Goal: Task Accomplishment & Management: Complete application form

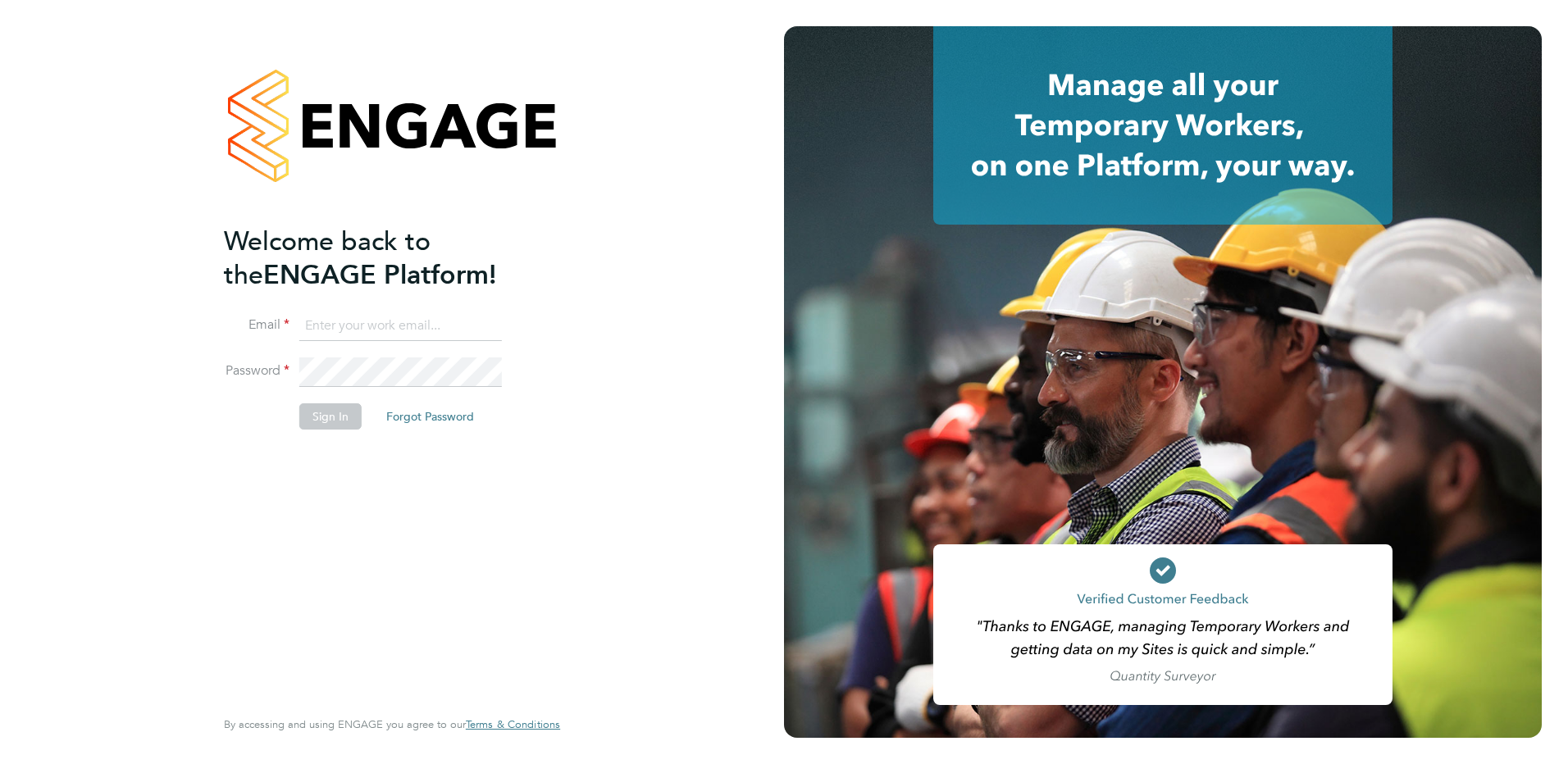
type input "holly@net-temps.co.uk"
click at [344, 416] on button "Sign In" at bounding box center [330, 416] width 62 height 27
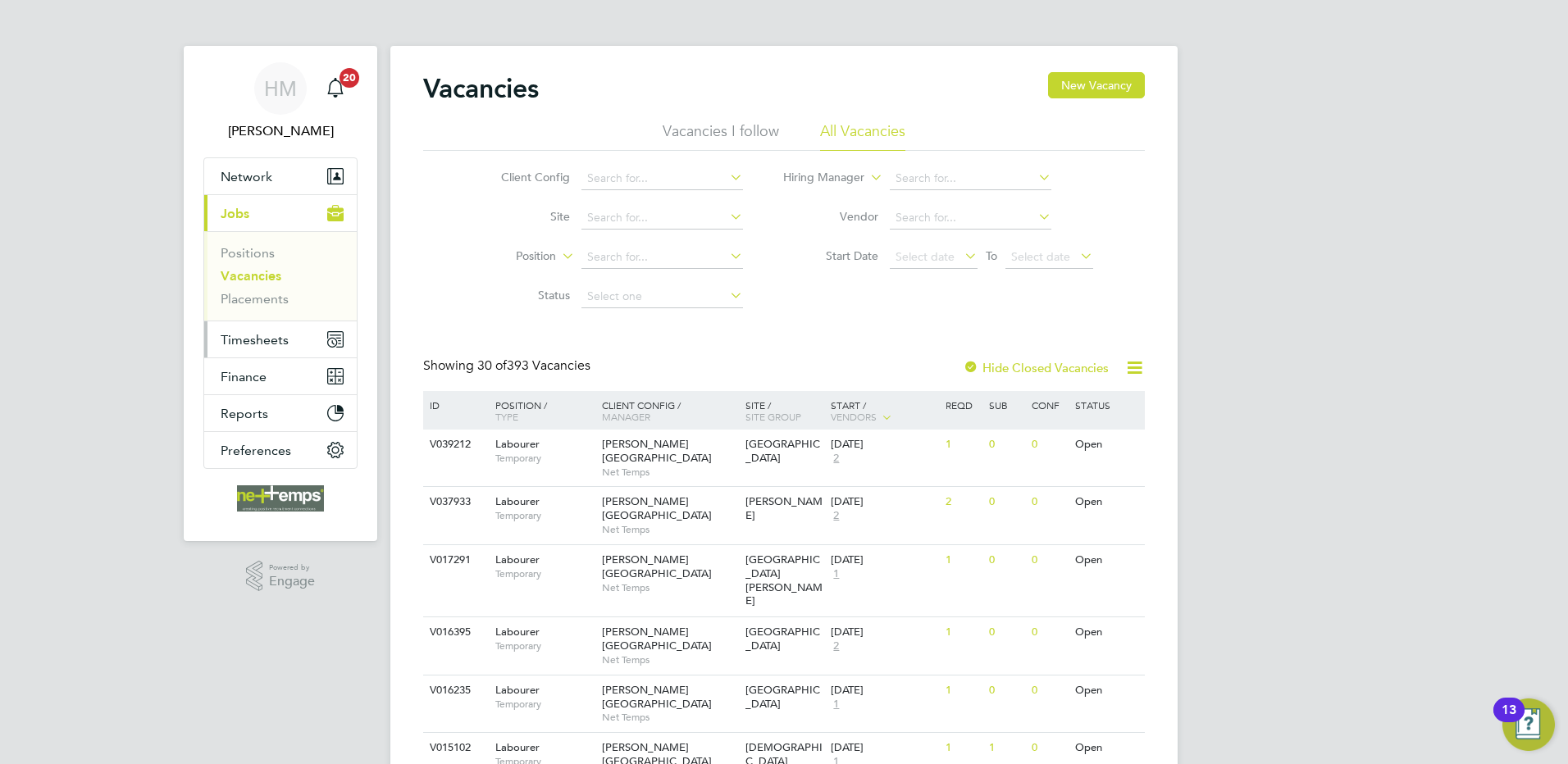
click at [280, 334] on span "Timesheets" at bounding box center [254, 339] width 68 height 16
click at [260, 341] on span "Timesheets" at bounding box center [254, 339] width 68 height 16
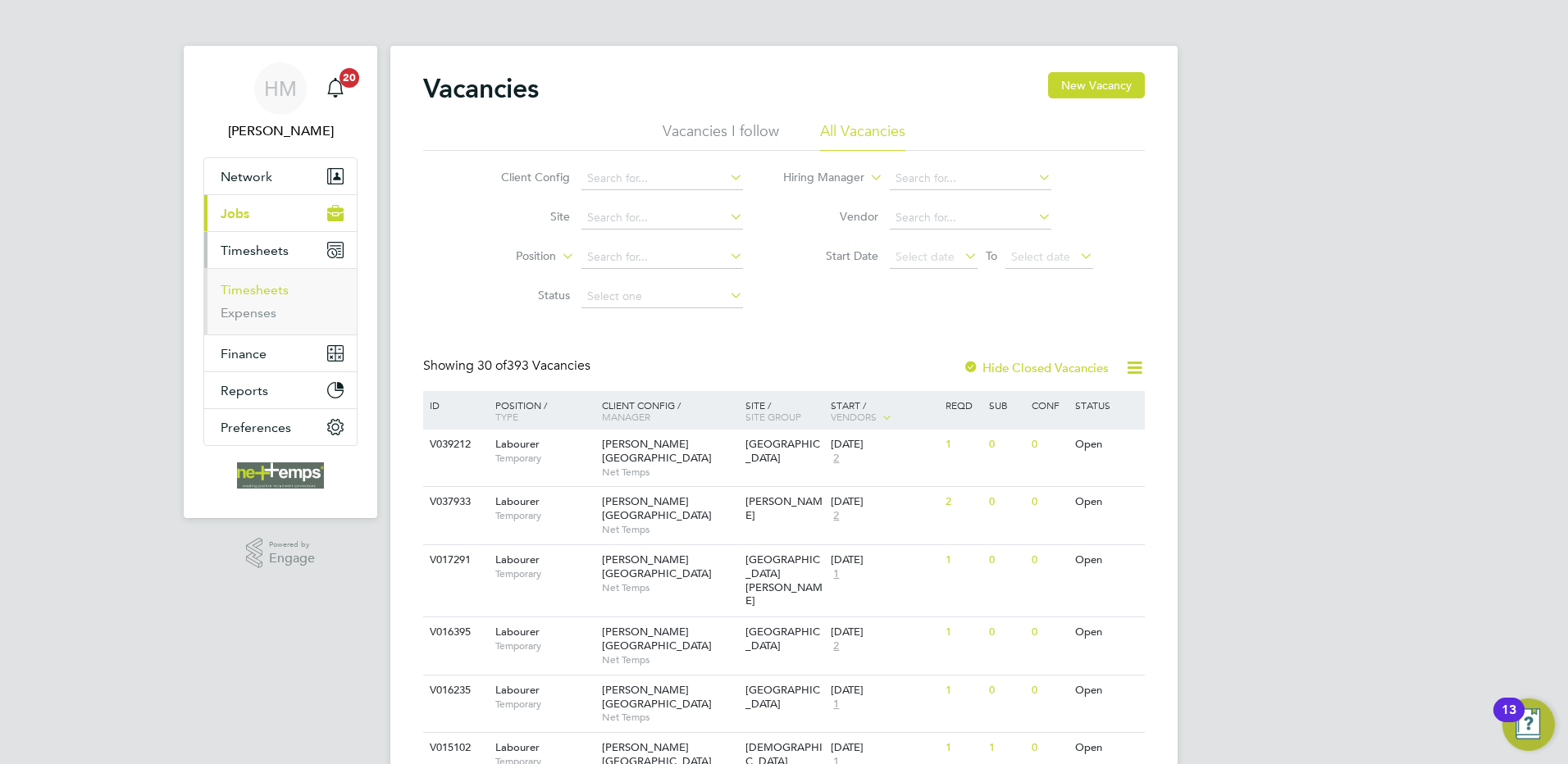
click at [273, 289] on link "Timesheets" at bounding box center [254, 289] width 68 height 16
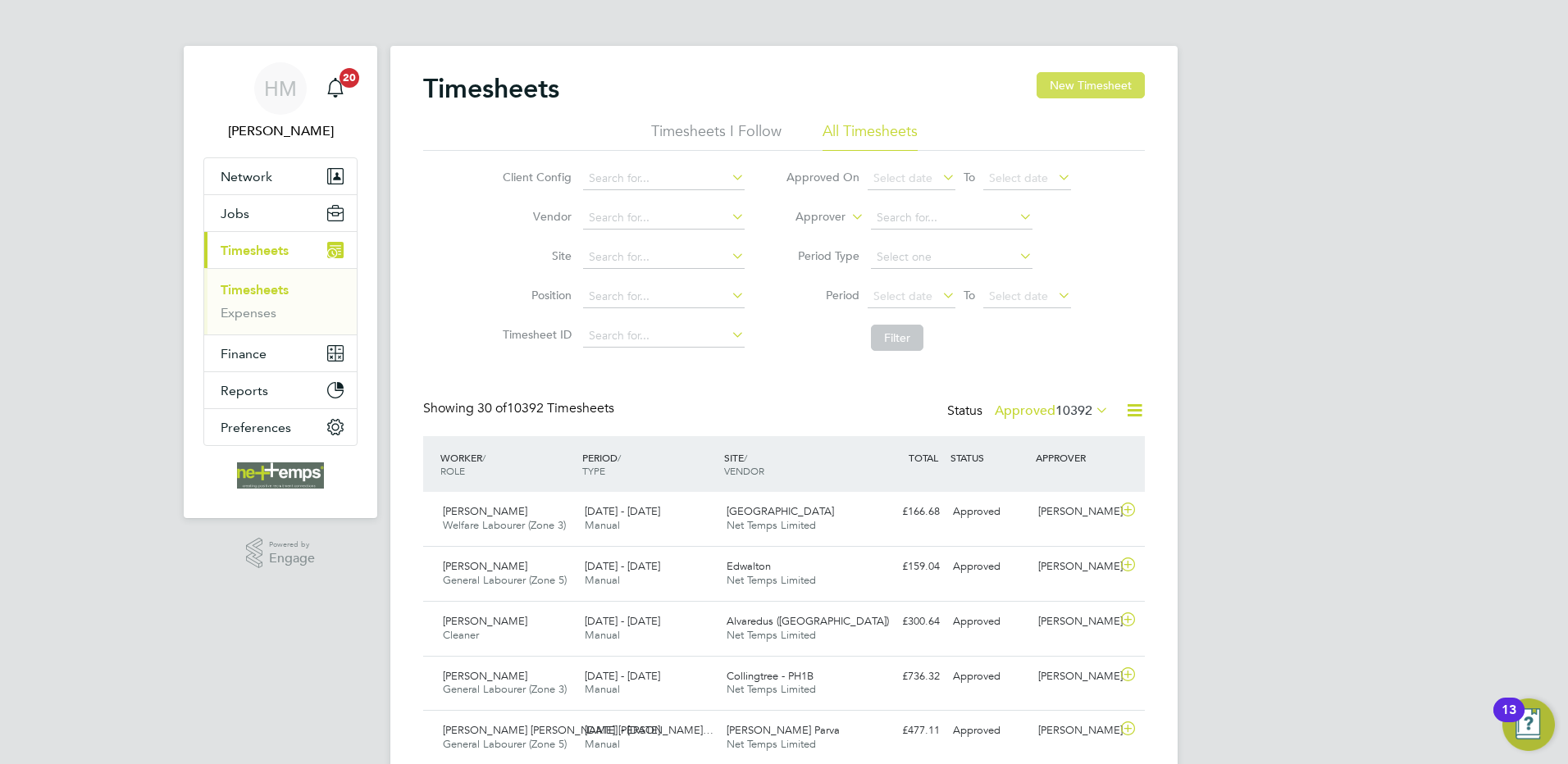
click at [1091, 79] on button "New Timesheet" at bounding box center [1091, 85] width 108 height 27
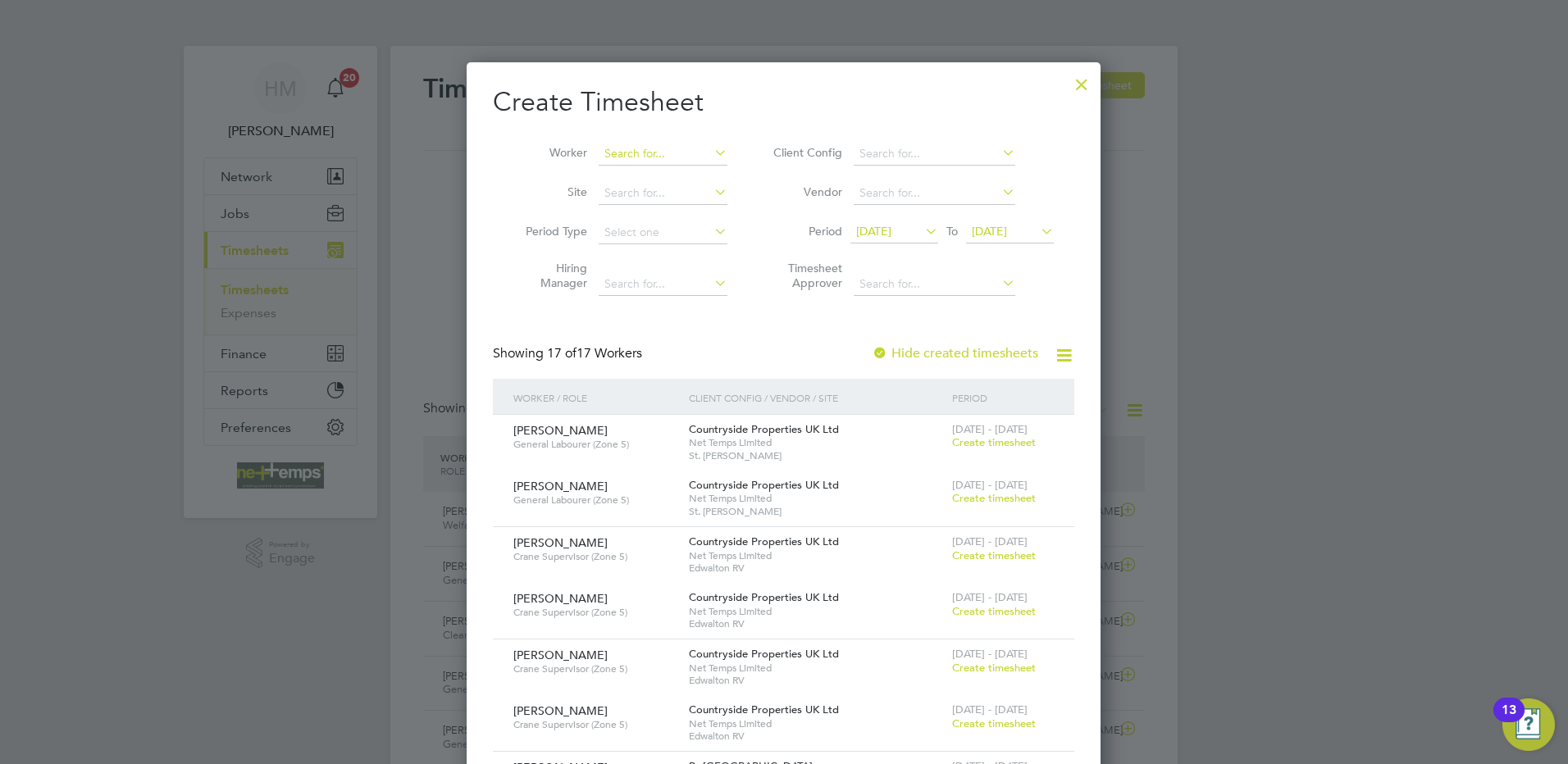
click at [648, 157] on input at bounding box center [663, 154] width 129 height 23
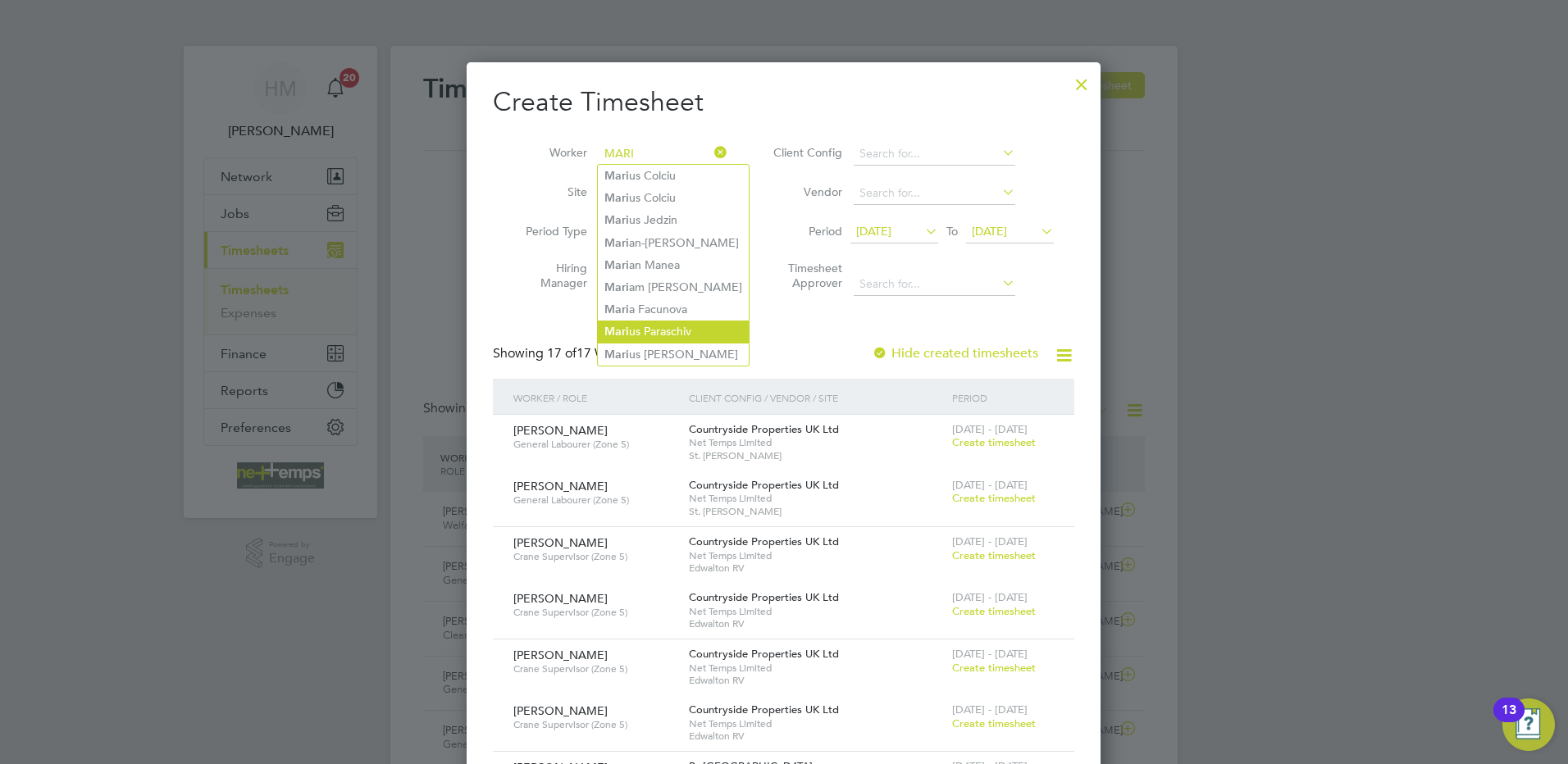
click at [671, 324] on li "[PERSON_NAME] us [PERSON_NAME]" at bounding box center [673, 332] width 151 height 22
type input "[PERSON_NAME]"
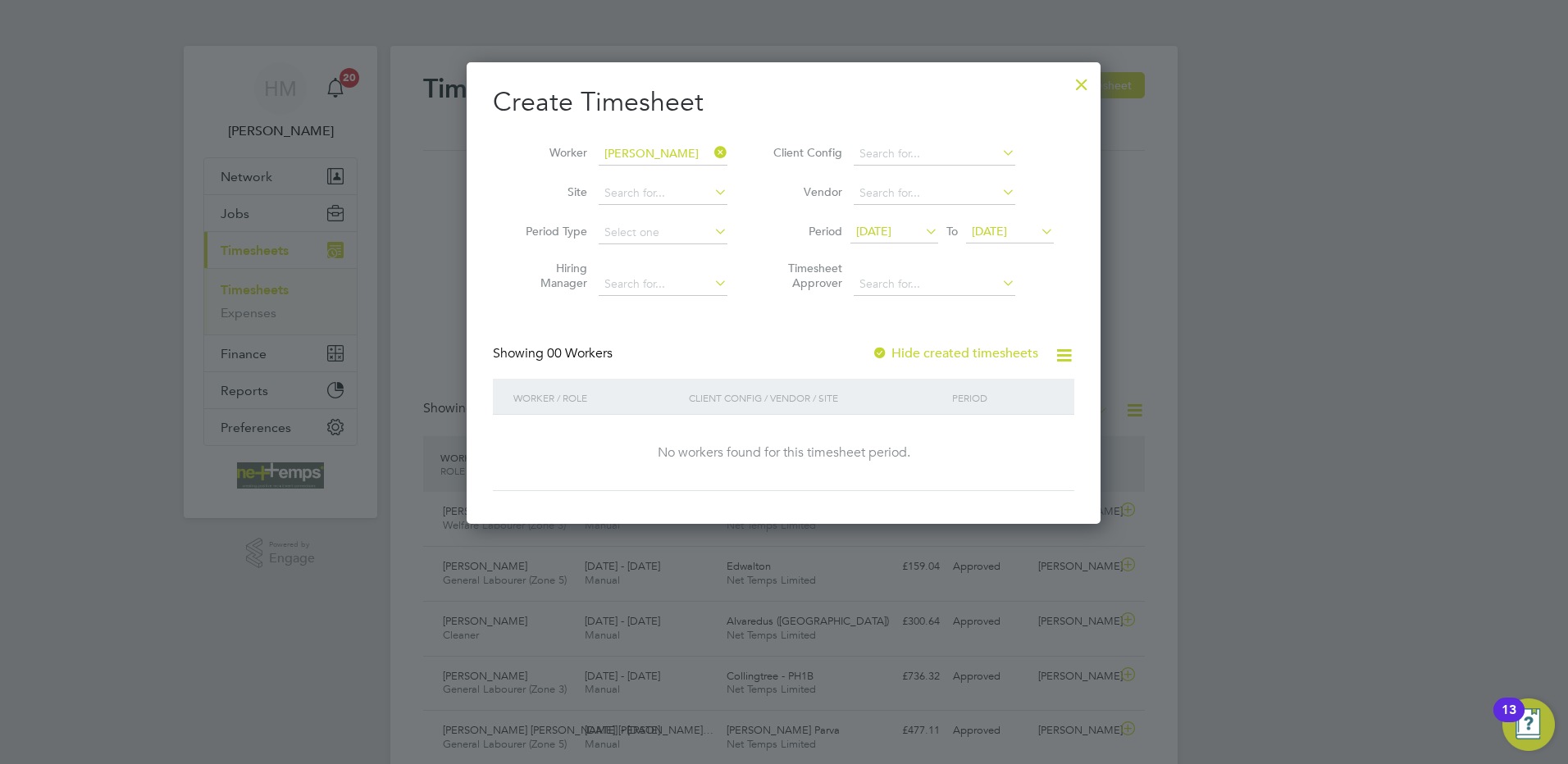
click at [919, 352] on label "Hide created timesheets" at bounding box center [955, 354] width 166 height 16
click at [886, 229] on span "[DATE]" at bounding box center [873, 231] width 36 height 15
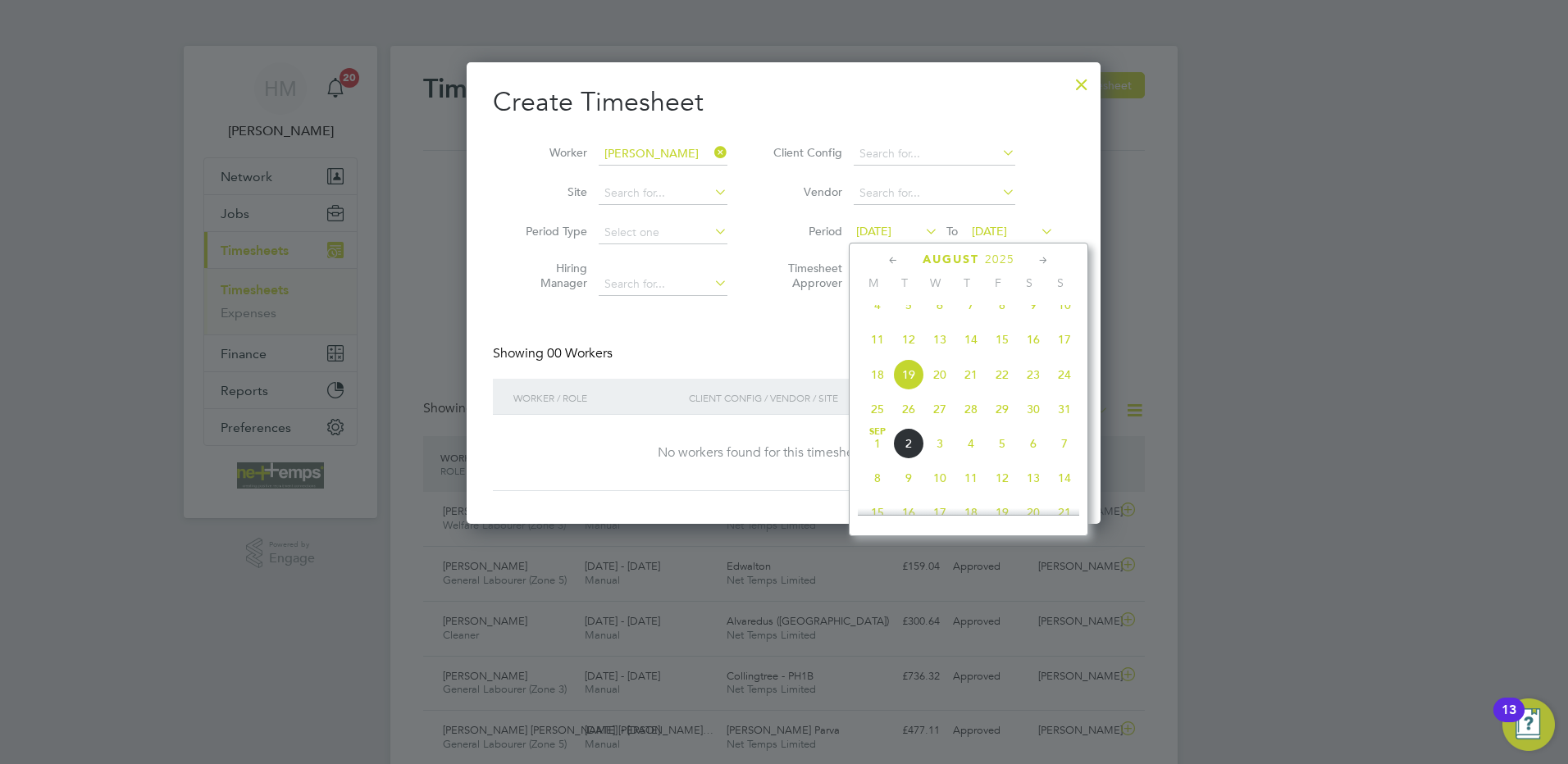
click at [897, 257] on icon at bounding box center [893, 260] width 16 height 18
click at [875, 354] on span "3" at bounding box center [878, 355] width 31 height 31
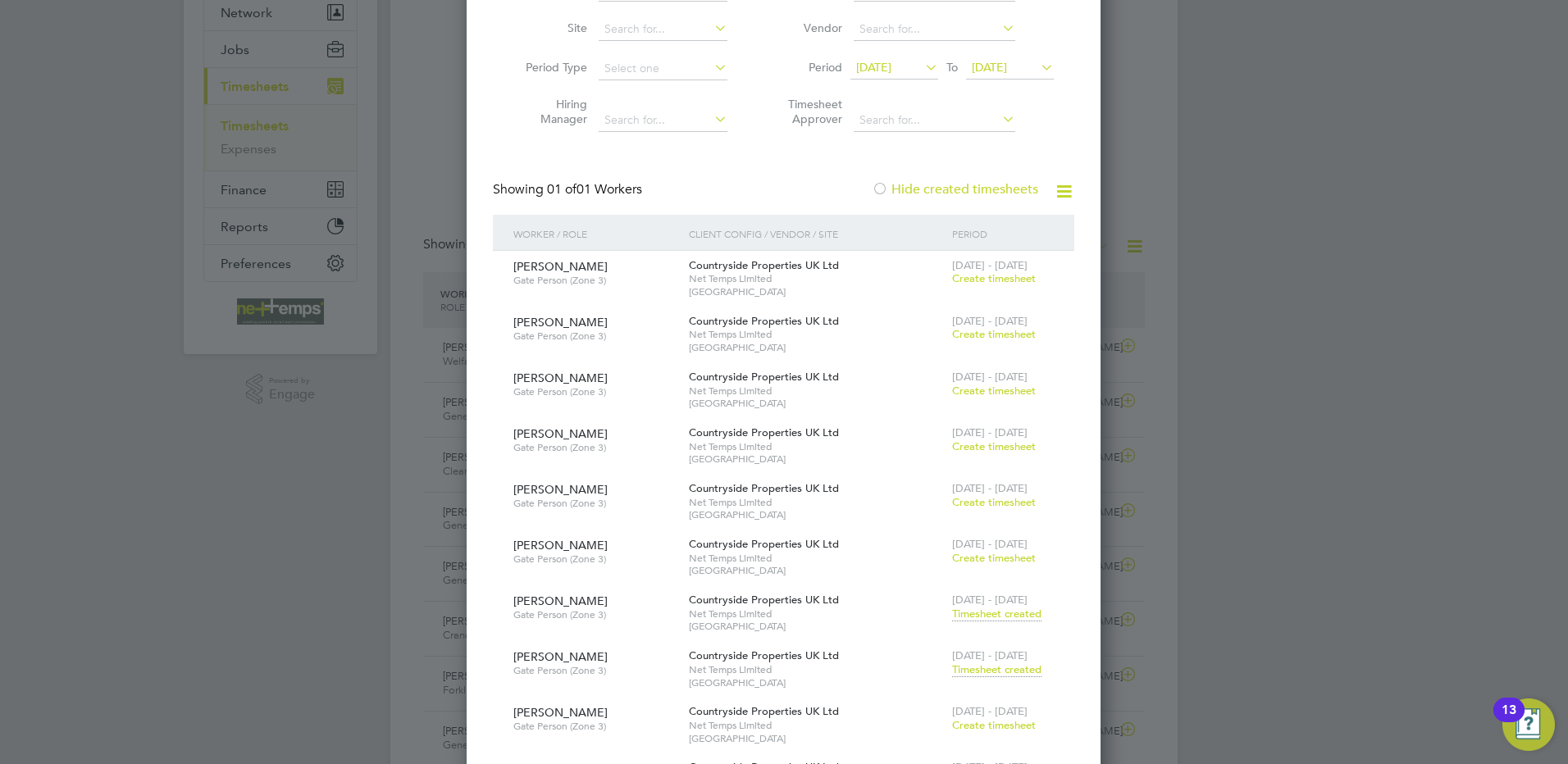
click at [985, 281] on span "Create timesheet" at bounding box center [993, 278] width 83 height 14
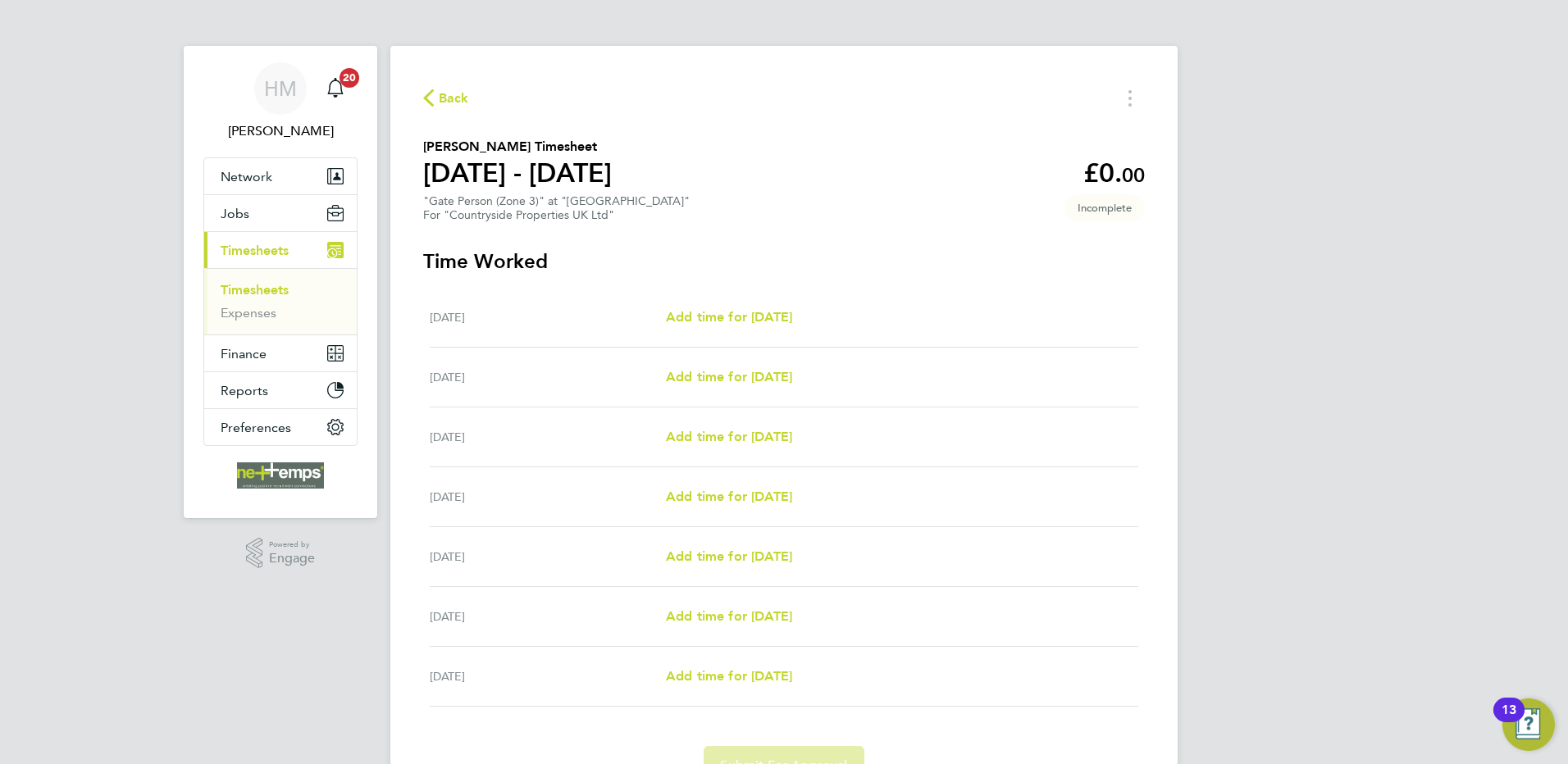
click at [434, 89] on button "Back" at bounding box center [446, 98] width 46 height 20
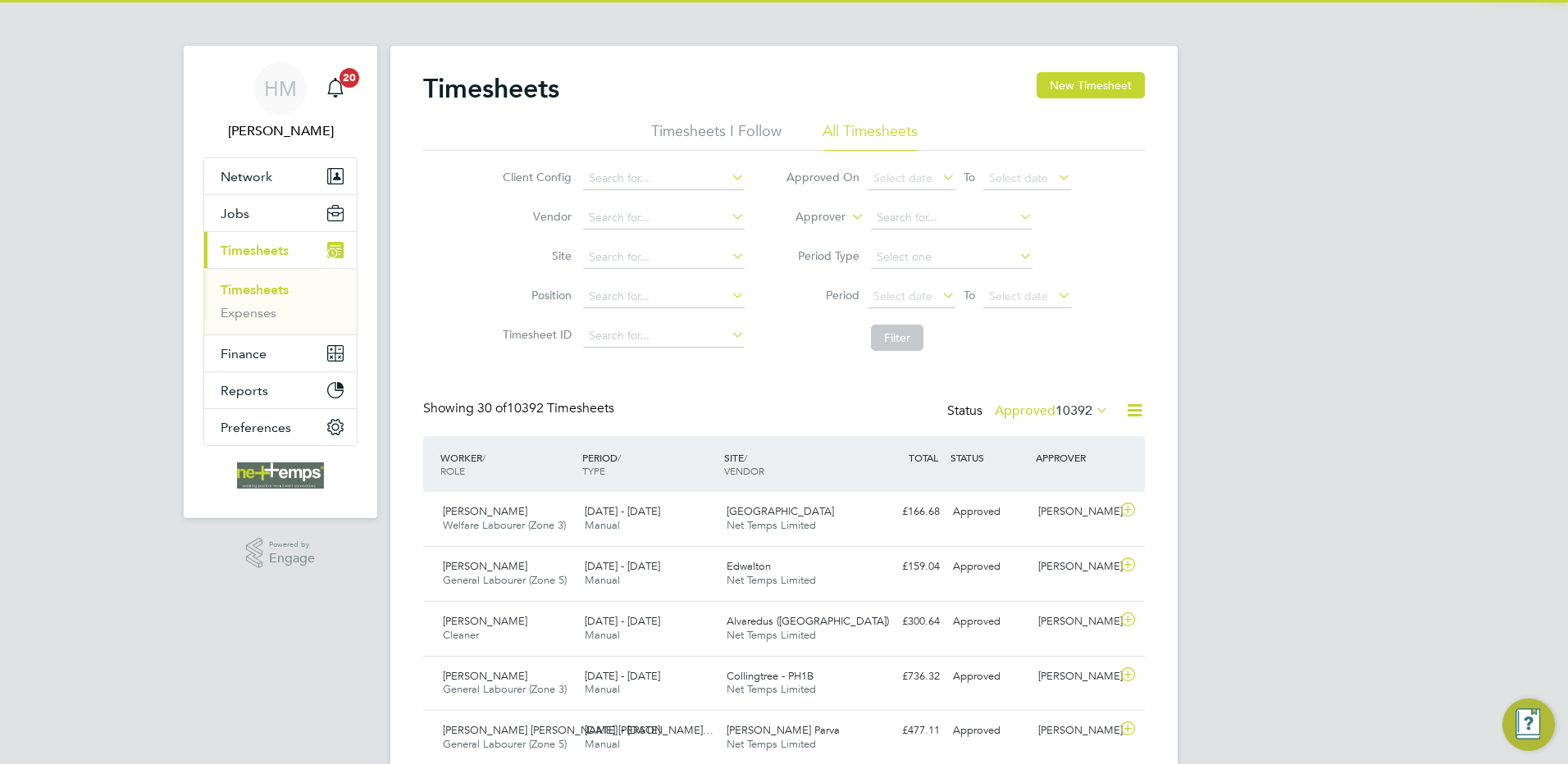
scroll to position [42, 143]
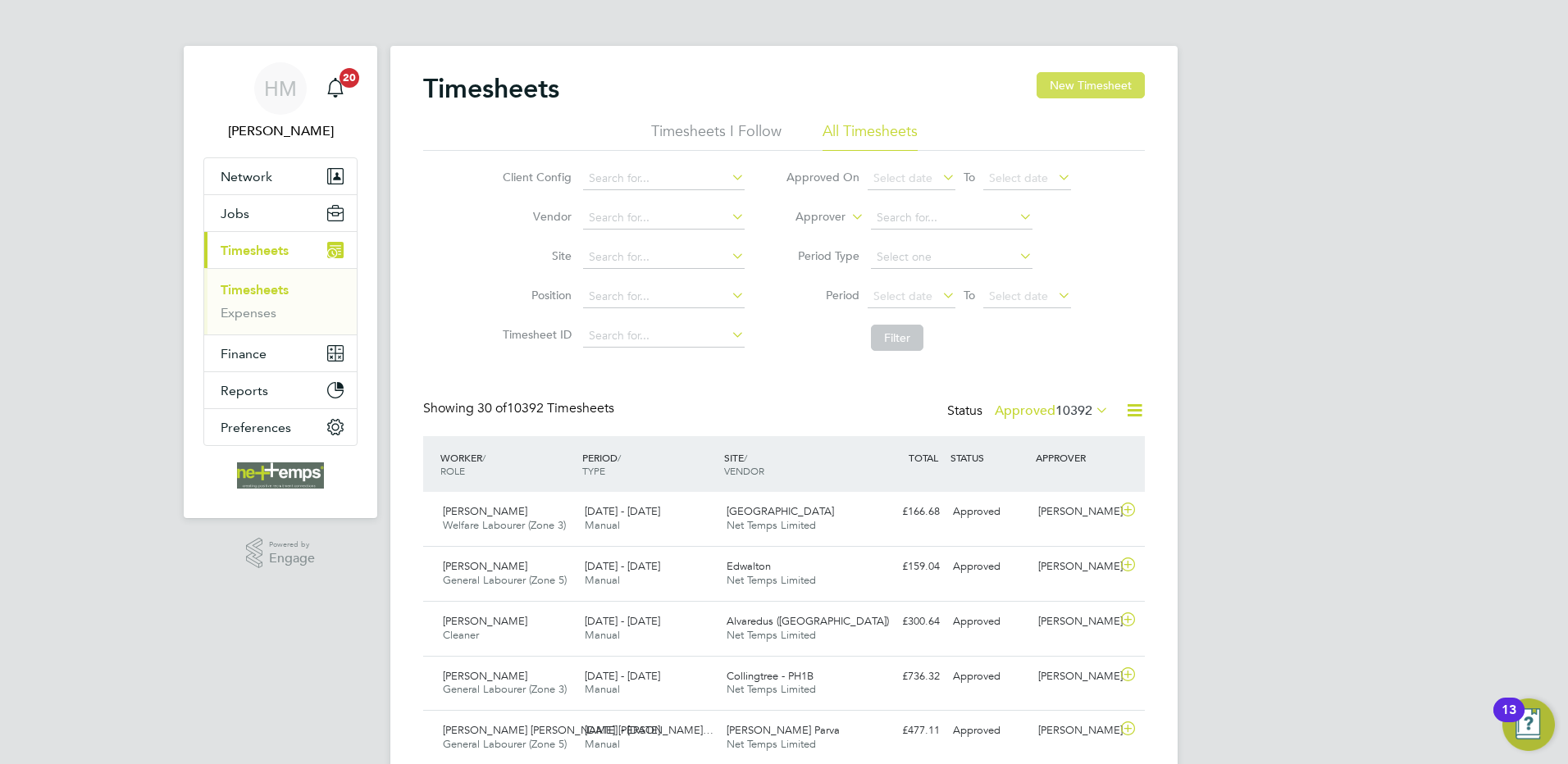
click at [1062, 85] on button "New Timesheet" at bounding box center [1091, 85] width 108 height 27
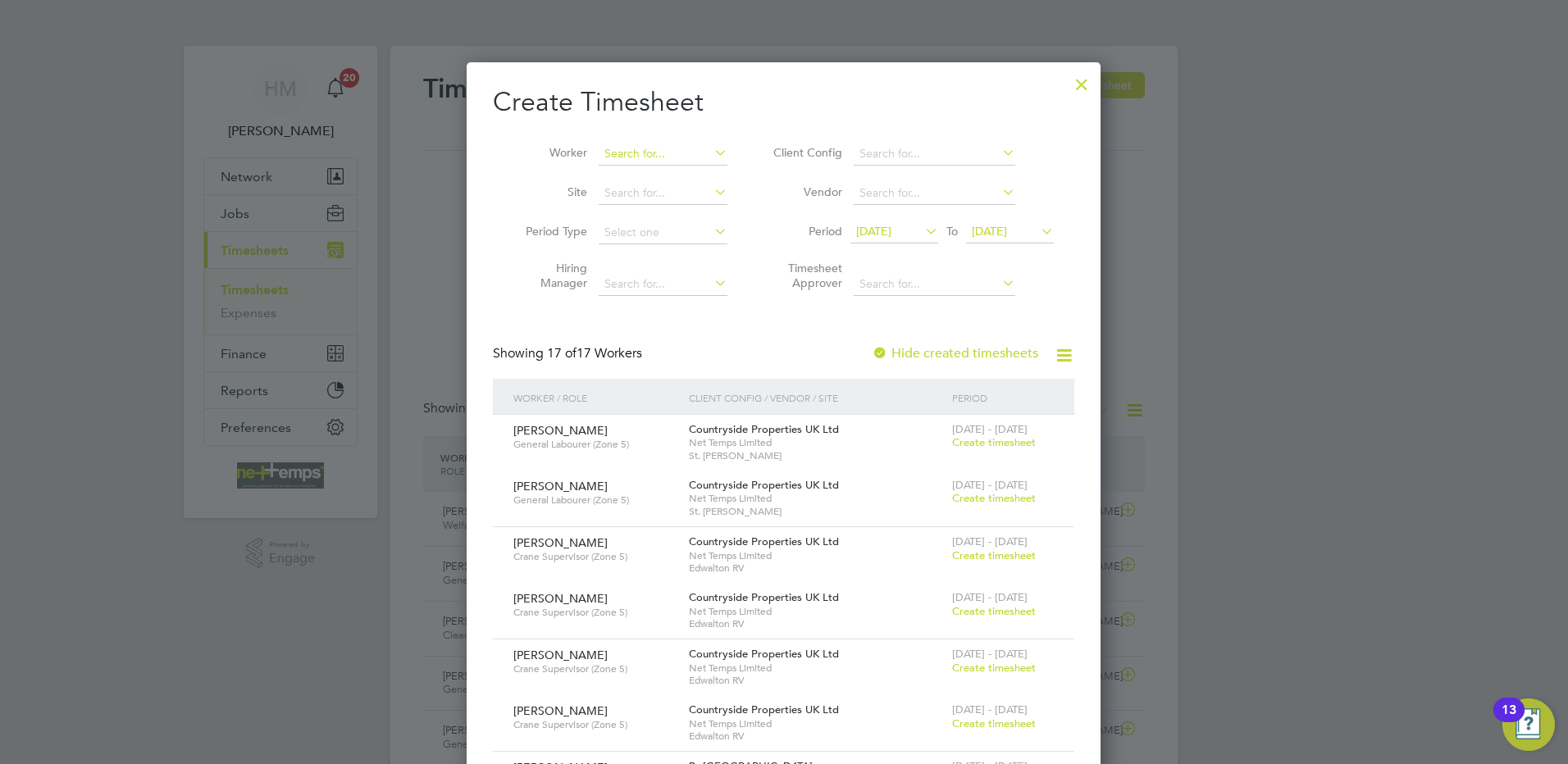
click at [649, 147] on input at bounding box center [663, 154] width 129 height 23
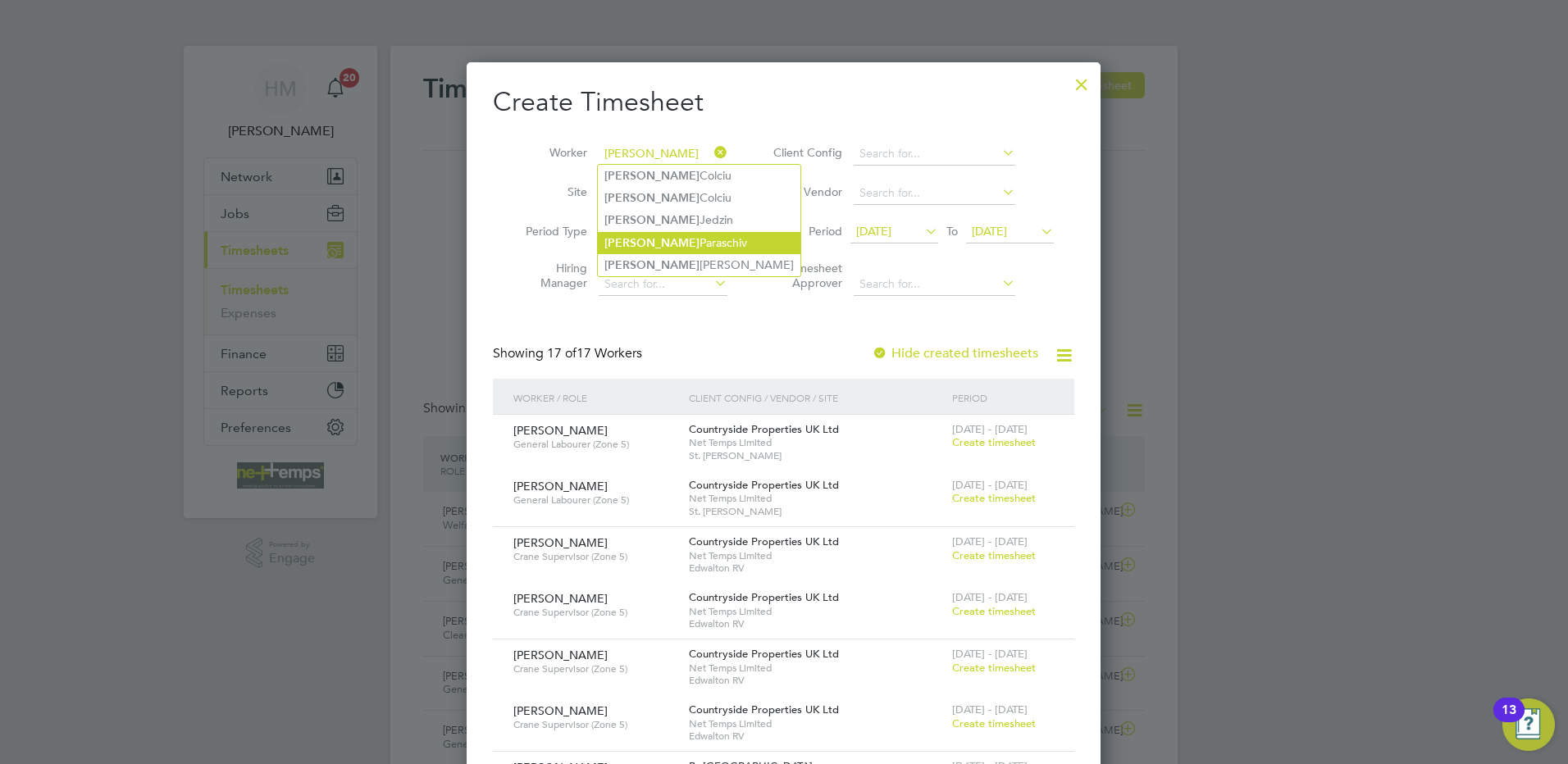
click at [684, 242] on li "[PERSON_NAME]" at bounding box center [699, 243] width 203 height 22
type input "[PERSON_NAME]"
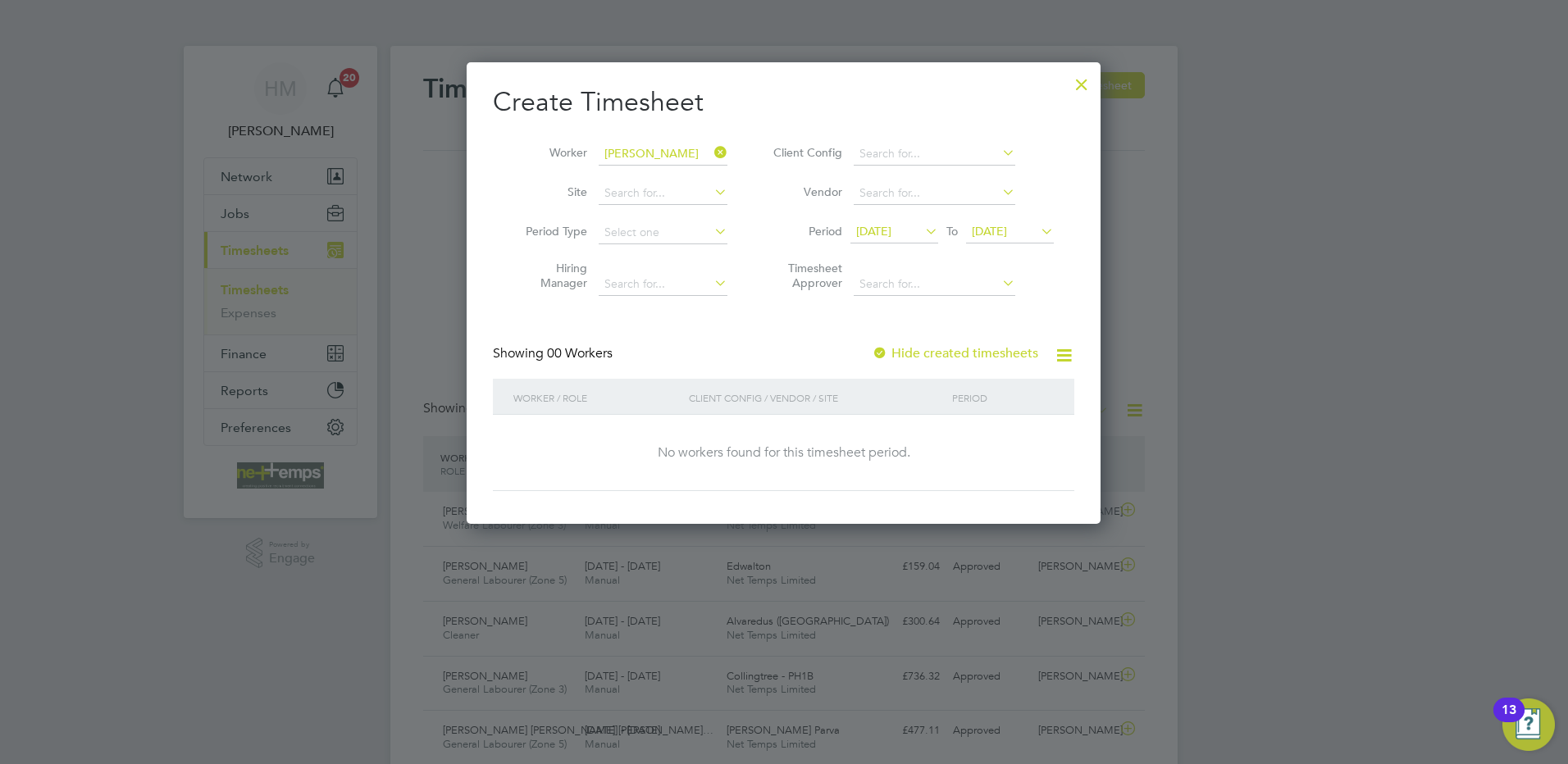
click at [870, 234] on span "[DATE]" at bounding box center [873, 231] width 36 height 15
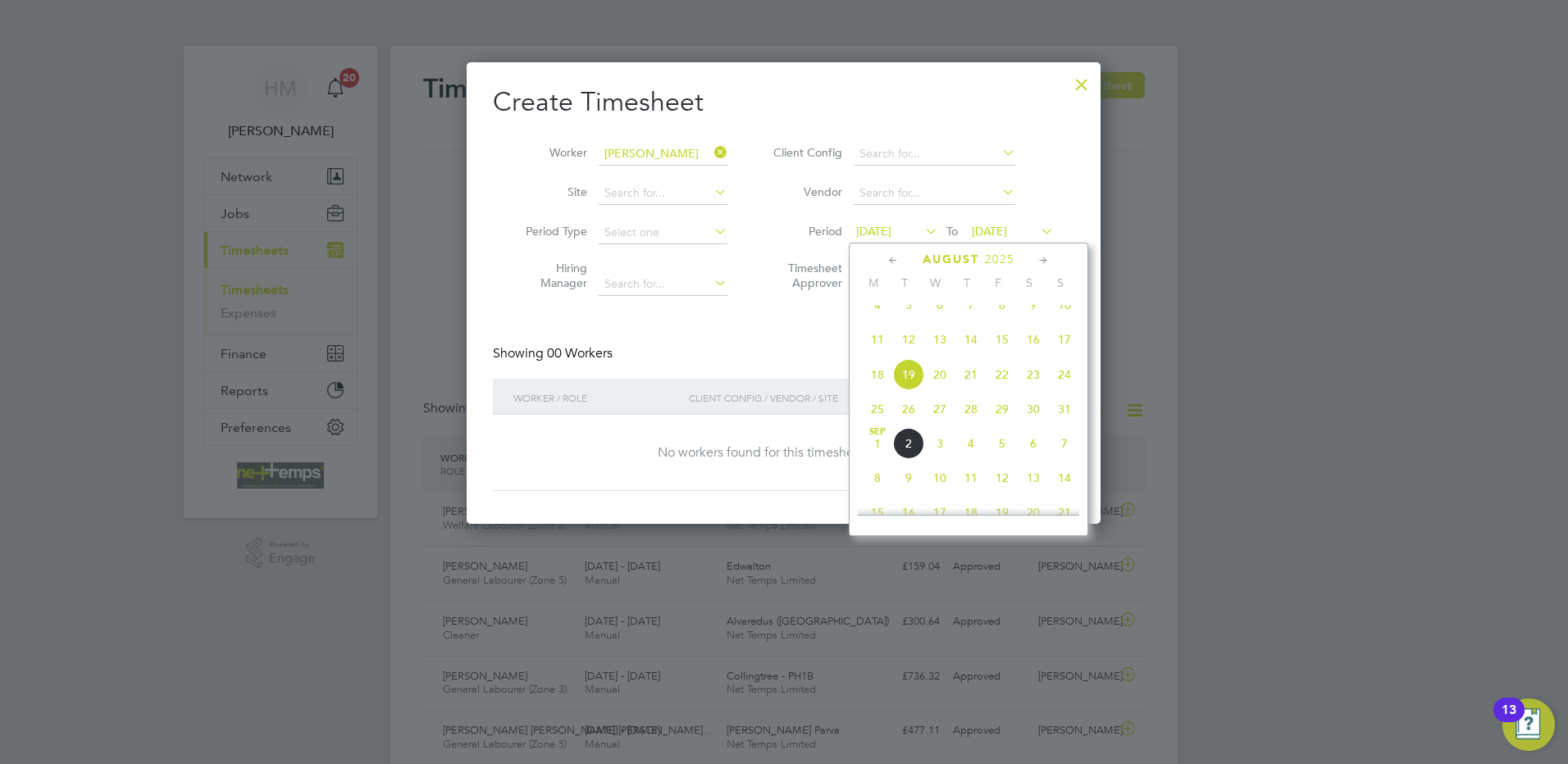
click at [891, 253] on icon at bounding box center [893, 260] width 16 height 18
click at [1029, 321] on span "[DATE]" at bounding box center [1033, 321] width 31 height 31
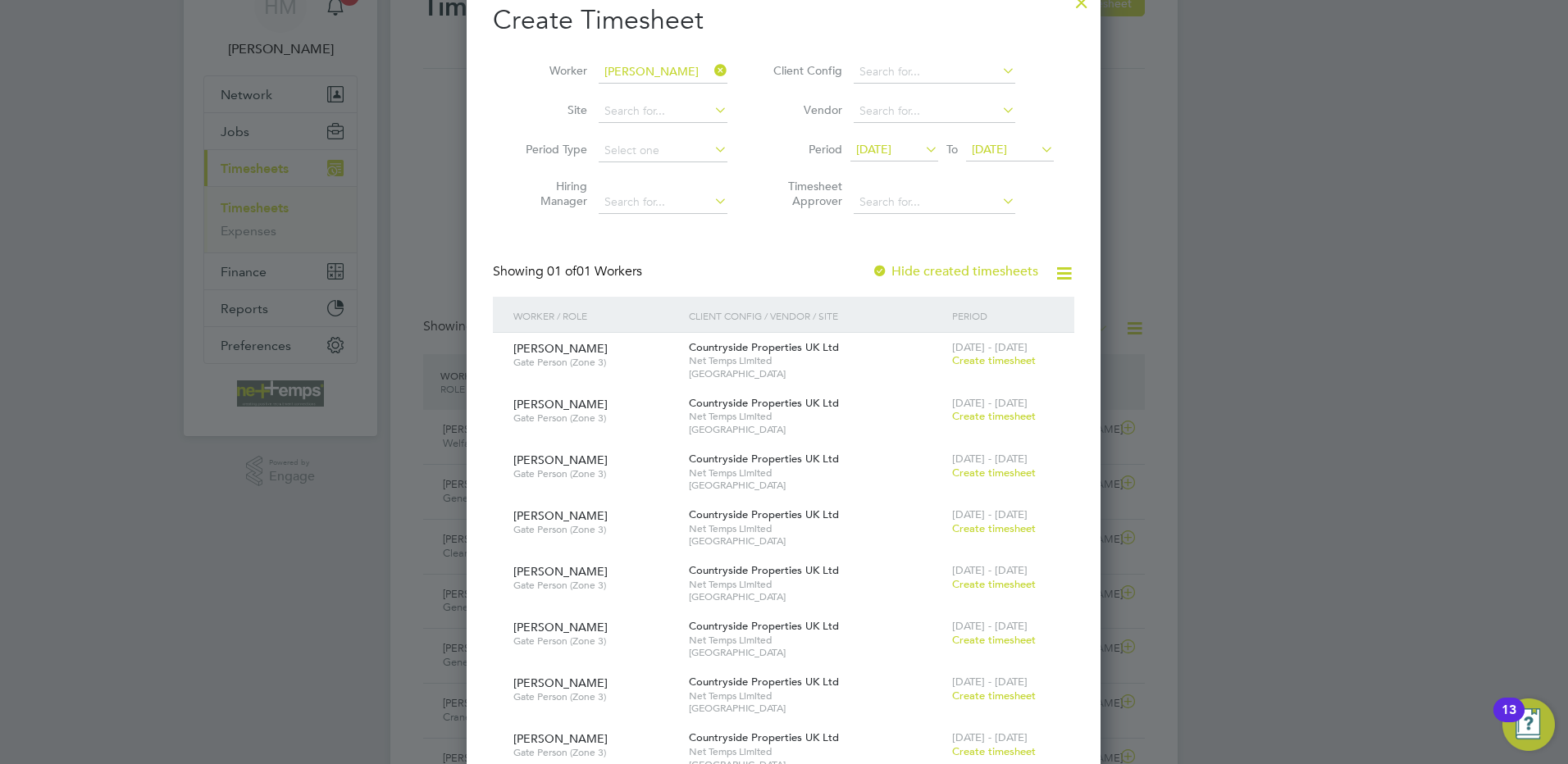
click at [903, 265] on label "Hide created timesheets" at bounding box center [955, 271] width 166 height 16
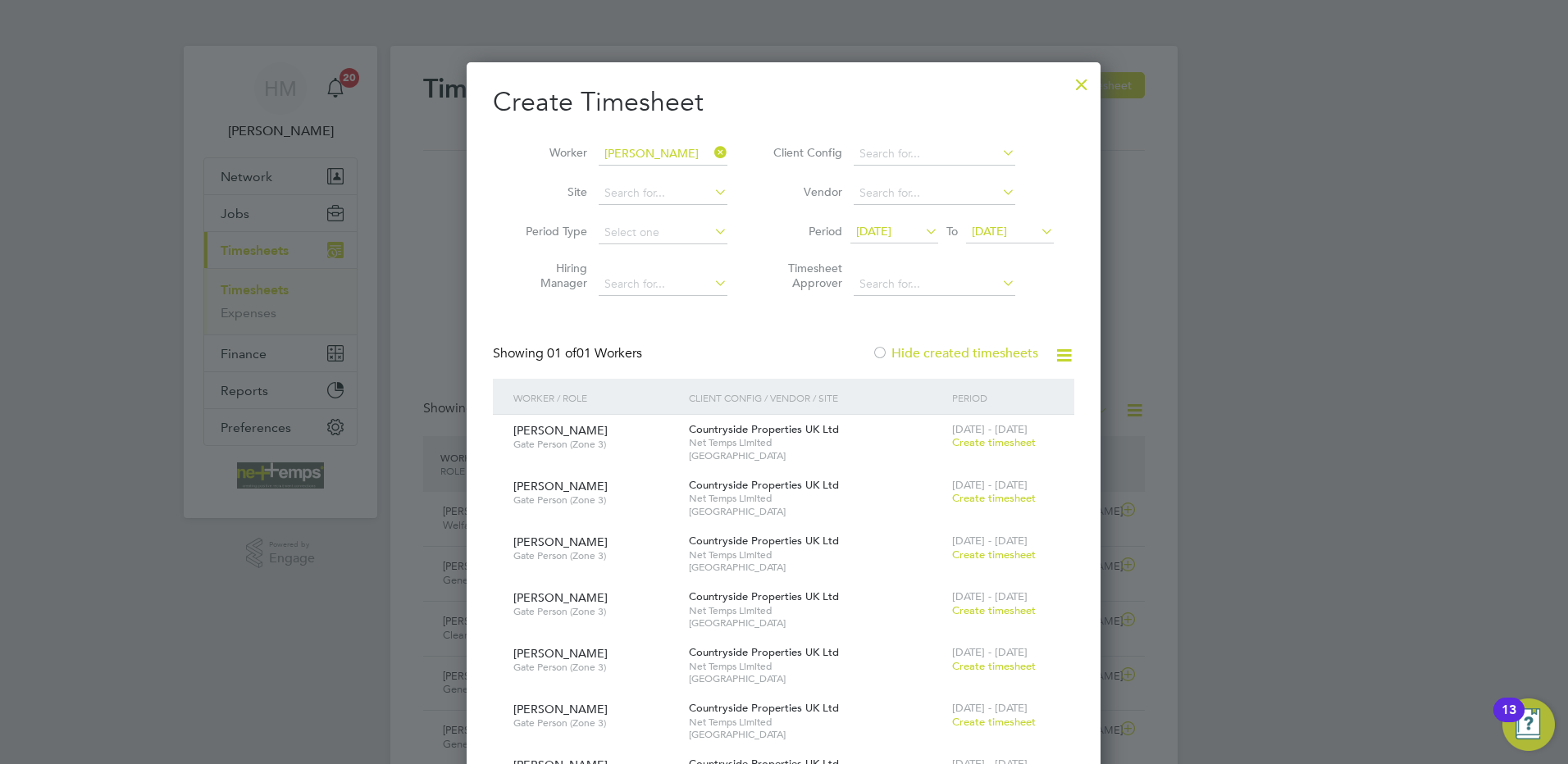
click at [891, 236] on span "[DATE]" at bounding box center [873, 231] width 36 height 15
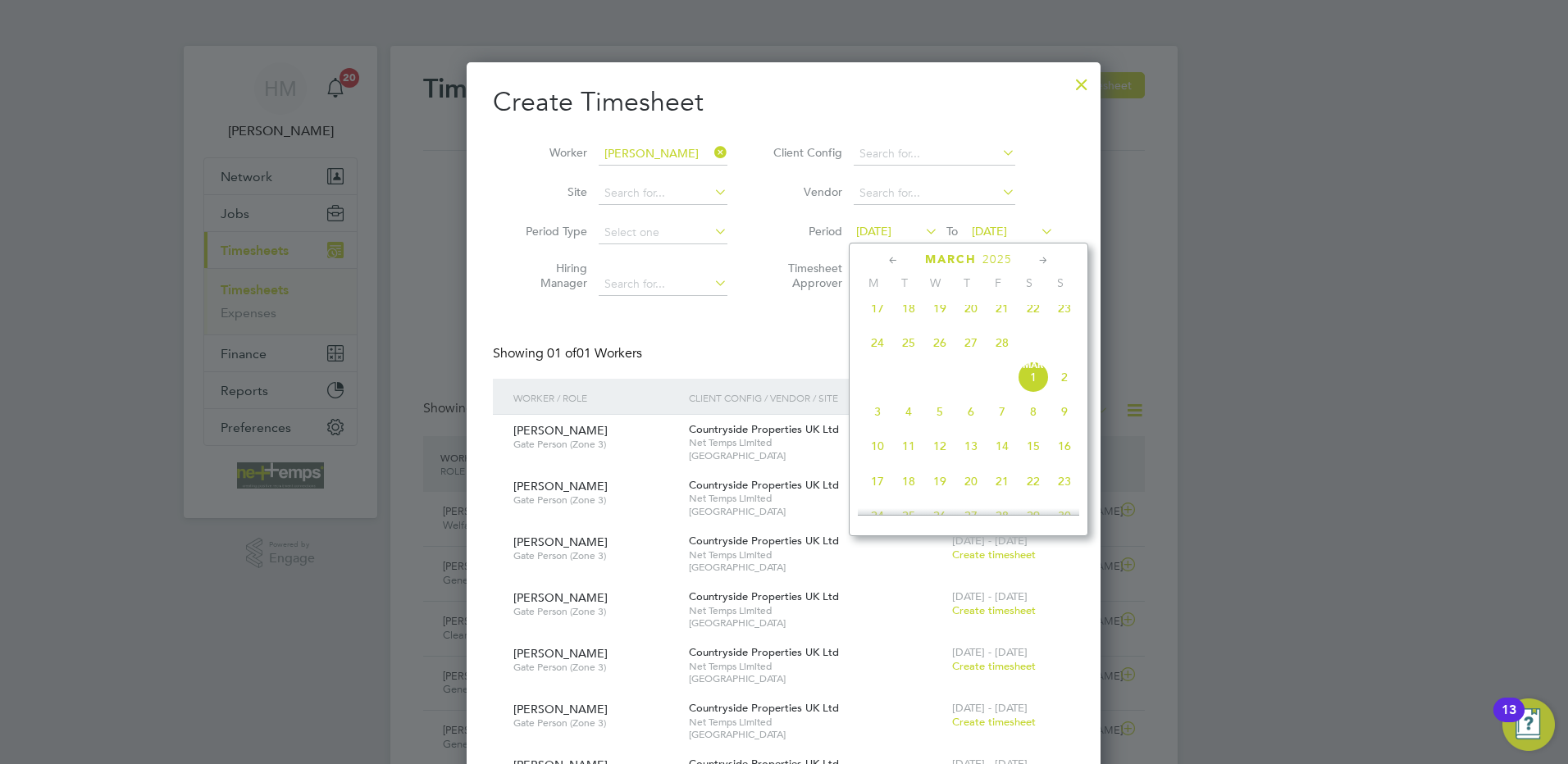
click at [892, 252] on icon at bounding box center [893, 260] width 16 height 18
click at [878, 423] on span "17" at bounding box center [878, 416] width 31 height 31
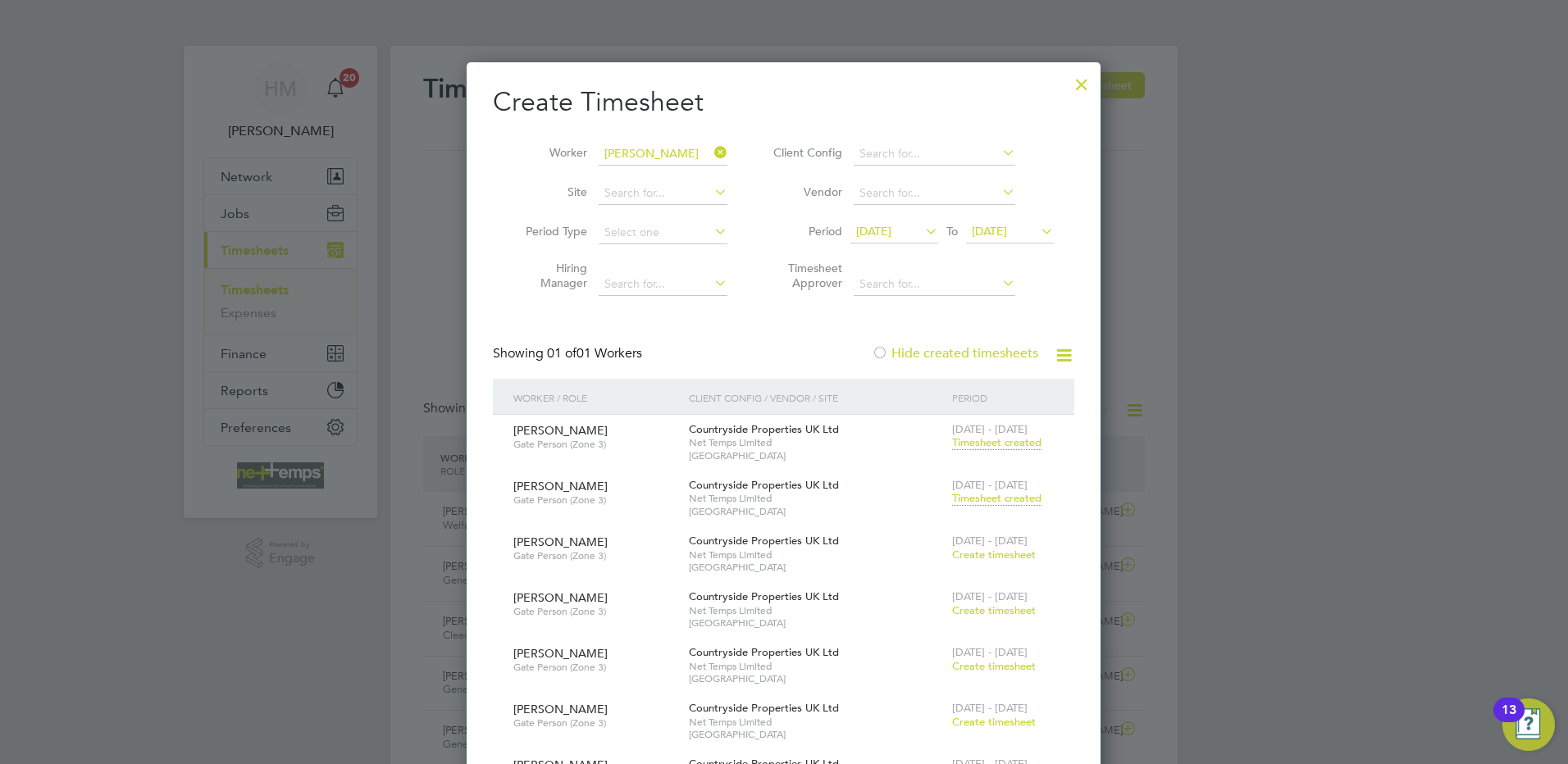
click at [1019, 442] on span "Timesheet created" at bounding box center [997, 442] width 90 height 15
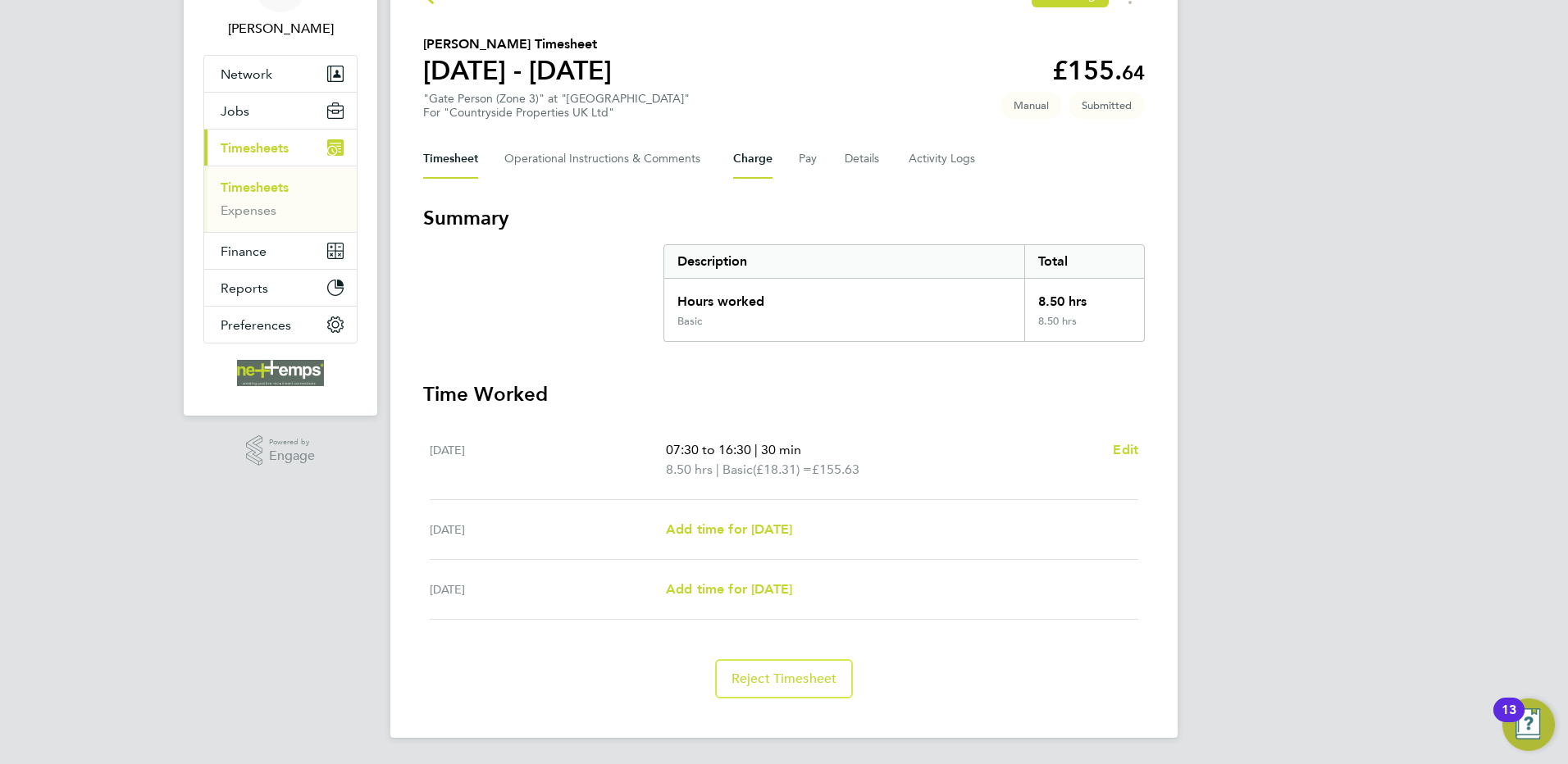
click at [742, 163] on button "Charge" at bounding box center [752, 158] width 39 height 39
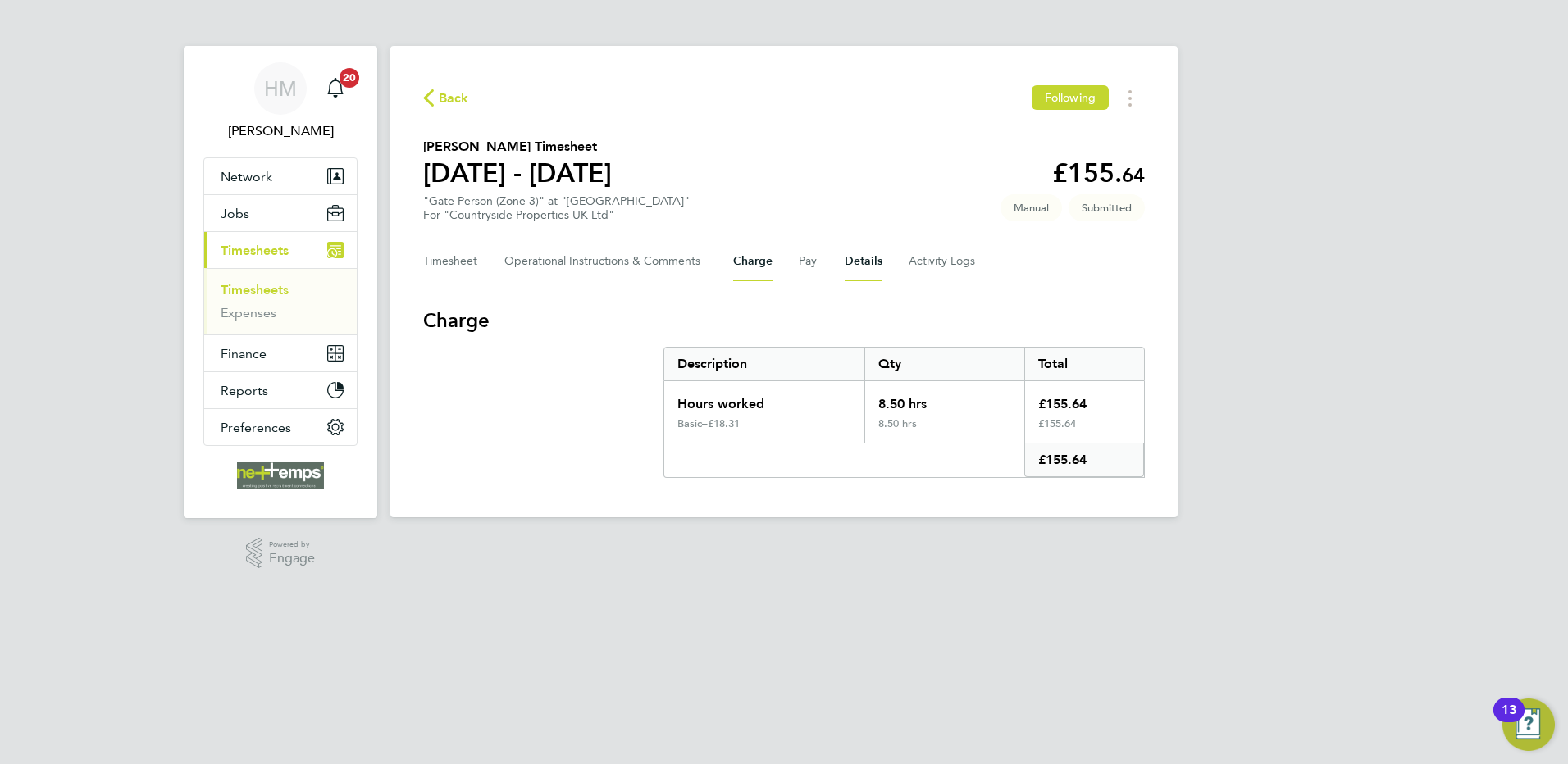
click at [859, 264] on button "Details" at bounding box center [863, 261] width 37 height 39
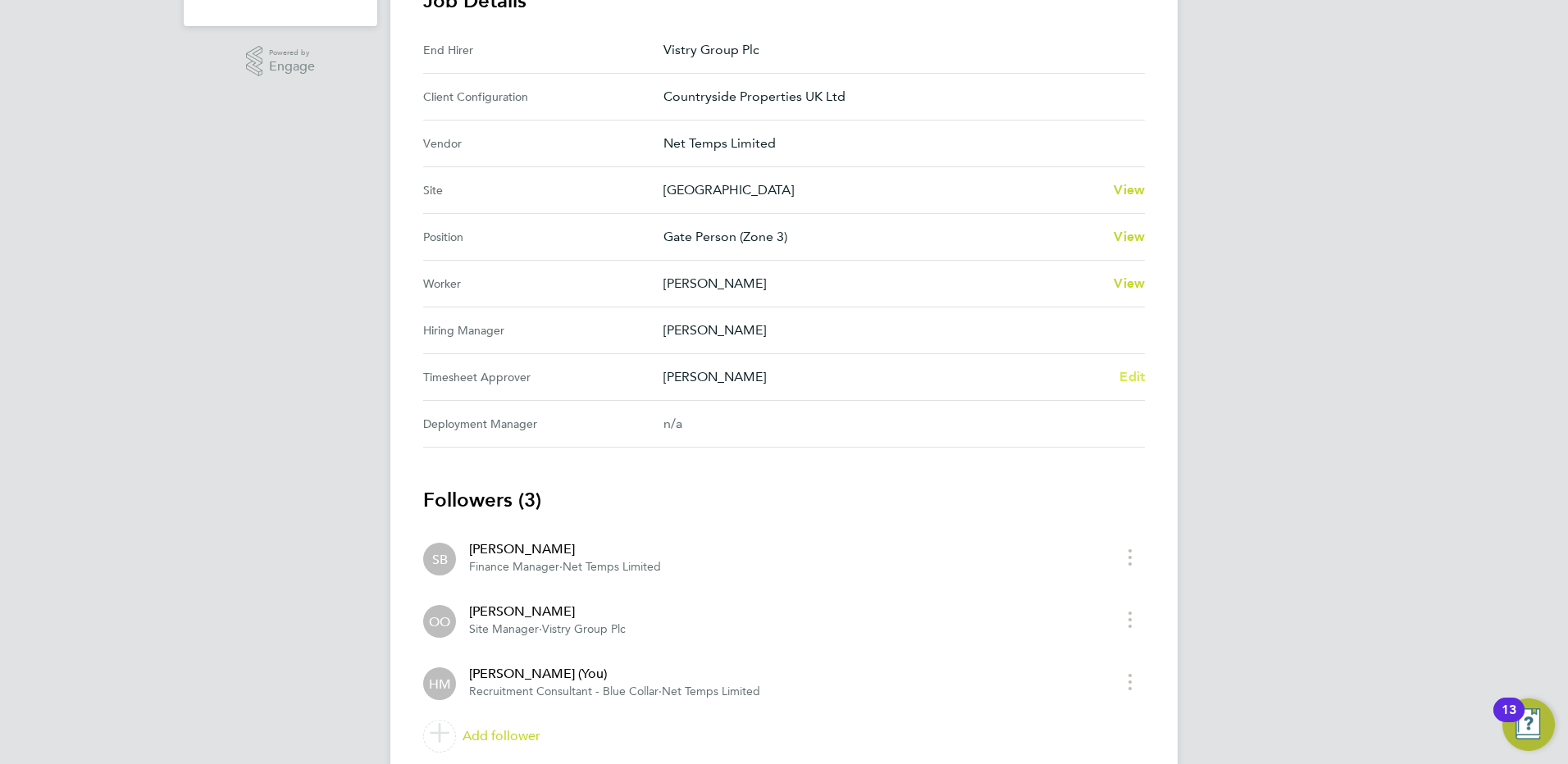
click at [1136, 384] on span "Edit" at bounding box center [1132, 377] width 26 height 16
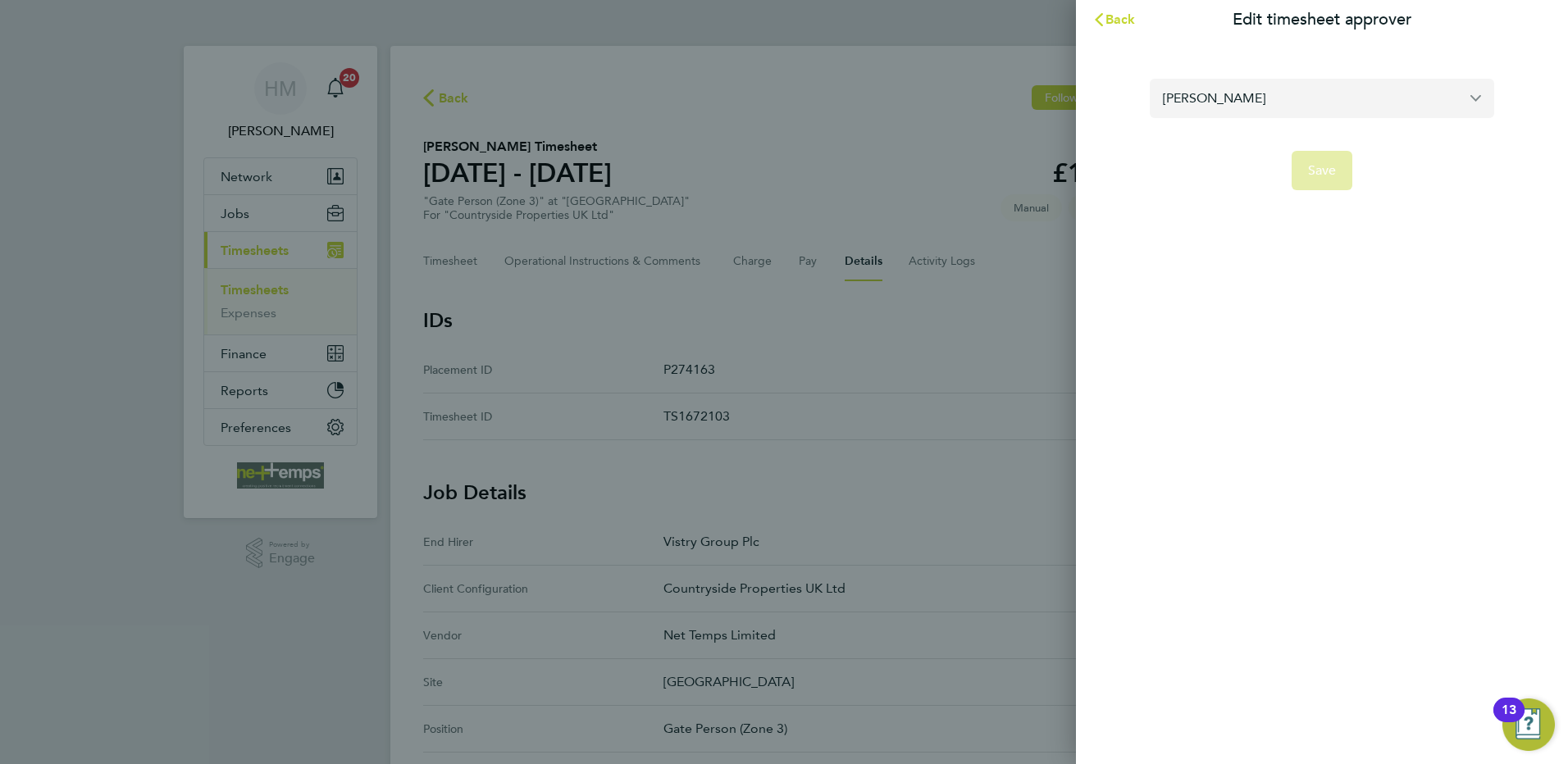
click at [1228, 89] on input "[PERSON_NAME]" at bounding box center [1321, 98] width 345 height 38
type input ";"
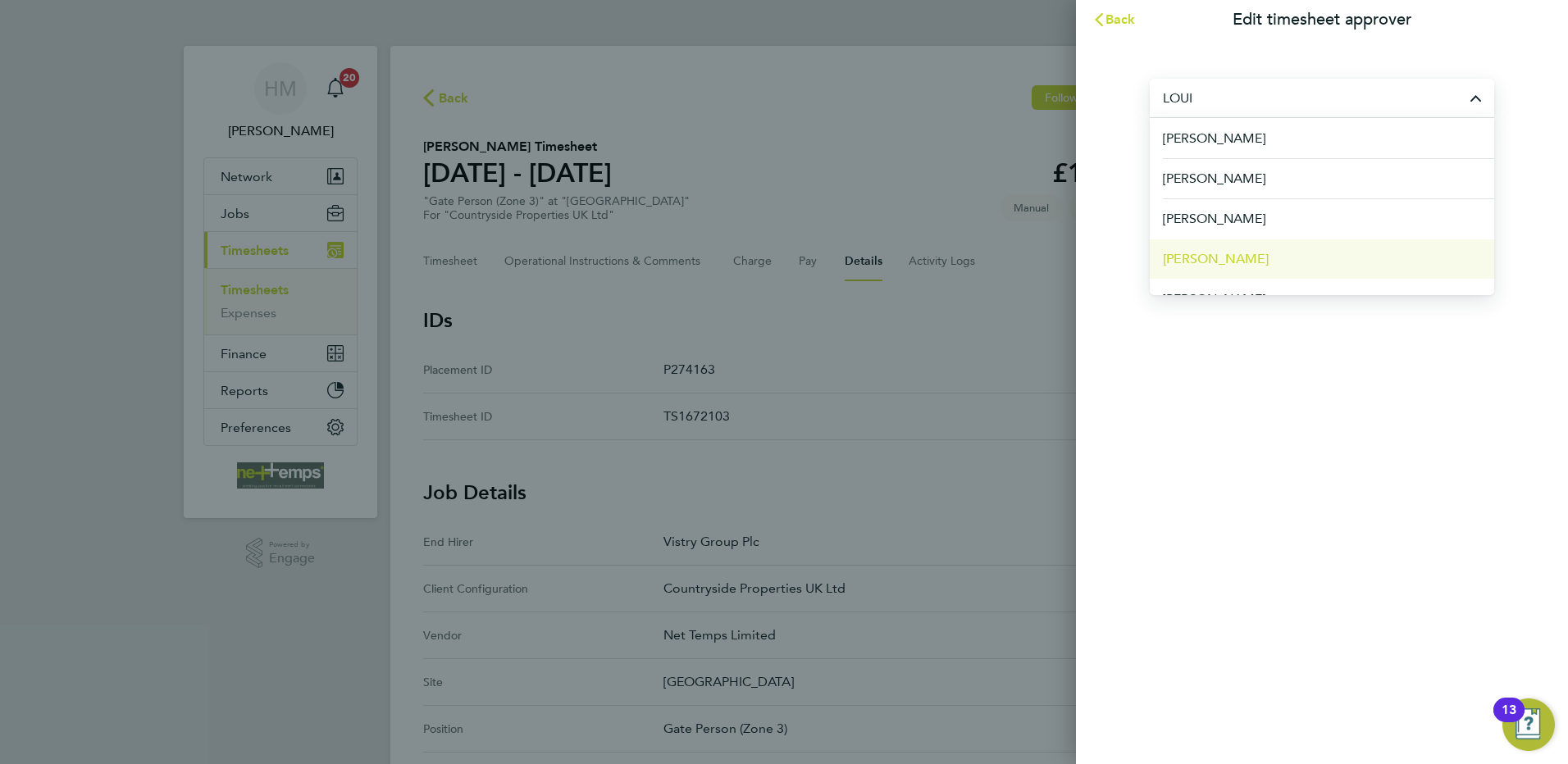
click at [1253, 256] on span "[PERSON_NAME]" at bounding box center [1216, 260] width 106 height 20
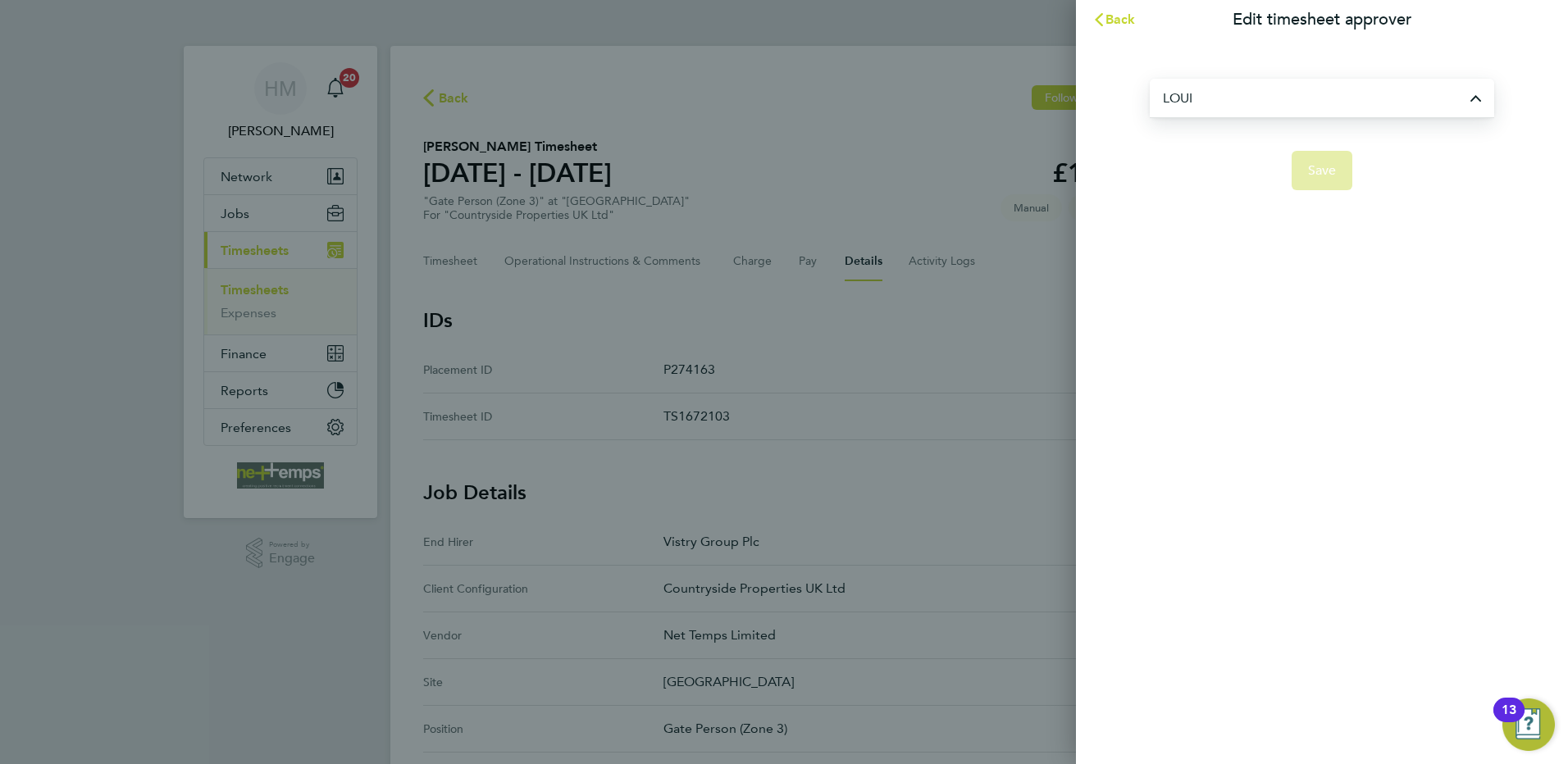
type input "[PERSON_NAME]"
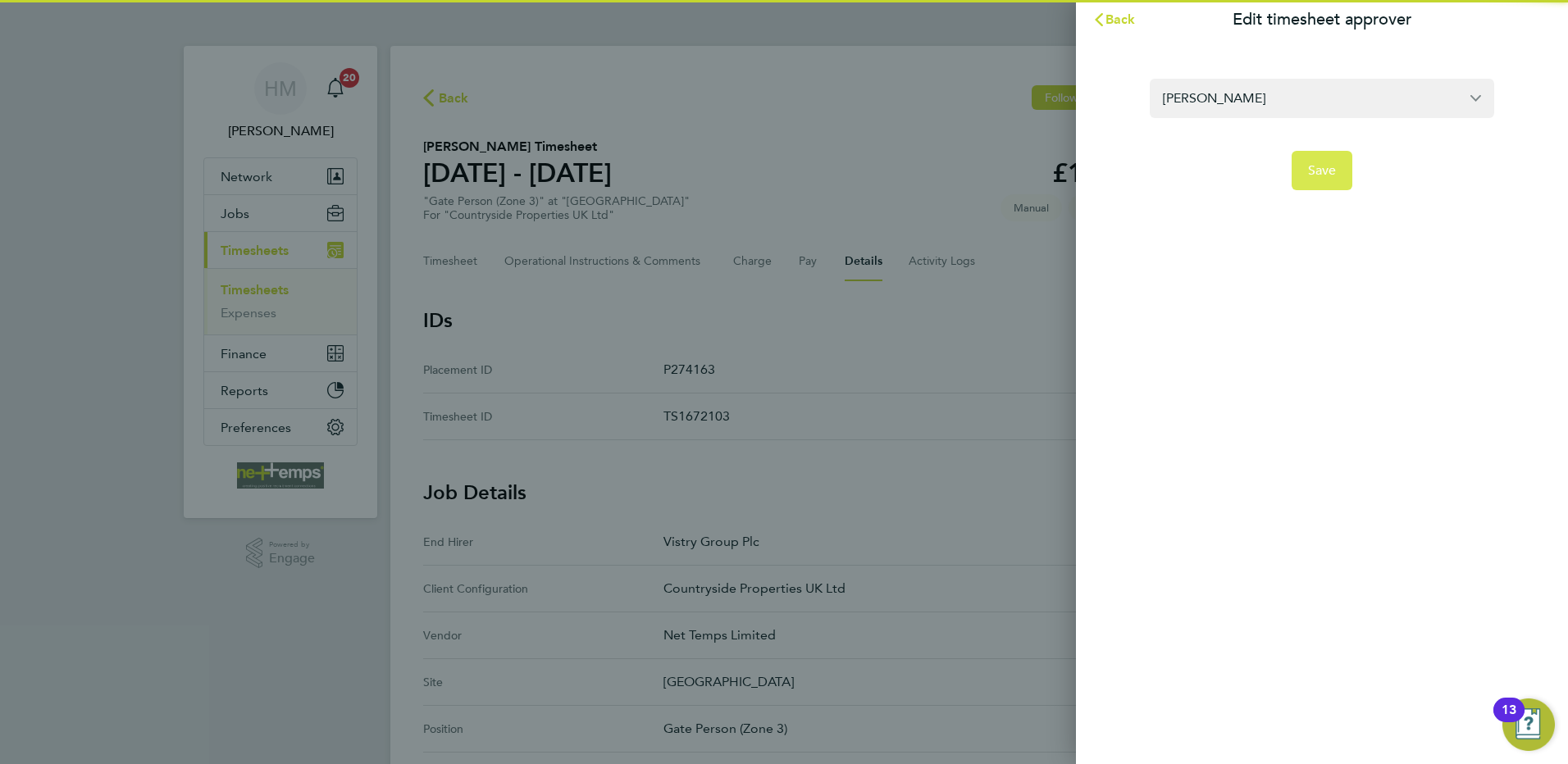
click at [1339, 178] on button "Save" at bounding box center [1321, 170] width 61 height 39
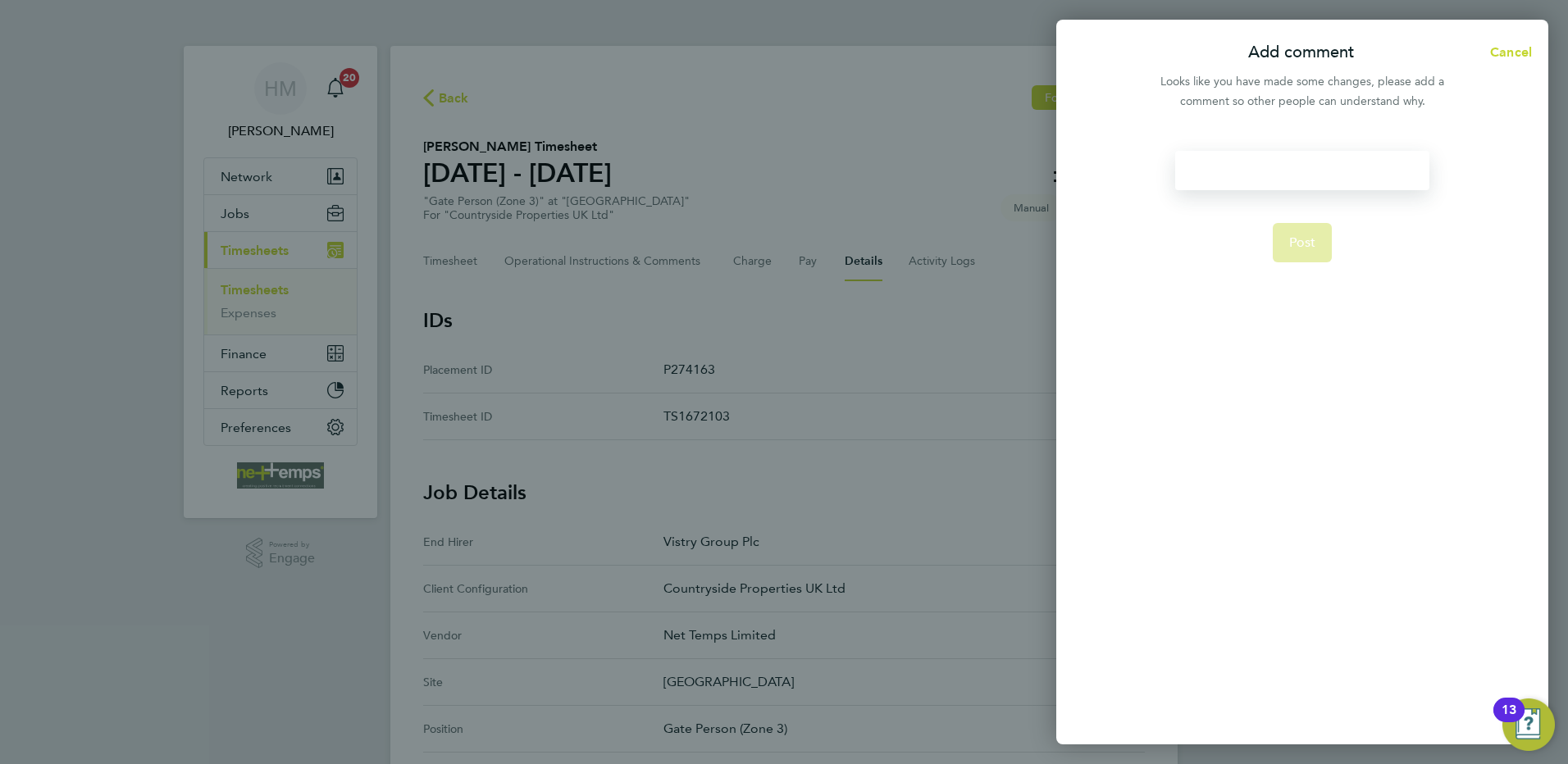
click at [1267, 181] on div at bounding box center [1301, 170] width 253 height 39
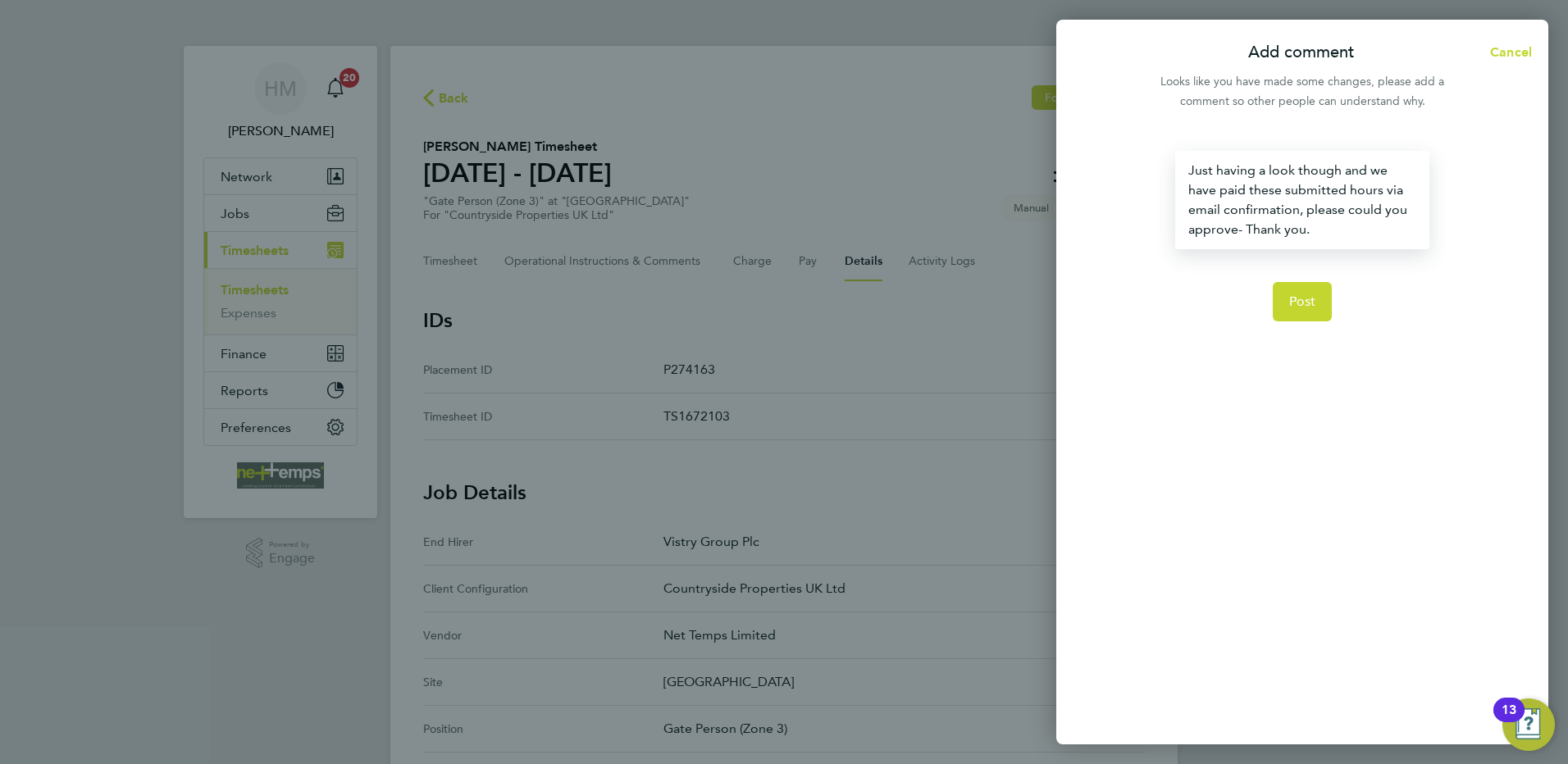
click at [1237, 228] on div "Just having a look though and we have paid these submitted hours via email conf…" at bounding box center [1301, 200] width 253 height 99
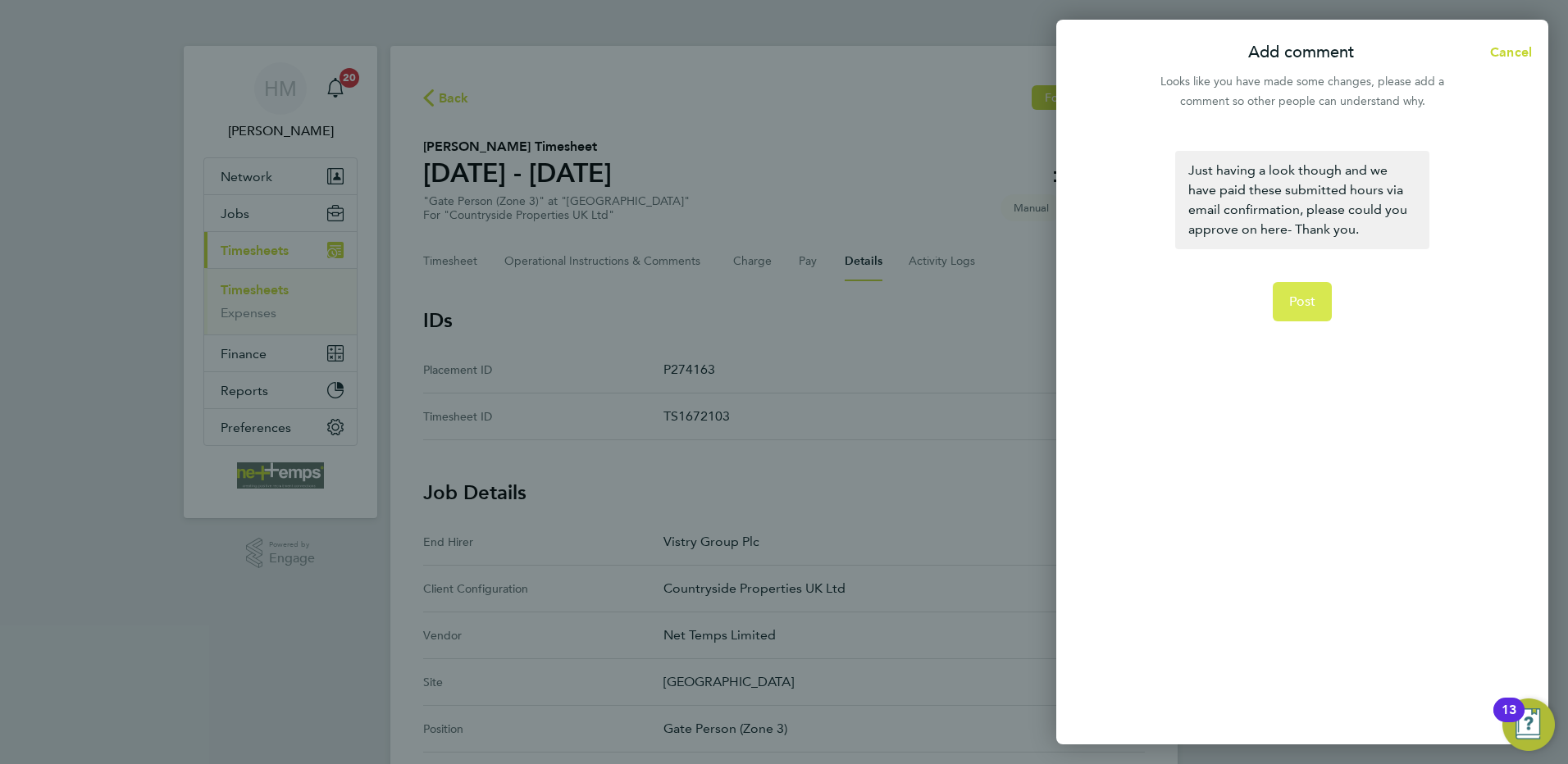
click at [1300, 295] on span "Post" at bounding box center [1303, 302] width 27 height 16
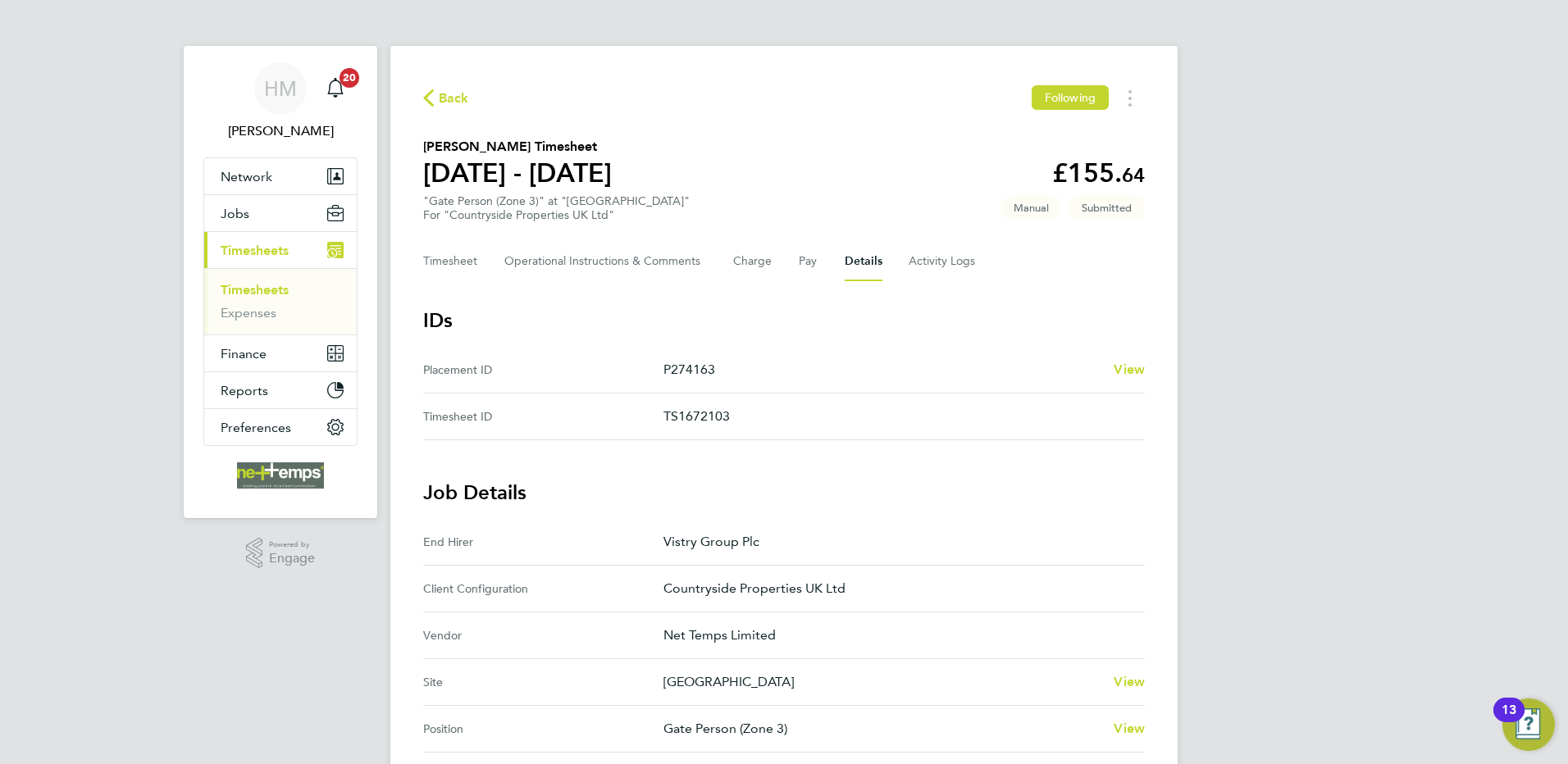
click at [458, 100] on span "Back" at bounding box center [453, 99] width 30 height 20
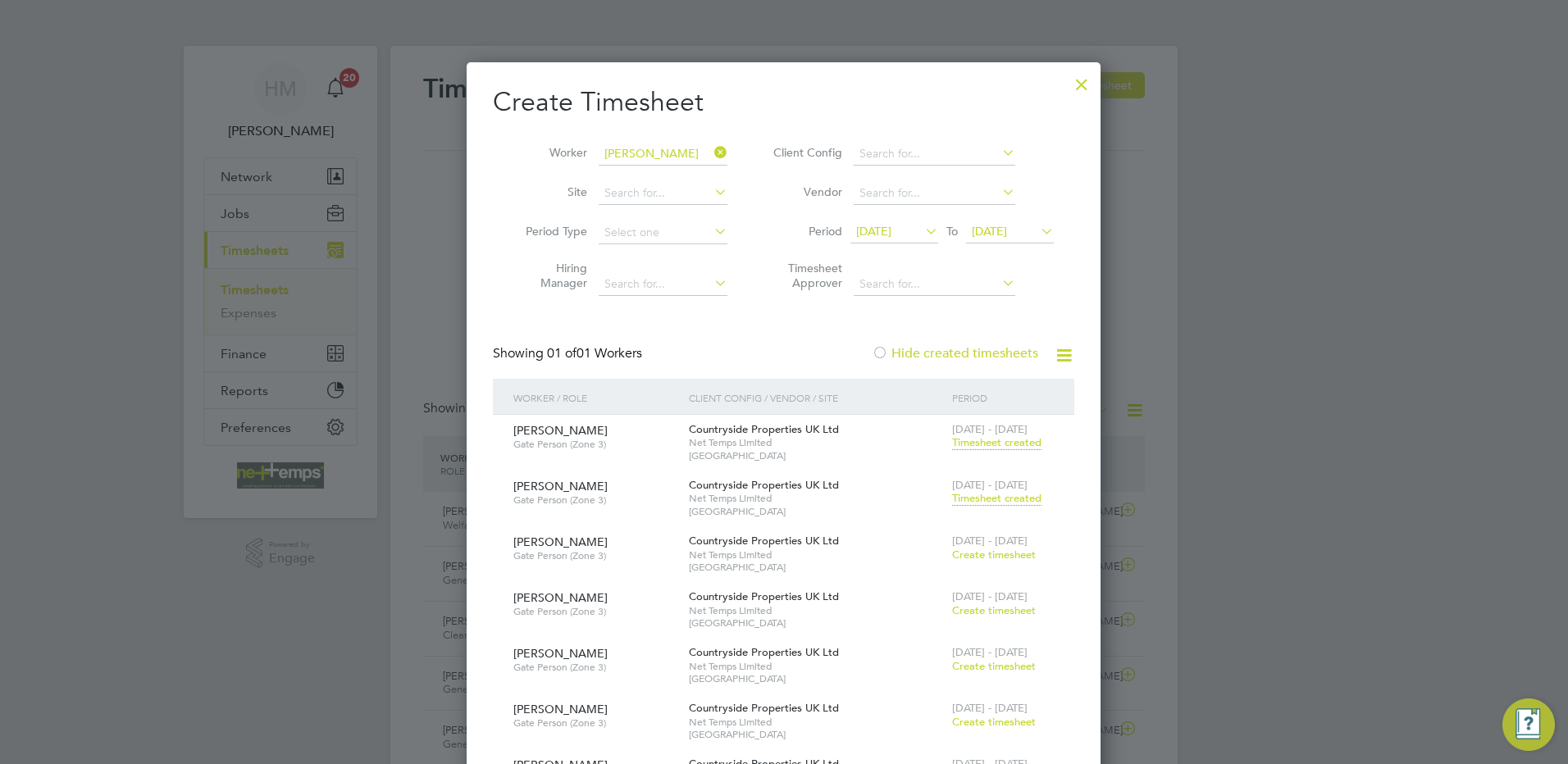
scroll to position [42, 143]
click at [891, 230] on span "[DATE]" at bounding box center [873, 231] width 36 height 15
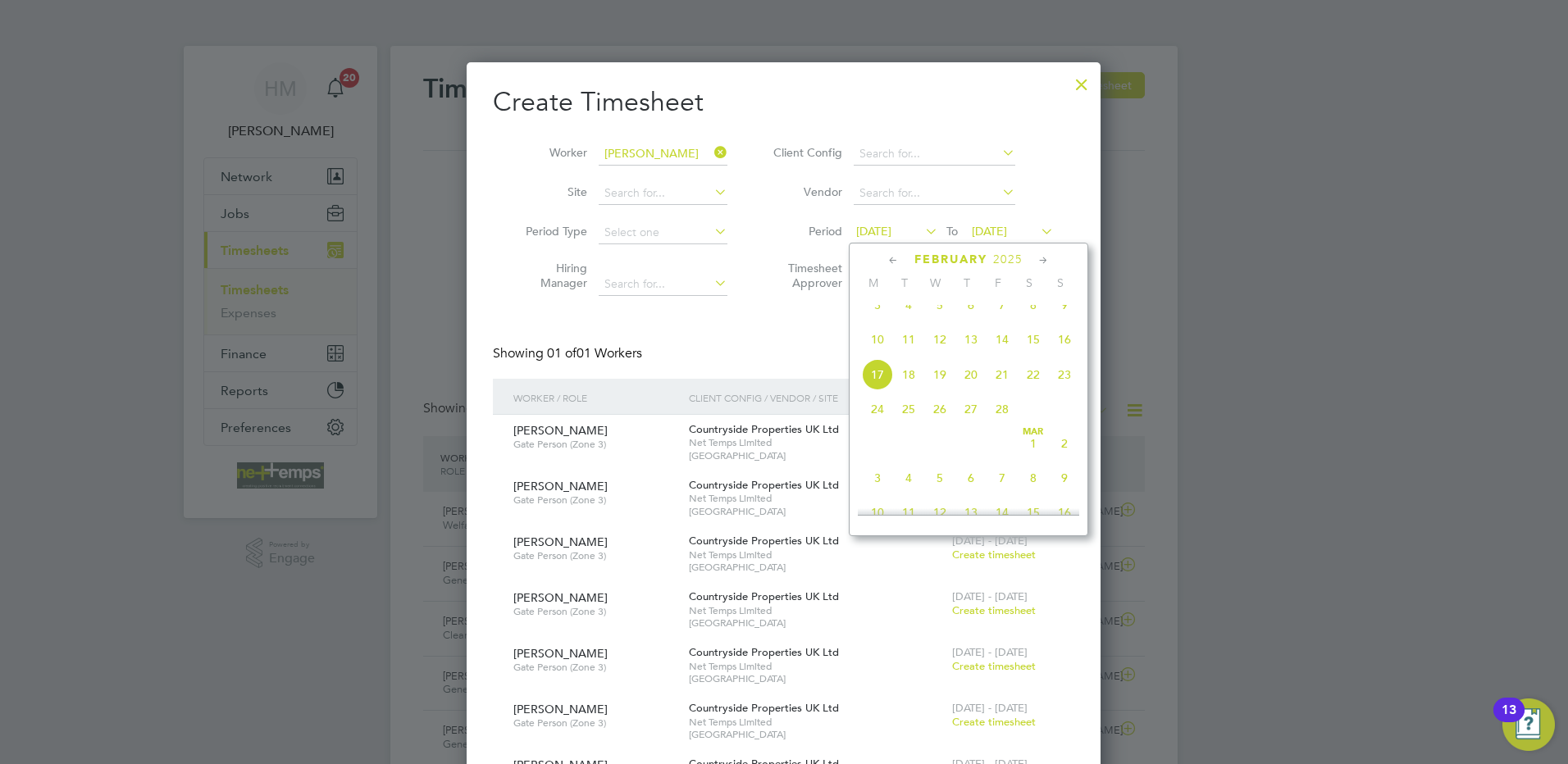
click at [1002, 425] on span "28" at bounding box center [1002, 409] width 31 height 31
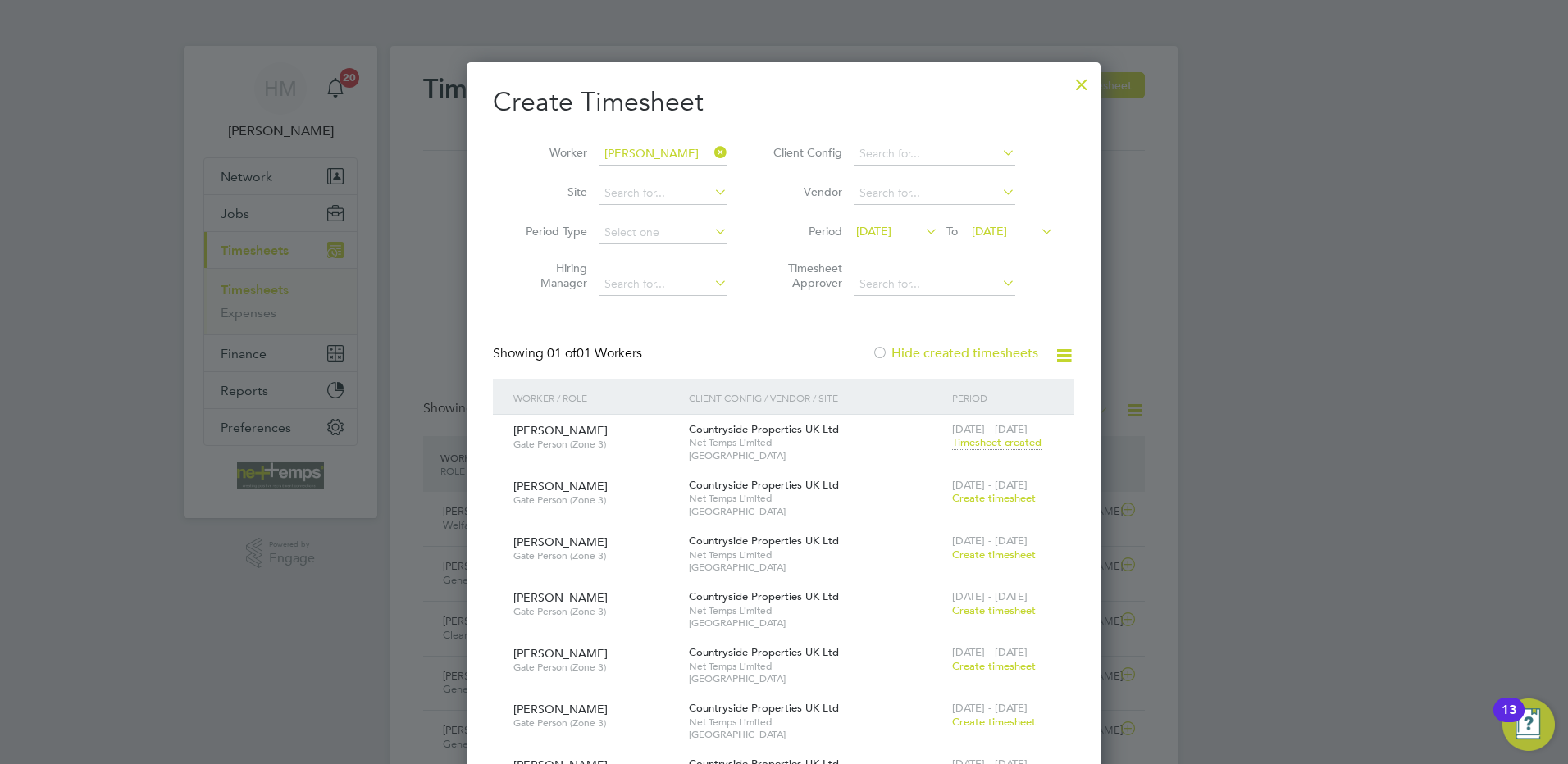
click at [1026, 440] on span "Timesheet created" at bounding box center [997, 442] width 90 height 15
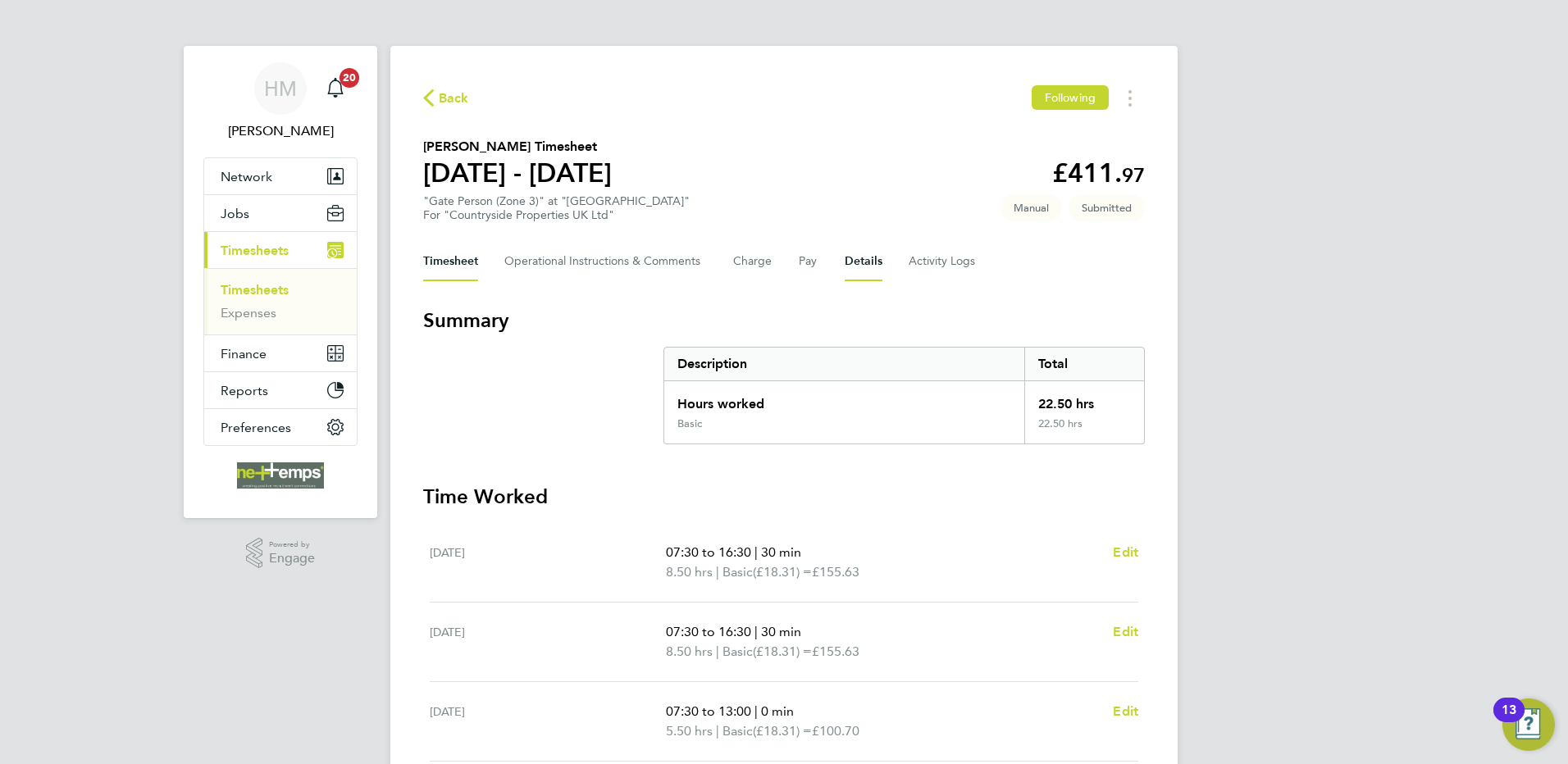
drag, startPoint x: 853, startPoint y: 265, endPoint x: 894, endPoint y: 283, distance: 44.8
click at [853, 265] on button "Details" at bounding box center [863, 261] width 37 height 39
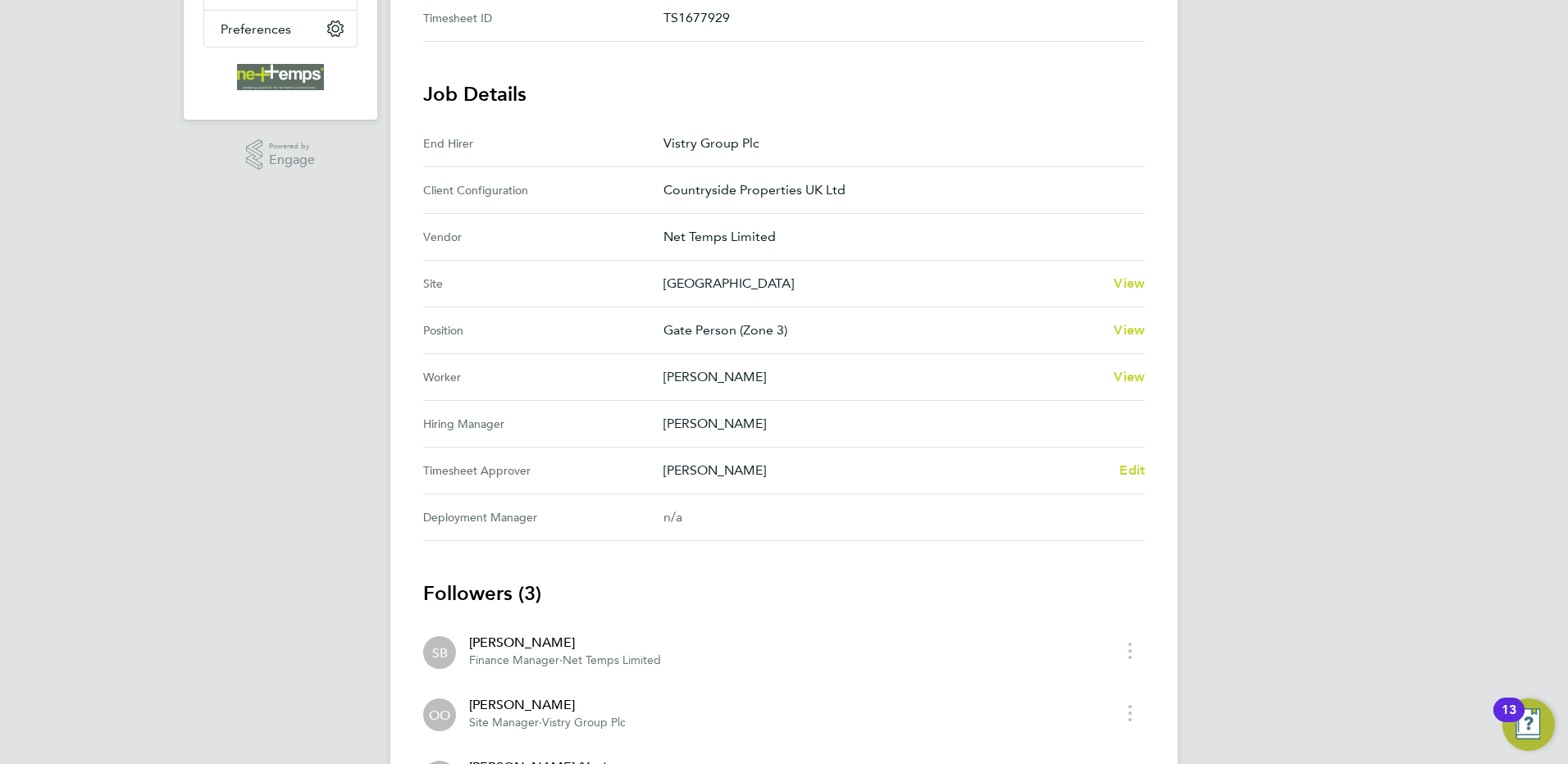
click at [1114, 466] on div "[PERSON_NAME] Edit" at bounding box center [904, 471] width 481 height 20
click at [1126, 467] on span "Edit" at bounding box center [1132, 470] width 26 height 16
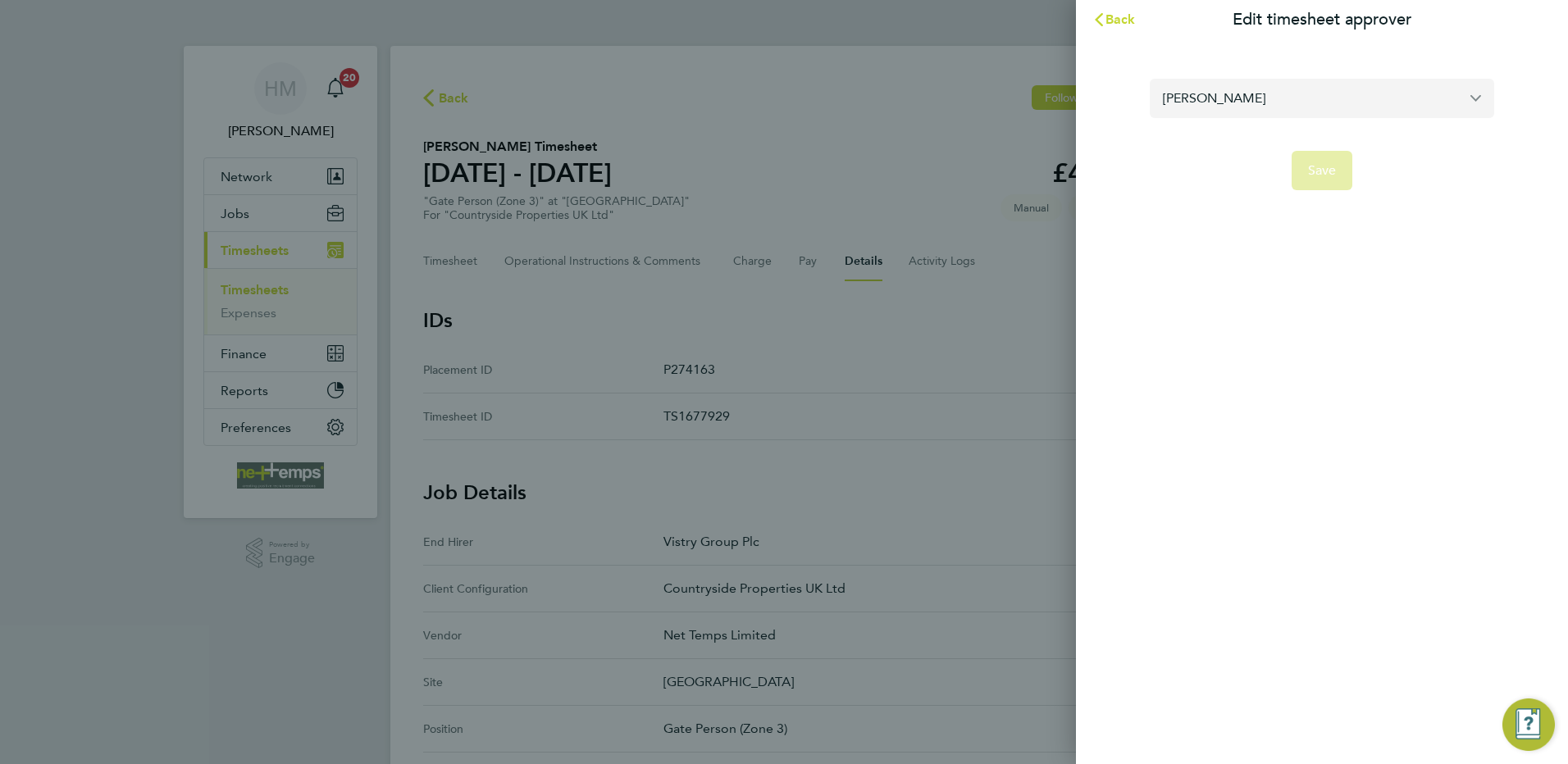
click at [1317, 100] on input "[PERSON_NAME]" at bounding box center [1321, 98] width 345 height 38
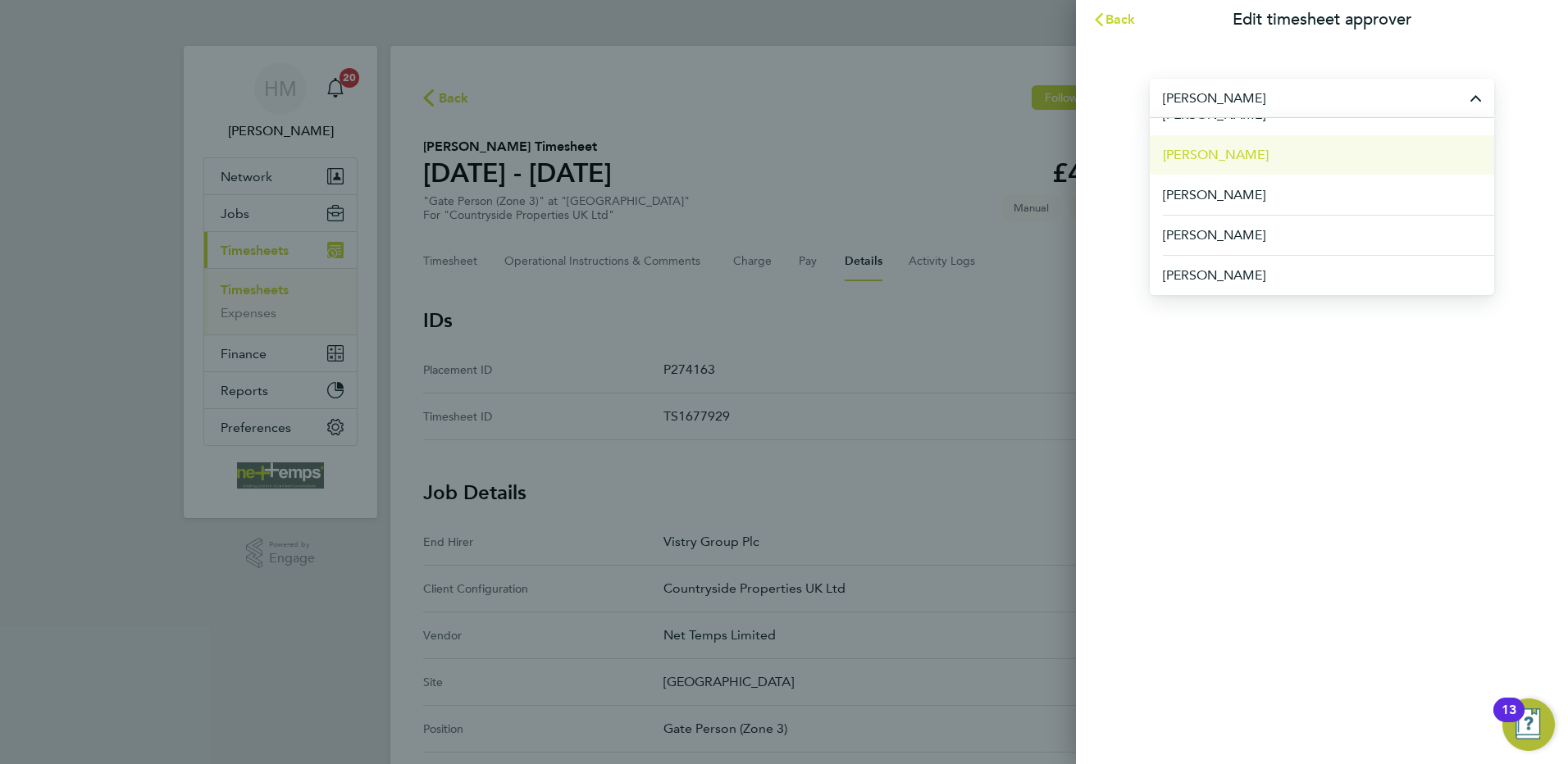
click at [1264, 165] on li "[PERSON_NAME]" at bounding box center [1321, 154] width 345 height 40
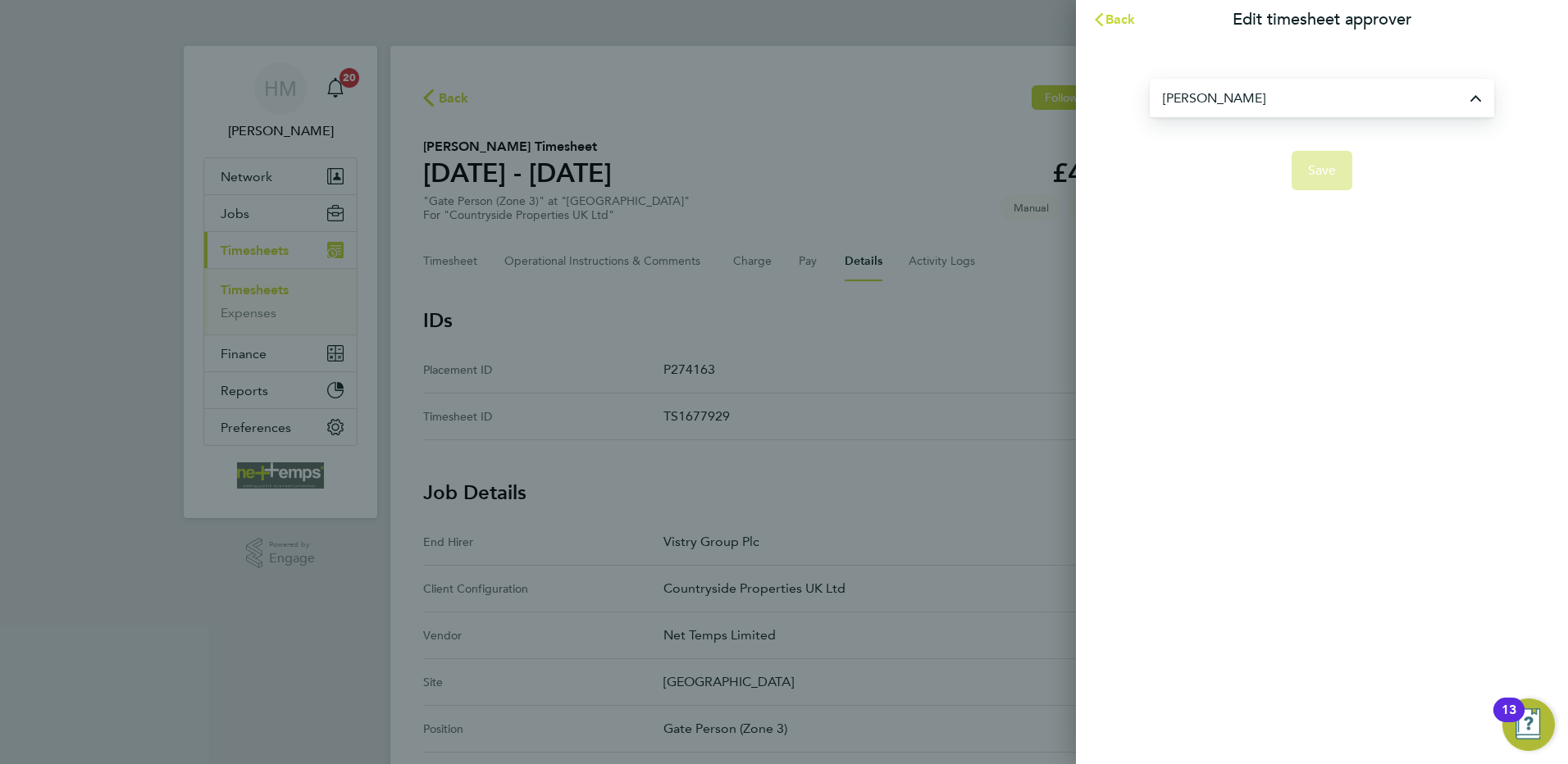
type input "[PERSON_NAME]"
click at [1324, 181] on button "Save" at bounding box center [1321, 170] width 61 height 39
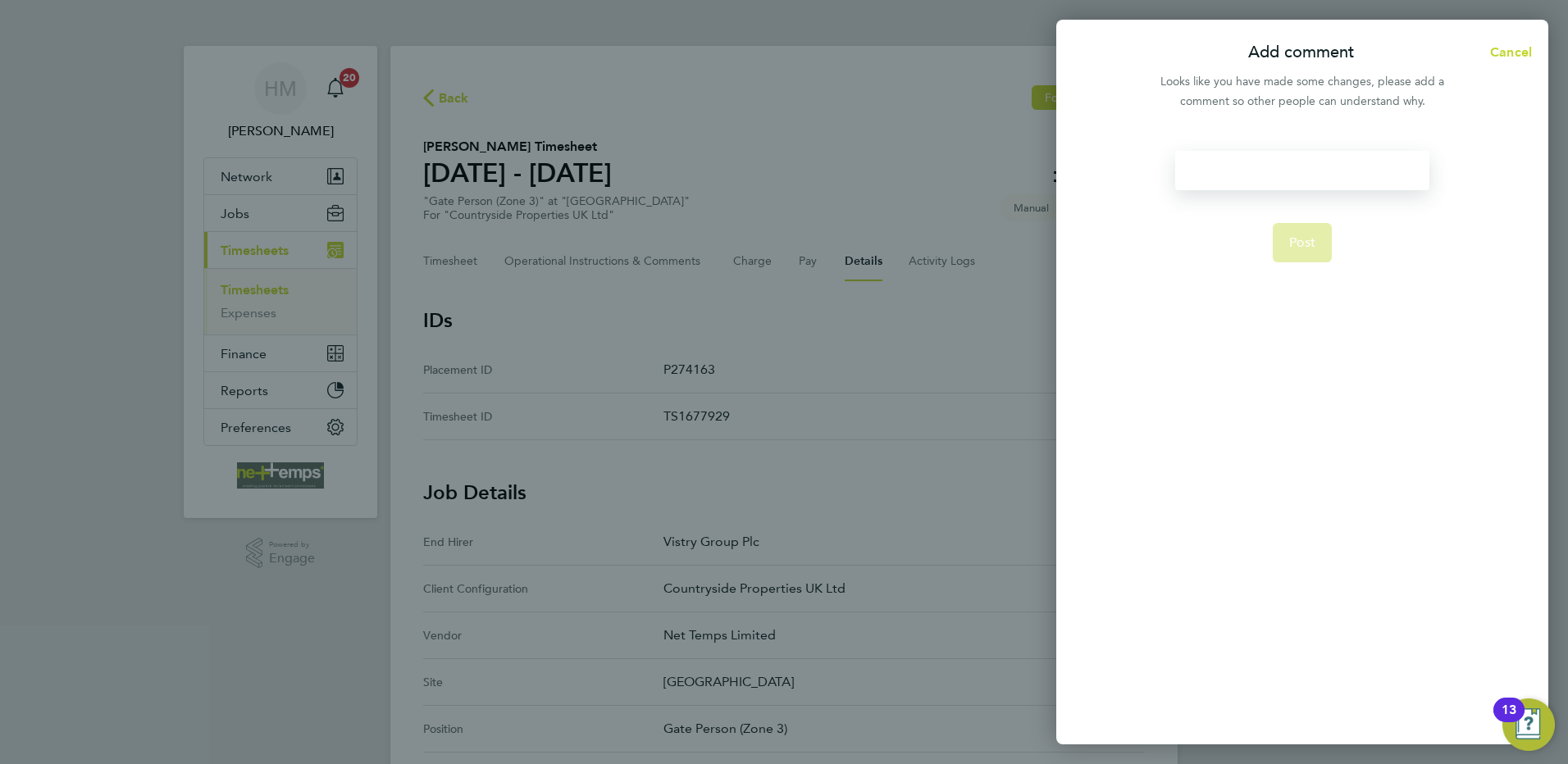
click at [1274, 162] on div at bounding box center [1301, 170] width 253 height 39
drag, startPoint x: 1276, startPoint y: 166, endPoint x: 1215, endPoint y: 180, distance: 62.6
click at [1215, 180] on div at bounding box center [1301, 170] width 253 height 39
click at [1300, 240] on span "Post" at bounding box center [1303, 242] width 27 height 16
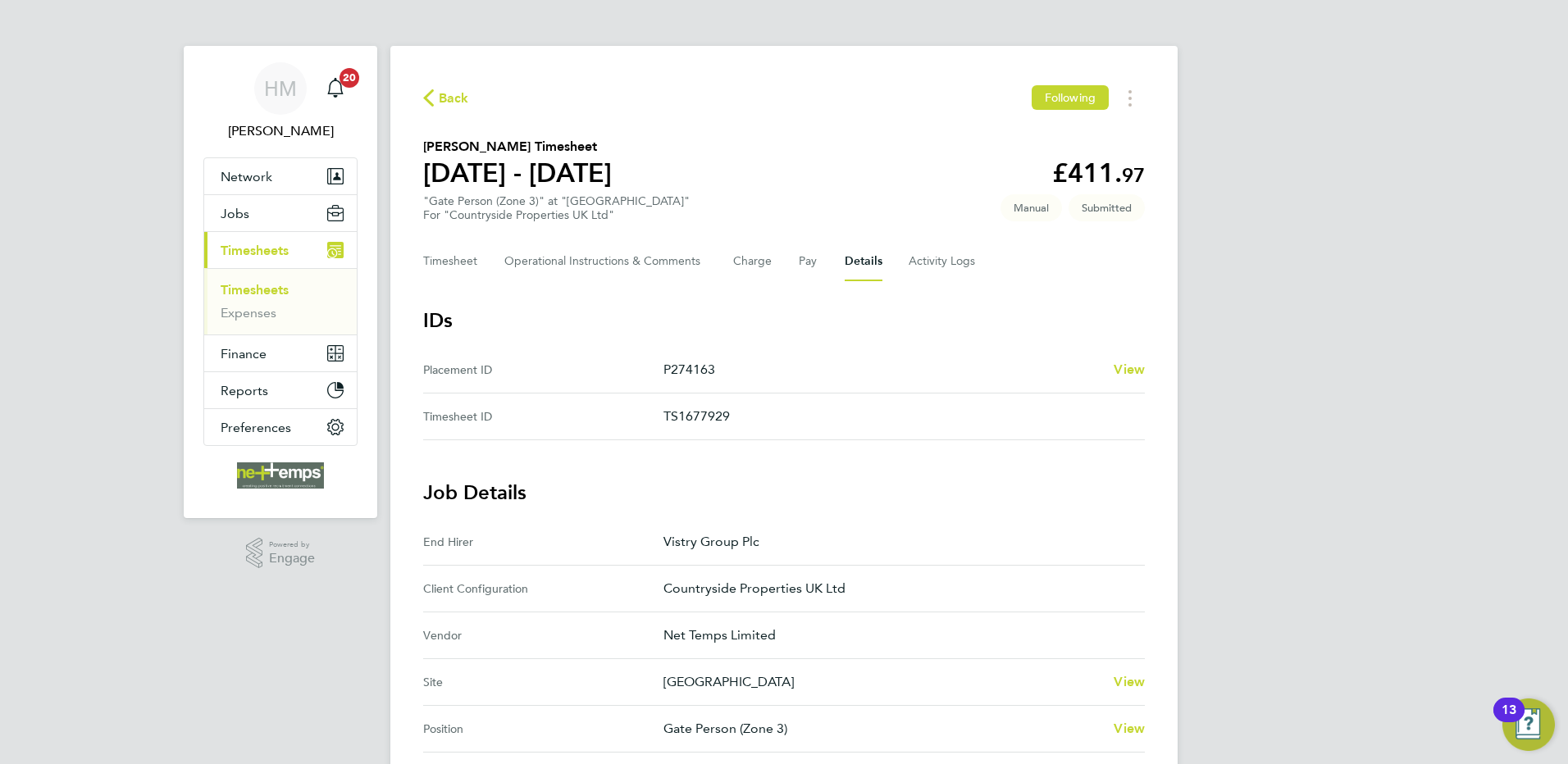
click at [450, 98] on span "Back" at bounding box center [453, 99] width 30 height 20
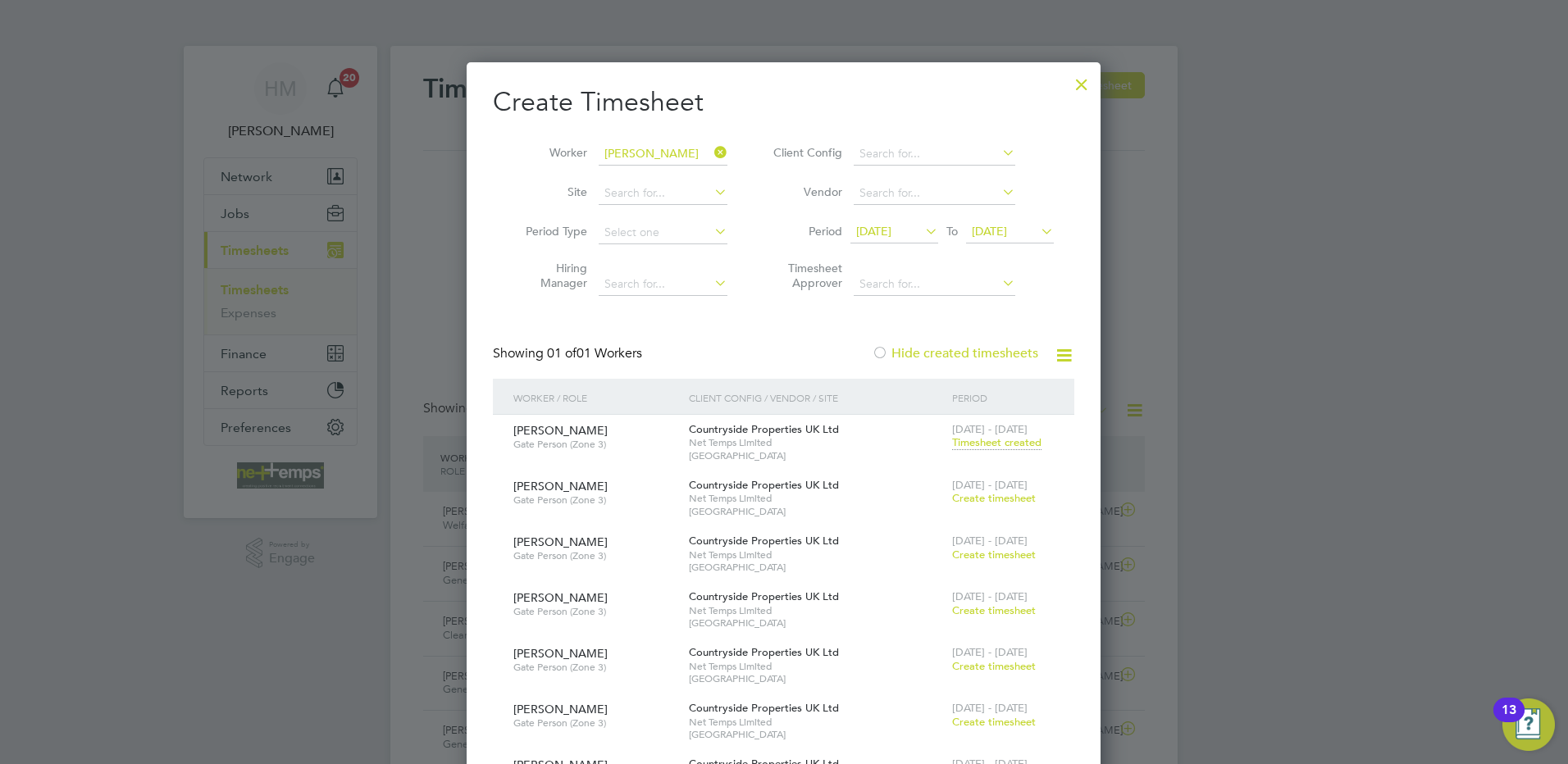
click at [1078, 90] on div at bounding box center [1082, 80] width 29 height 29
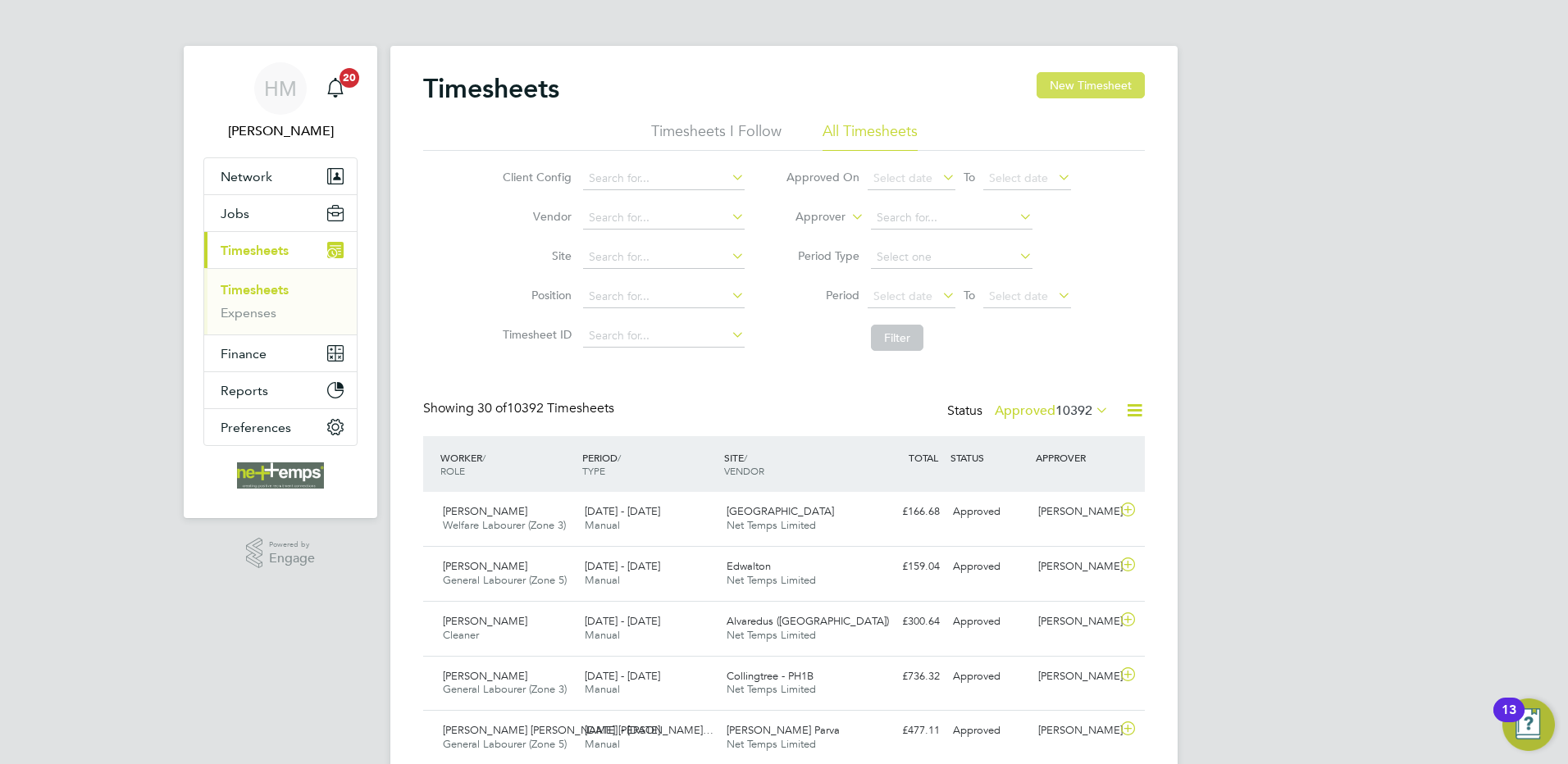
click at [1098, 82] on button "New Timesheet" at bounding box center [1091, 85] width 108 height 27
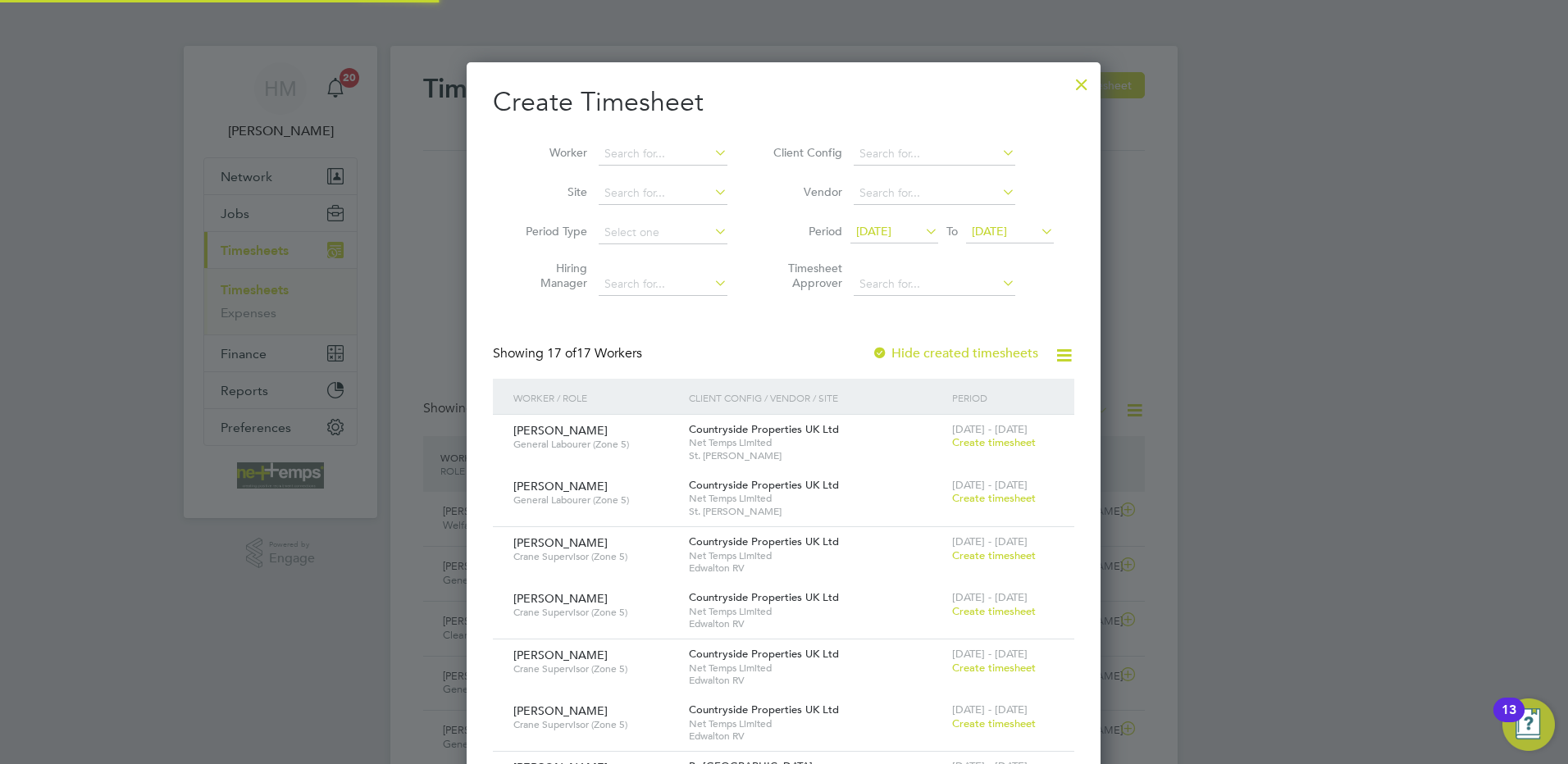
scroll to position [1905, 635]
click at [623, 163] on input at bounding box center [663, 154] width 129 height 23
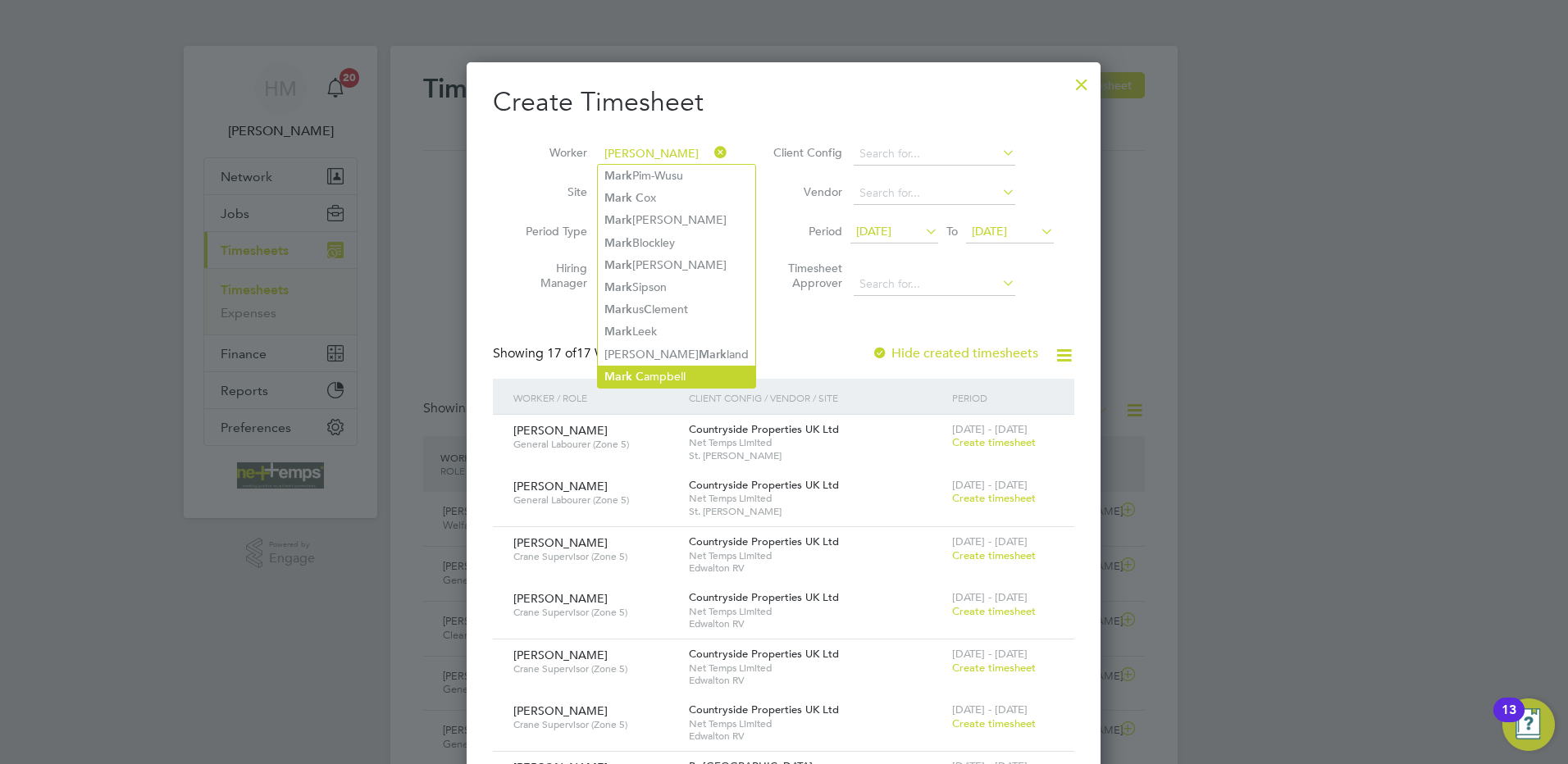
click at [676, 366] on li "[PERSON_NAME]" at bounding box center [677, 377] width 157 height 22
type input "[PERSON_NAME]"
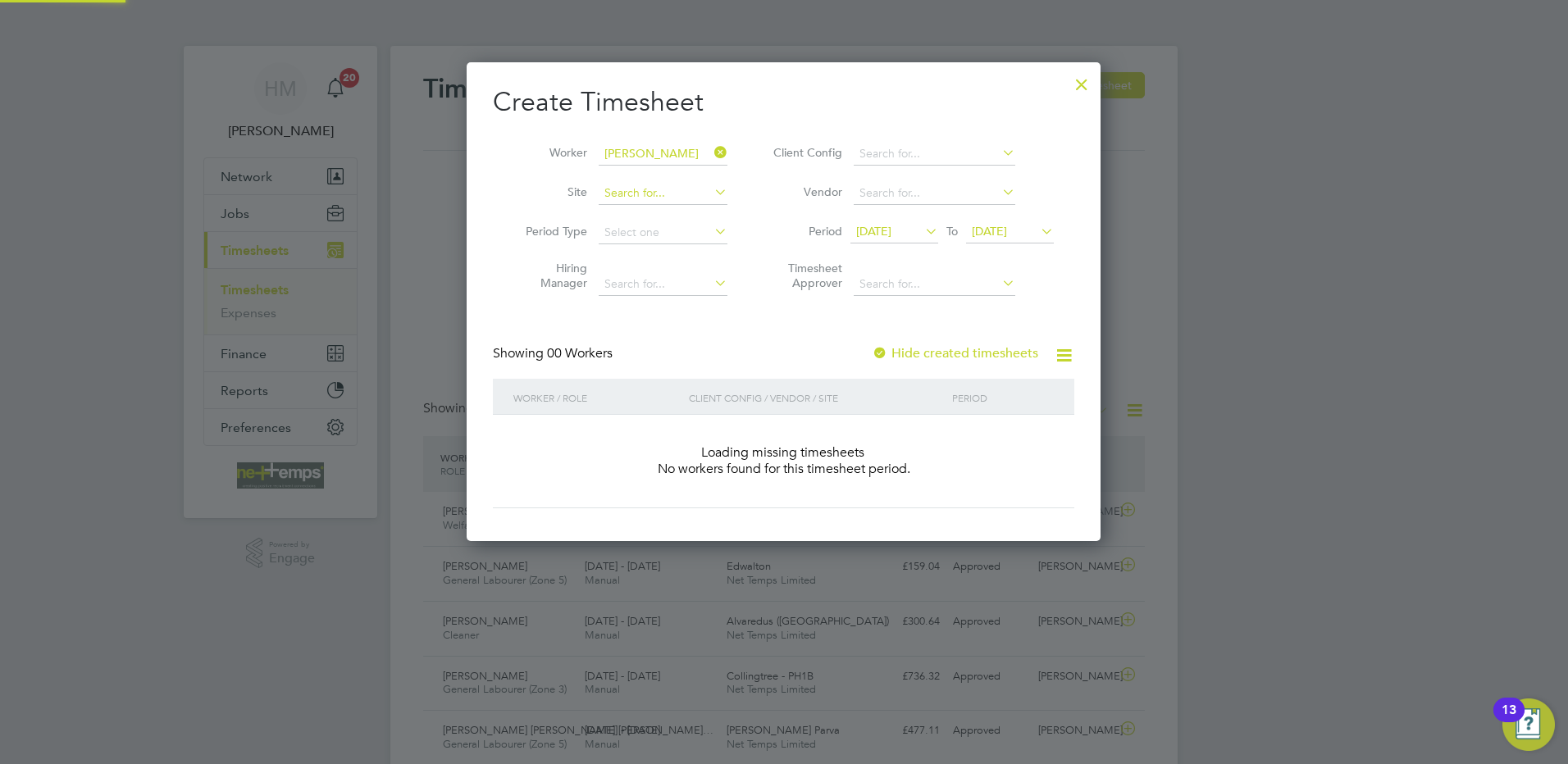
scroll to position [462, 635]
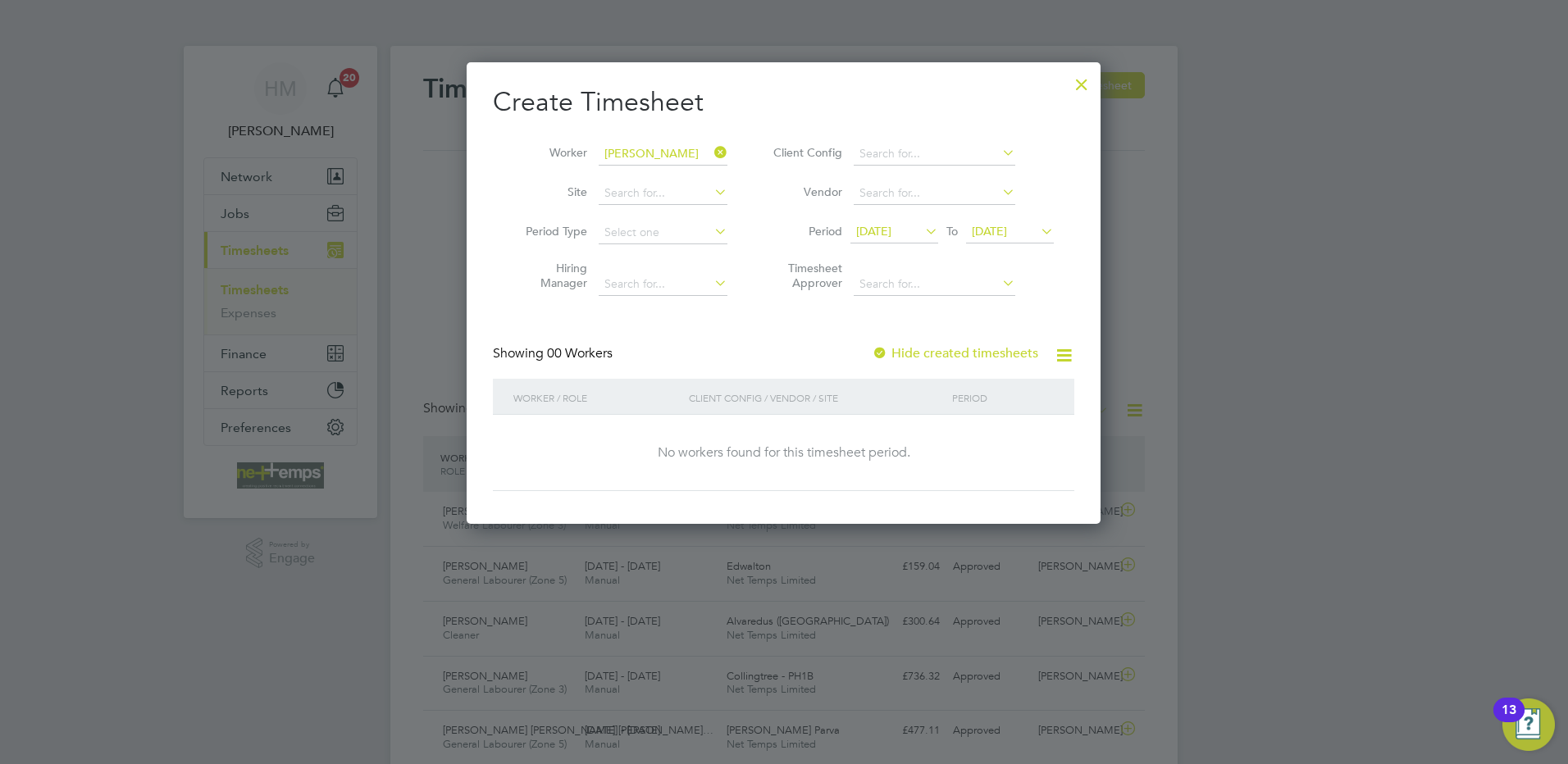
click at [886, 238] on span "[DATE]" at bounding box center [873, 231] width 36 height 15
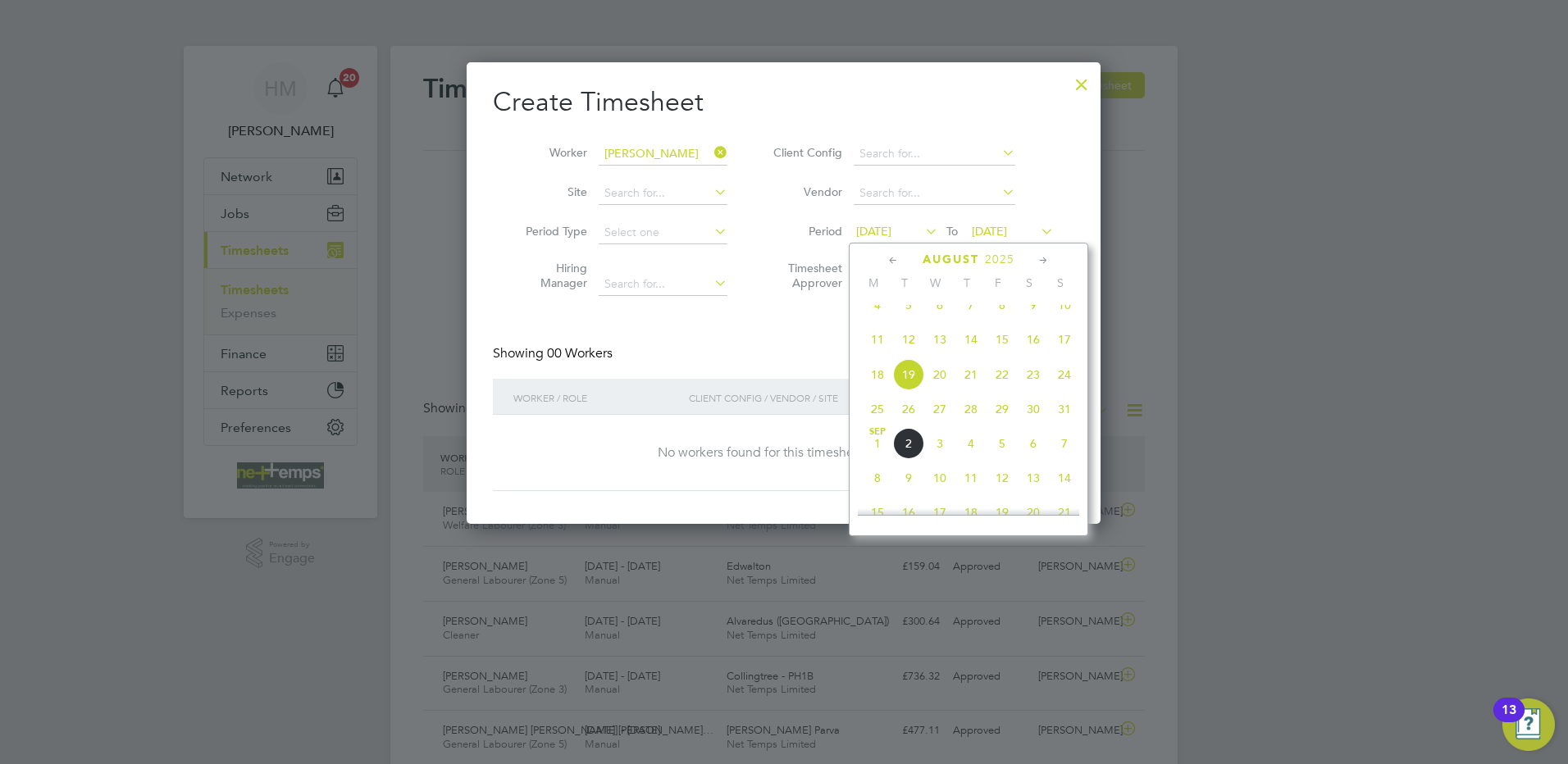
click at [1046, 259] on icon at bounding box center [1043, 260] width 16 height 18
click at [886, 258] on icon at bounding box center [893, 260] width 16 height 18
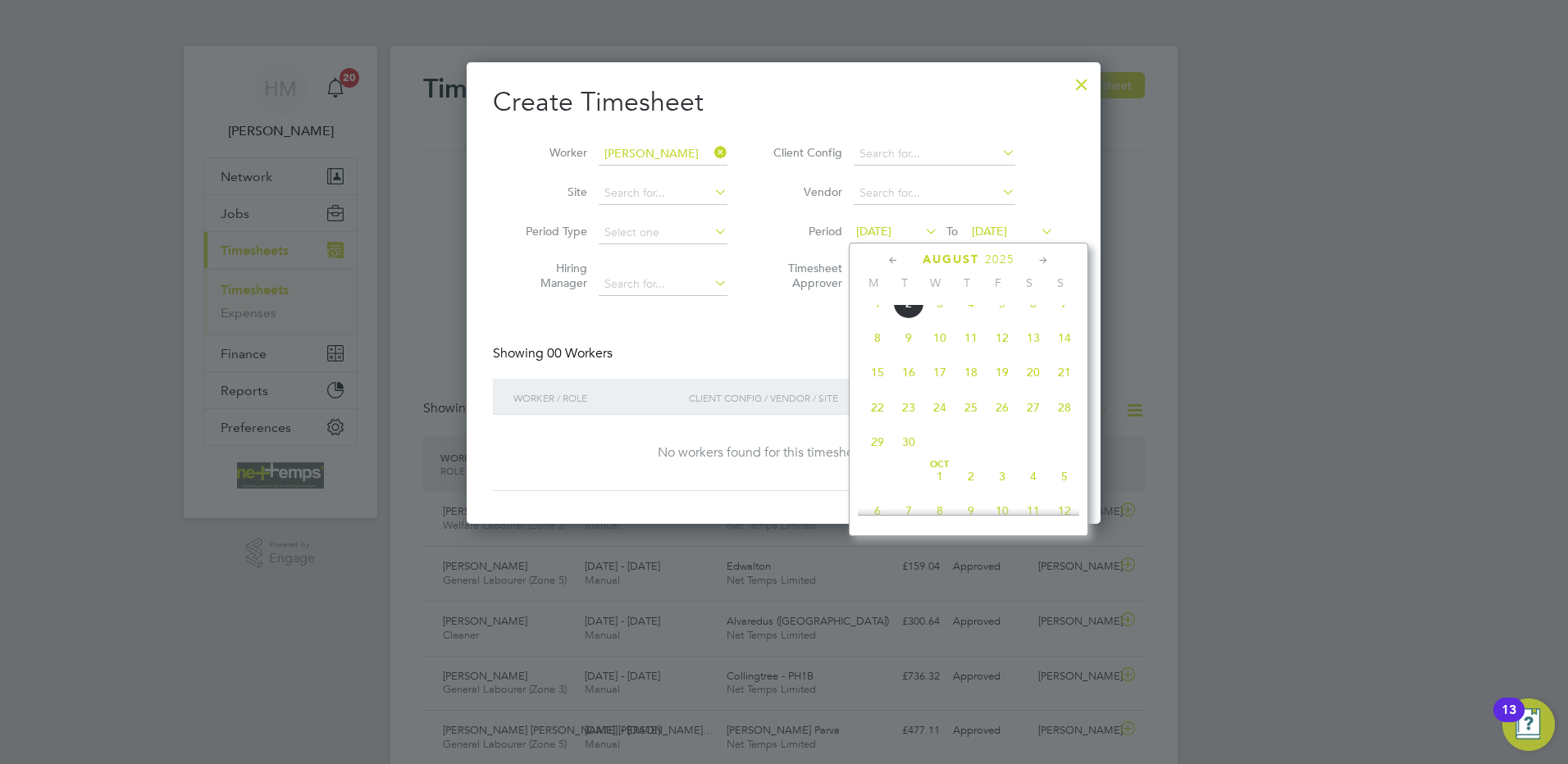
click at [886, 258] on icon at bounding box center [893, 260] width 16 height 18
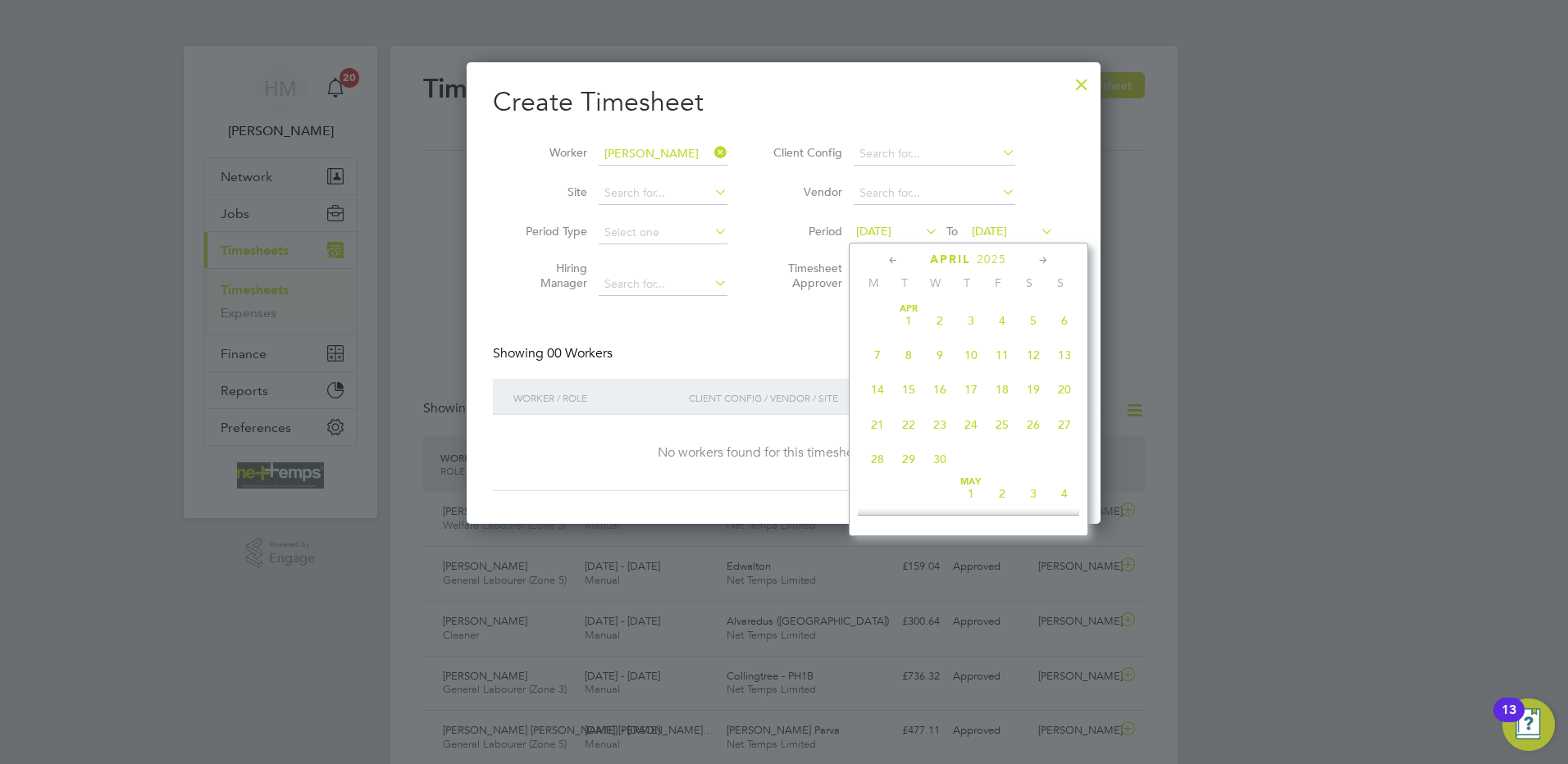
click at [890, 258] on icon at bounding box center [893, 260] width 16 height 18
click at [1041, 258] on icon at bounding box center [1043, 260] width 16 height 18
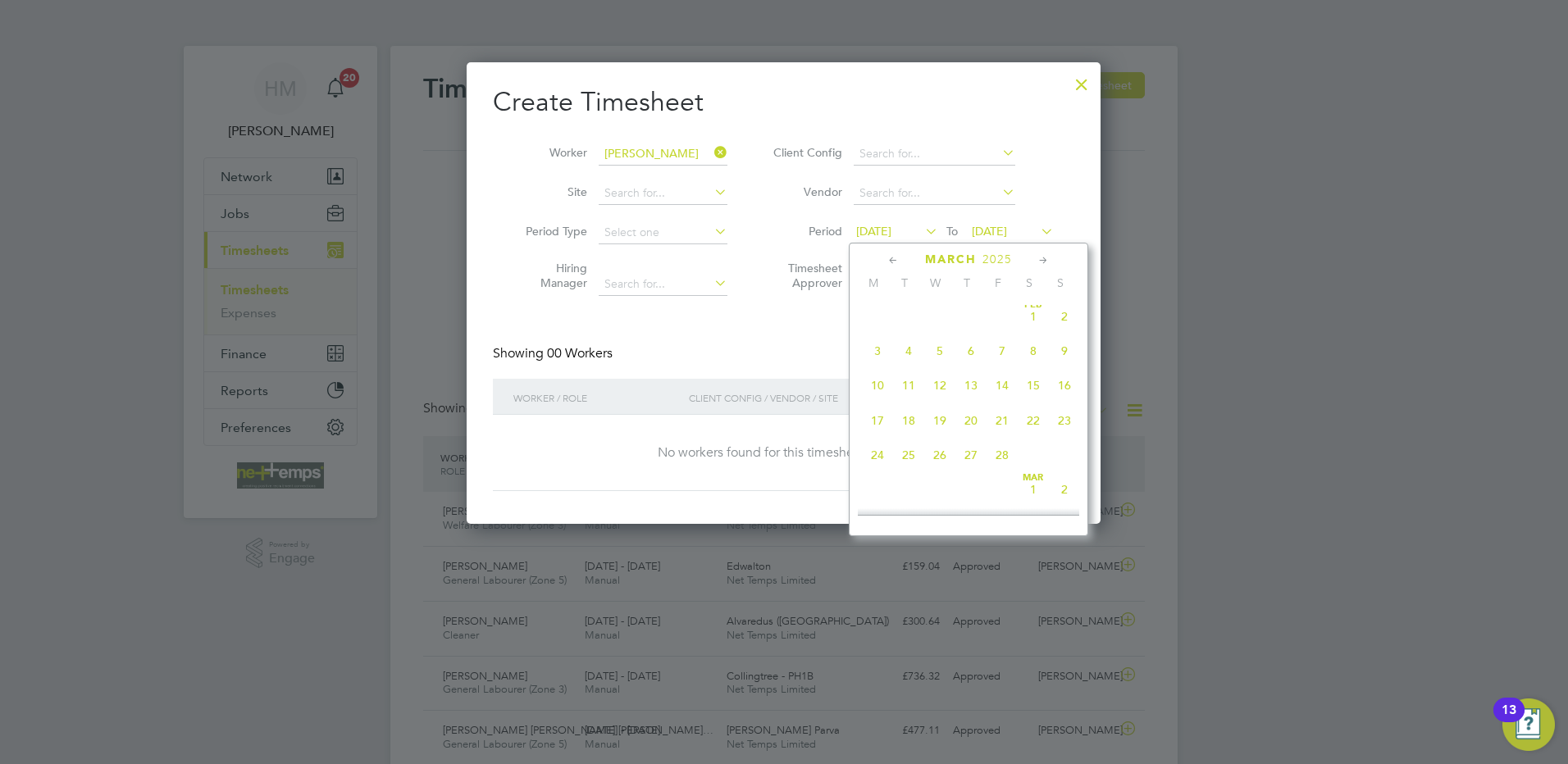
click at [1041, 258] on icon at bounding box center [1043, 260] width 16 height 18
click at [875, 420] on span "19" at bounding box center [878, 408] width 31 height 31
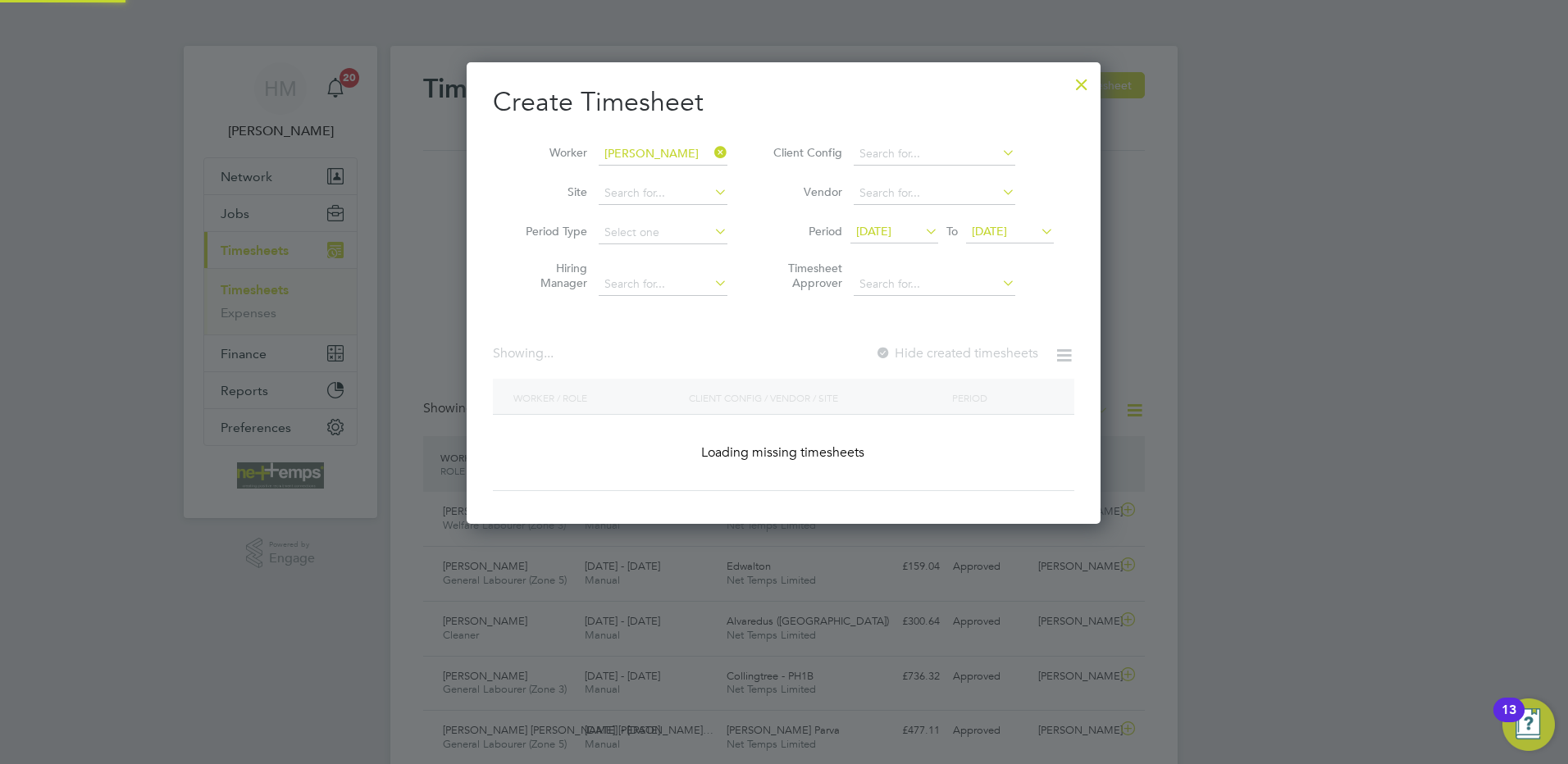
scroll to position [462, 635]
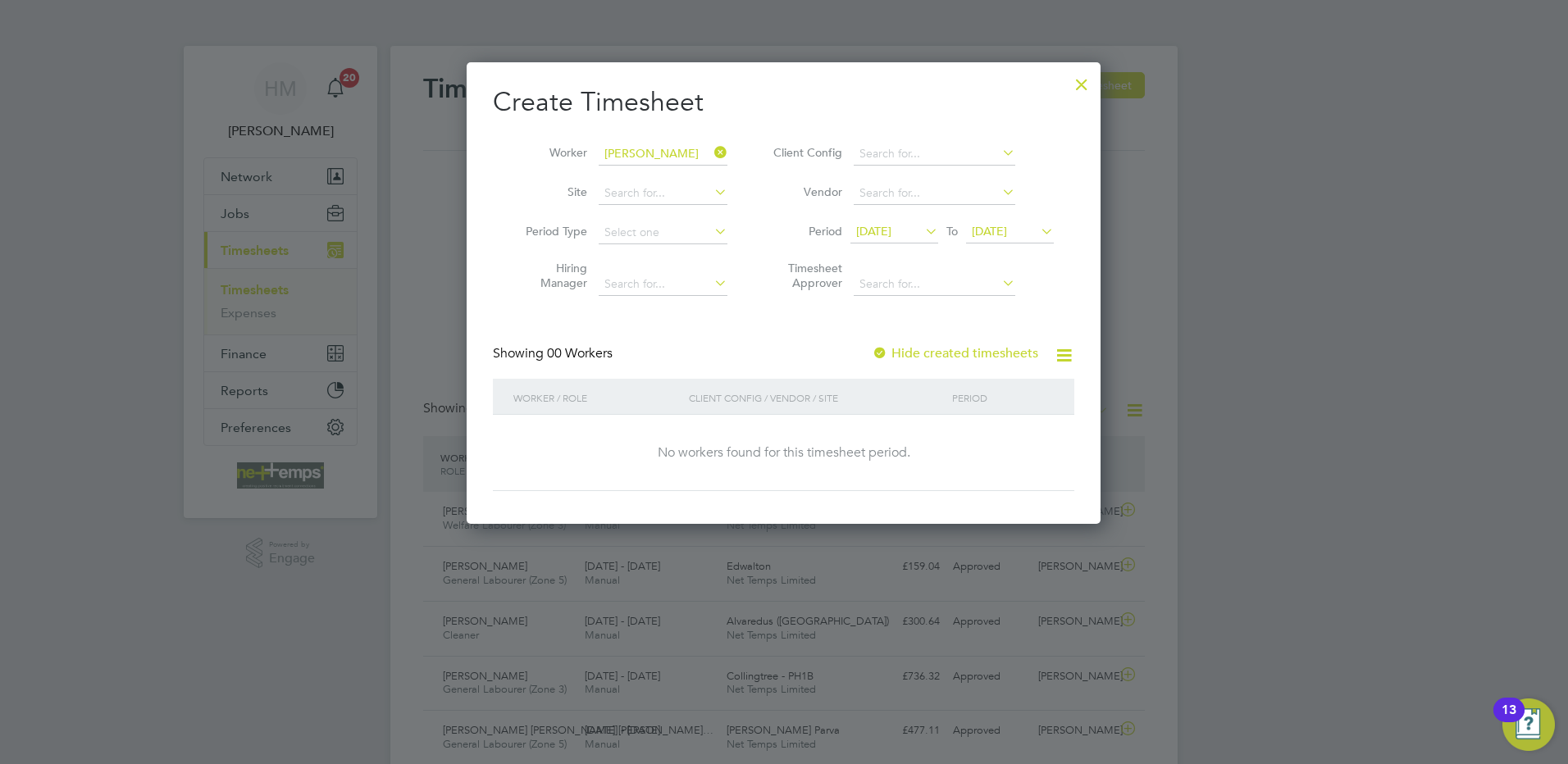
click at [933, 354] on label "Hide created timesheets" at bounding box center [955, 354] width 166 height 16
click at [1007, 230] on span "[DATE]" at bounding box center [989, 231] width 36 height 15
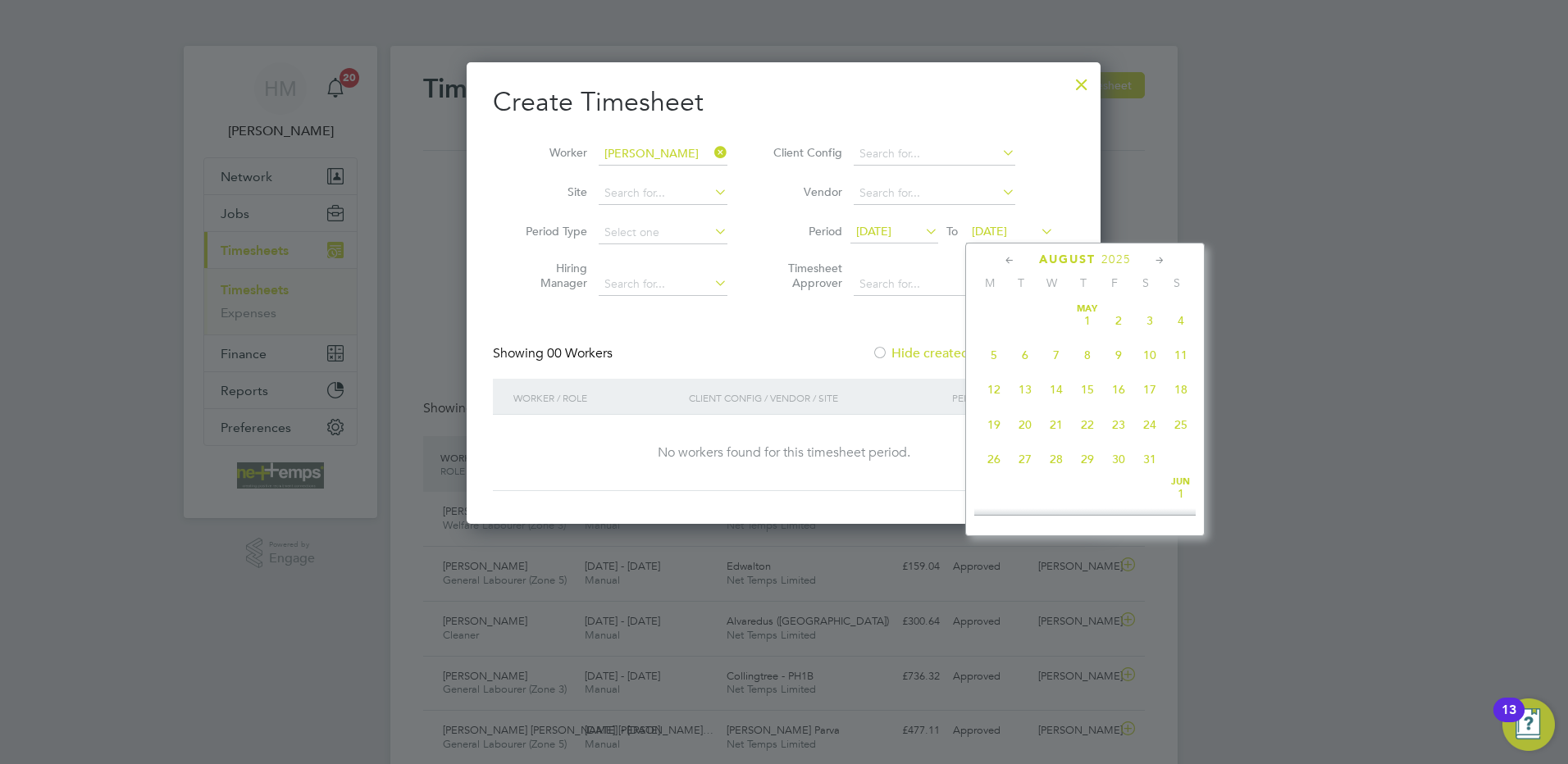
scroll to position [639, 0]
click at [1008, 253] on icon at bounding box center [1009, 260] width 16 height 18
click at [1007, 254] on icon at bounding box center [1009, 260] width 16 height 18
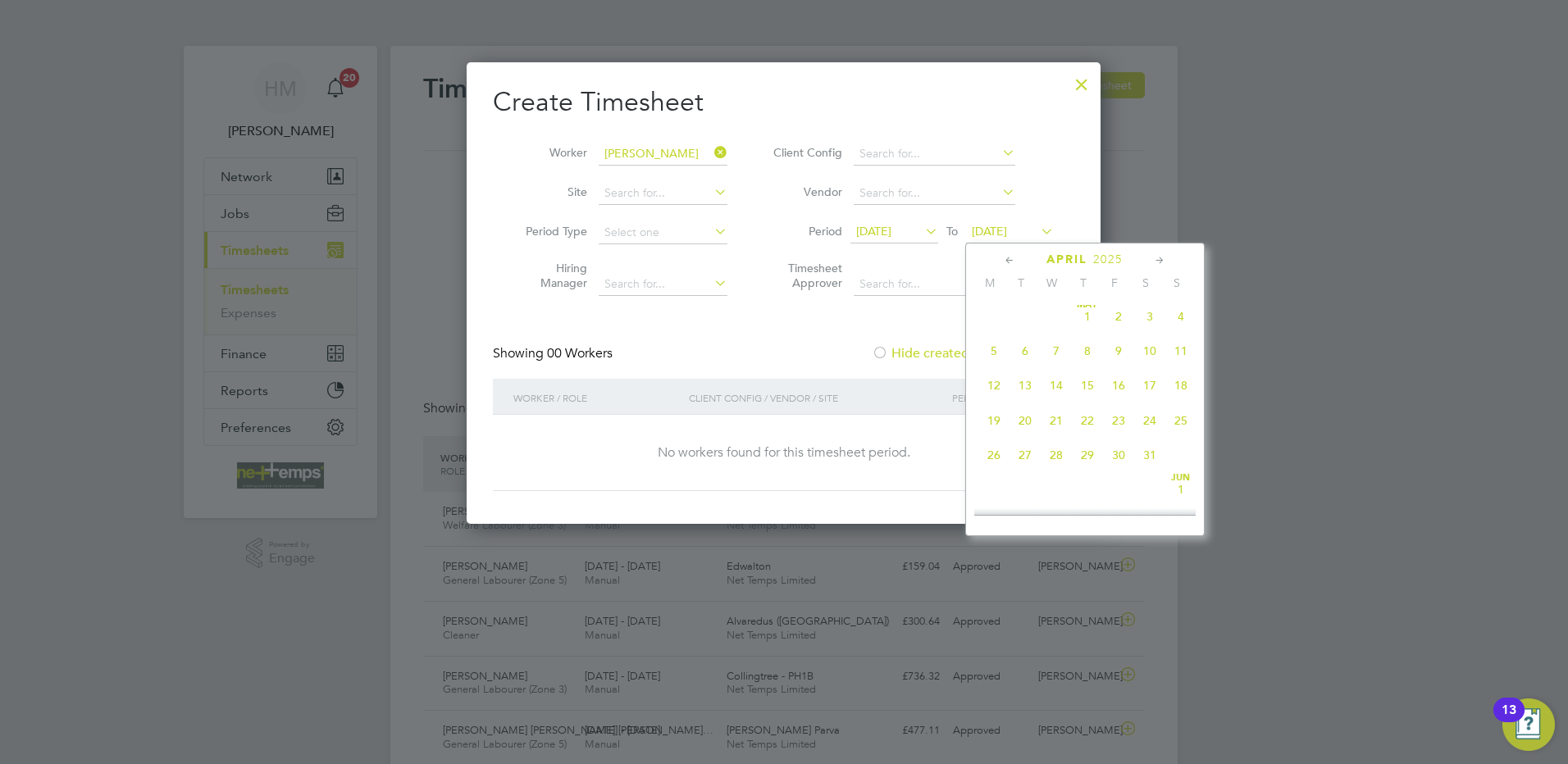
scroll to position [0, 0]
click at [1007, 254] on icon at bounding box center [1009, 260] width 16 height 18
click at [1162, 260] on icon at bounding box center [1159, 260] width 16 height 18
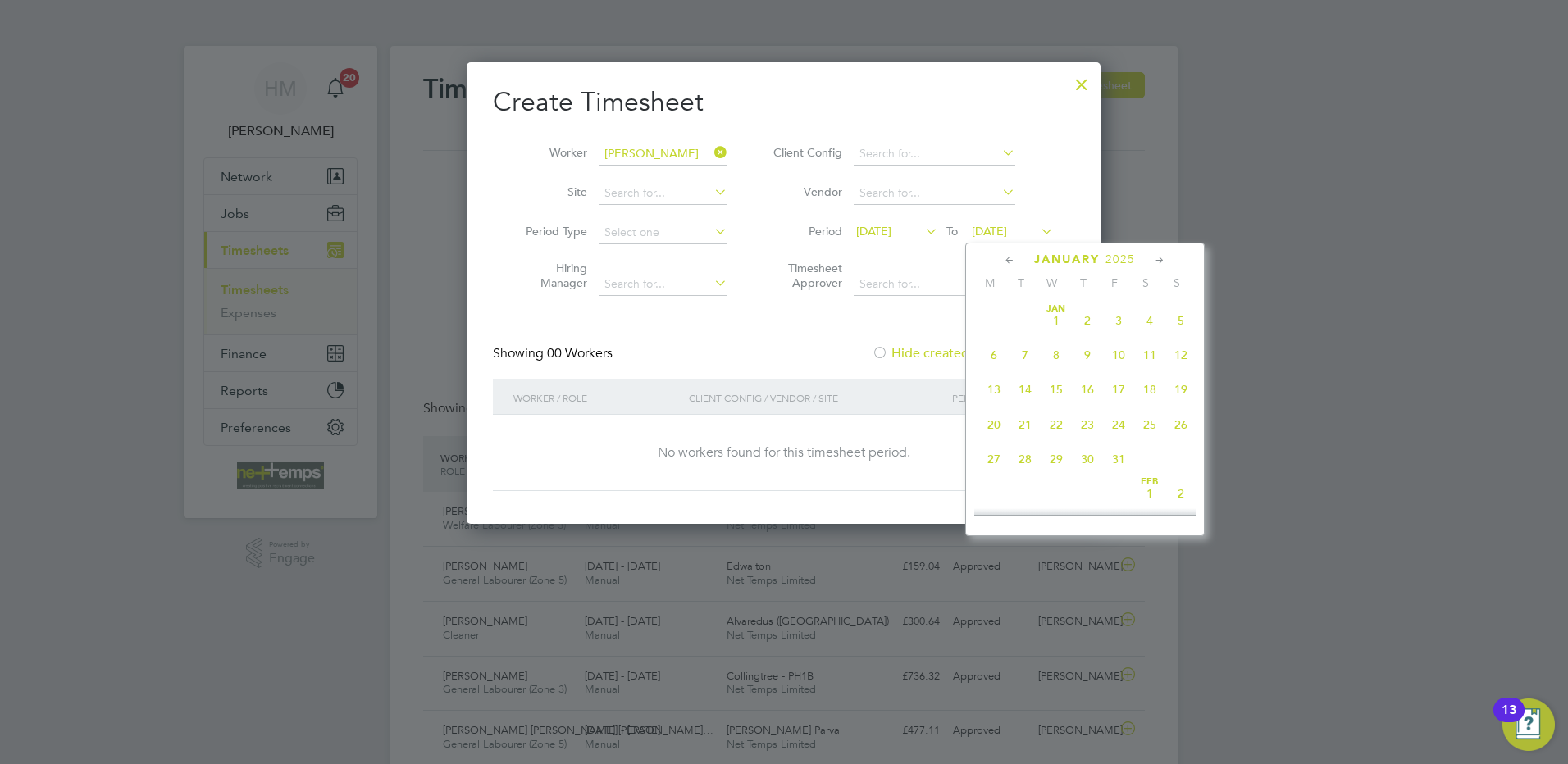
click at [1162, 260] on icon at bounding box center [1159, 260] width 16 height 18
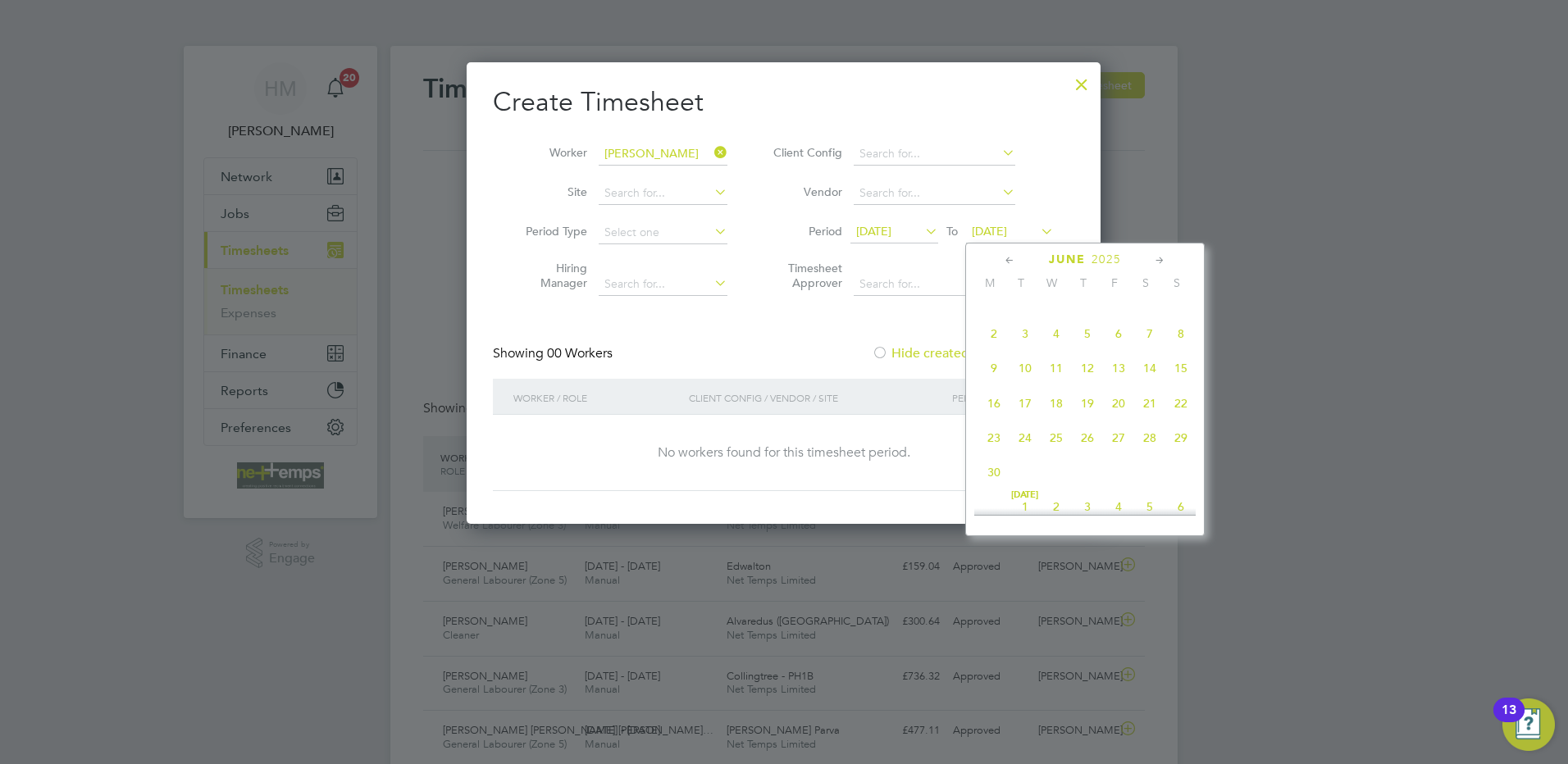
drag, startPoint x: 1002, startPoint y: 250, endPoint x: 1012, endPoint y: 257, distance: 12.2
click at [1005, 253] on div "[DATE] M T W T F S S [DATE] 2 3 4 5 6 7 8 9 10 11 12 13 14 15 16 17 18 19 20 21…" at bounding box center [1085, 388] width 240 height 293
click at [1005, 261] on icon at bounding box center [1009, 260] width 16 height 18
click at [1182, 423] on span "25" at bounding box center [1180, 408] width 31 height 31
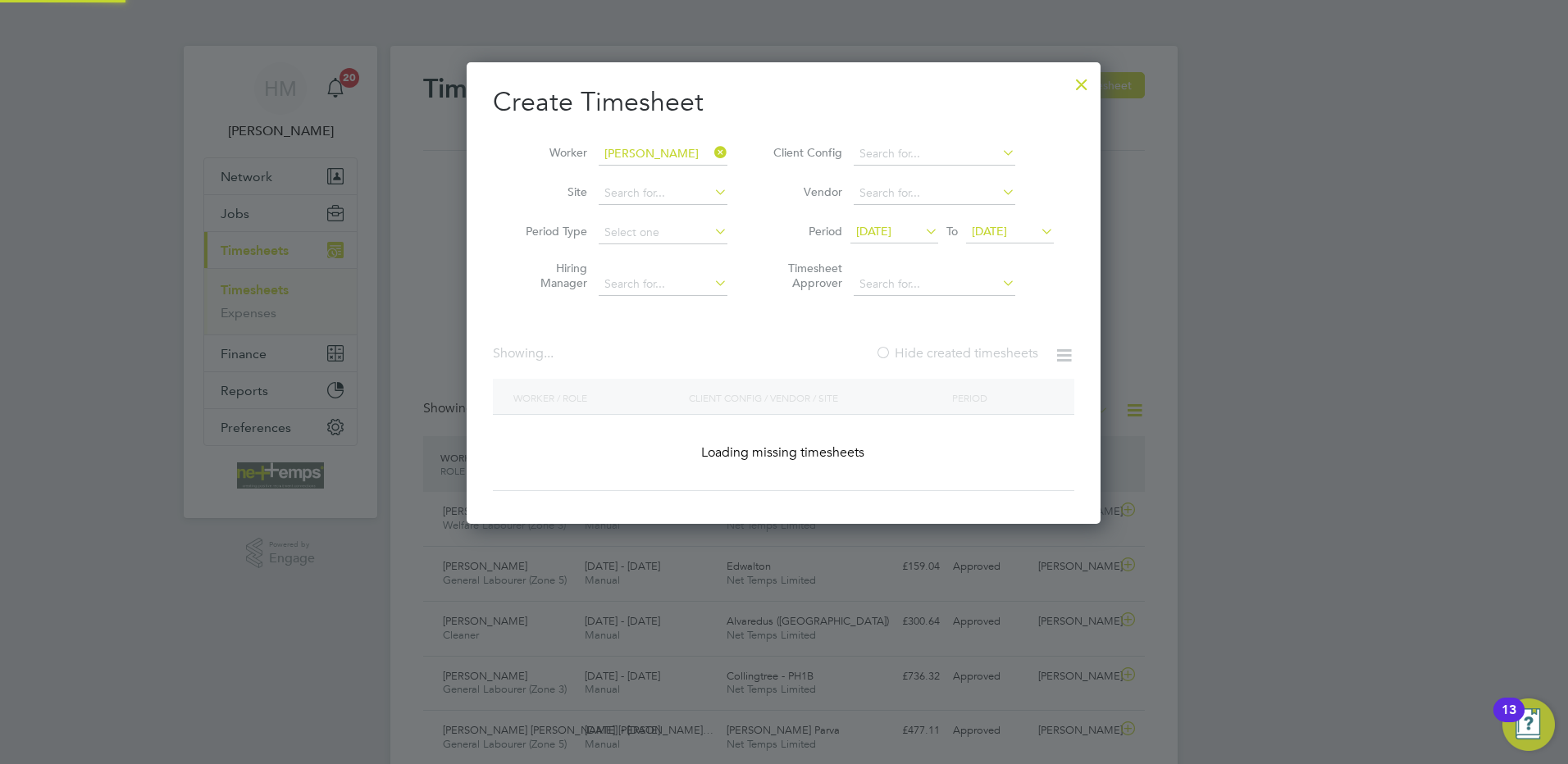
scroll to position [462, 635]
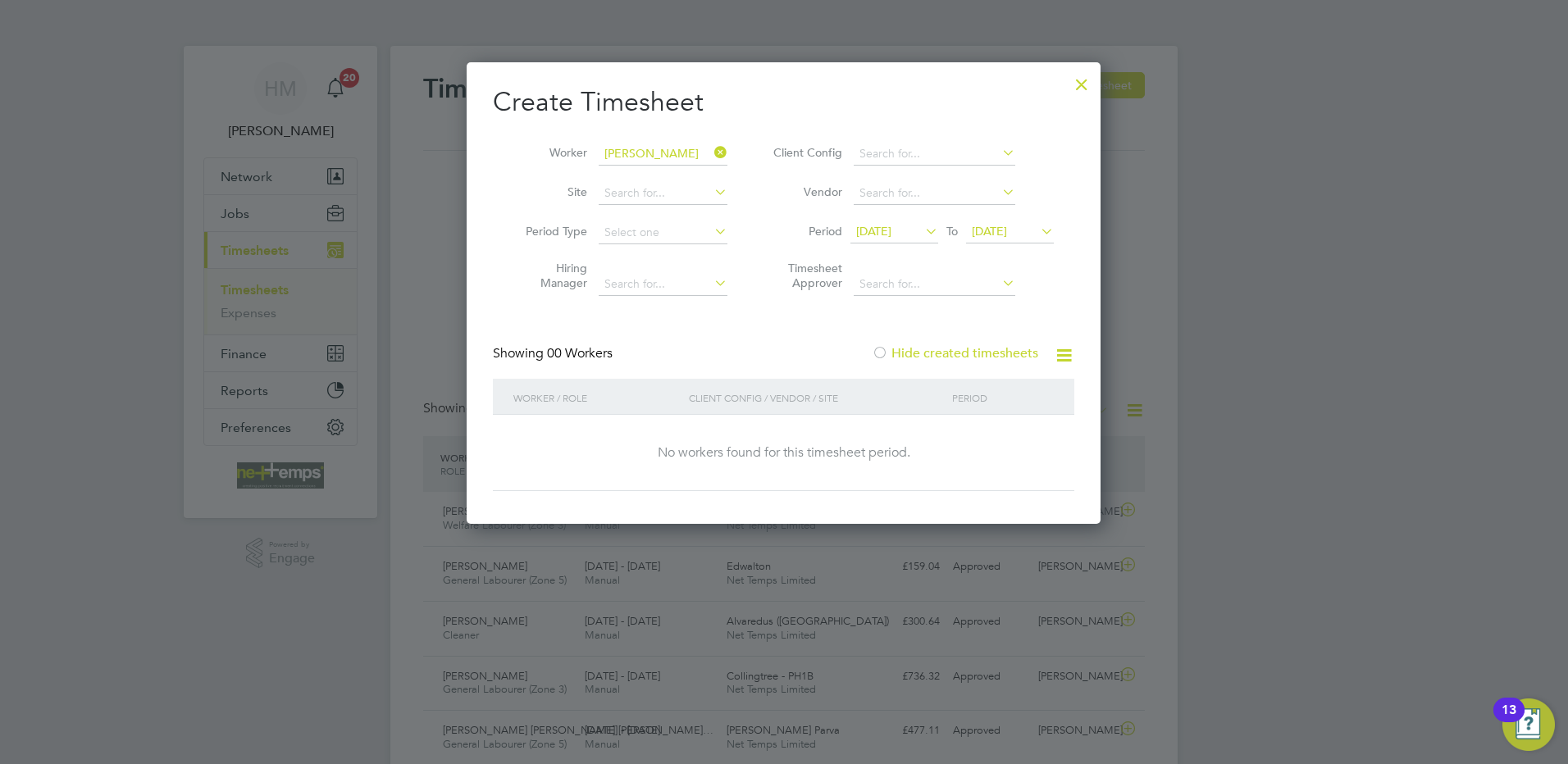
click at [711, 154] on icon at bounding box center [711, 152] width 0 height 23
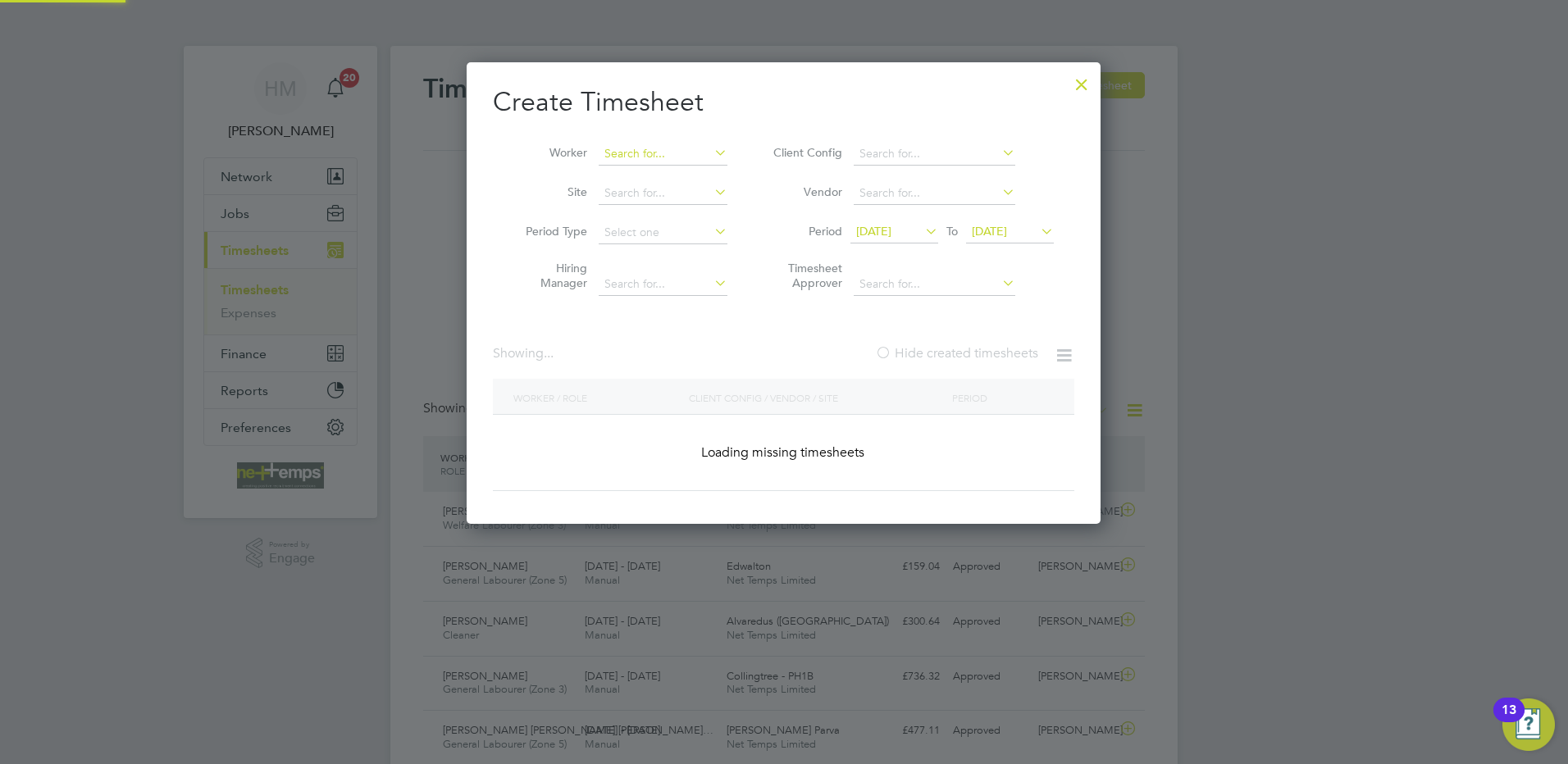
click at [670, 154] on input at bounding box center [663, 154] width 129 height 23
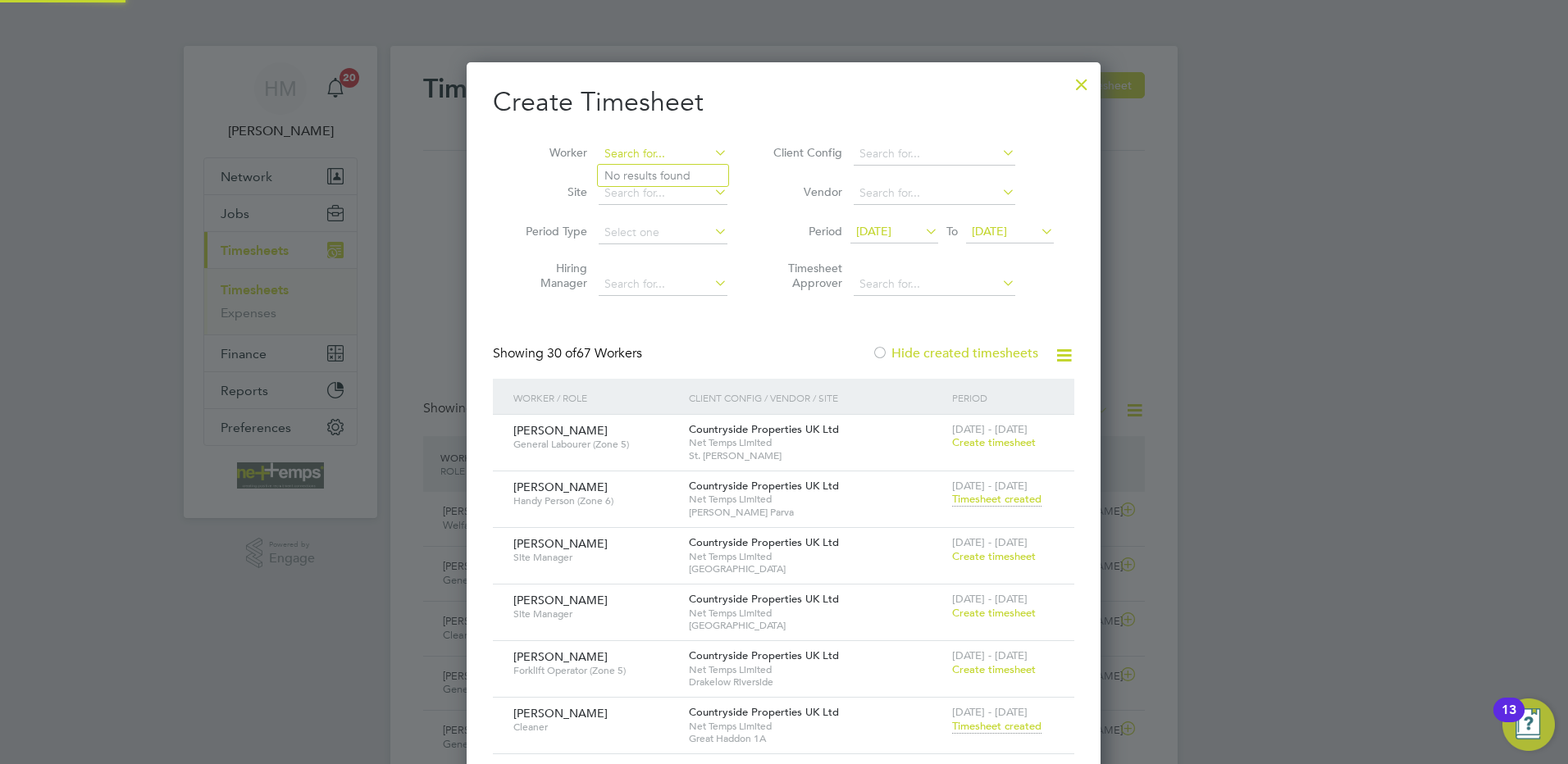
scroll to position [2133, 635]
click at [647, 154] on input "trevour" at bounding box center [663, 154] width 129 height 23
click at [645, 147] on input "trev" at bounding box center [663, 154] width 129 height 23
click at [662, 214] on li "Trev or Tembo" at bounding box center [677, 220] width 159 height 22
type input "[PERSON_NAME]"
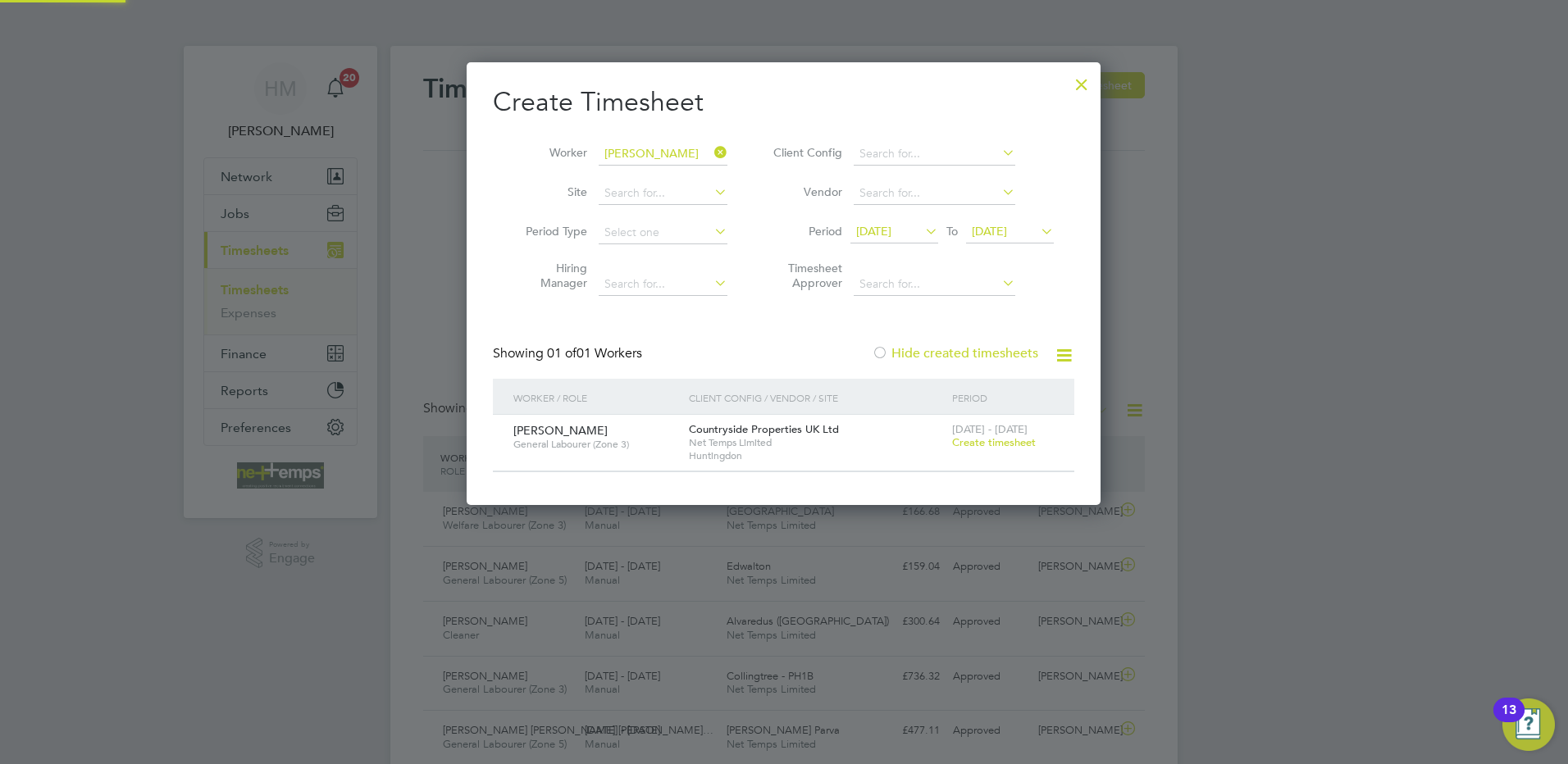
scroll to position [441, 635]
click at [1013, 444] on span "Create timesheet" at bounding box center [993, 441] width 83 height 14
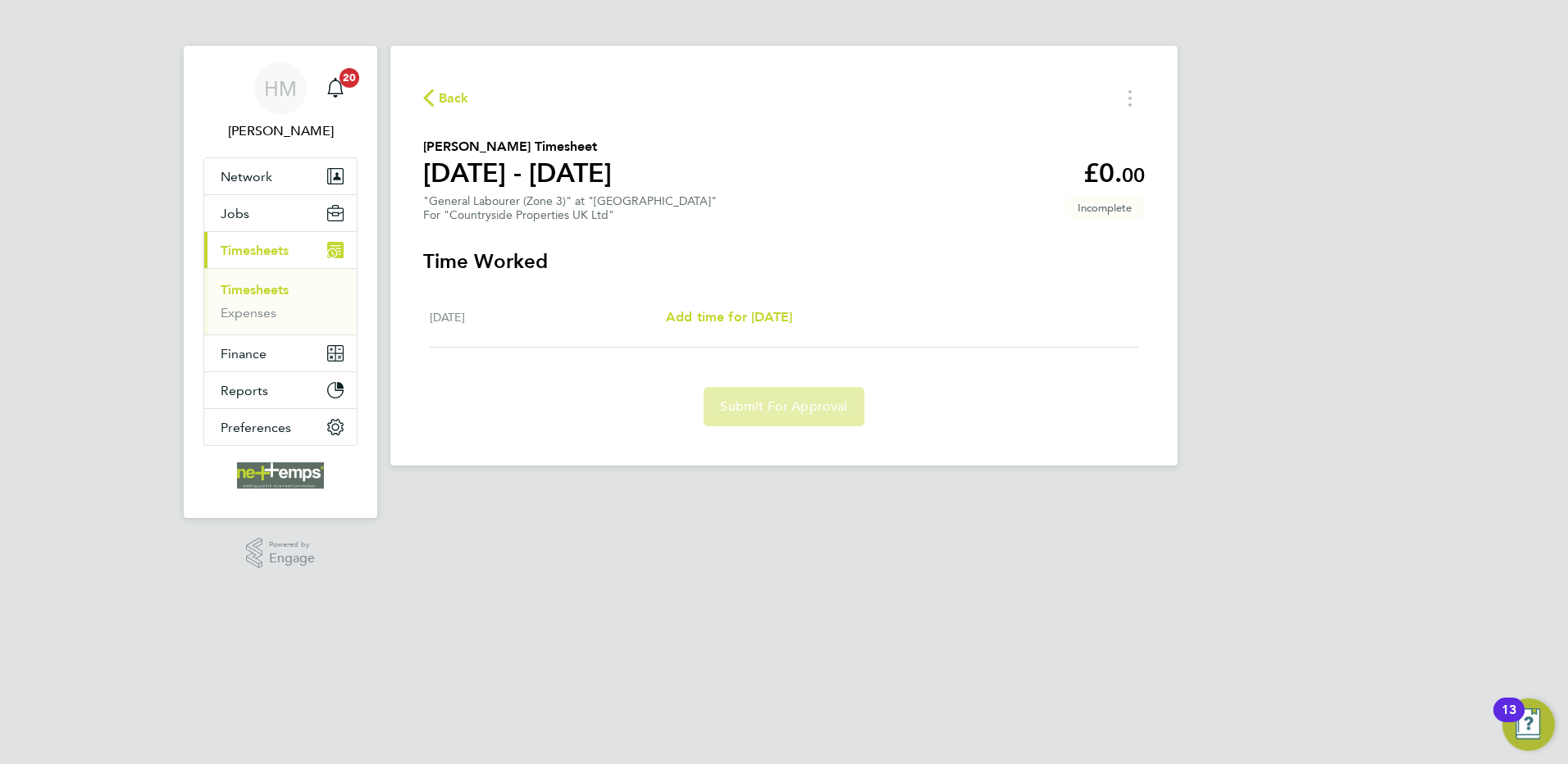
click at [453, 90] on span "Back" at bounding box center [453, 99] width 30 height 20
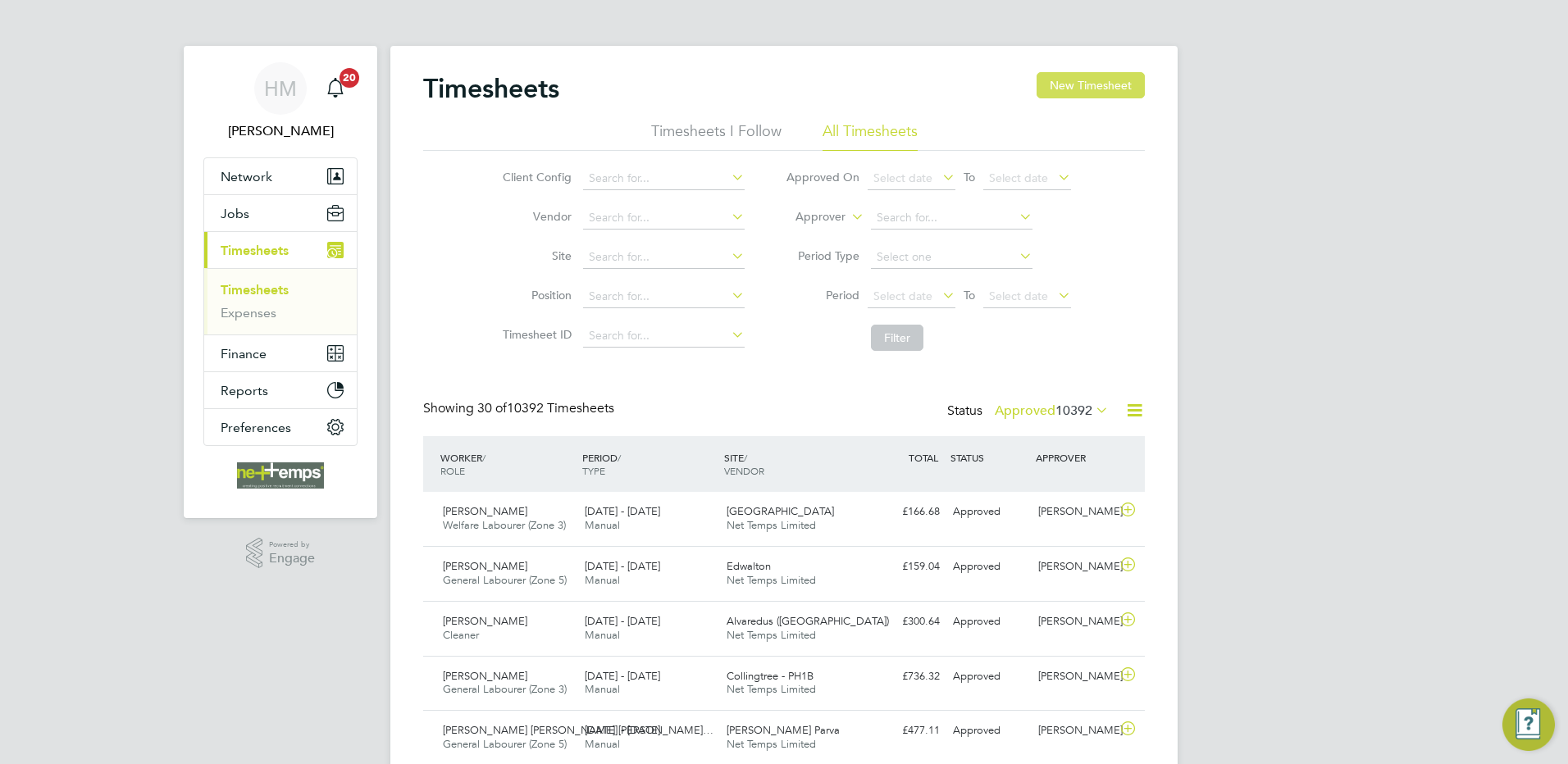
scroll to position [42, 143]
click at [1116, 90] on button "New Timesheet" at bounding box center [1091, 85] width 108 height 27
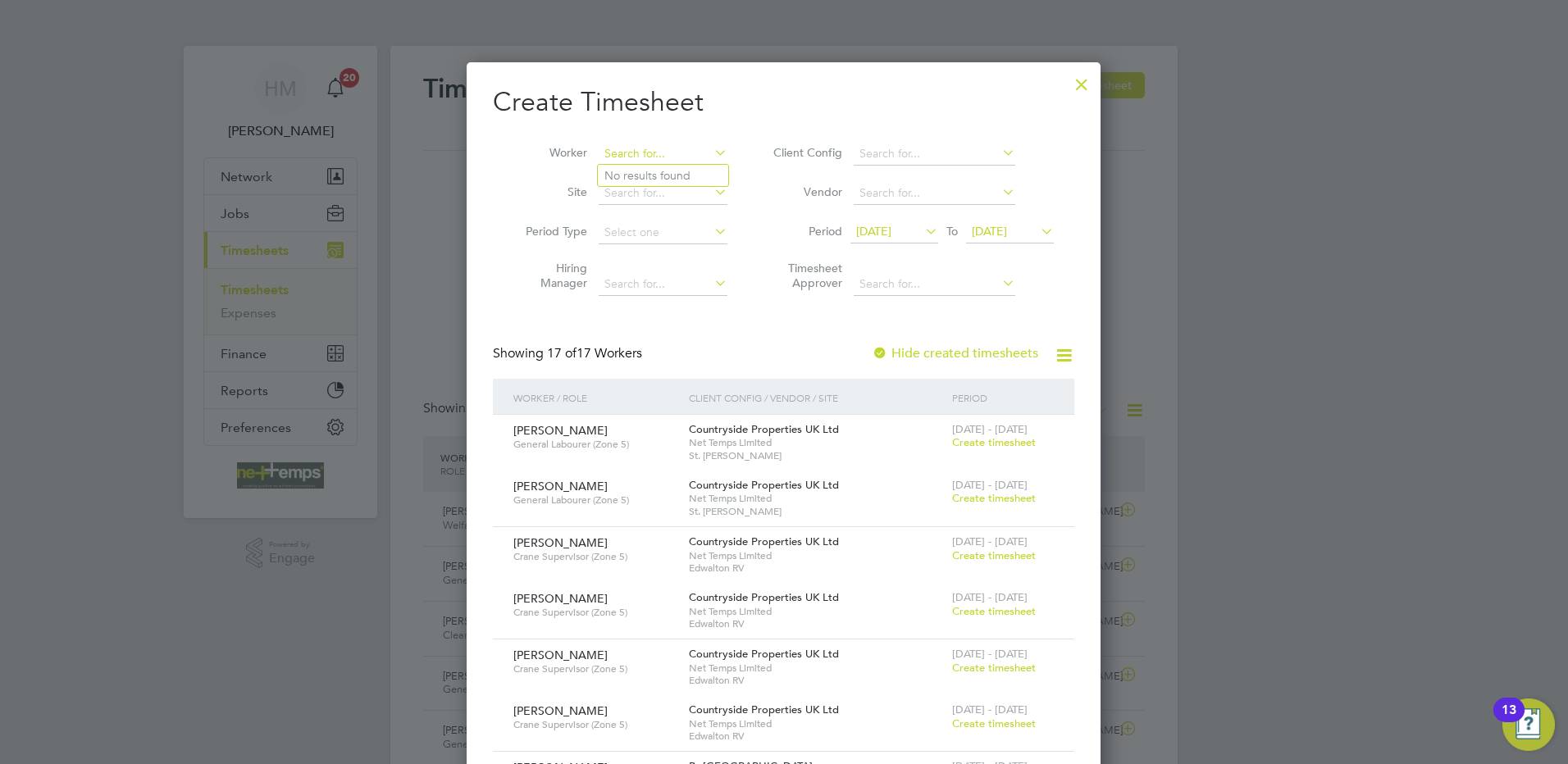
click at [642, 156] on input at bounding box center [663, 154] width 129 height 23
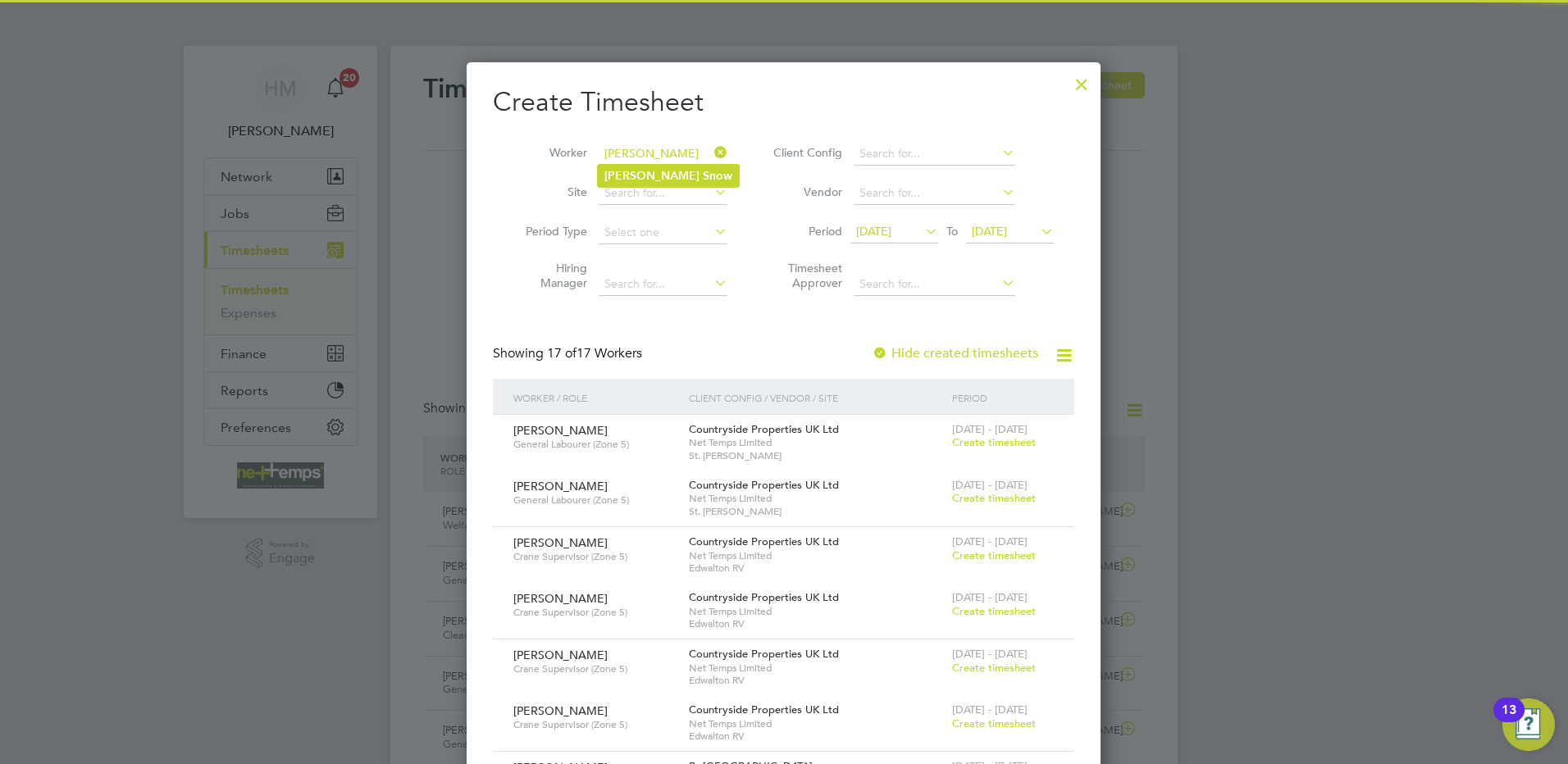
click at [666, 175] on li "[PERSON_NAME]" at bounding box center [668, 175] width 141 height 22
type input "[PERSON_NAME]"
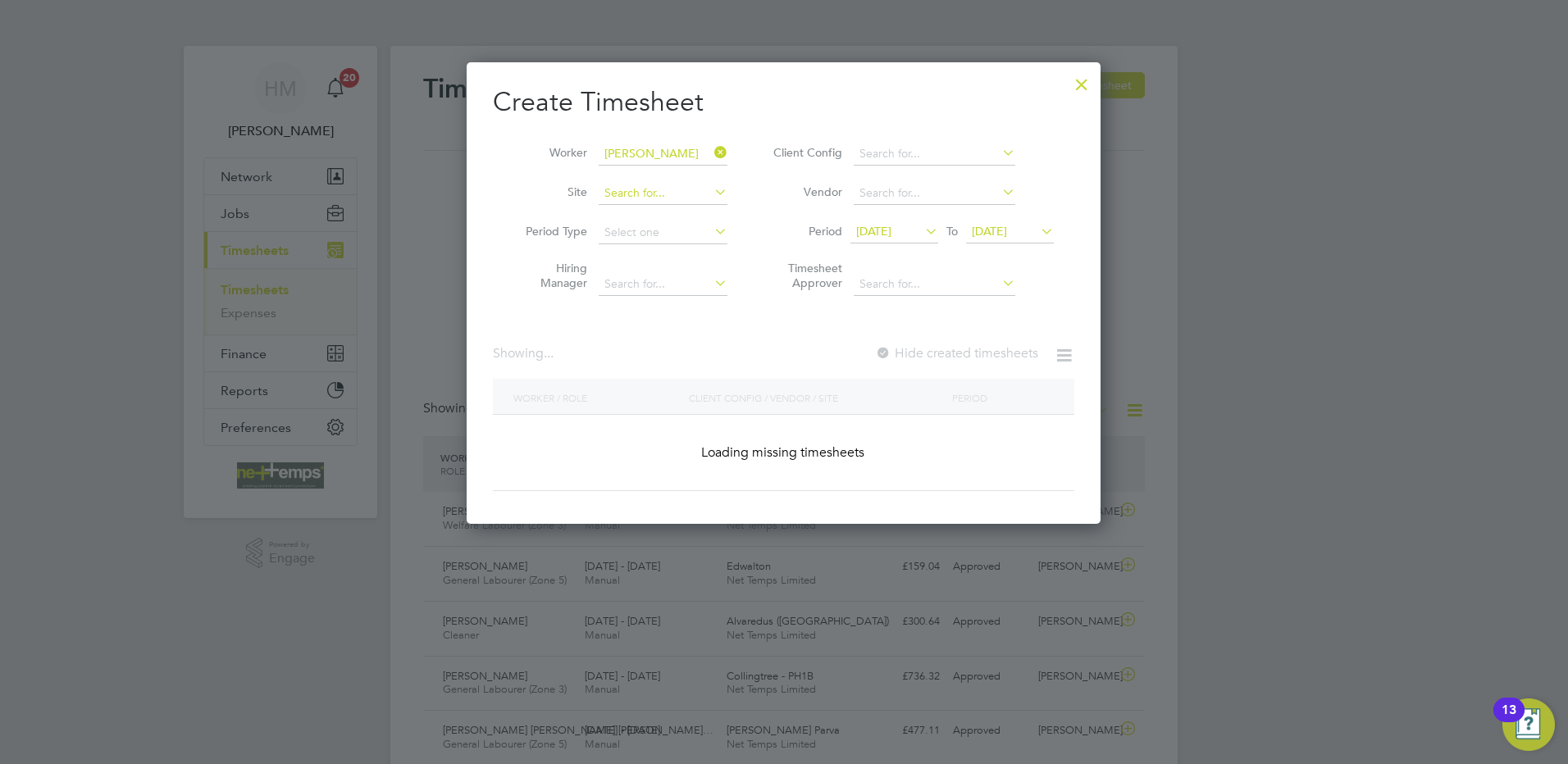
scroll to position [462, 635]
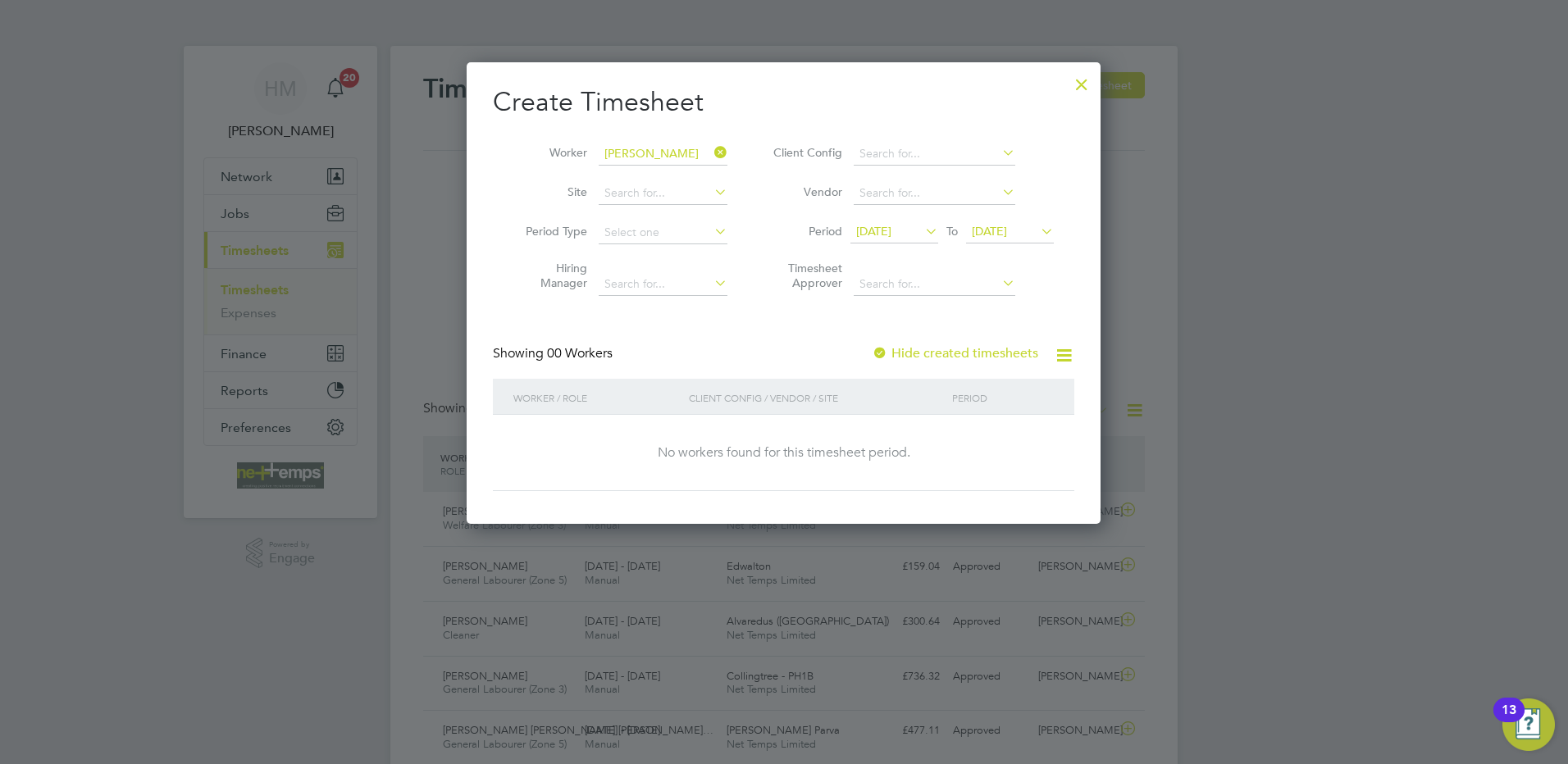
click at [891, 235] on span "[DATE]" at bounding box center [873, 231] width 36 height 15
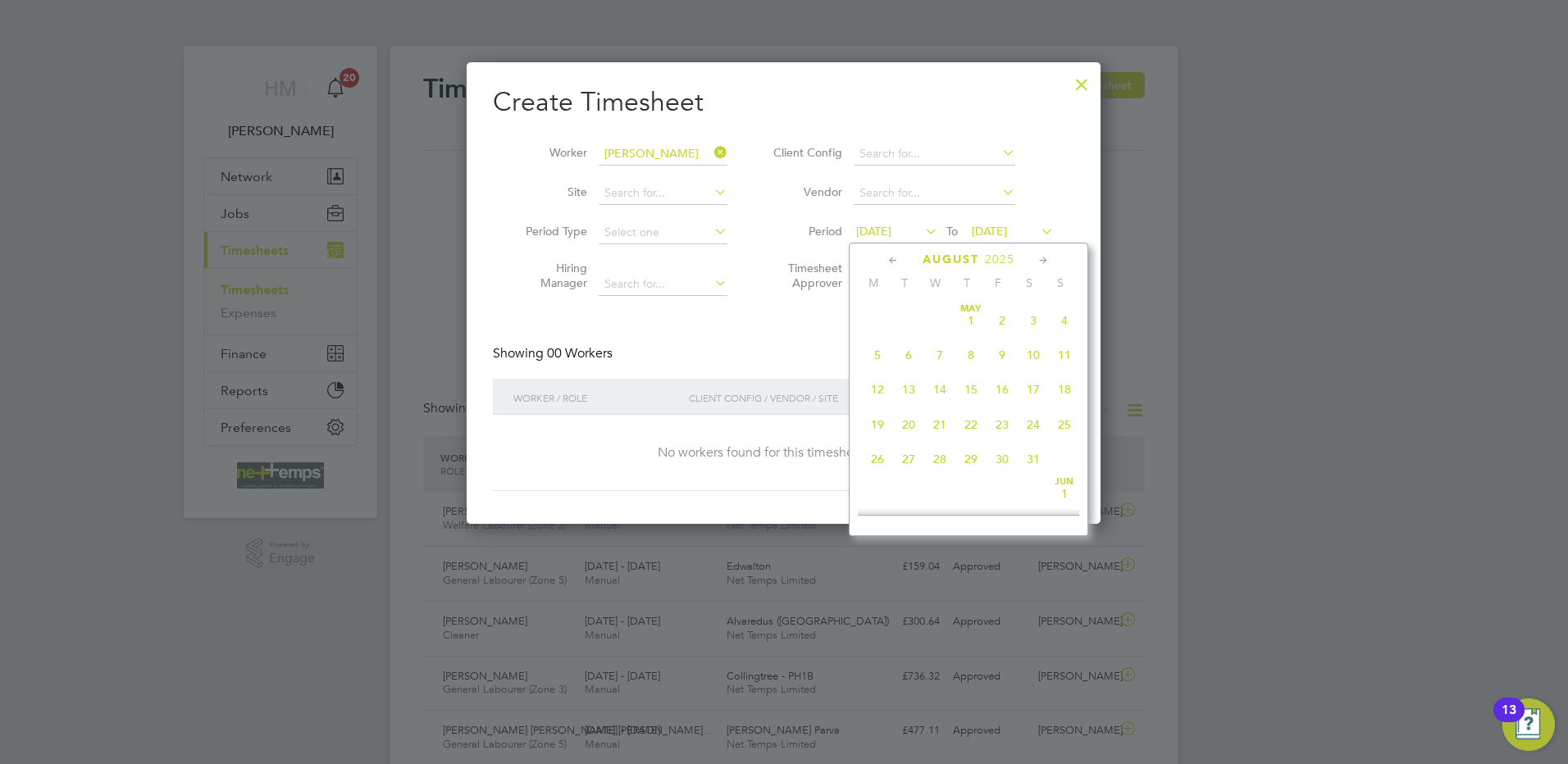
scroll to position [603, 0]
click at [1042, 258] on icon at bounding box center [1043, 260] width 16 height 18
click at [894, 257] on icon at bounding box center [893, 260] width 16 height 18
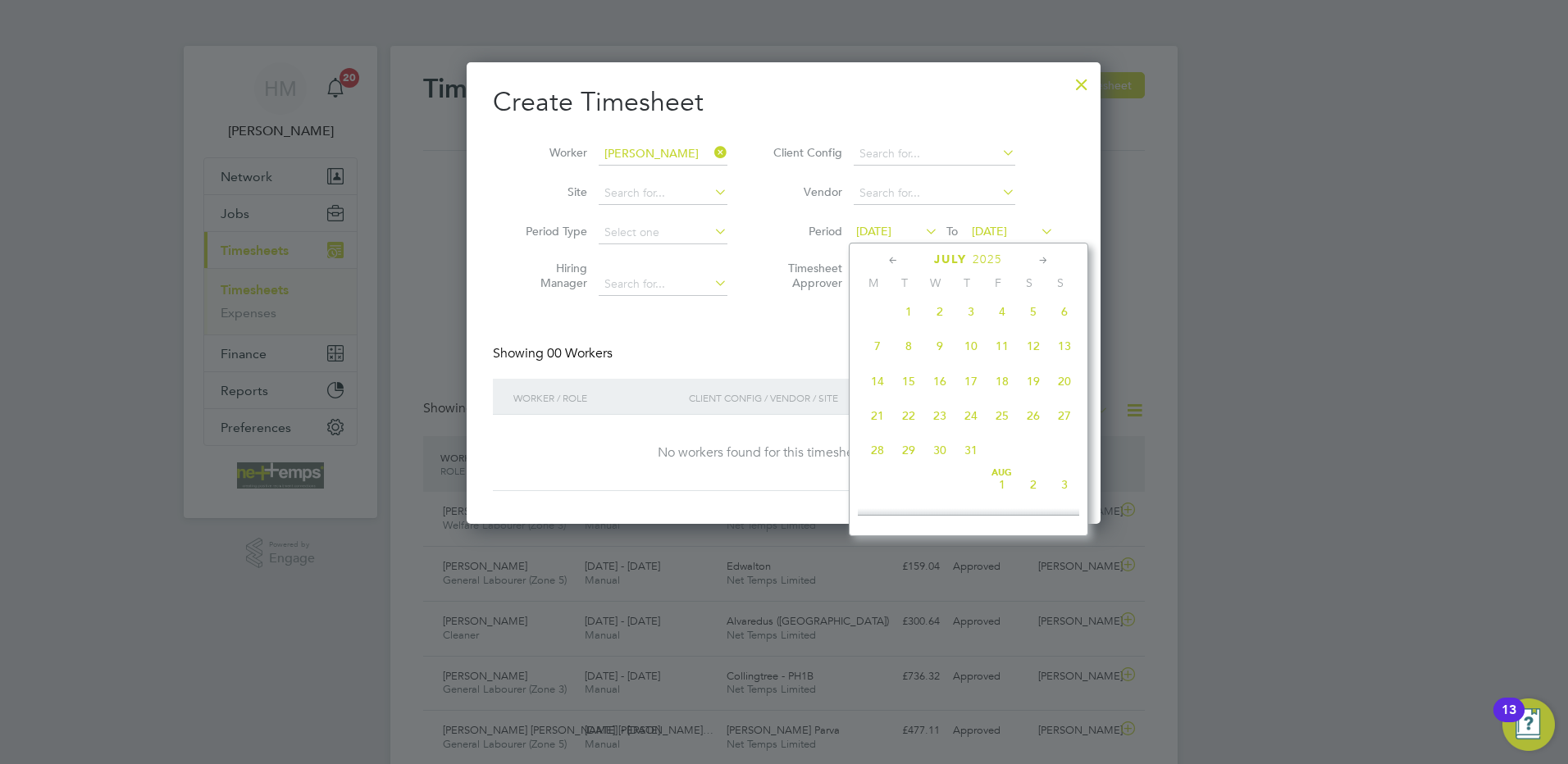
click at [894, 257] on icon at bounding box center [893, 260] width 16 height 18
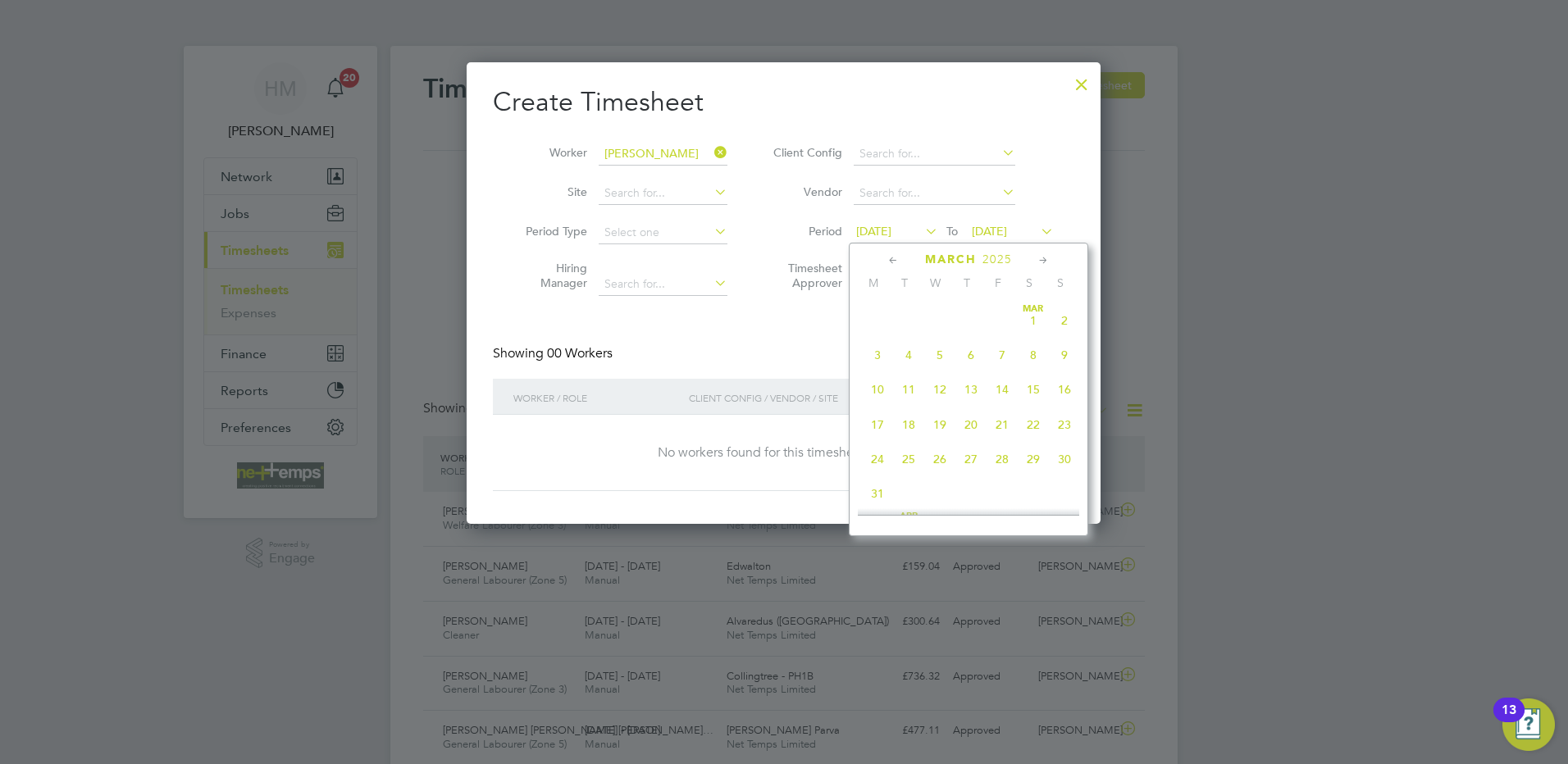
click at [1047, 263] on icon at bounding box center [1043, 260] width 16 height 18
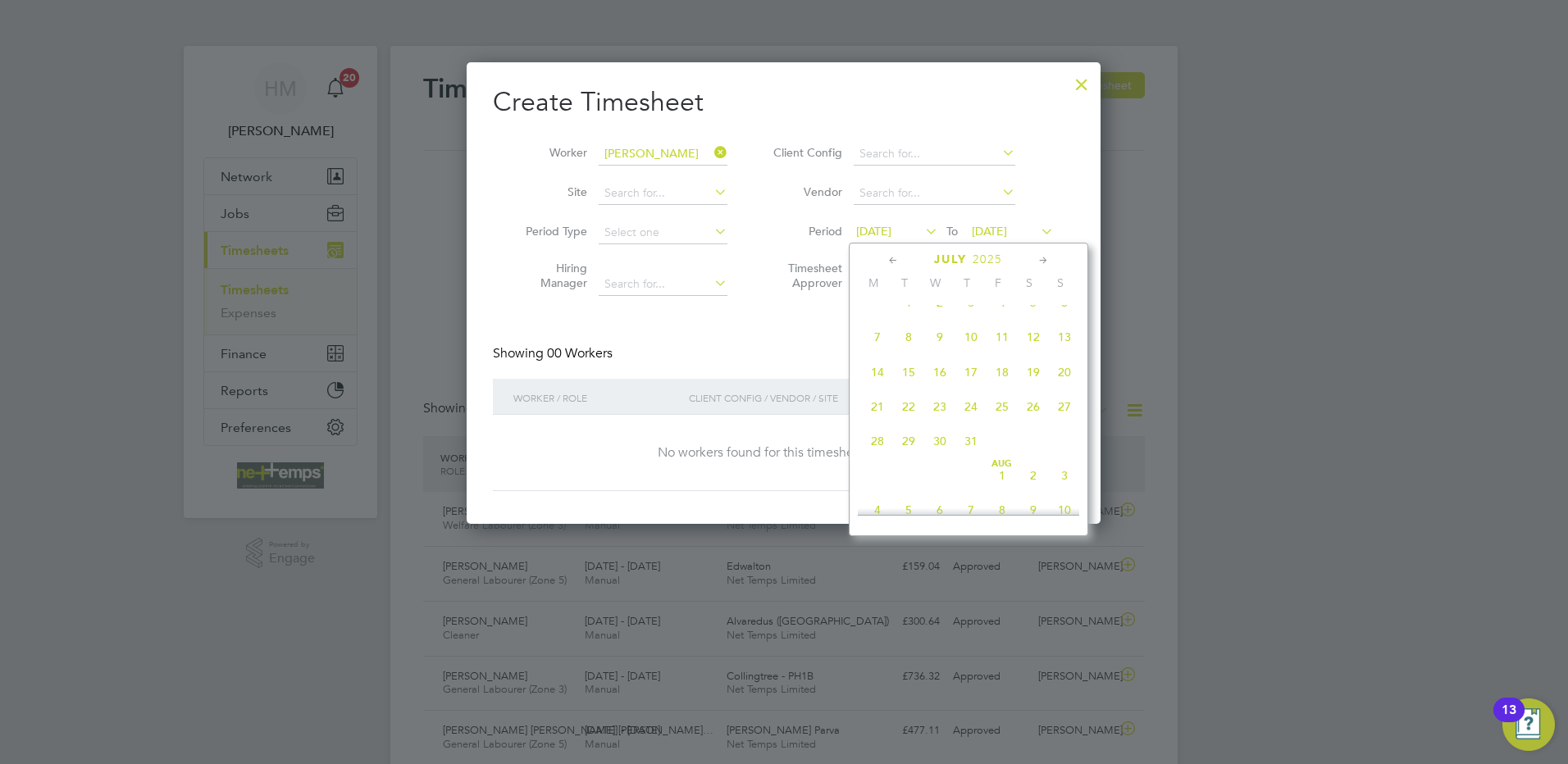
click at [905, 254] on div "[DATE]" at bounding box center [968, 259] width 221 height 16
click at [896, 257] on icon at bounding box center [893, 260] width 16 height 18
click at [893, 260] on icon at bounding box center [893, 260] width 16 height 18
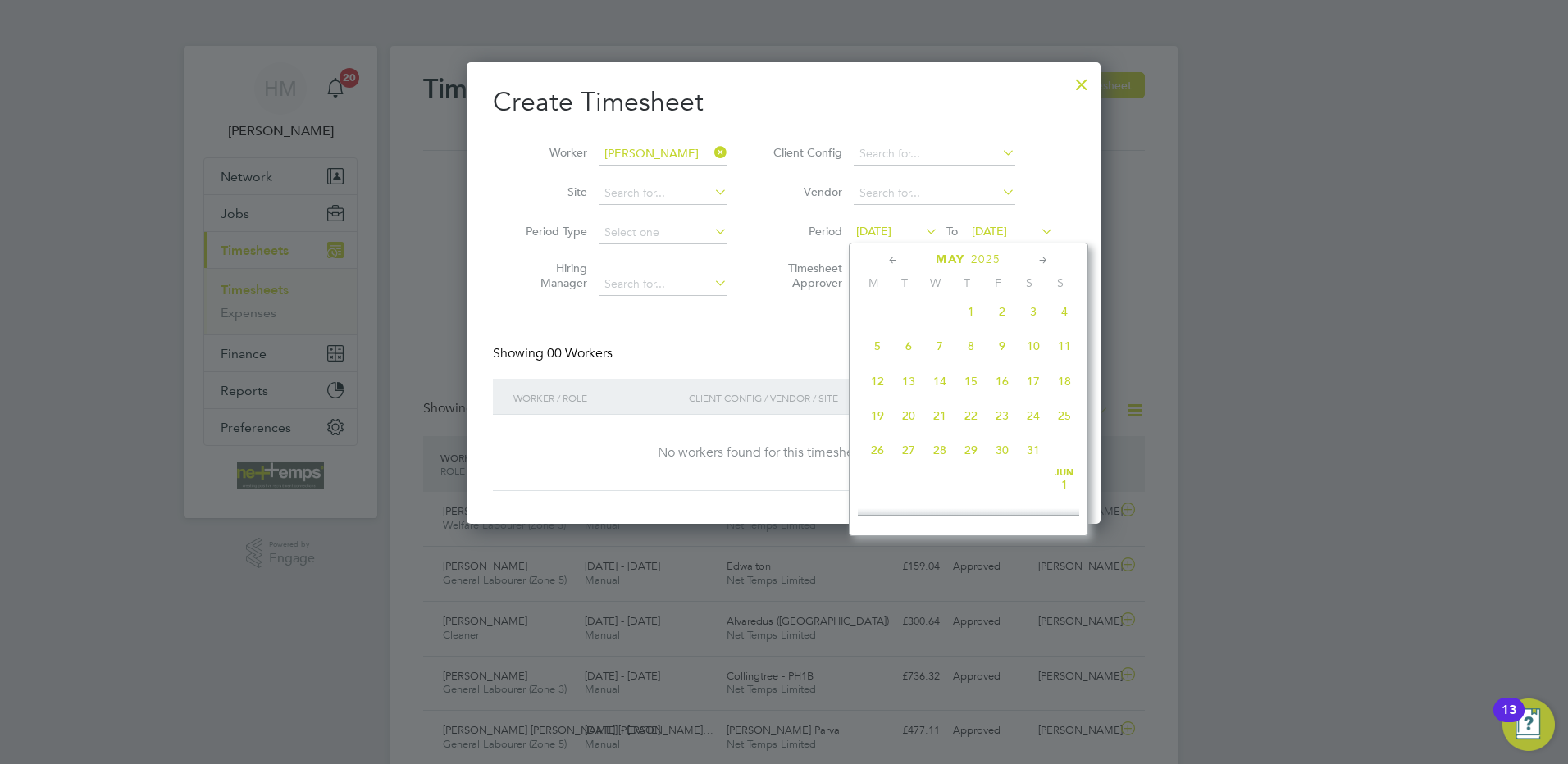
click at [1067, 422] on span "25" at bounding box center [1064, 416] width 31 height 31
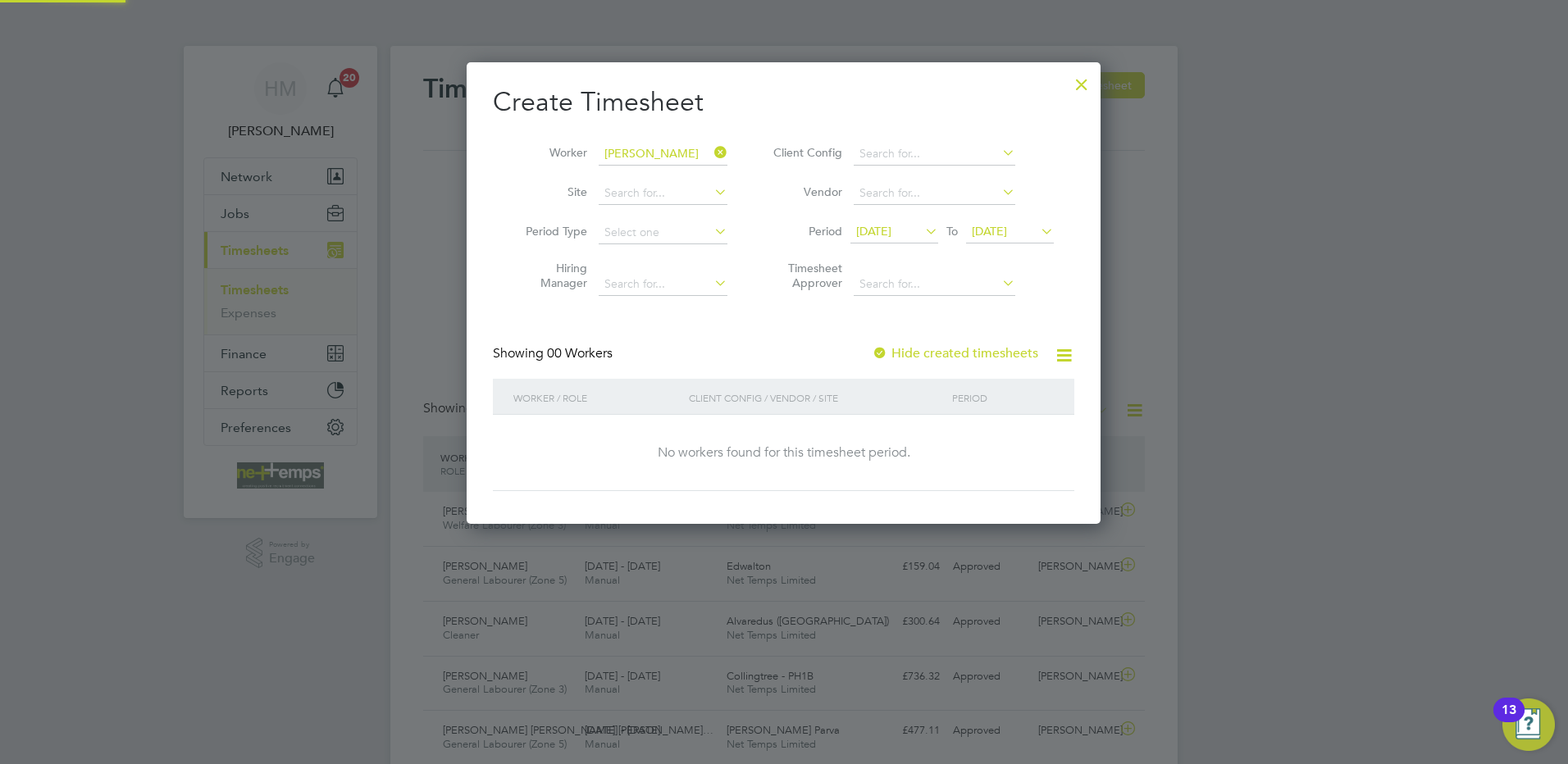
scroll to position [462, 635]
click at [891, 228] on span "[DATE]" at bounding box center [873, 231] width 36 height 15
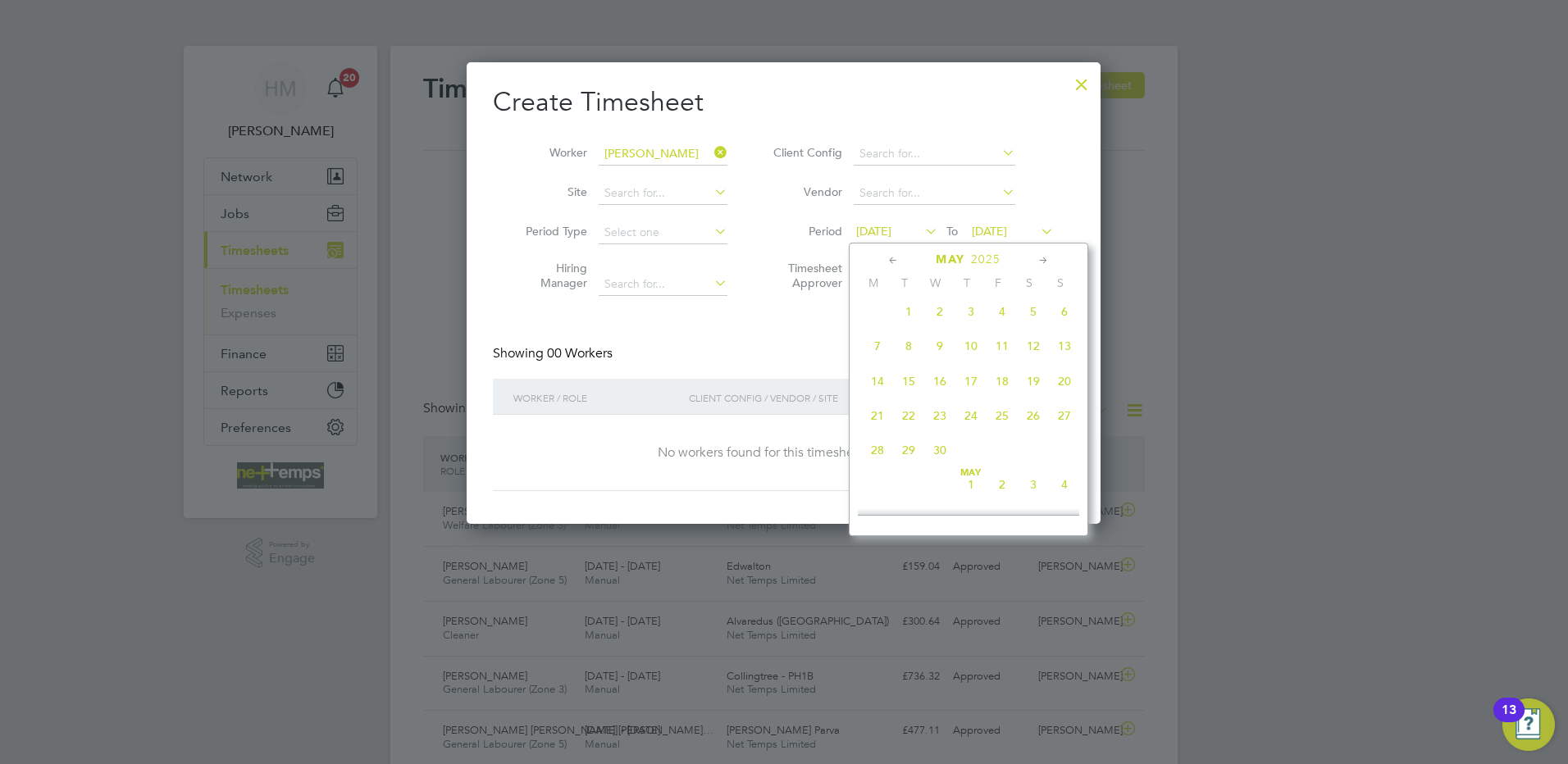
scroll to position [603, 0]
click at [878, 386] on span "19" at bounding box center [878, 375] width 31 height 31
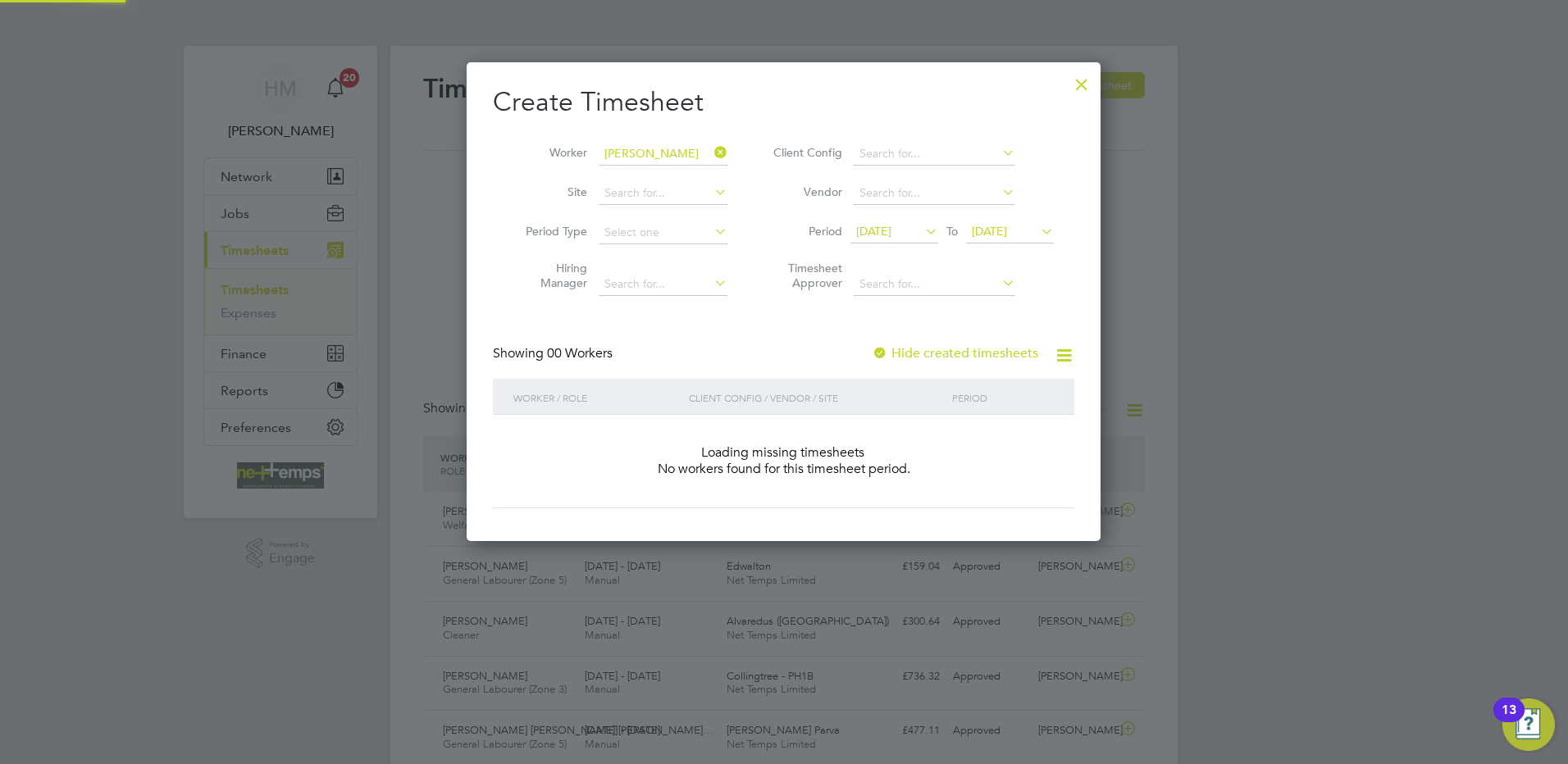
scroll to position [462, 635]
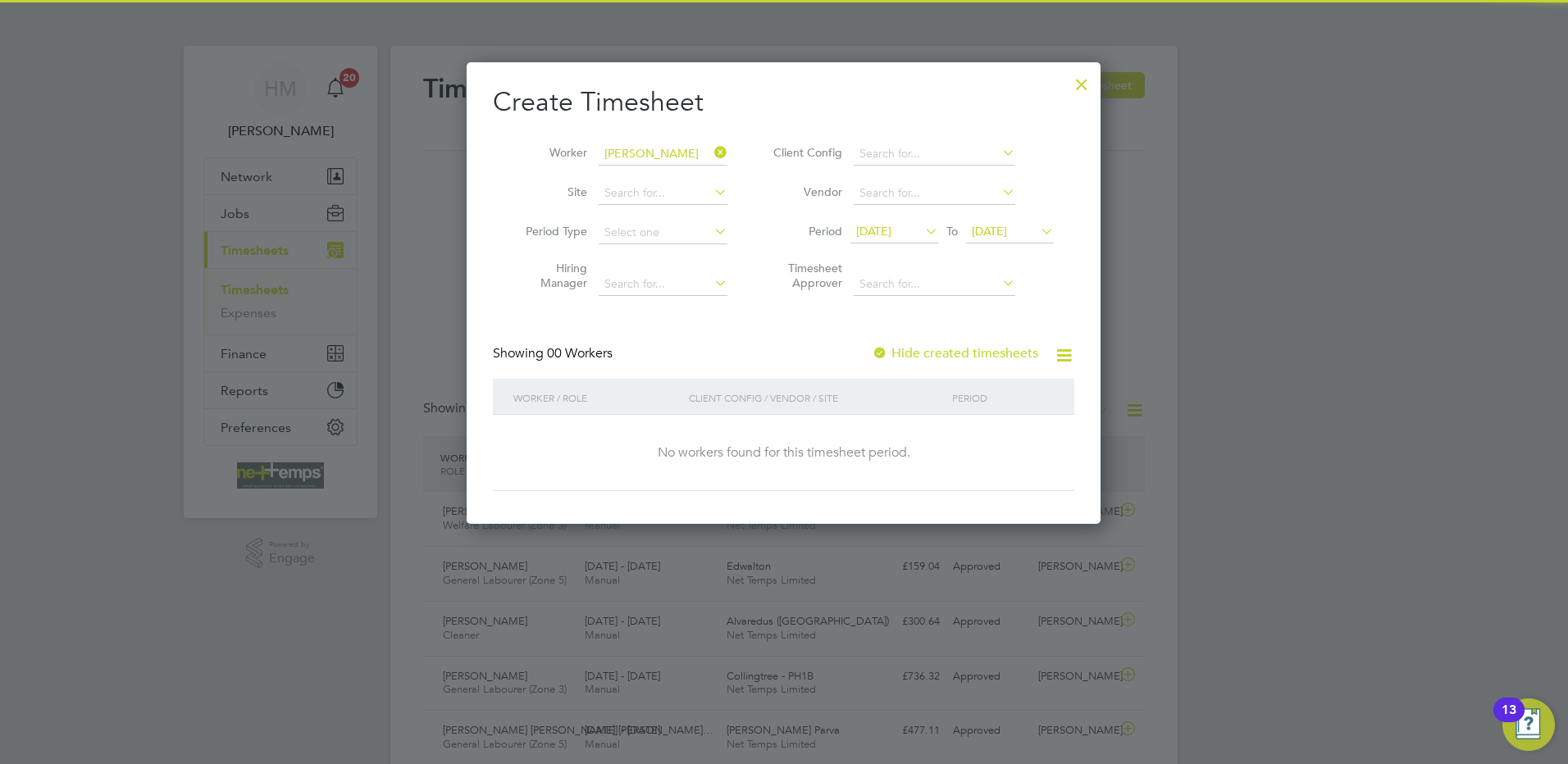
click at [989, 232] on span "[DATE]" at bounding box center [989, 231] width 36 height 15
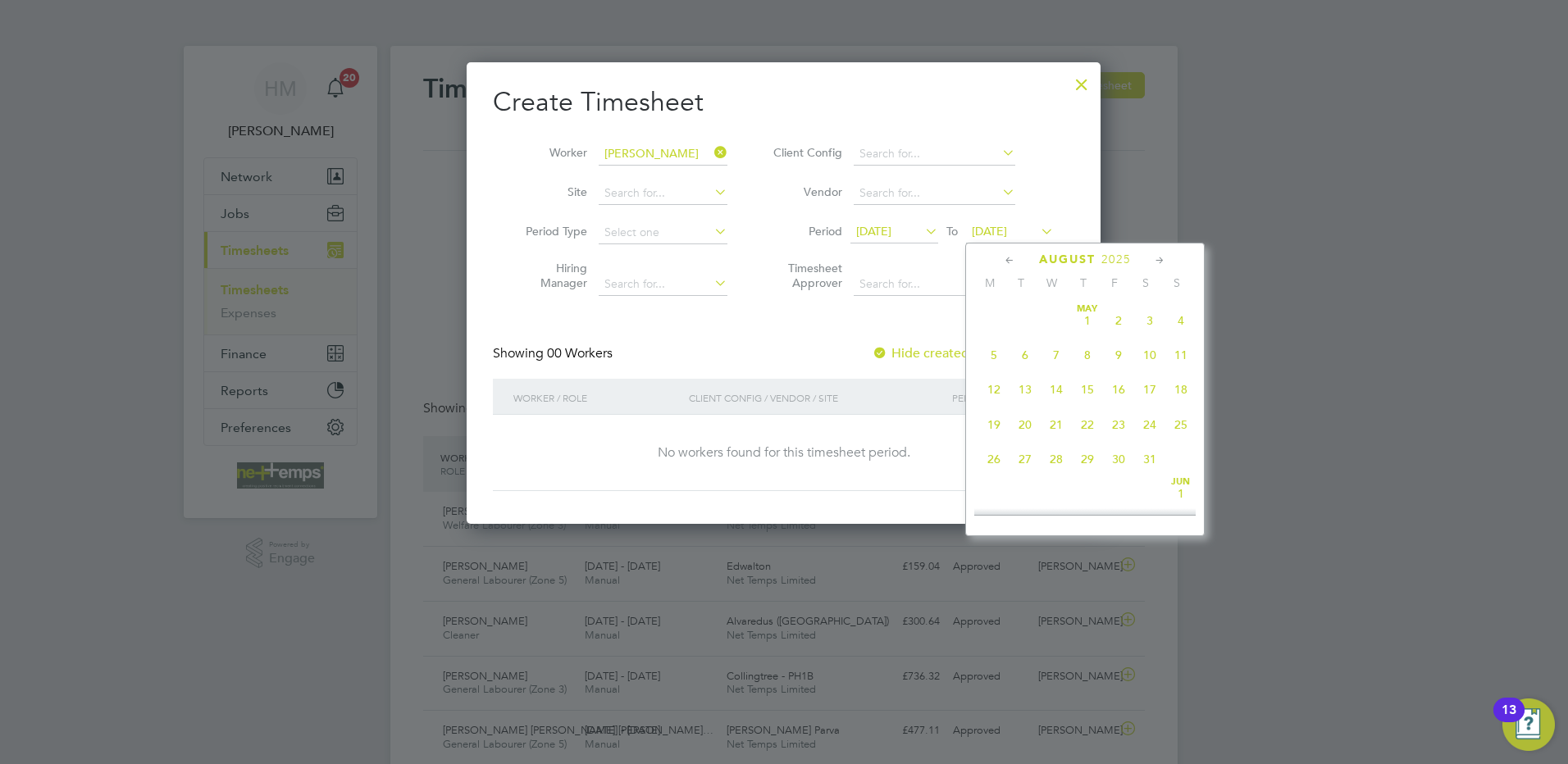
scroll to position [639, 0]
click at [1008, 255] on icon at bounding box center [1009, 260] width 16 height 18
click at [1008, 260] on icon at bounding box center [1009, 260] width 16 height 18
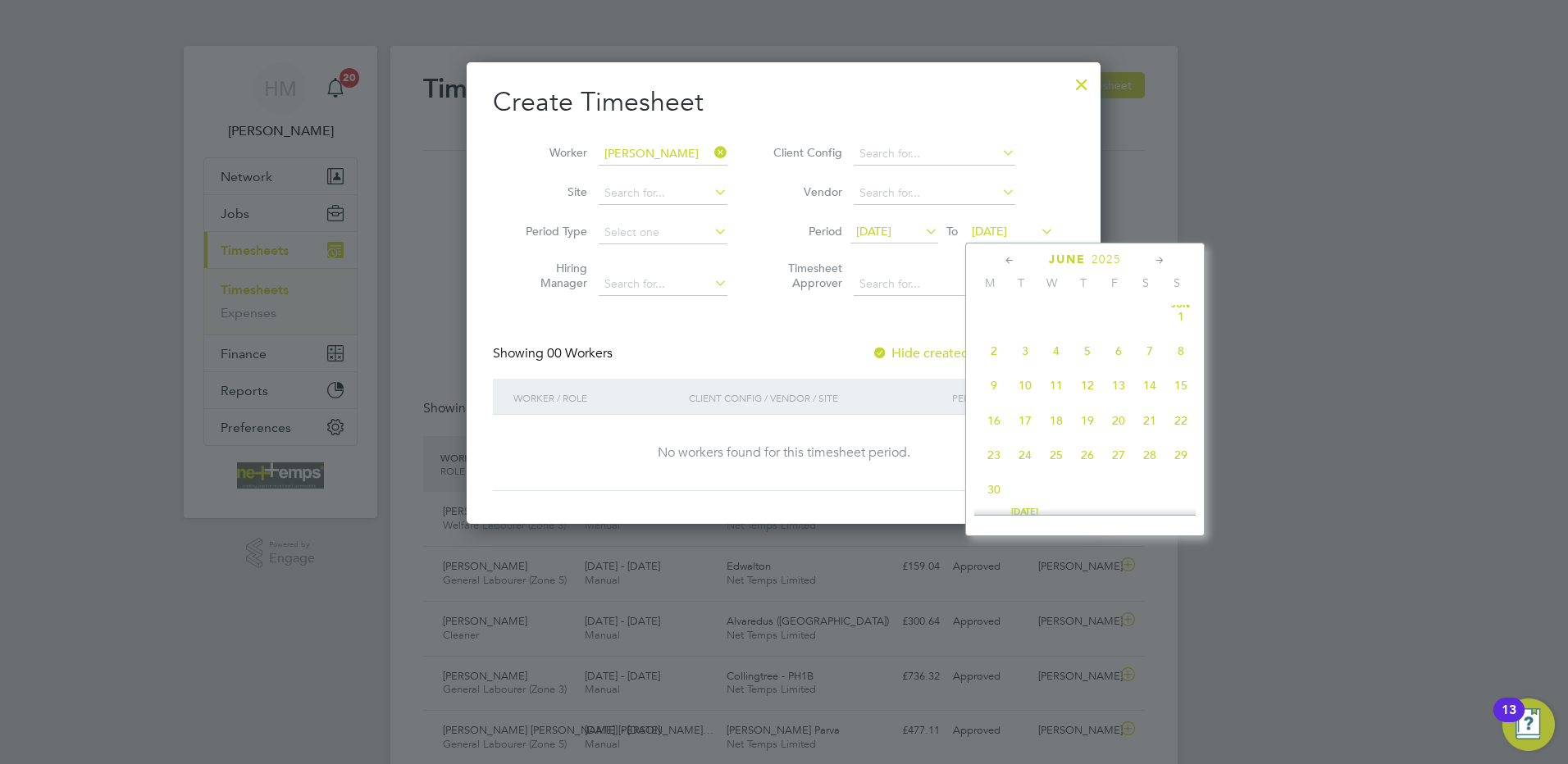
click at [1008, 260] on icon at bounding box center [1009, 260] width 16 height 18
click at [1159, 259] on icon at bounding box center [1159, 260] width 16 height 18
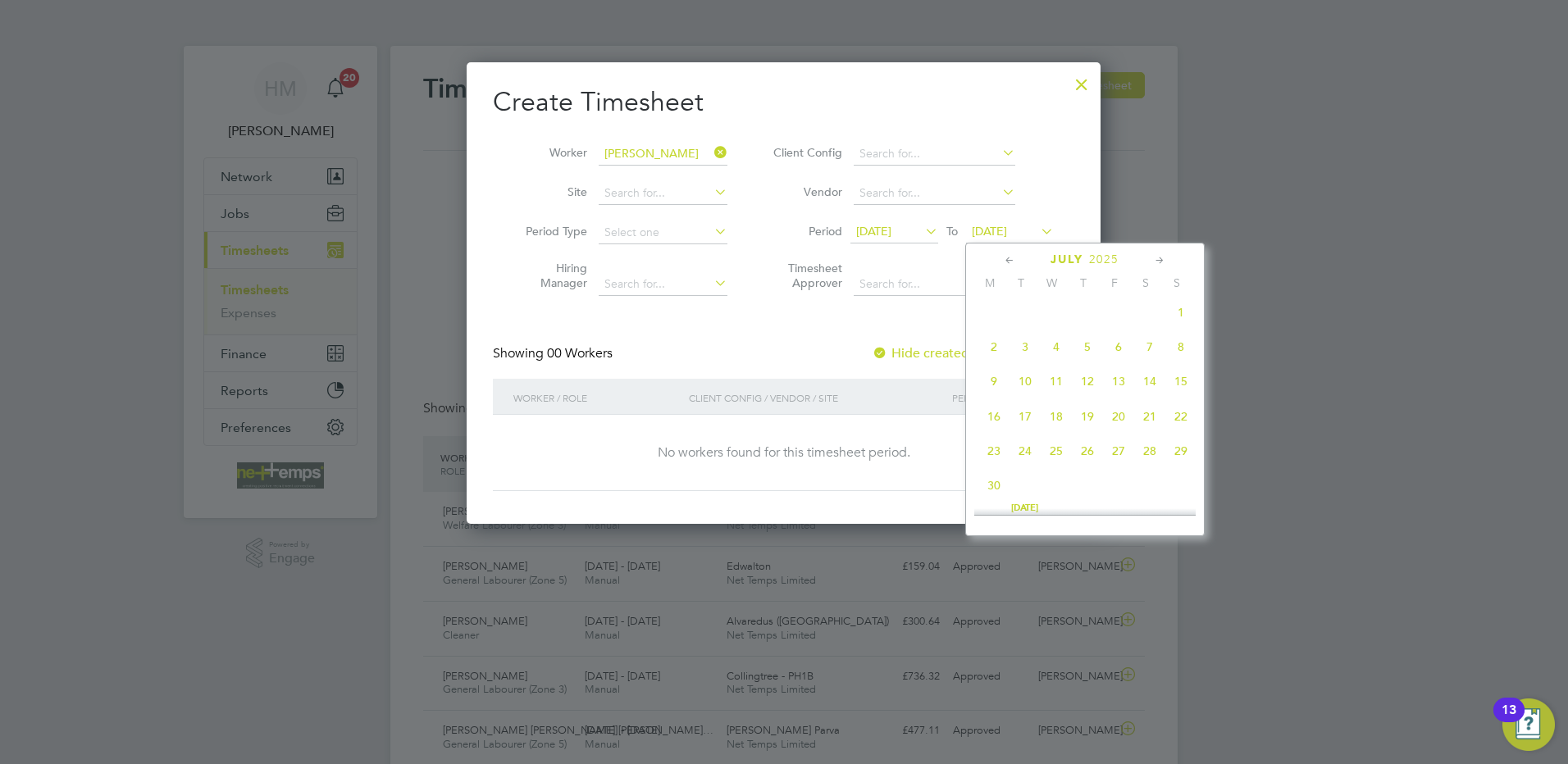
scroll to position [567, 0]
click at [1006, 258] on icon at bounding box center [1009, 260] width 16 height 18
click at [1007, 258] on icon at bounding box center [1009, 260] width 16 height 18
click at [997, 425] on span "19" at bounding box center [994, 420] width 31 height 31
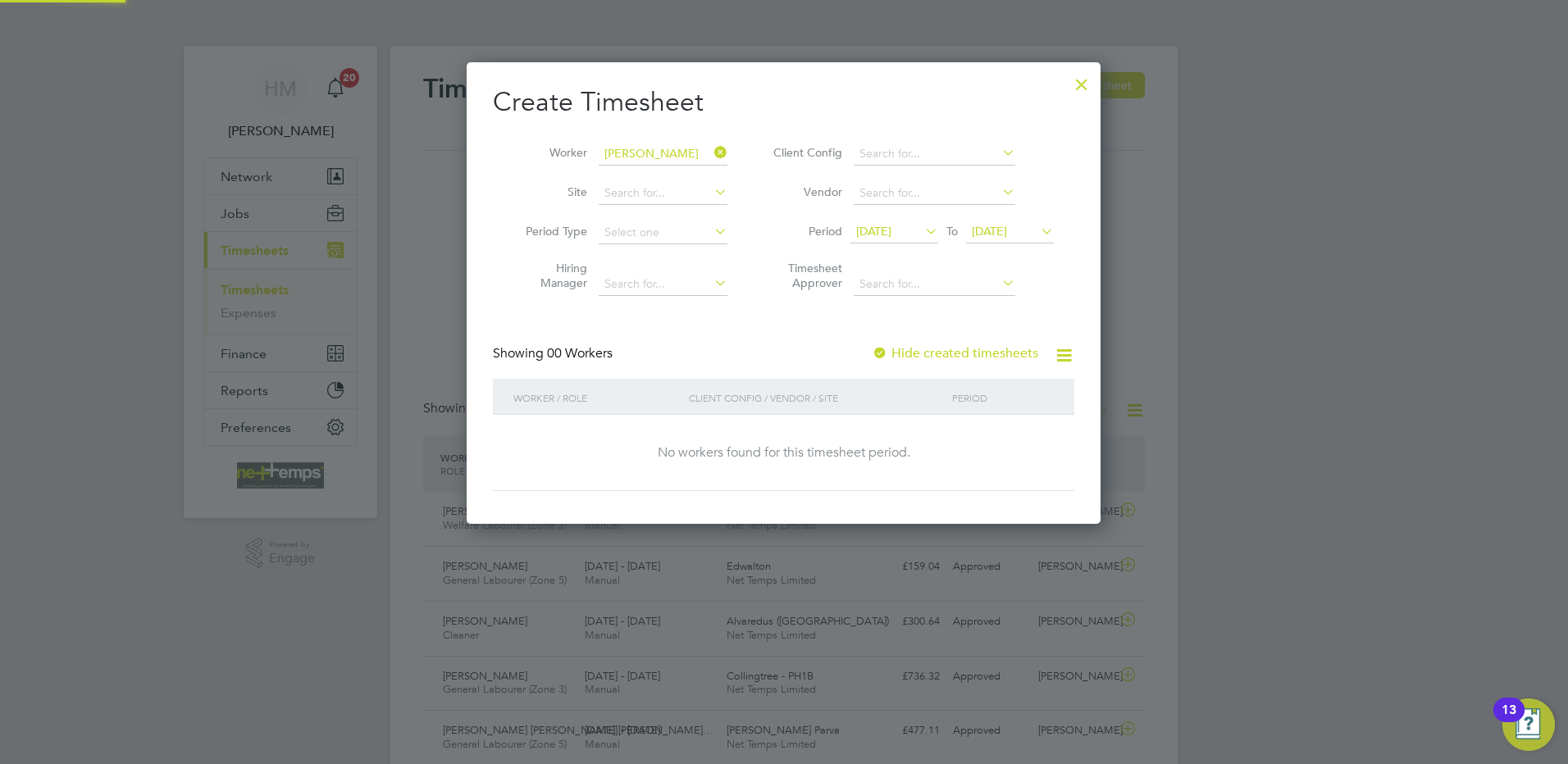
scroll to position [462, 635]
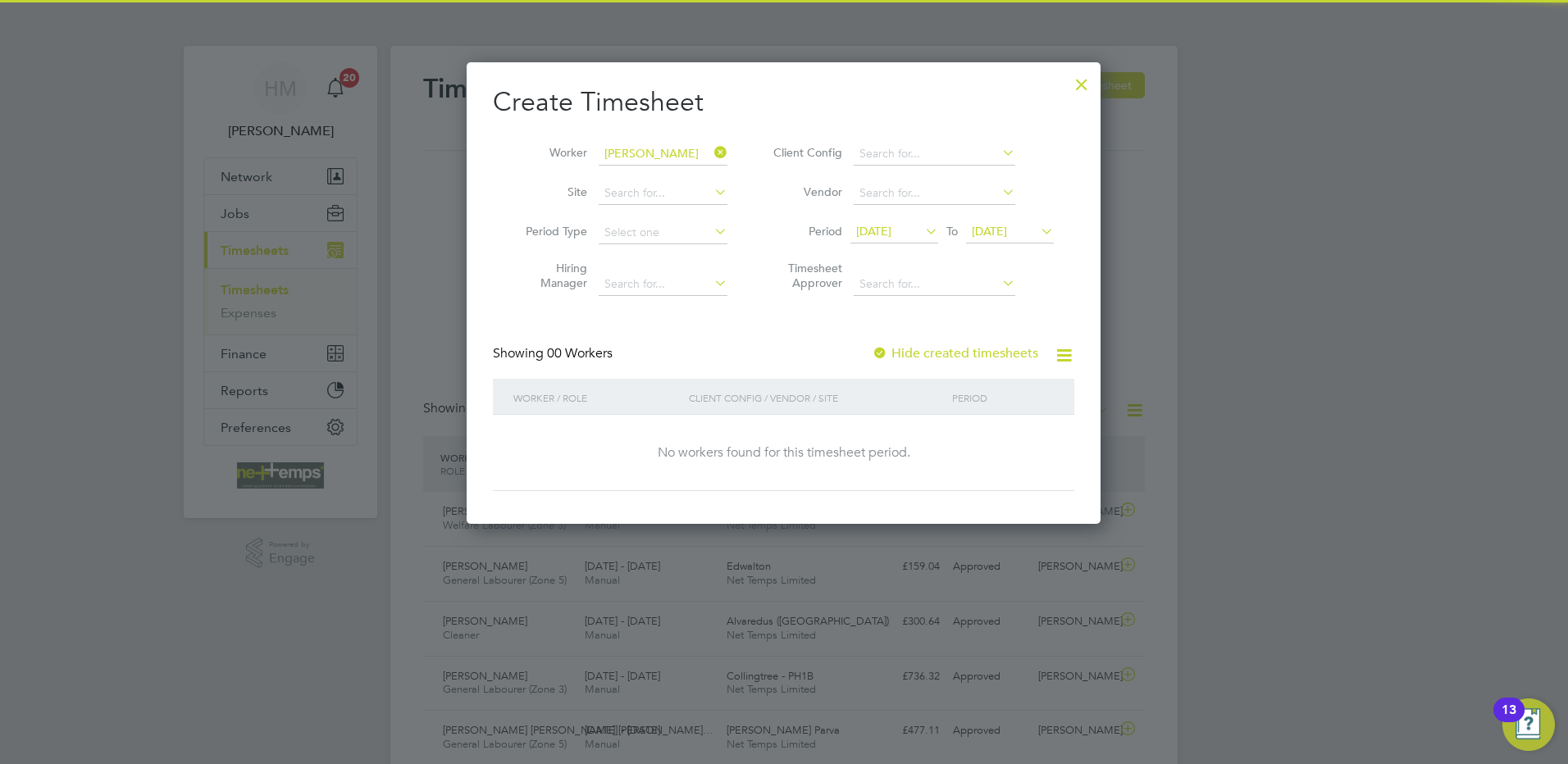
click at [1003, 228] on span "[DATE]" at bounding box center [989, 231] width 36 height 15
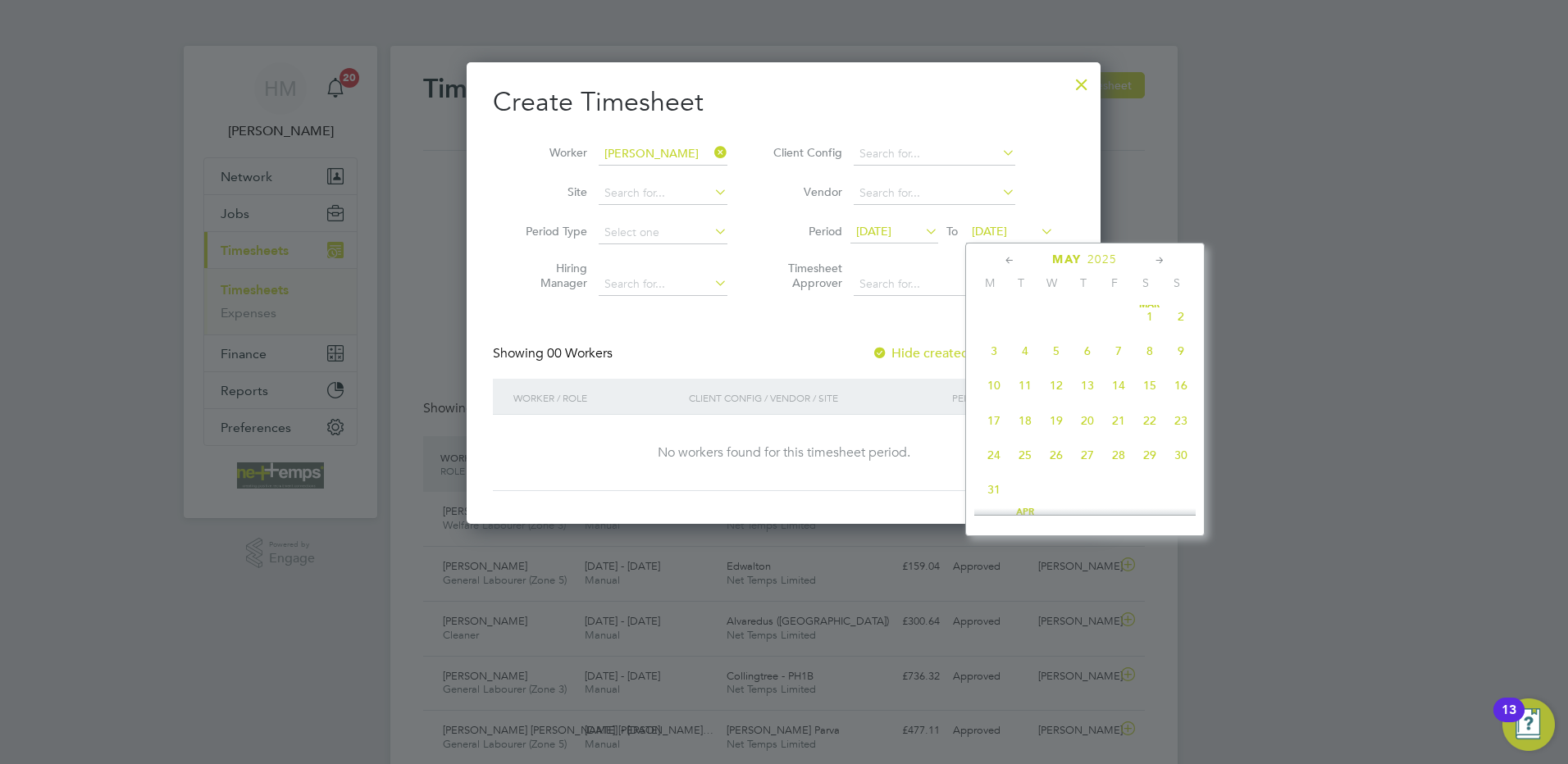
scroll to position [603, 0]
click at [1186, 388] on span "25" at bounding box center [1180, 375] width 31 height 31
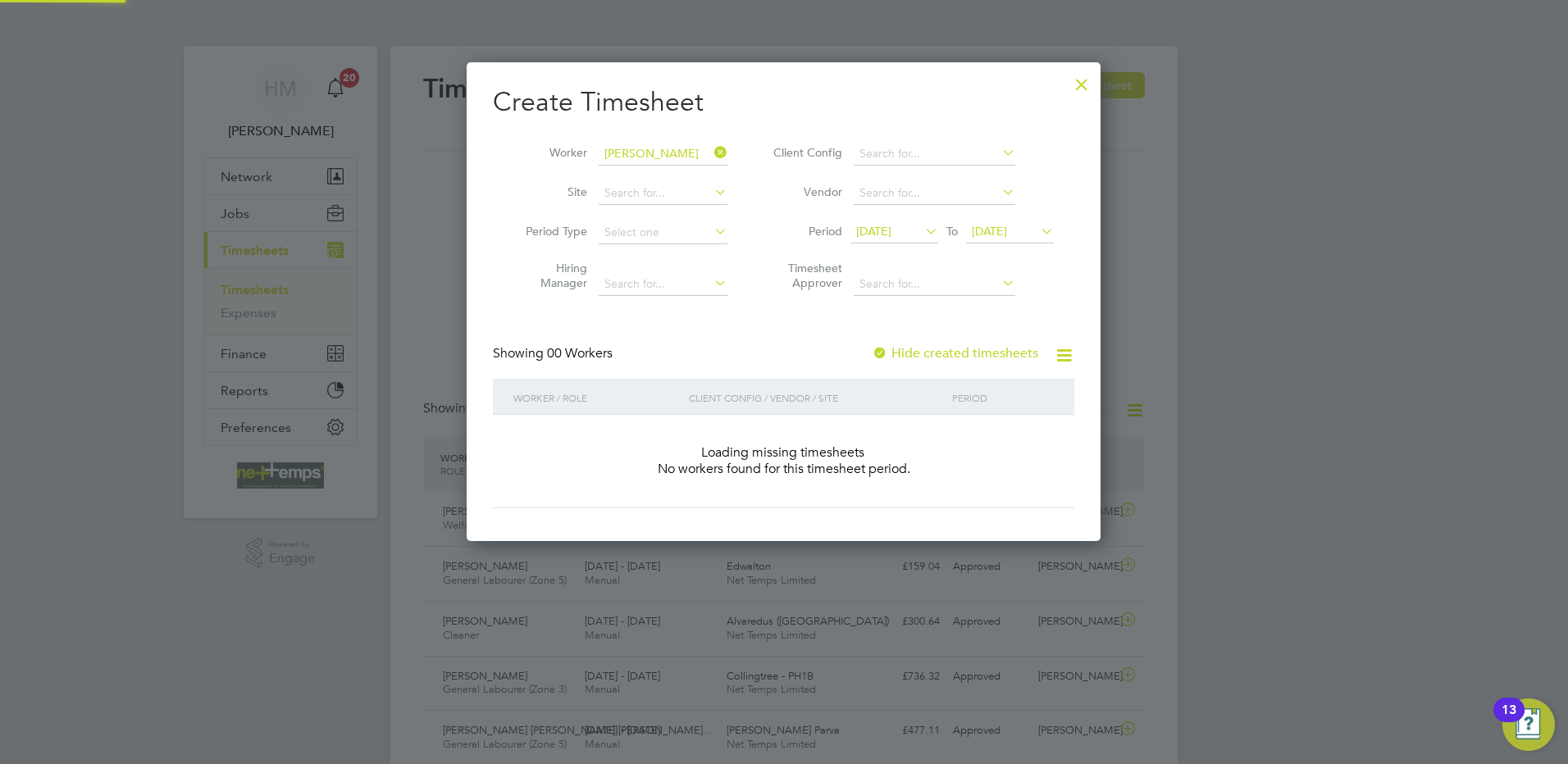
scroll to position [462, 635]
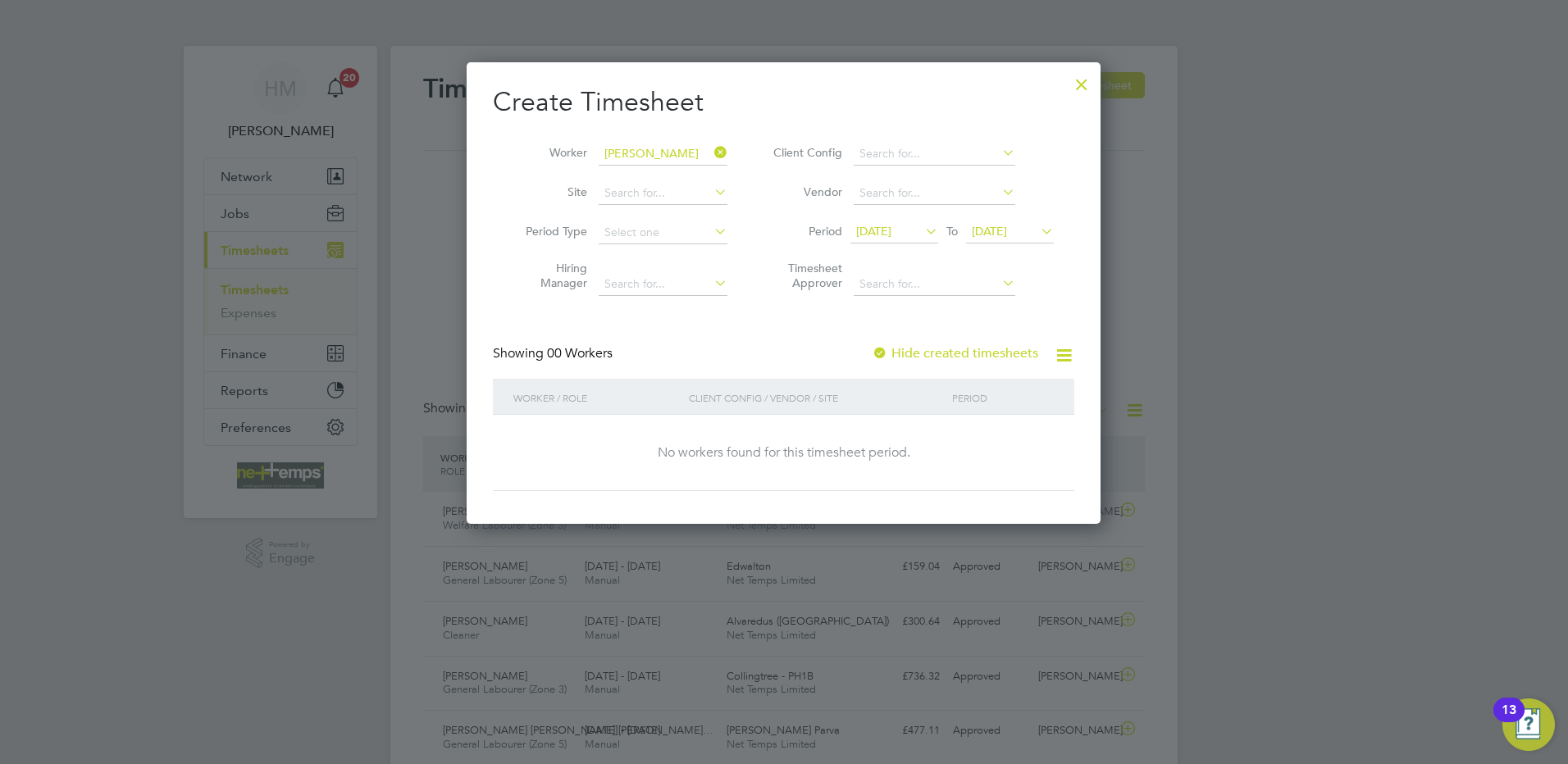
click at [925, 354] on label "Hide created timesheets" at bounding box center [955, 354] width 166 height 16
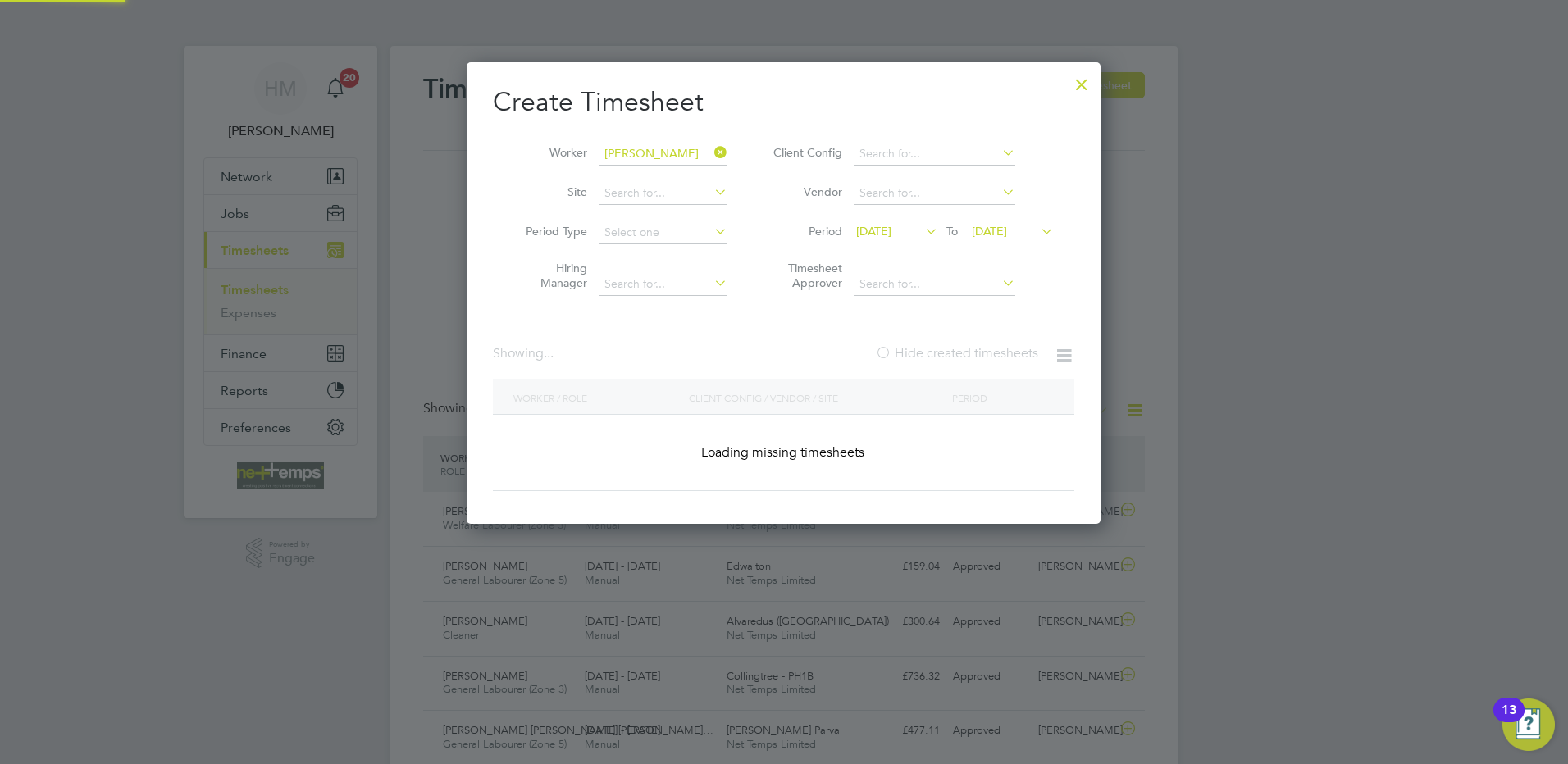
scroll to position [8, 8]
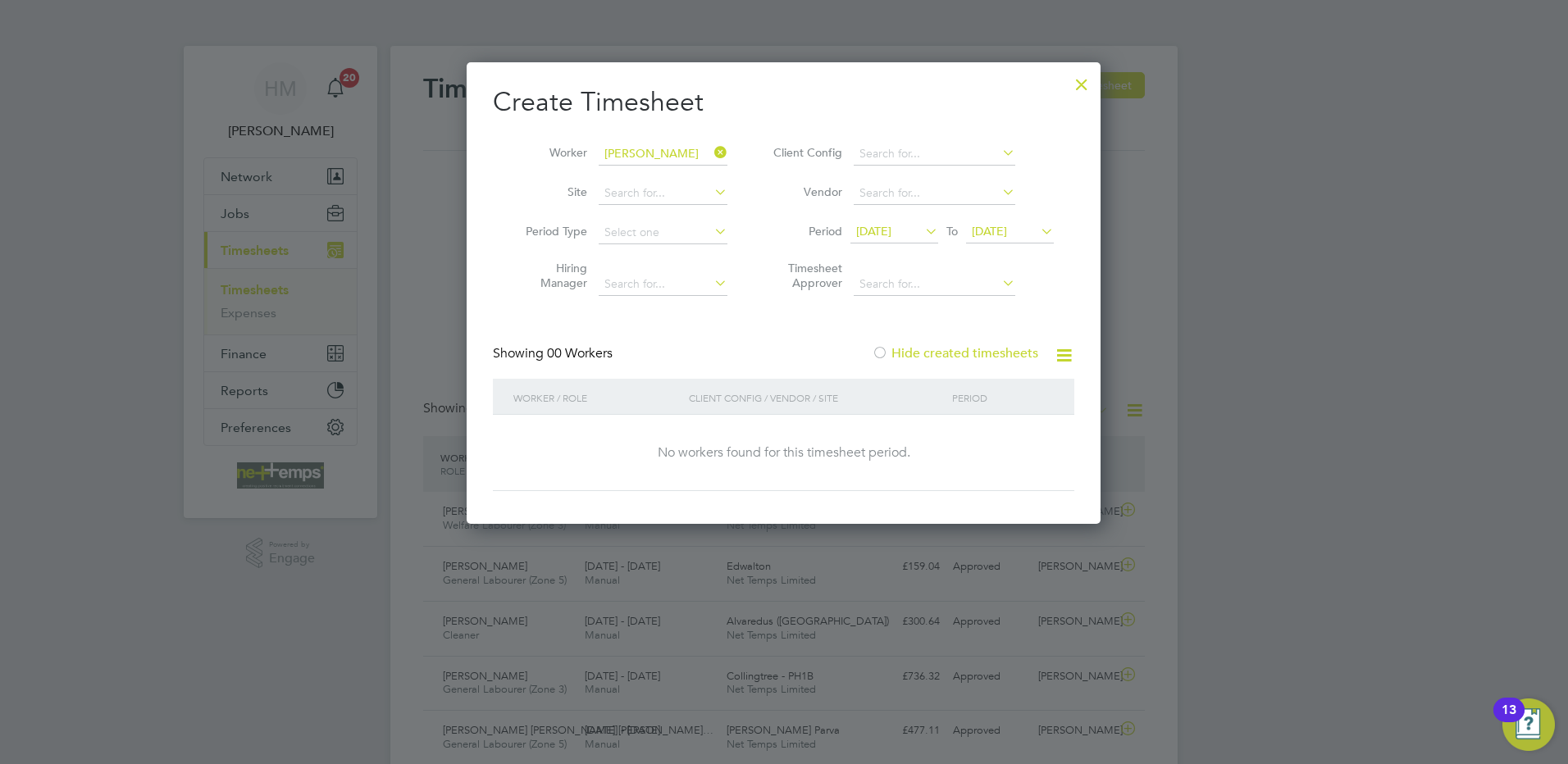
click at [998, 232] on span "[DATE]" at bounding box center [989, 231] width 36 height 15
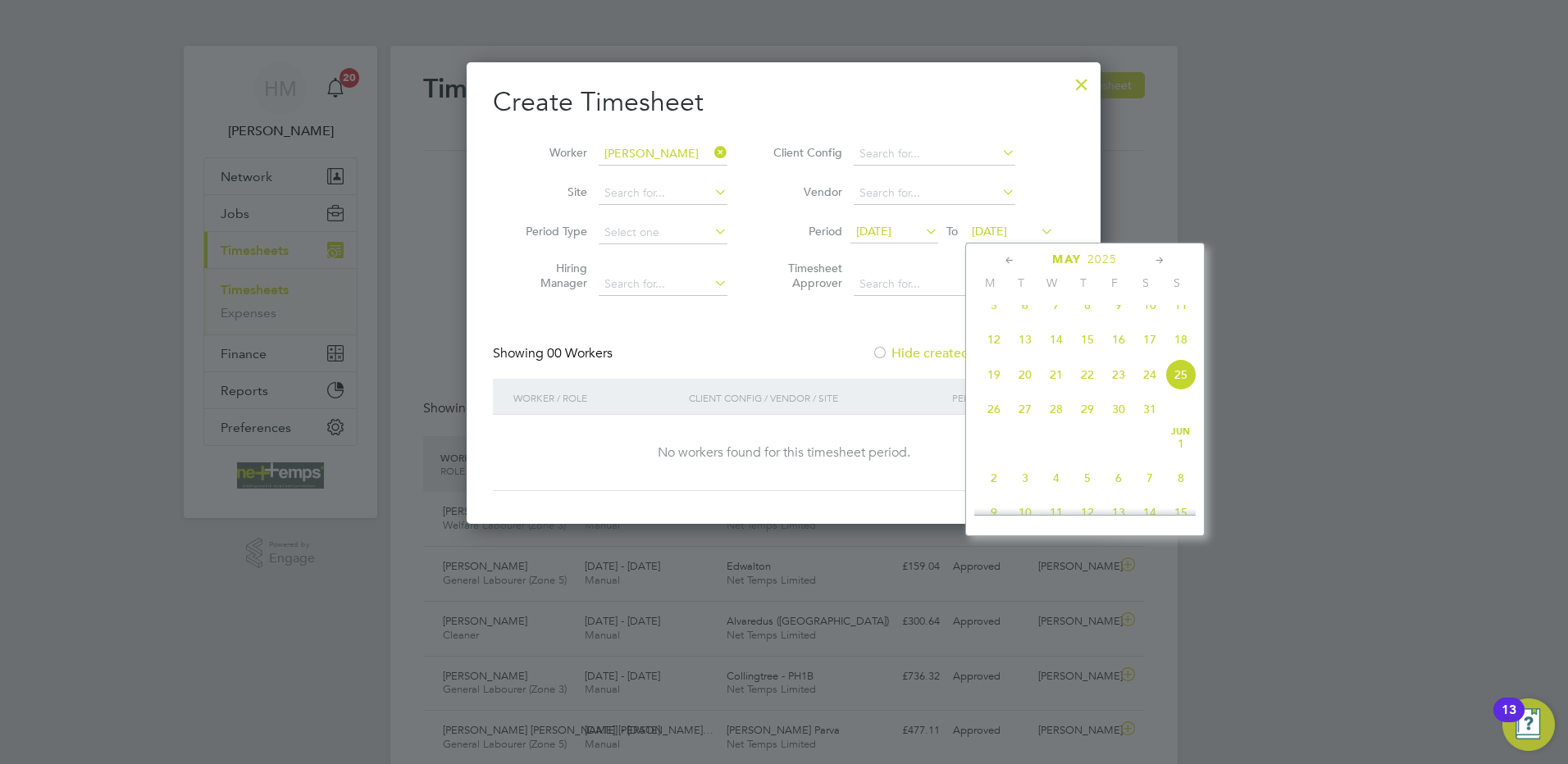
click at [1183, 379] on span "25" at bounding box center [1180, 375] width 31 height 31
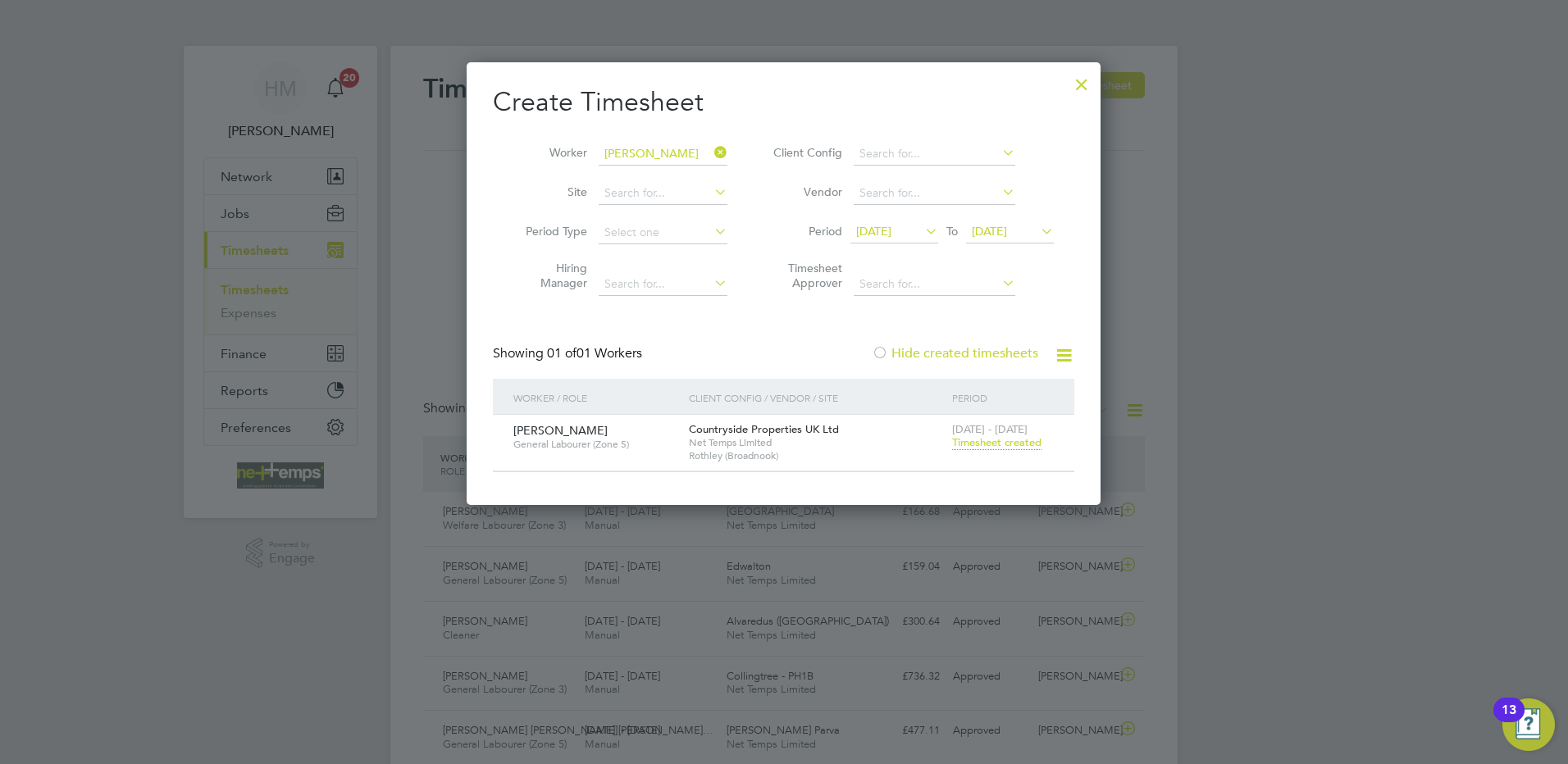
click at [1016, 444] on span "Timesheet created" at bounding box center [997, 442] width 90 height 15
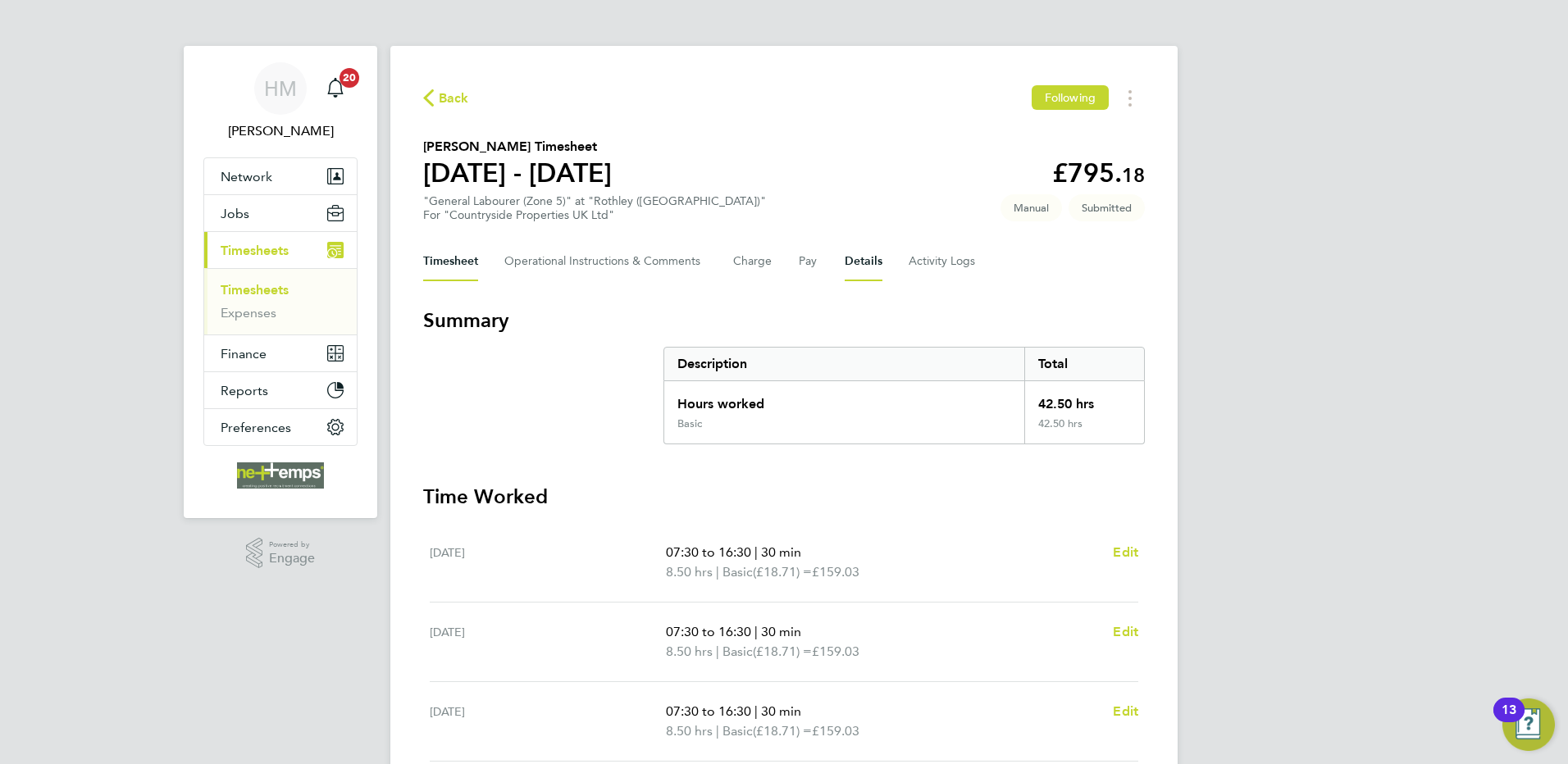
click at [870, 261] on button "Details" at bounding box center [863, 261] width 37 height 39
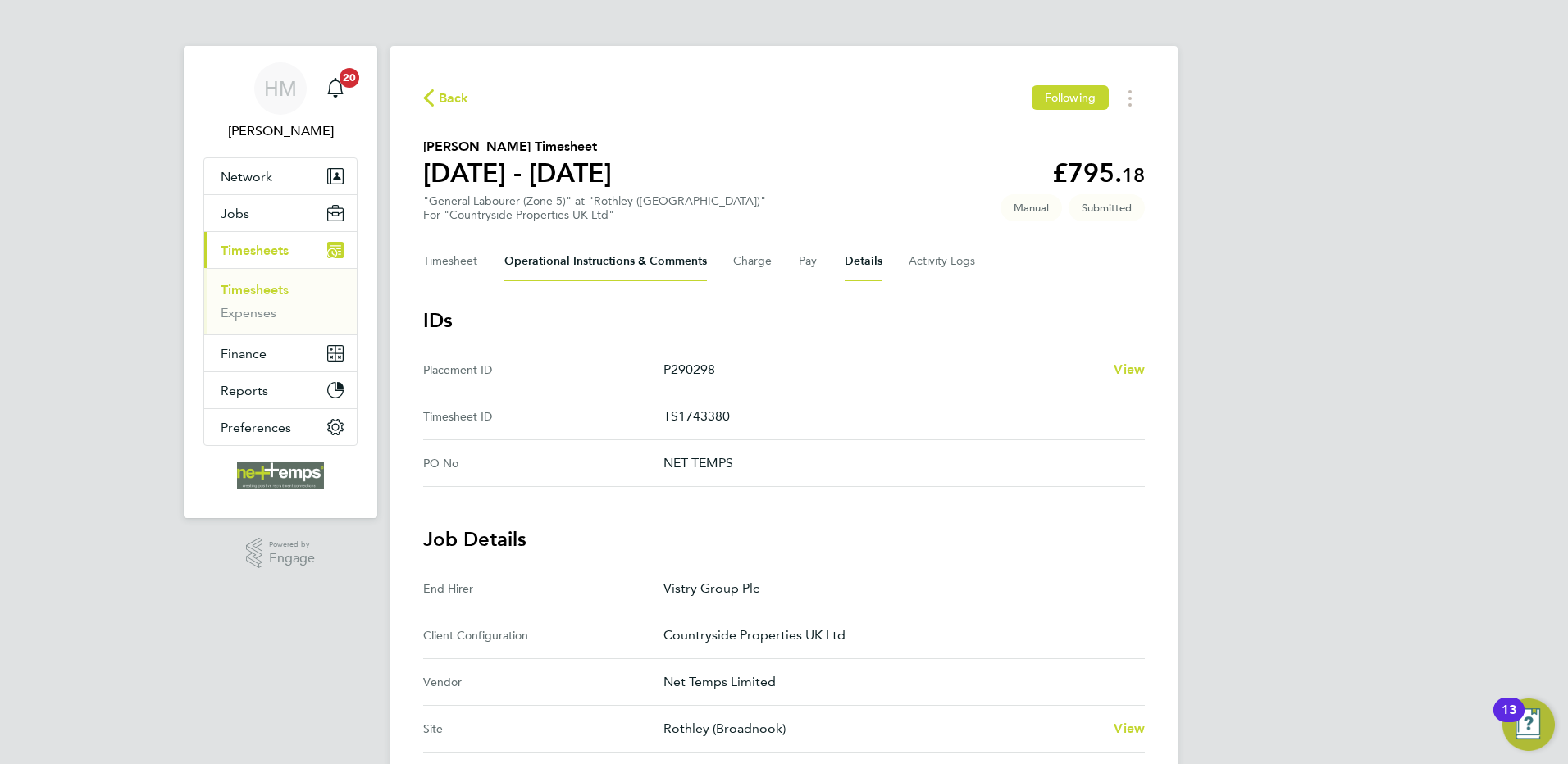
click at [668, 266] on Comments-tab "Operational Instructions & Comments" at bounding box center [606, 261] width 203 height 39
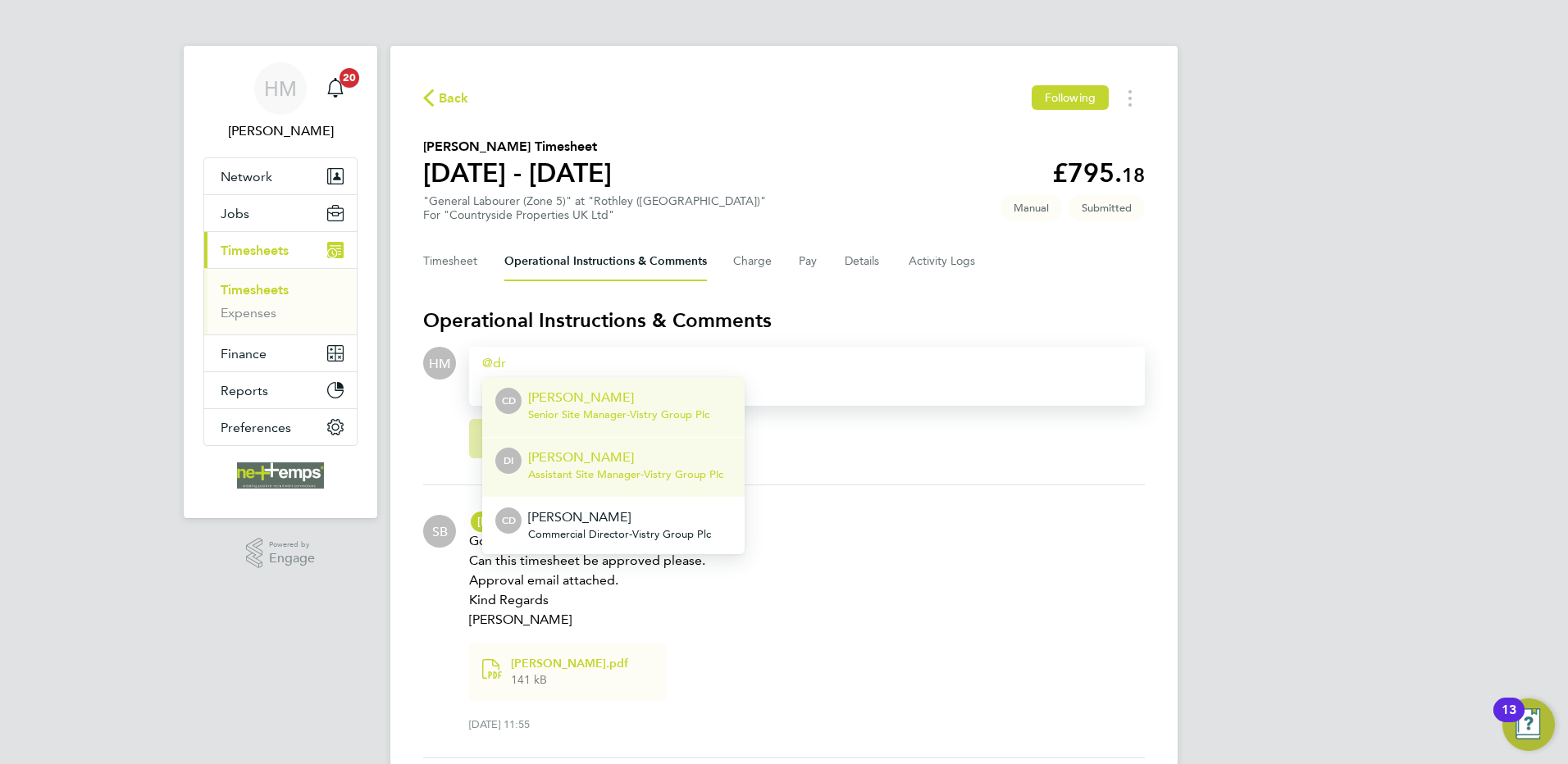
click at [668, 452] on p "[PERSON_NAME]" at bounding box center [625, 458] width 195 height 20
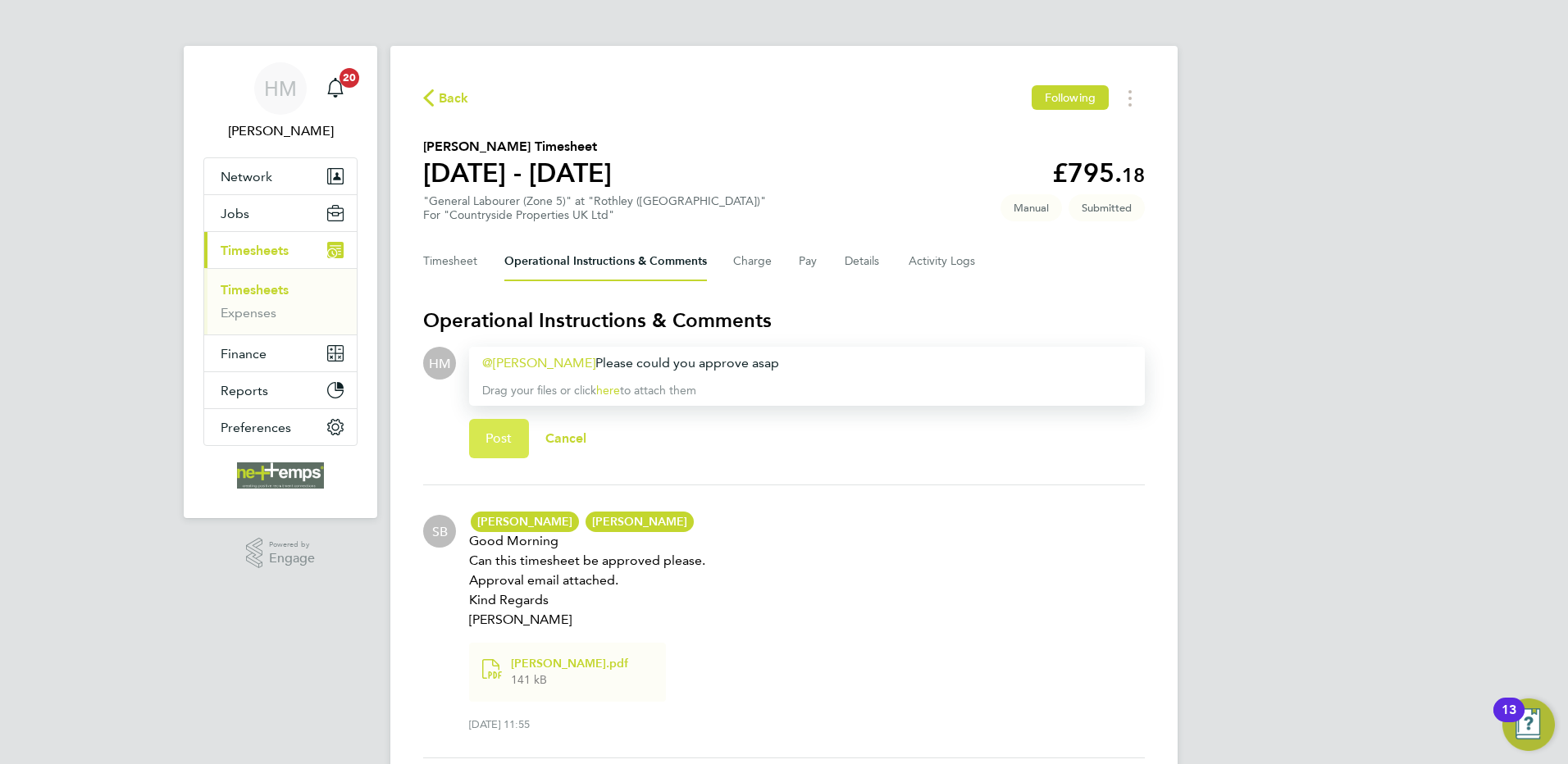
click at [517, 436] on button "Post" at bounding box center [498, 438] width 59 height 39
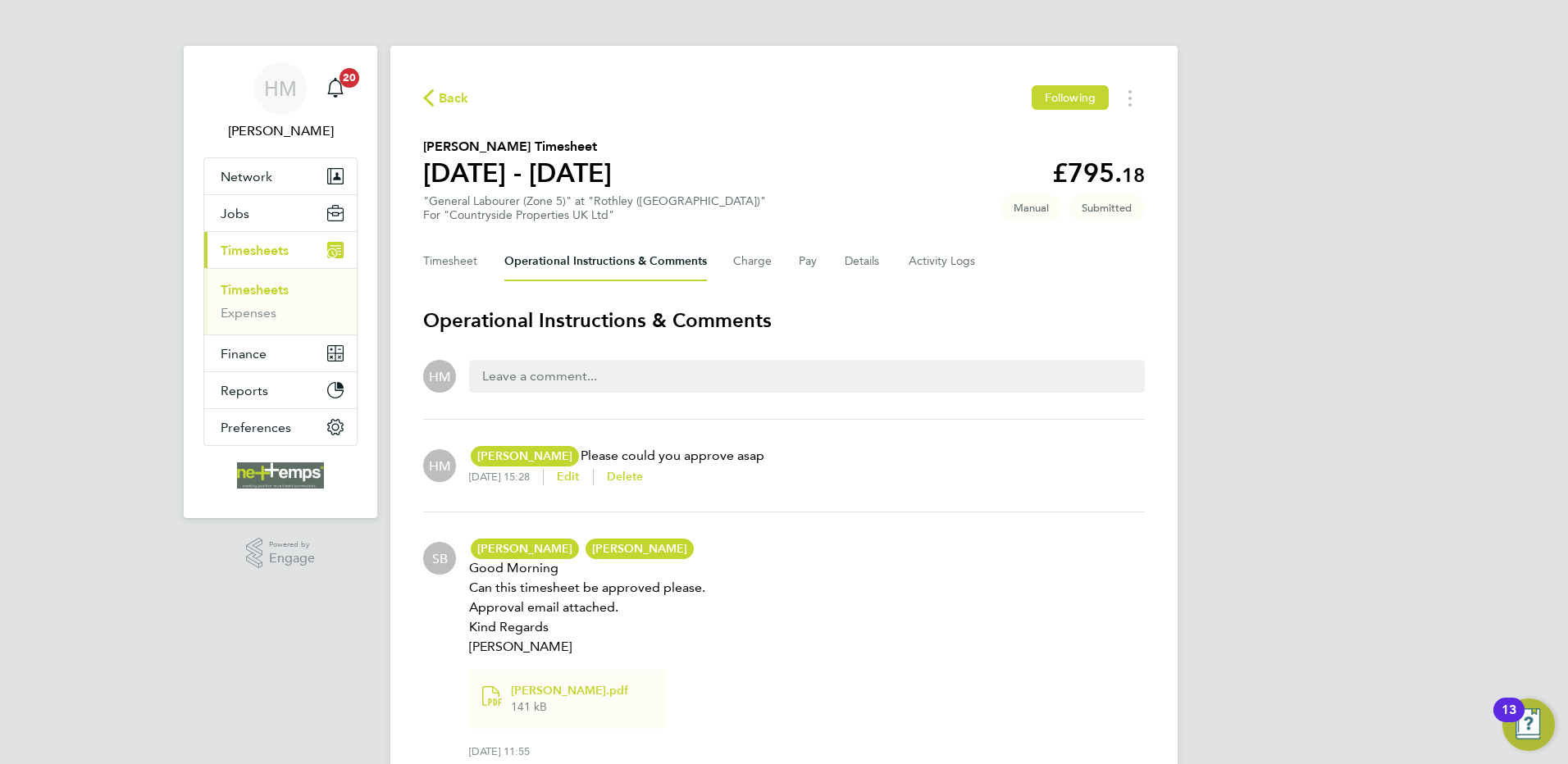
click at [449, 100] on span "Back" at bounding box center [453, 99] width 30 height 20
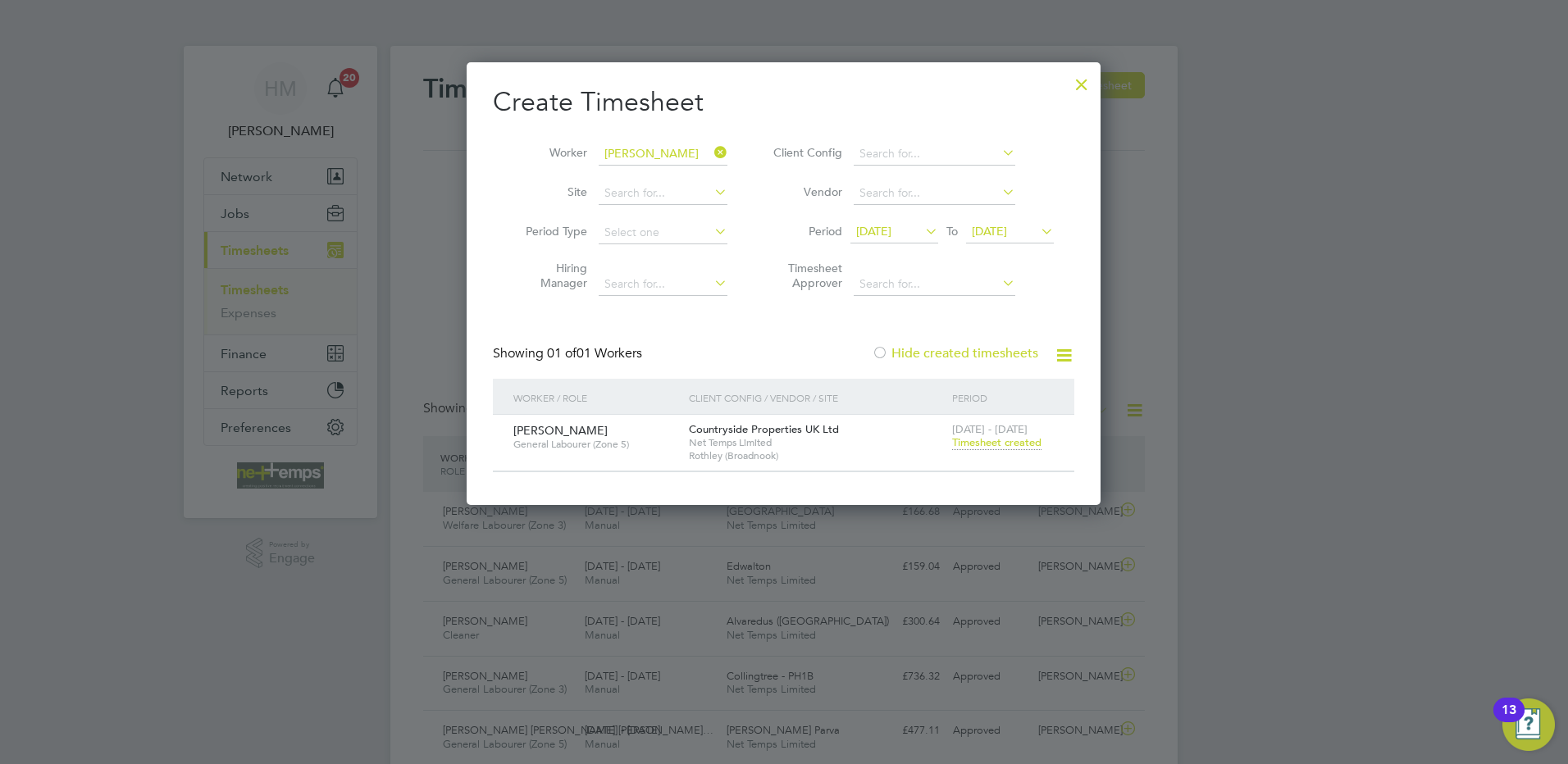
scroll to position [42, 143]
click at [891, 228] on span "[DATE]" at bounding box center [873, 231] width 36 height 15
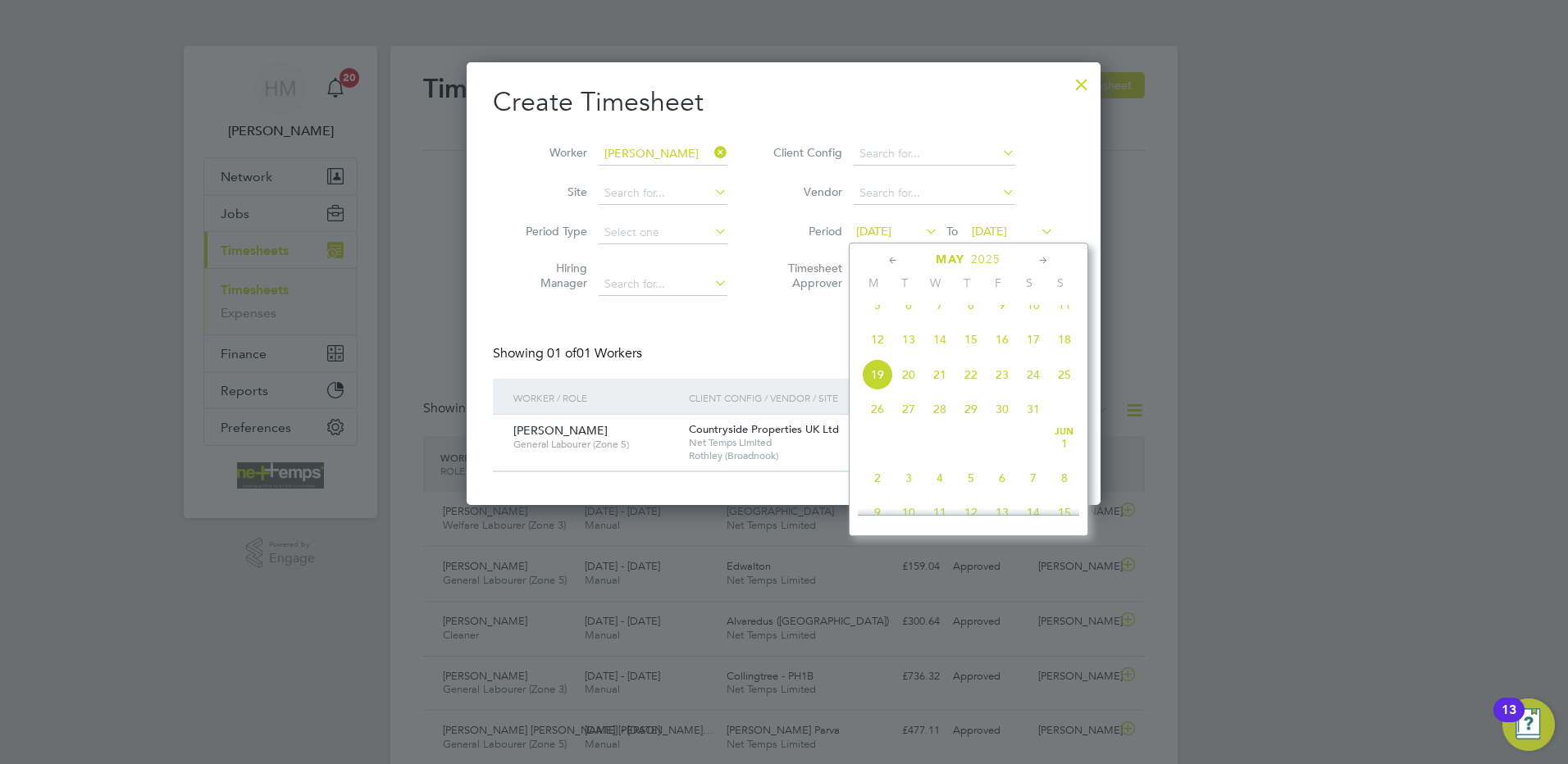
click at [1034, 260] on div "[DATE]" at bounding box center [968, 259] width 221 height 16
click at [1040, 258] on icon at bounding box center [1043, 260] width 16 height 18
click at [880, 364] on span "26" at bounding box center [878, 351] width 31 height 31
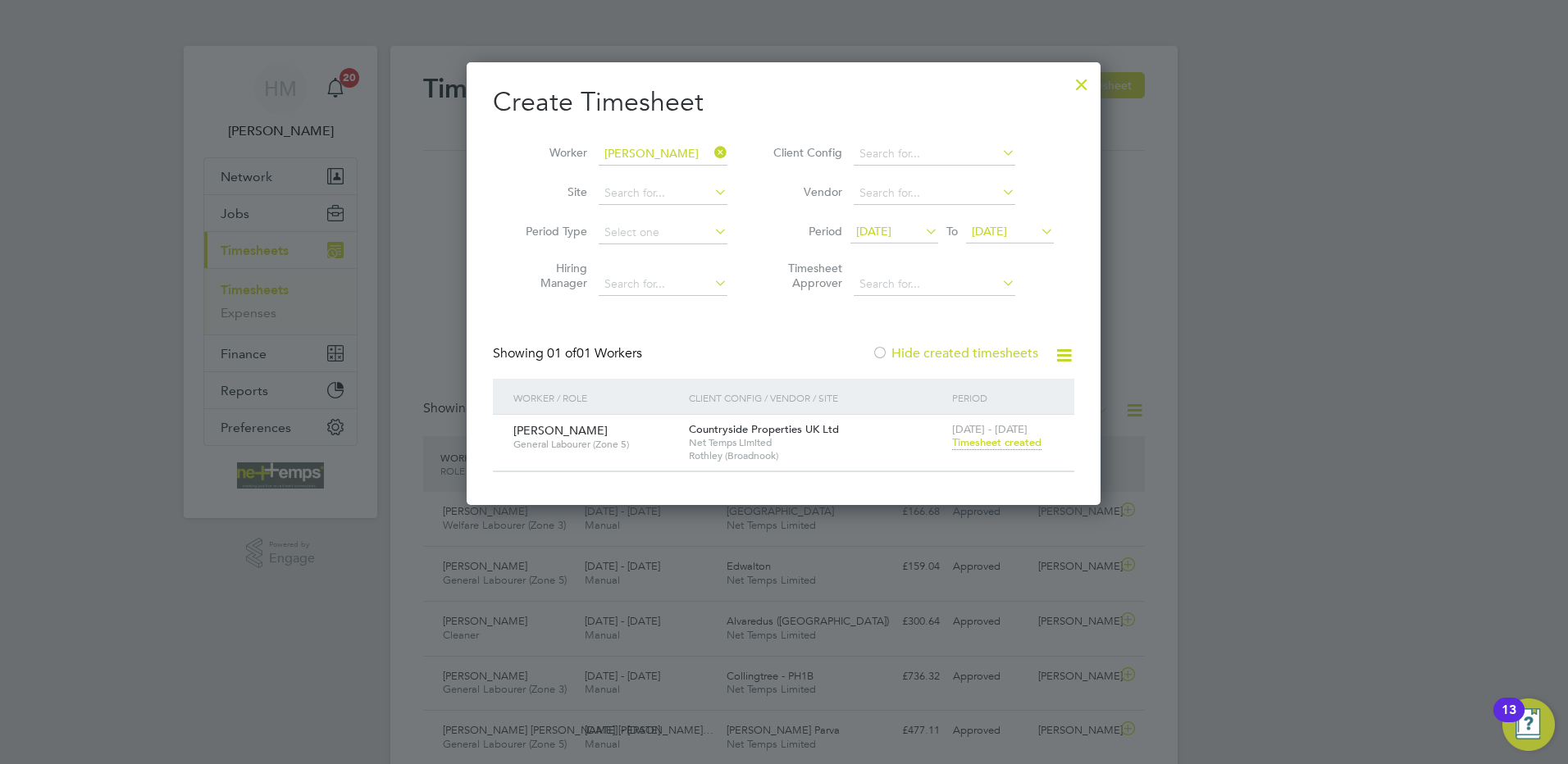
click at [1003, 439] on span "Timesheet created" at bounding box center [997, 442] width 90 height 15
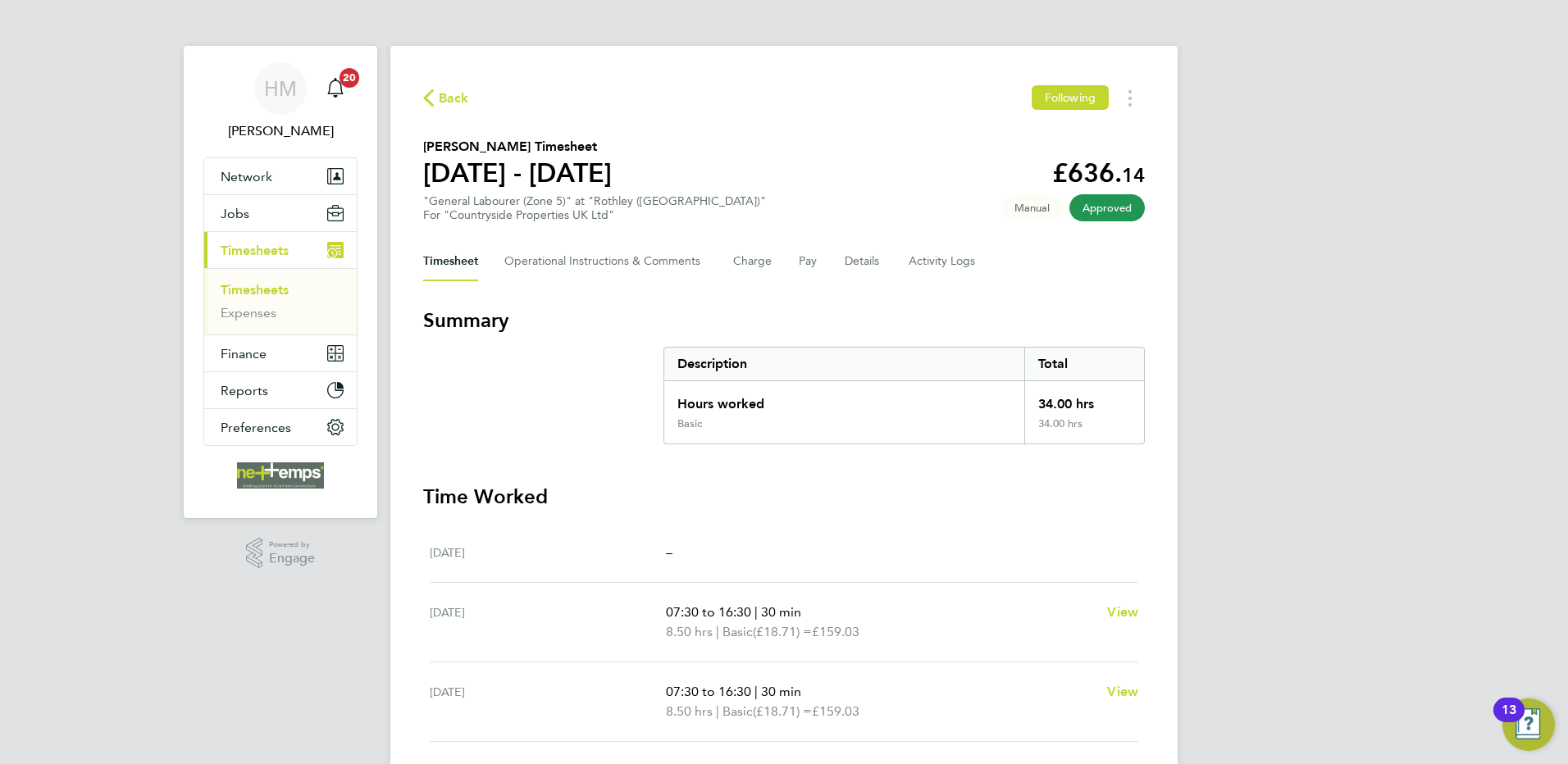
click at [441, 97] on span "Back" at bounding box center [453, 99] width 30 height 20
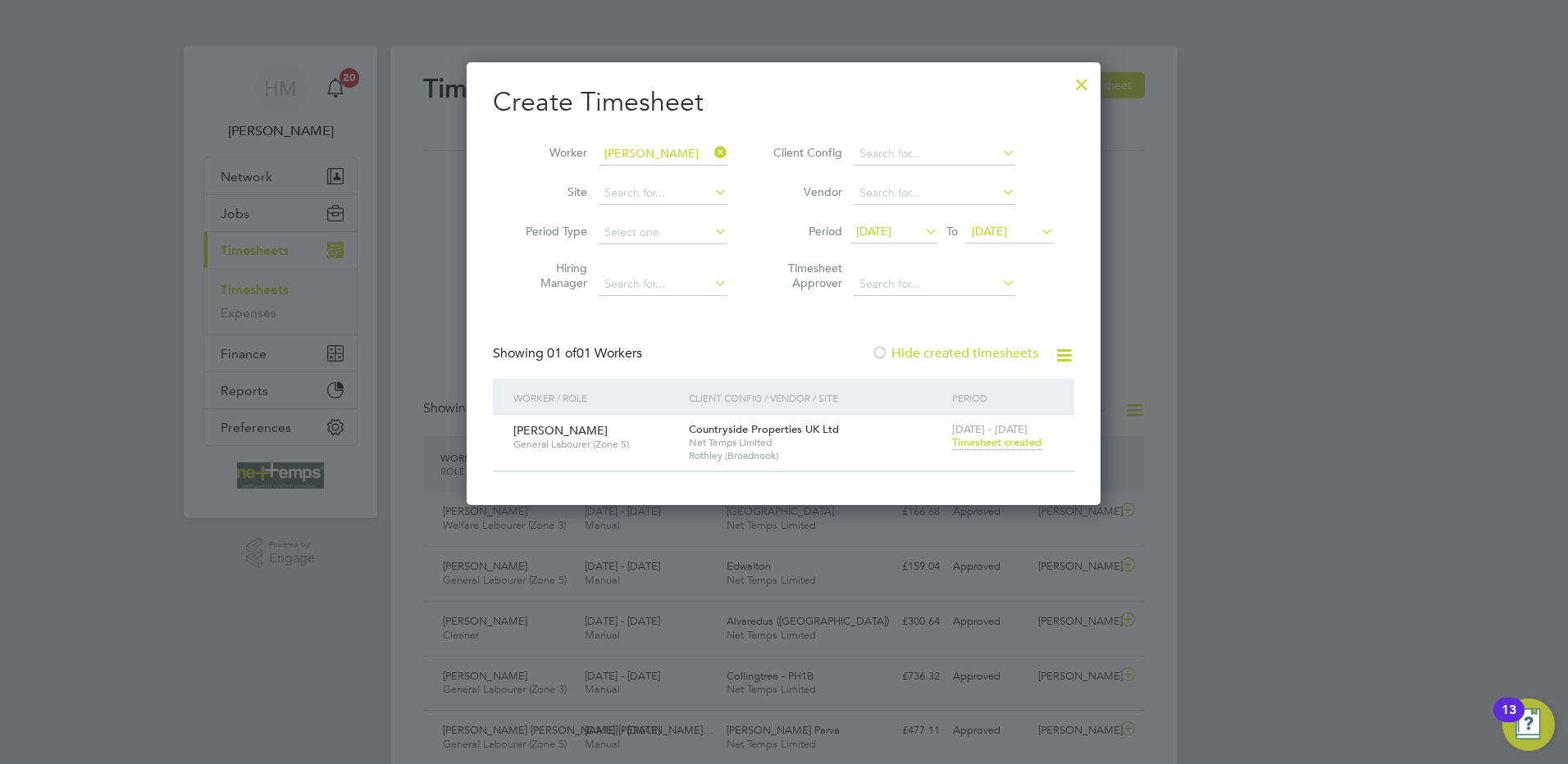
click at [891, 231] on span "[DATE]" at bounding box center [873, 231] width 36 height 15
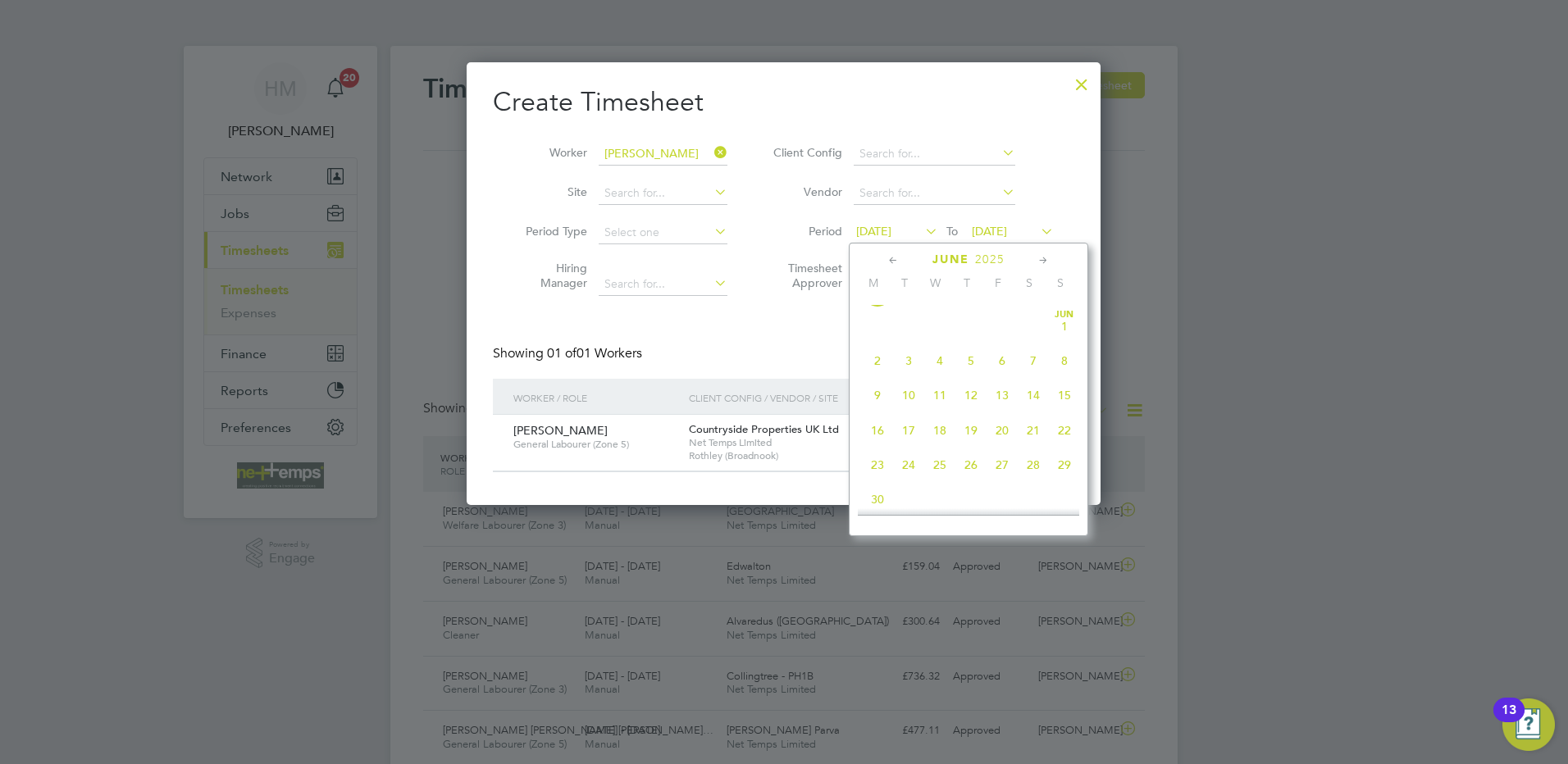
click at [872, 376] on span "2" at bounding box center [878, 361] width 31 height 31
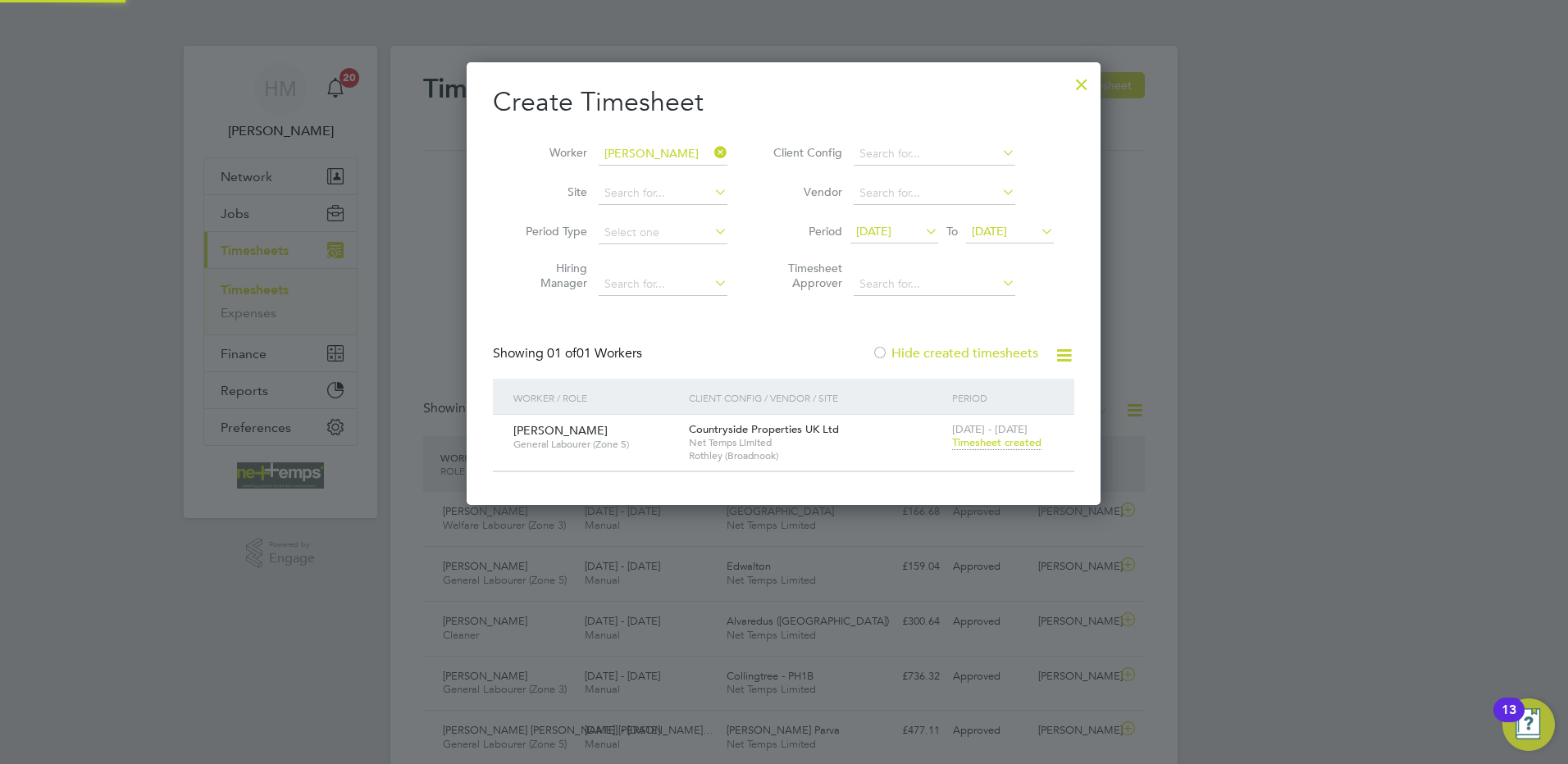
click at [1007, 228] on span "[DATE]" at bounding box center [989, 231] width 36 height 15
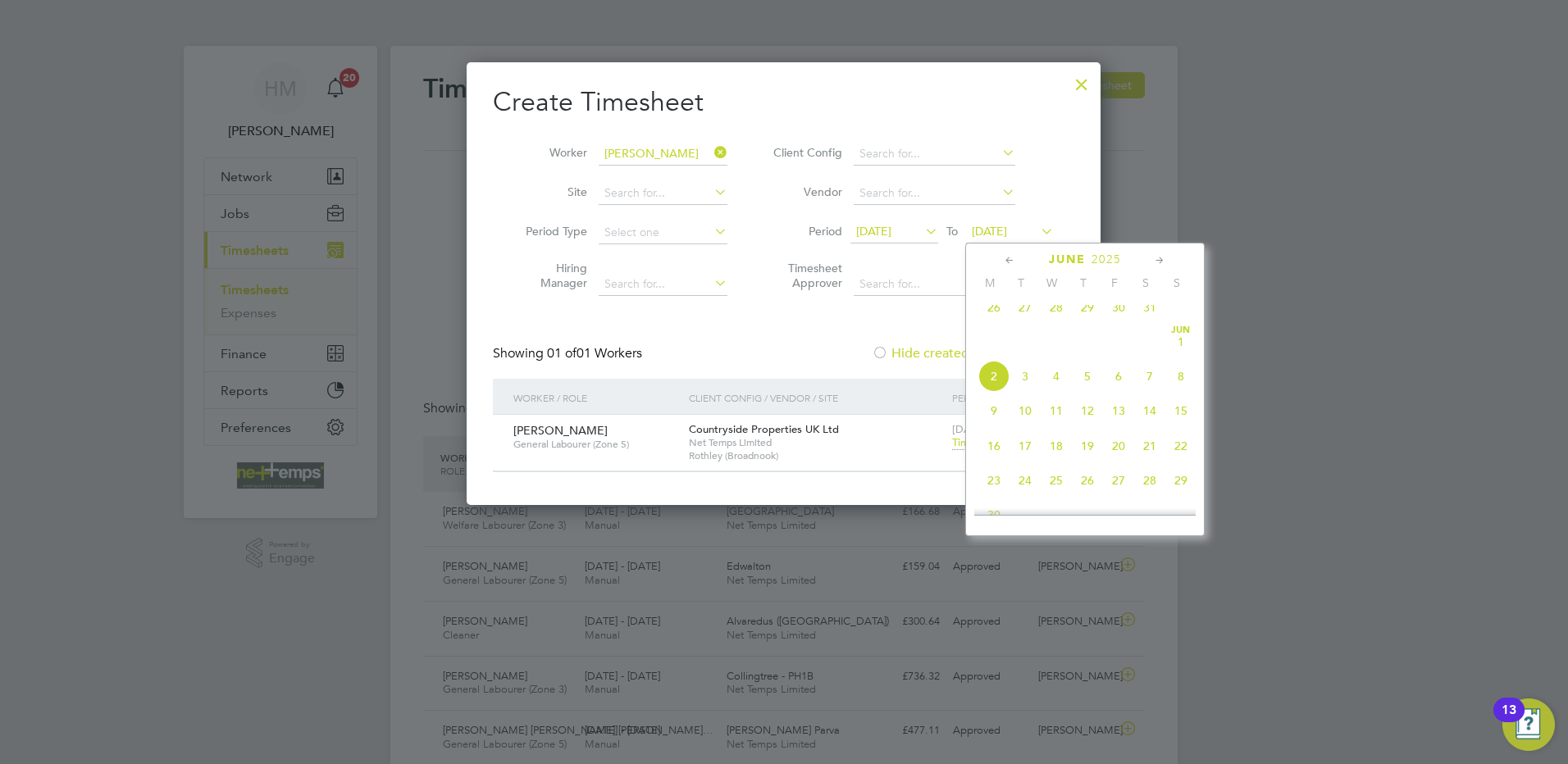
click at [902, 441] on span "Net Temps Limited" at bounding box center [816, 442] width 255 height 13
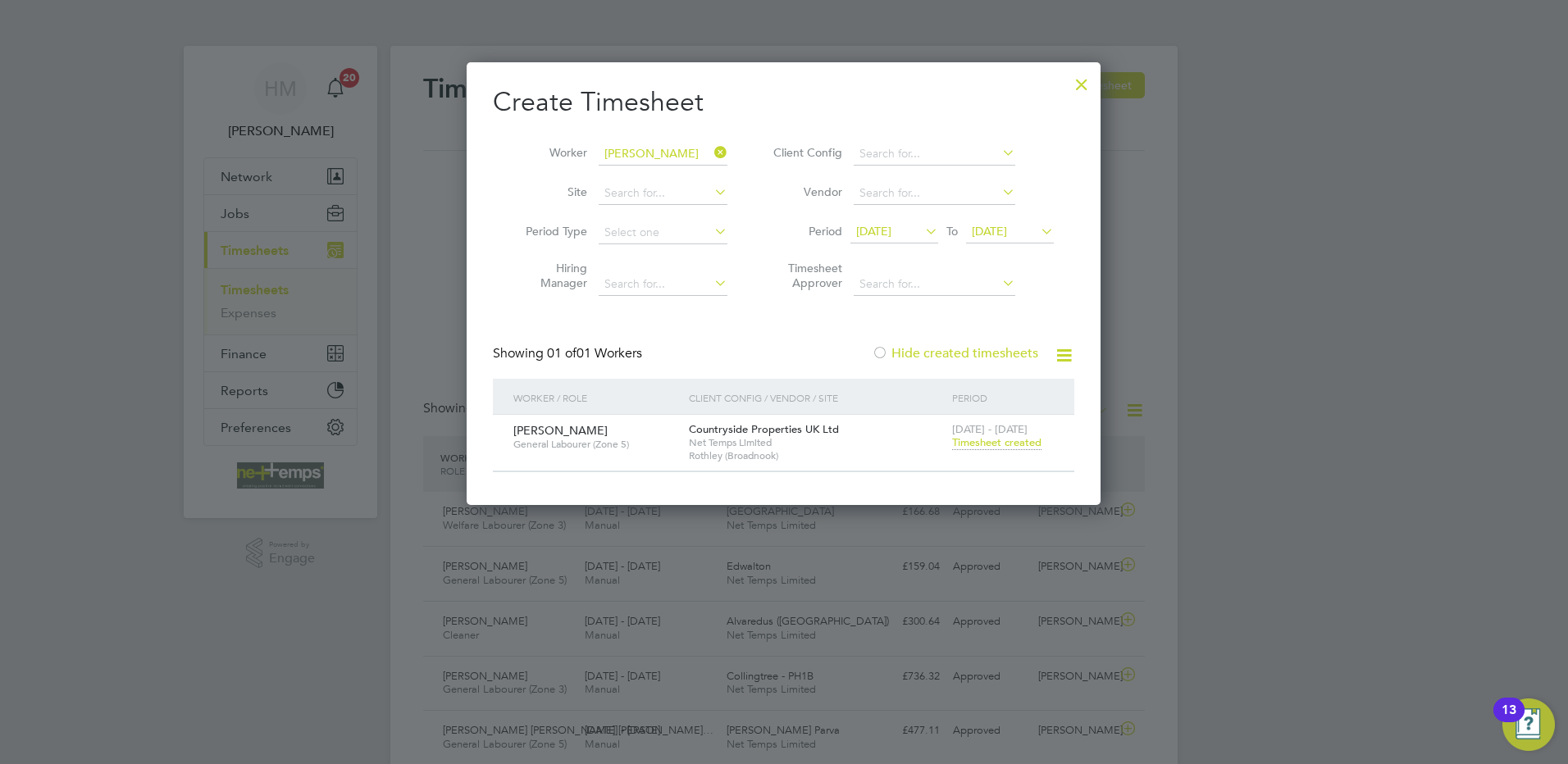
click at [956, 443] on span "Timesheet created" at bounding box center [997, 442] width 90 height 15
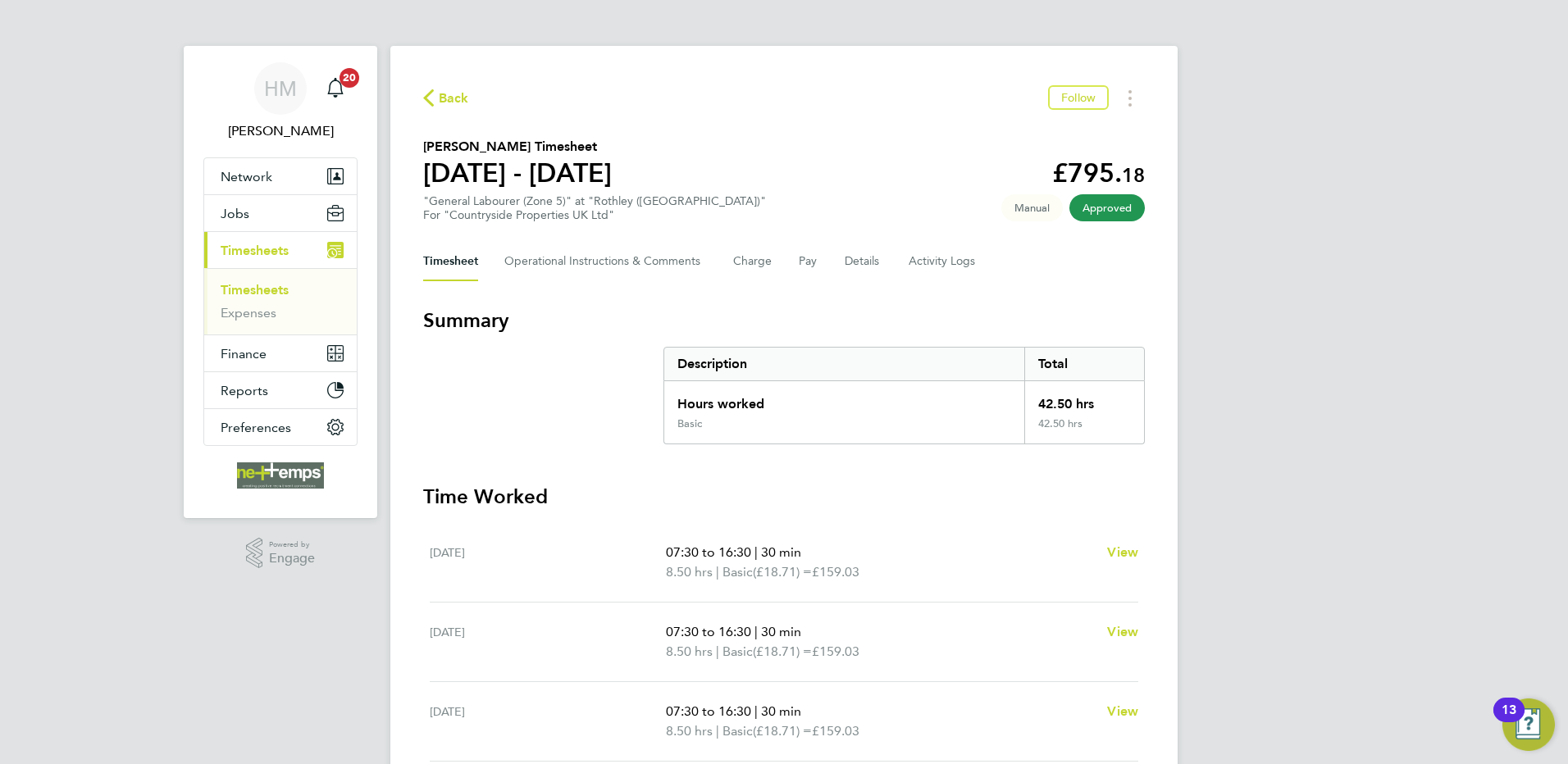
click at [443, 91] on span "Back" at bounding box center [453, 99] width 30 height 20
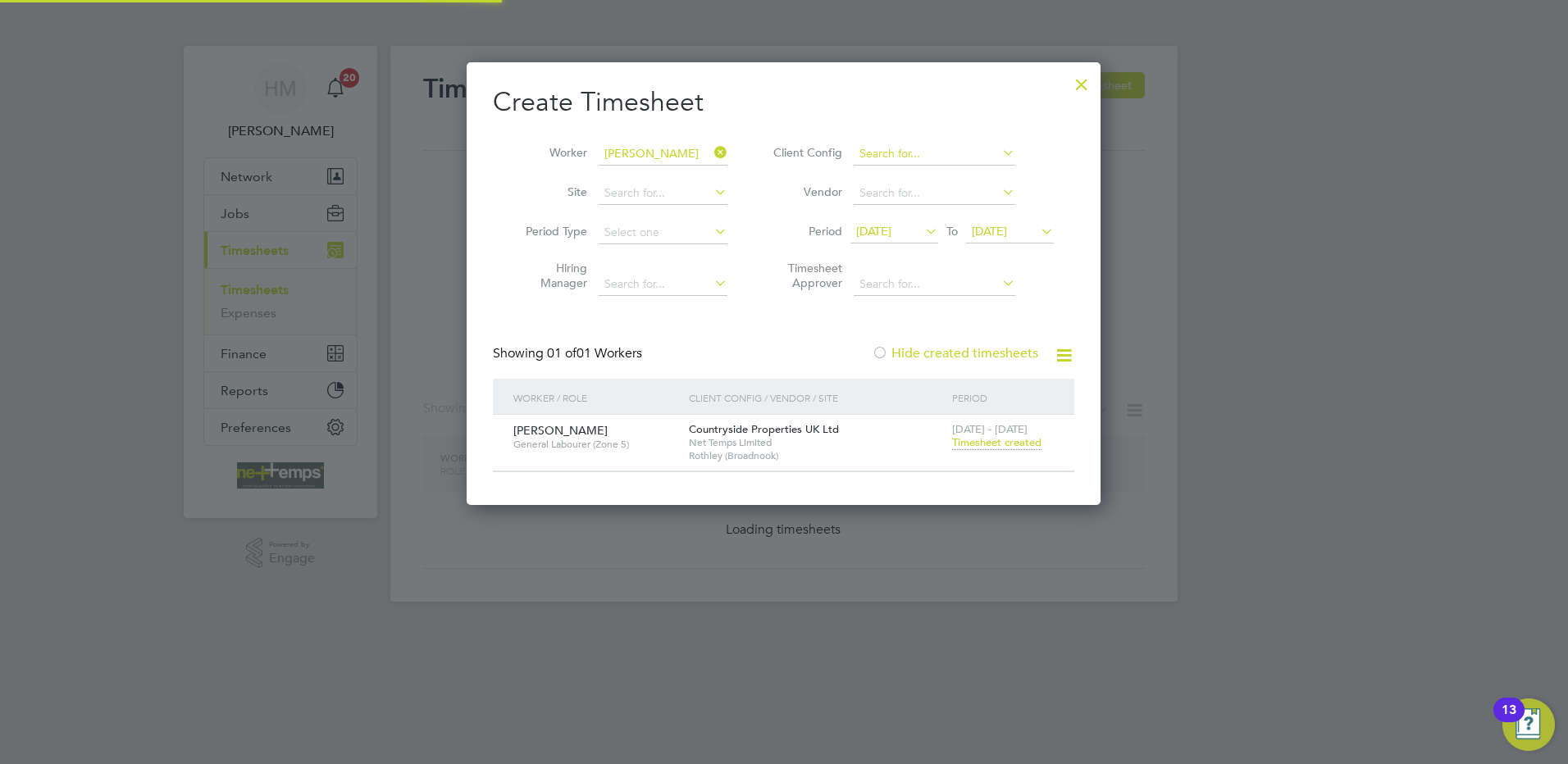
scroll to position [441, 635]
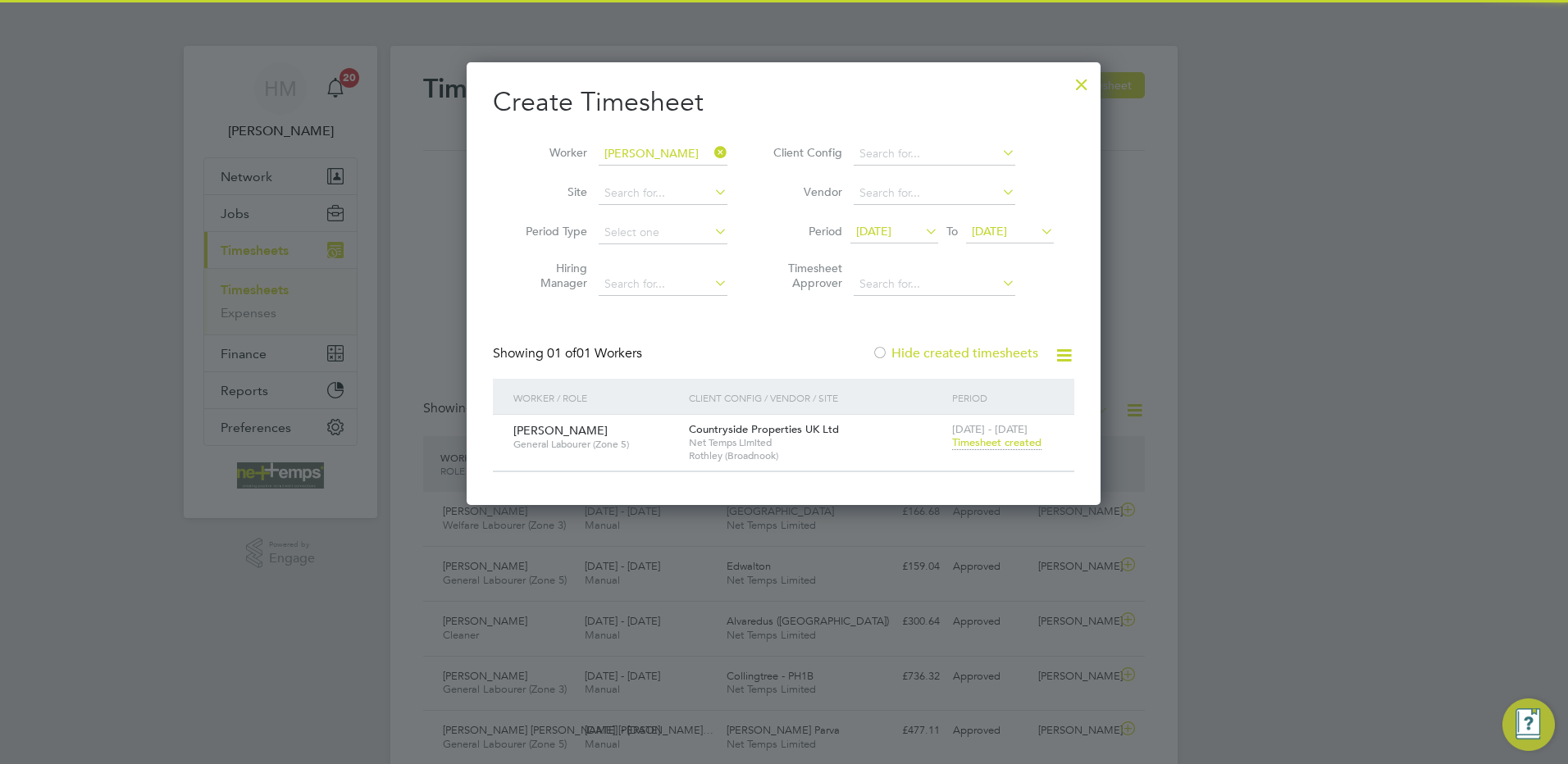
click at [711, 151] on icon at bounding box center [711, 152] width 0 height 23
click at [670, 159] on input "[PERSON_NAME]" at bounding box center [663, 154] width 129 height 23
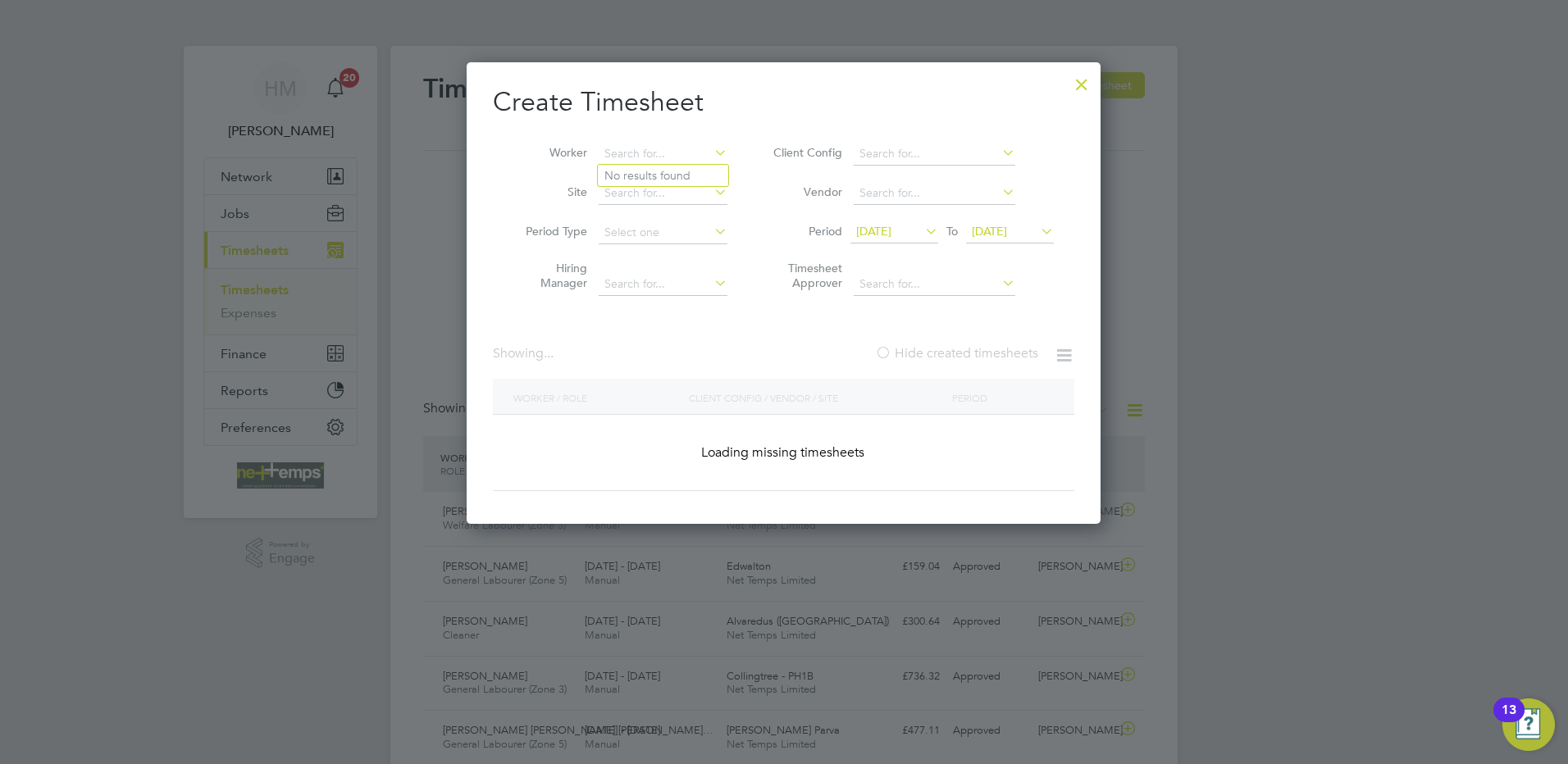
scroll to position [42, 143]
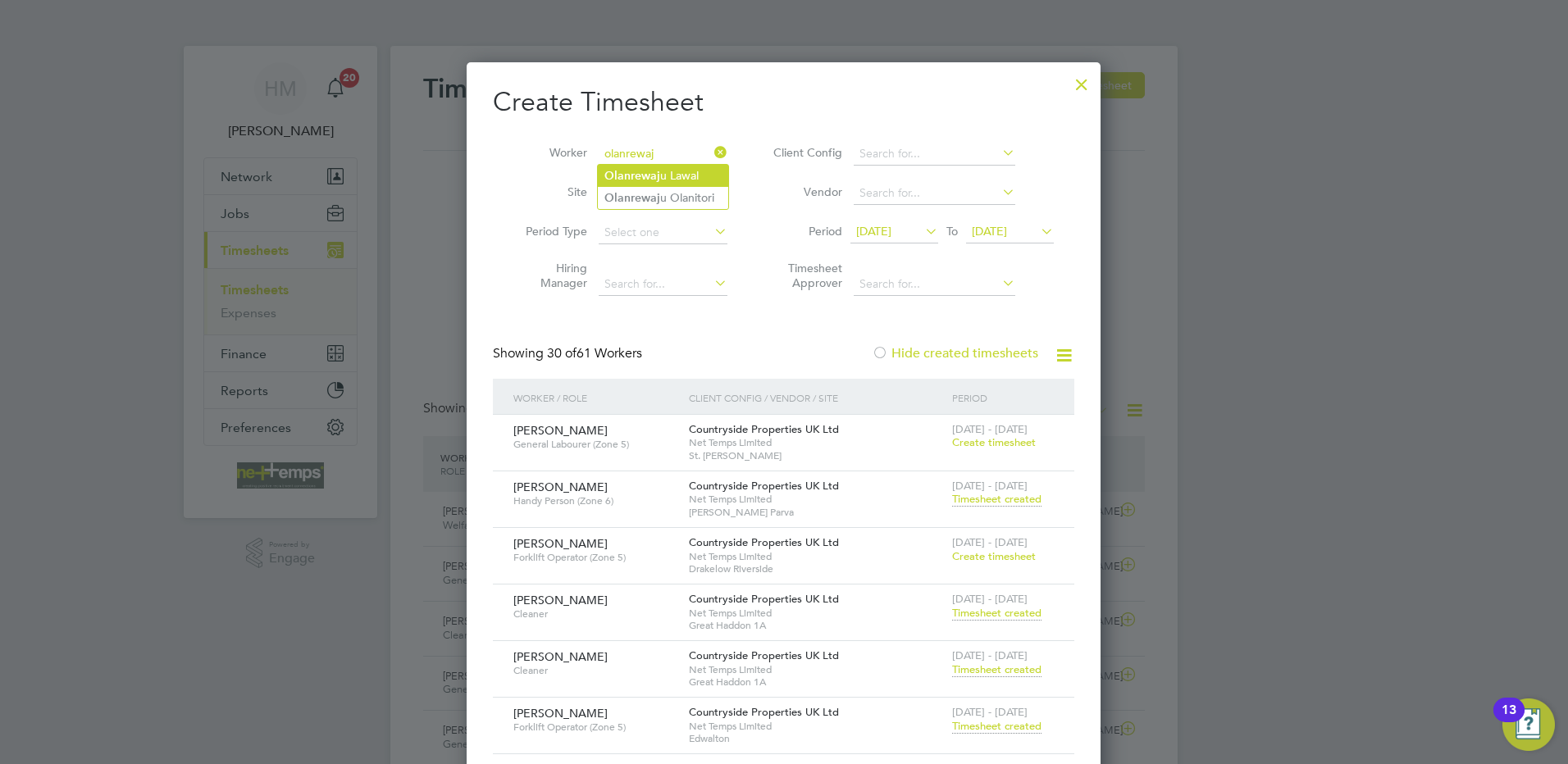
click at [668, 174] on li "Olanrewaj u Lawal" at bounding box center [663, 175] width 131 height 22
type input "[PERSON_NAME]"
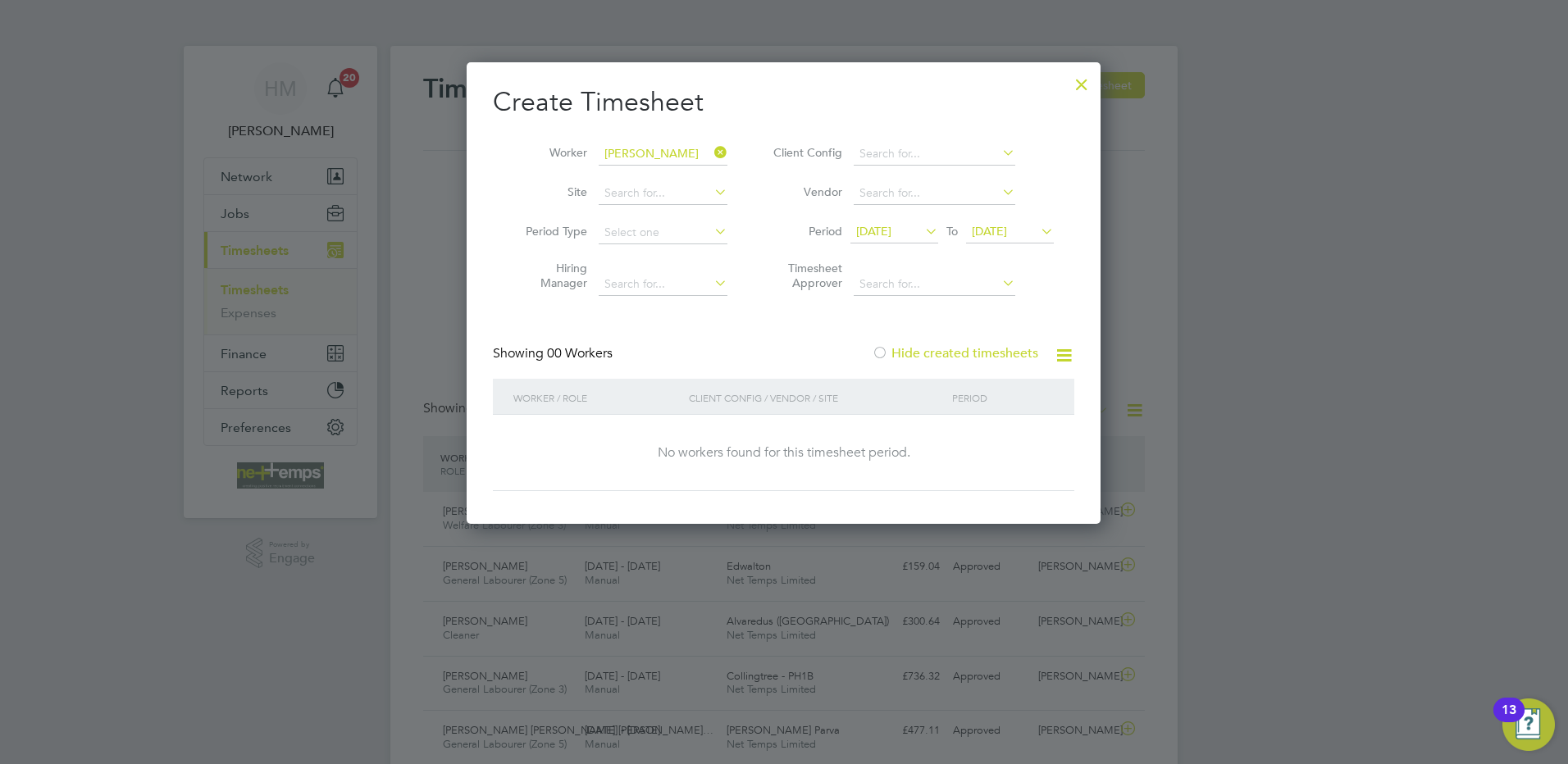
drag, startPoint x: 899, startPoint y: 232, endPoint x: 939, endPoint y: 231, distance: 40.0
click at [891, 232] on span "[DATE]" at bounding box center [873, 231] width 36 height 15
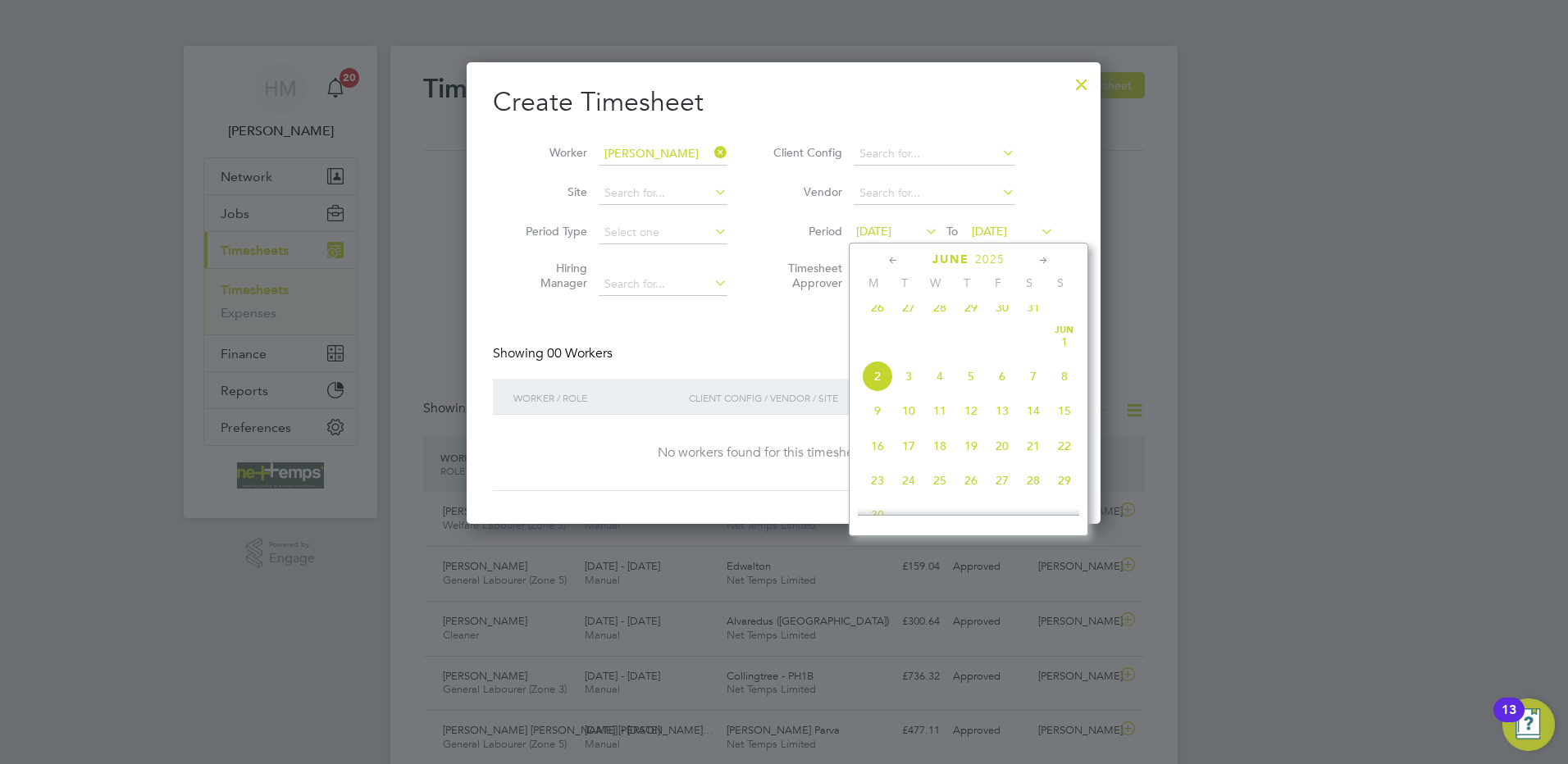
click at [888, 255] on icon at bounding box center [893, 260] width 16 height 18
click at [1037, 251] on icon at bounding box center [1043, 260] width 16 height 18
click at [884, 387] on span "10" at bounding box center [878, 385] width 31 height 31
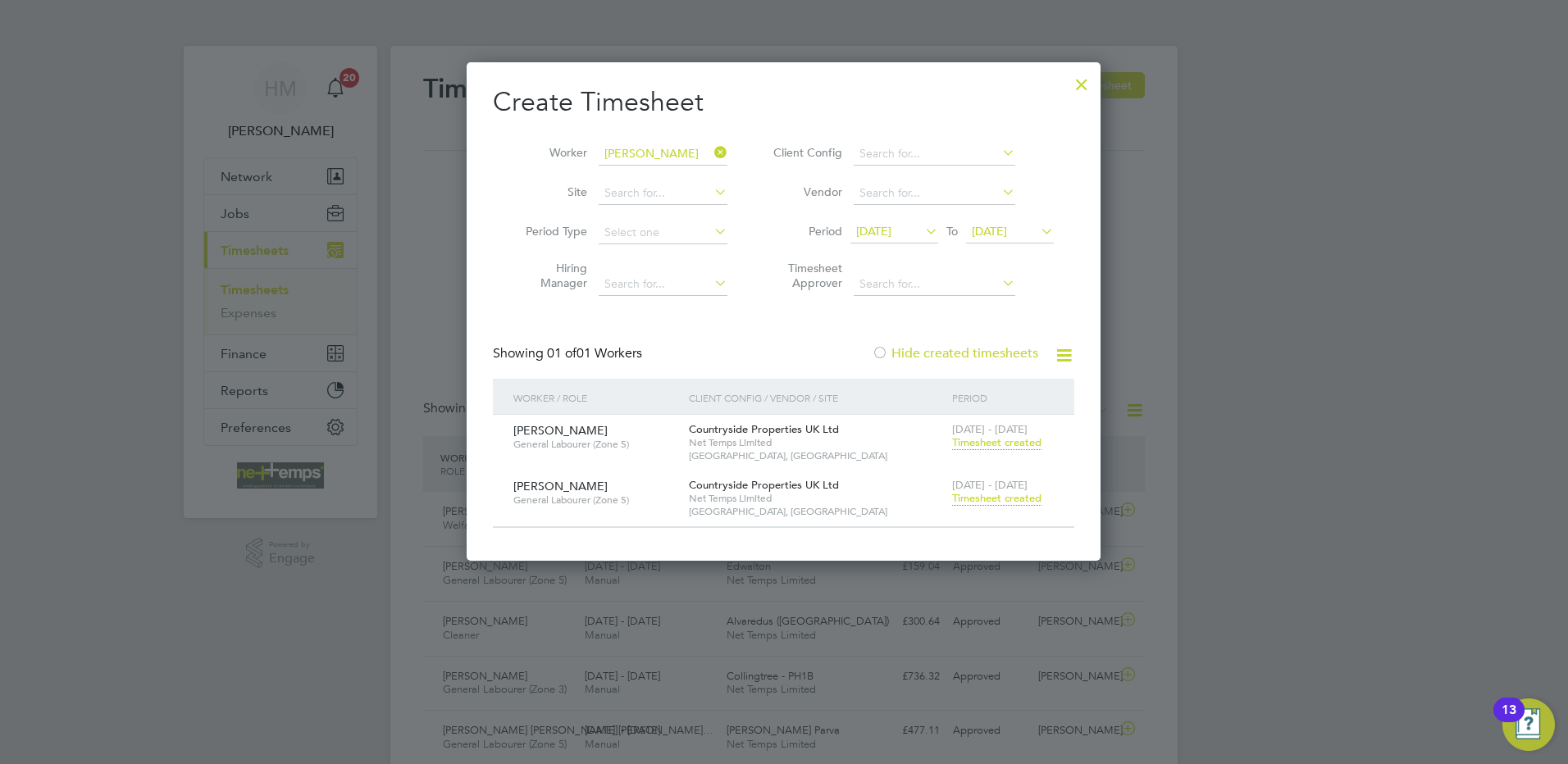
click at [1024, 441] on span "Timesheet created" at bounding box center [997, 442] width 90 height 15
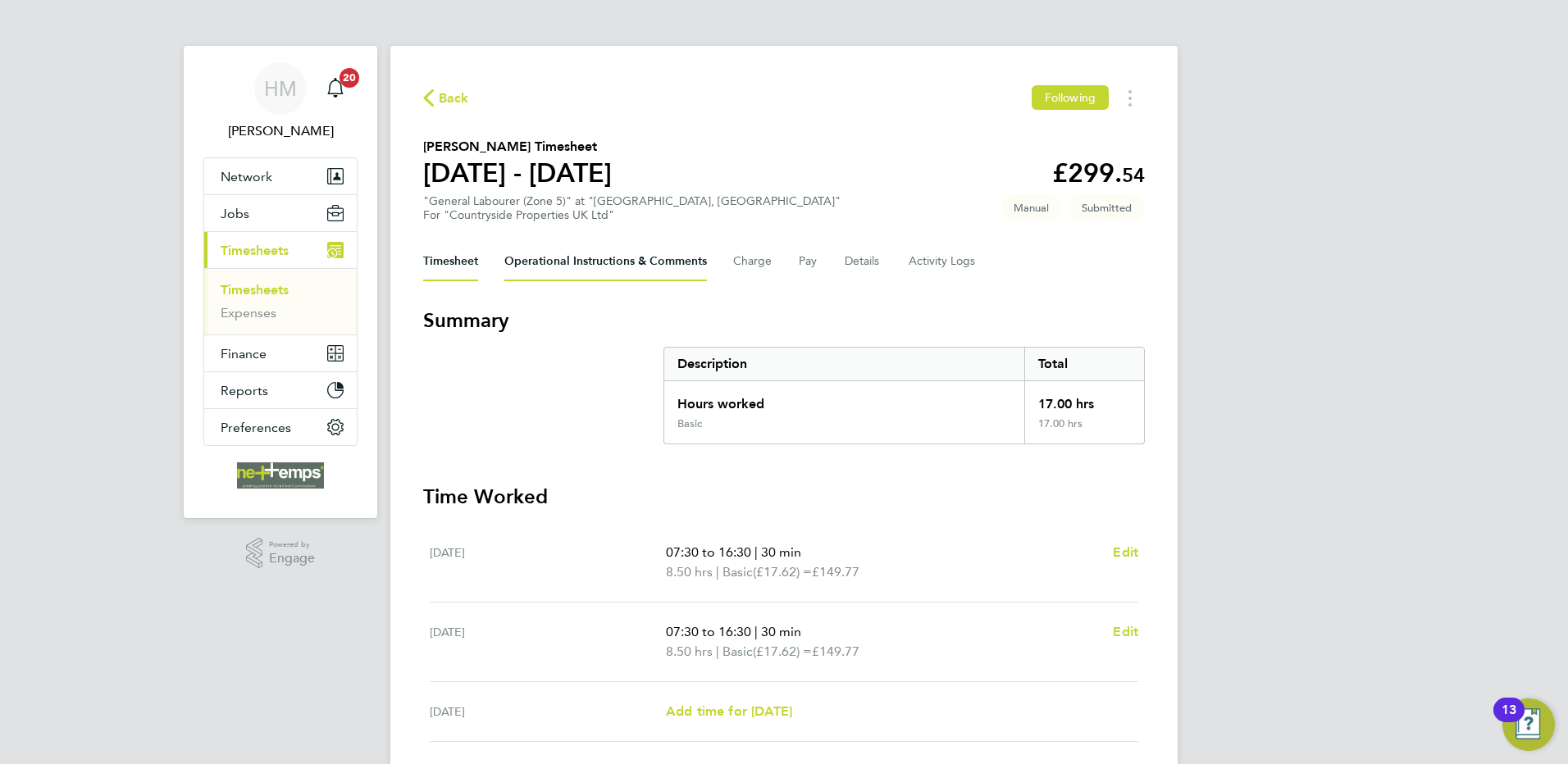
click at [666, 262] on Comments-tab "Operational Instructions & Comments" at bounding box center [606, 261] width 203 height 39
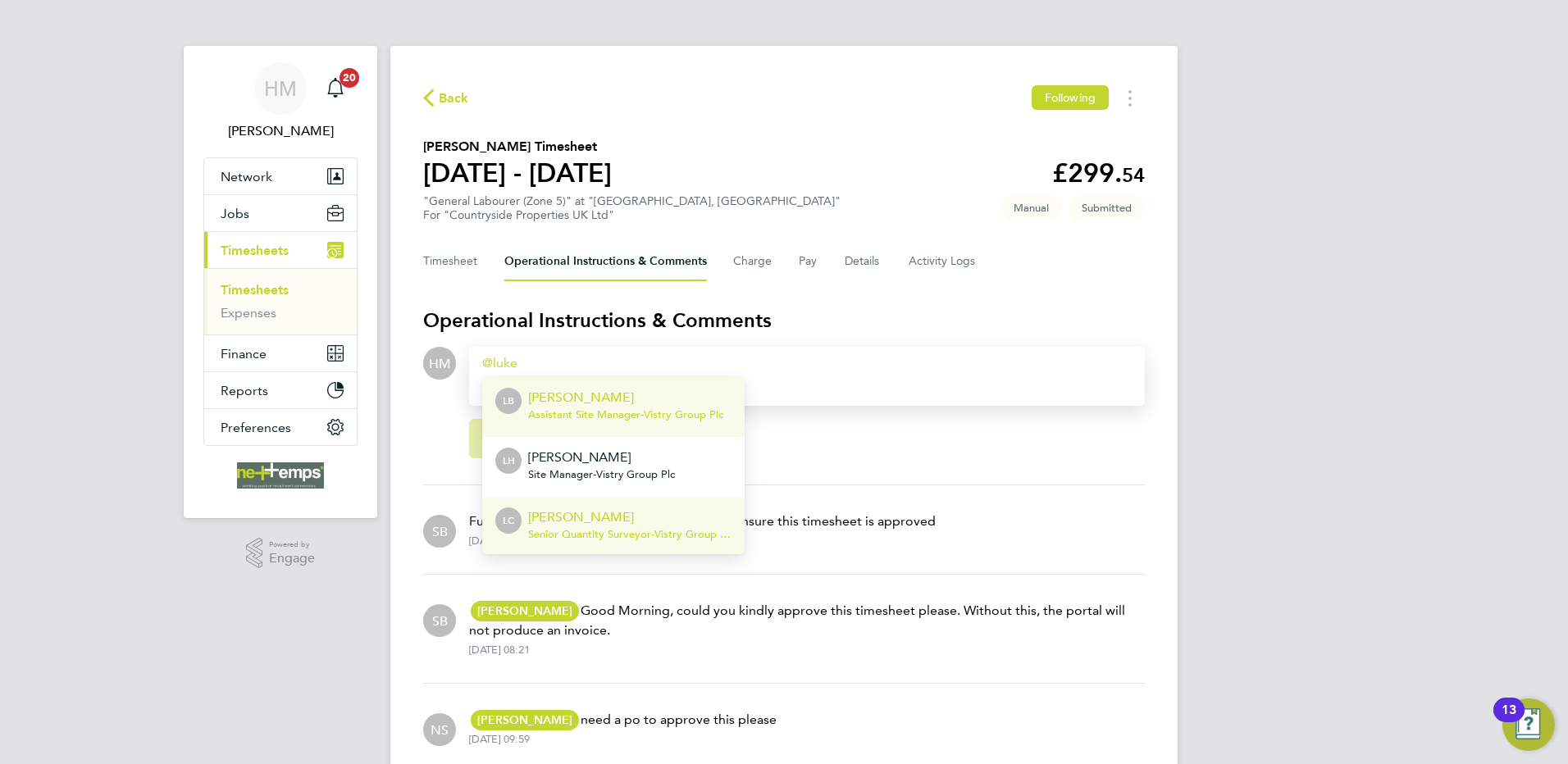
click at [628, 514] on p "[PERSON_NAME]" at bounding box center [630, 517] width 203 height 20
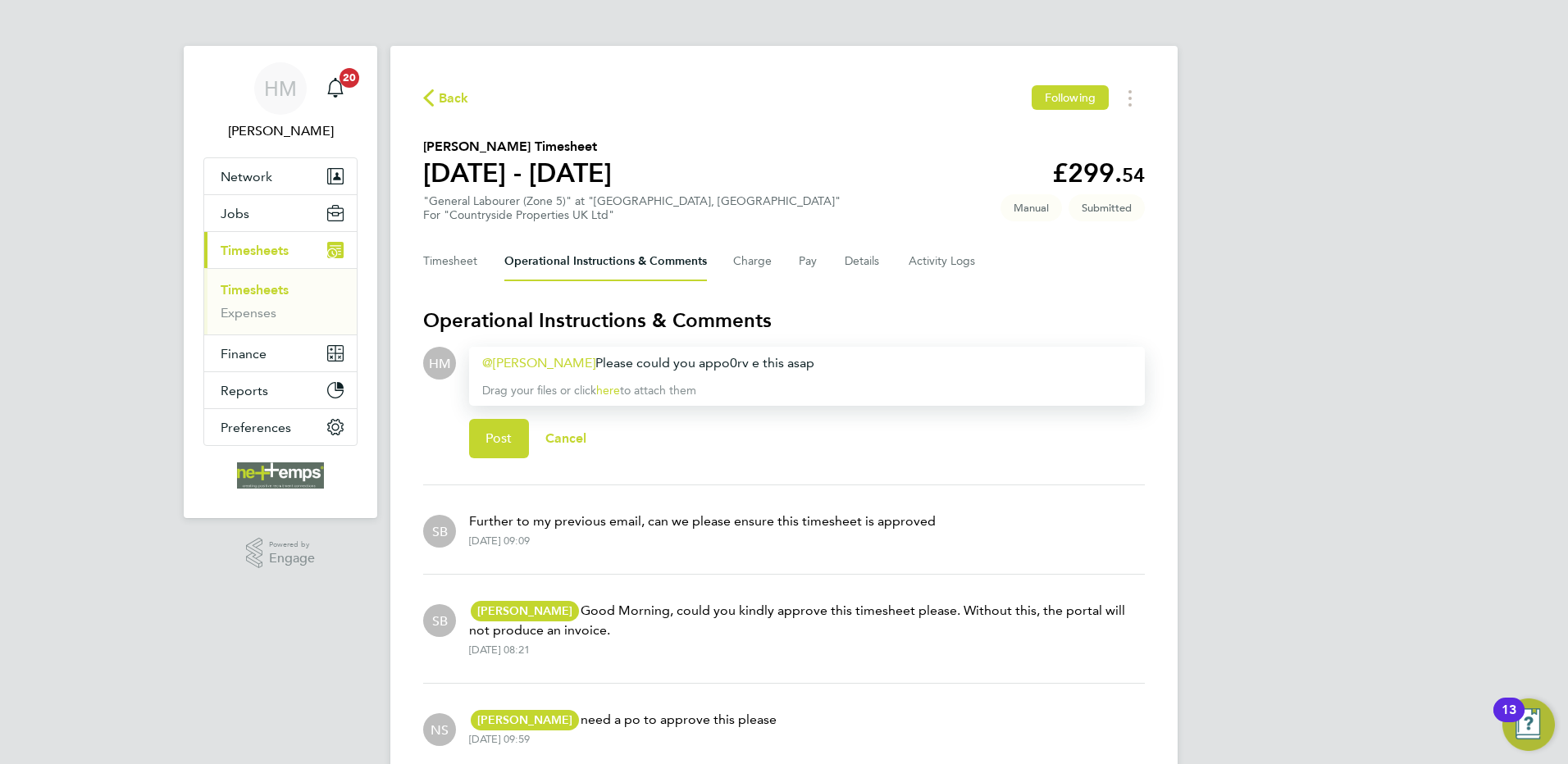
click at [707, 359] on div "[PERSON_NAME] ​ Please could you appo0rv e this asap" at bounding box center [806, 364] width 649 height 20
click at [697, 362] on div "[PERSON_NAME] ​ Please could you apprv e this asap" at bounding box center [806, 364] width 649 height 20
click at [720, 360] on div "[PERSON_NAME] ​ Please could you approv e this asap" at bounding box center [806, 364] width 649 height 20
click at [789, 360] on div "[PERSON_NAME] ​ Please could you approve this asap" at bounding box center [806, 364] width 649 height 20
click at [493, 433] on span "Post" at bounding box center [499, 439] width 27 height 16
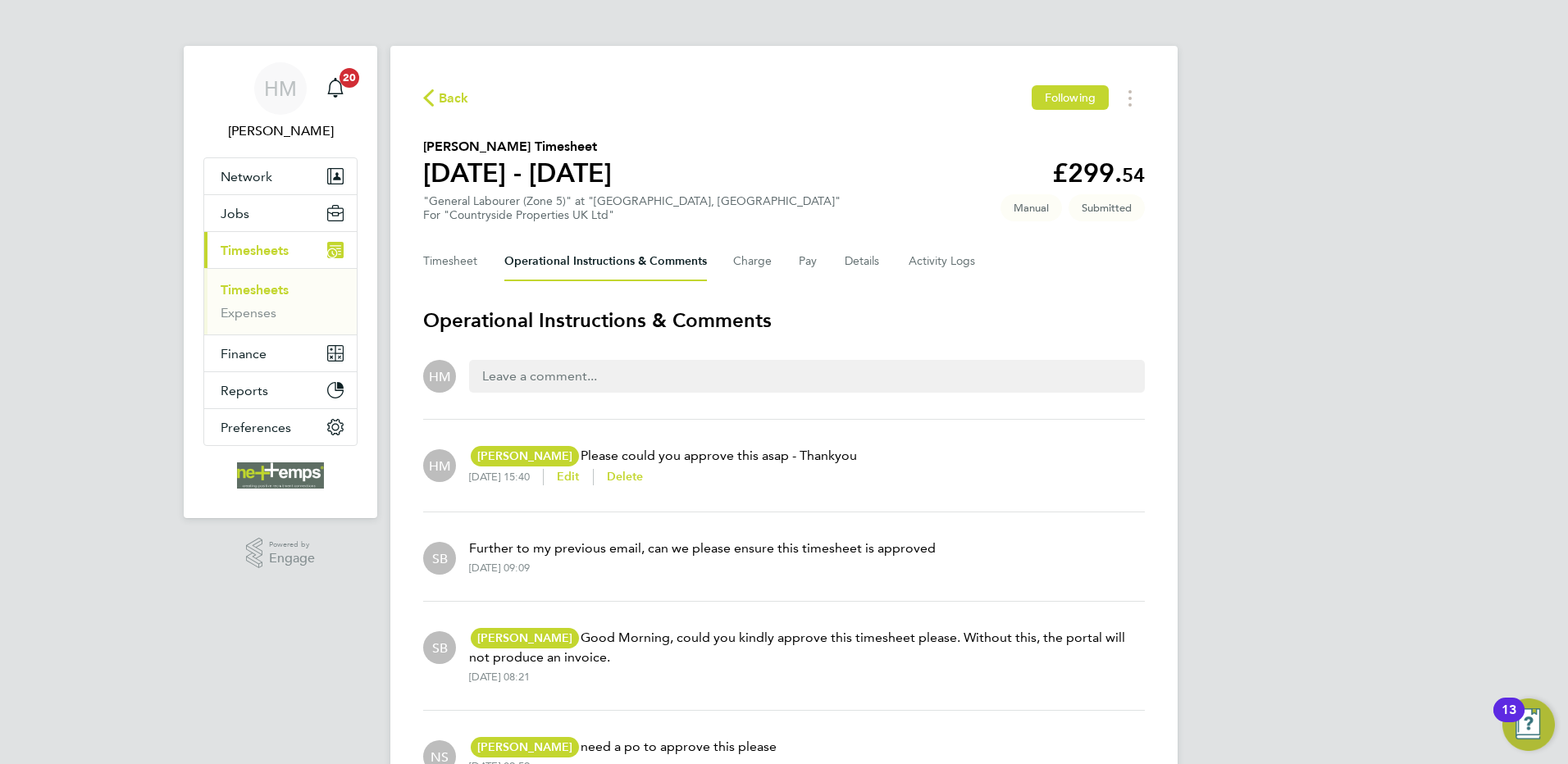
click at [453, 96] on span "Back" at bounding box center [453, 99] width 30 height 20
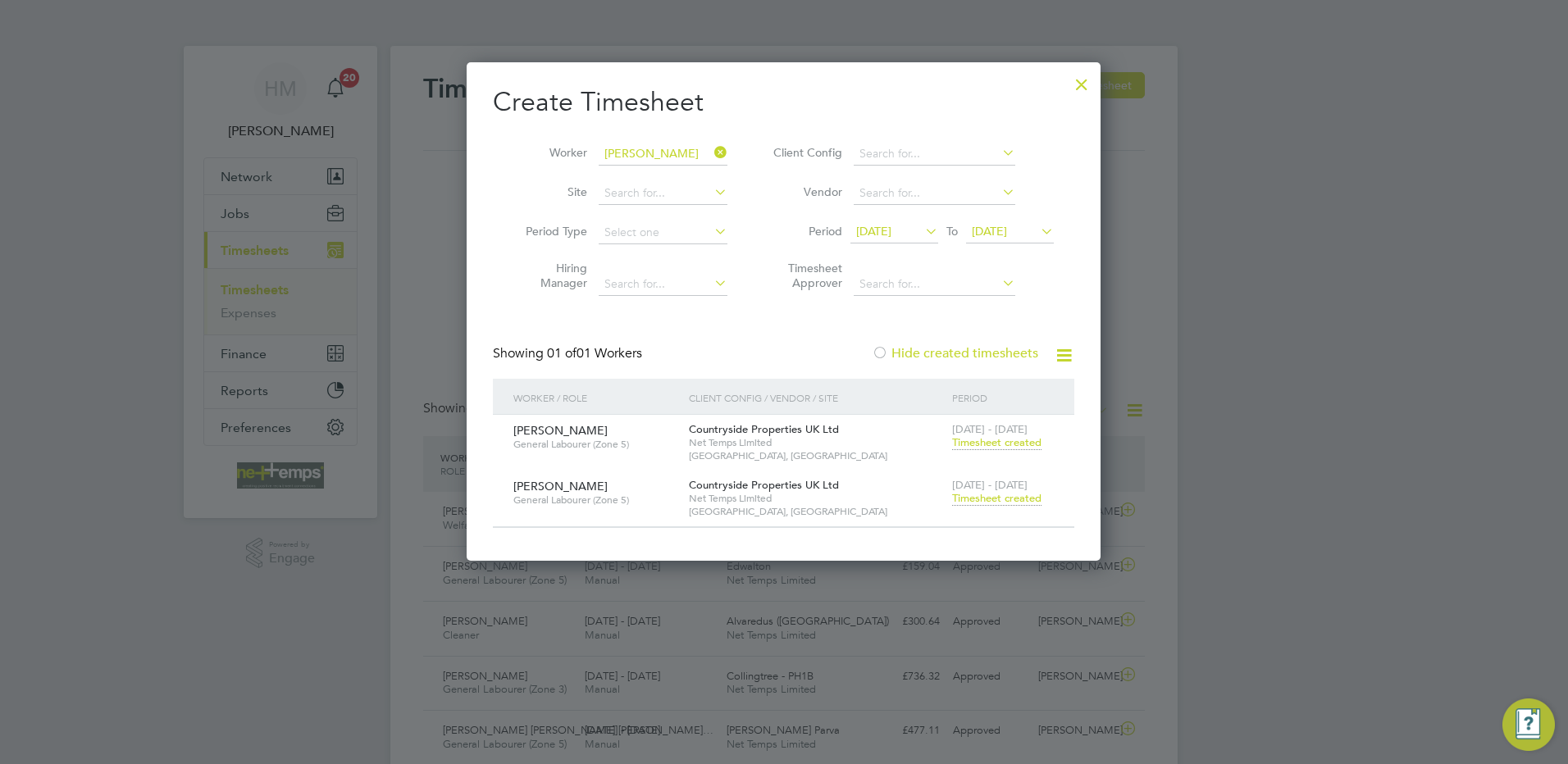
scroll to position [42, 143]
click at [711, 151] on icon at bounding box center [711, 152] width 0 height 23
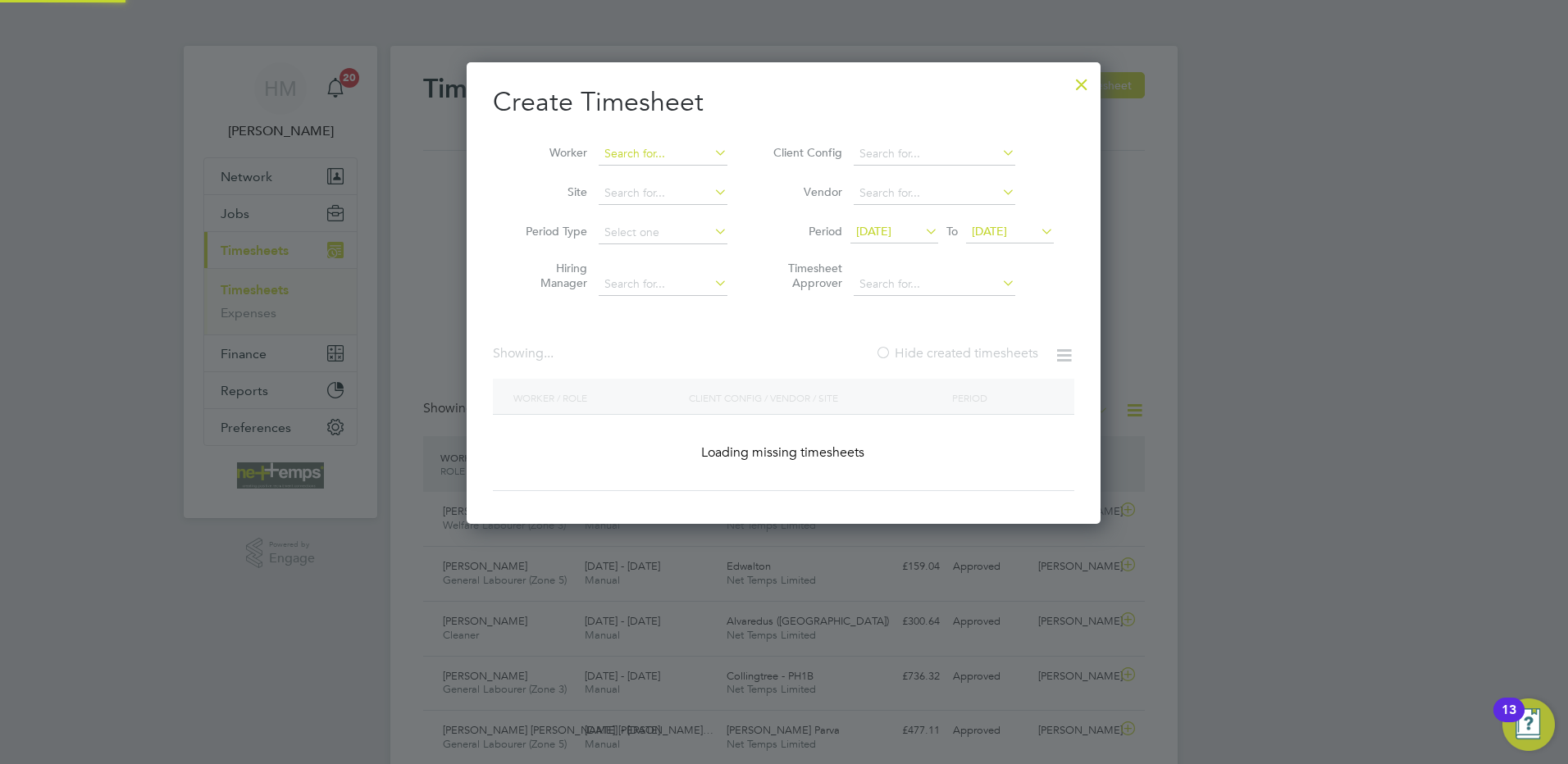
click at [657, 151] on input at bounding box center [663, 154] width 129 height 23
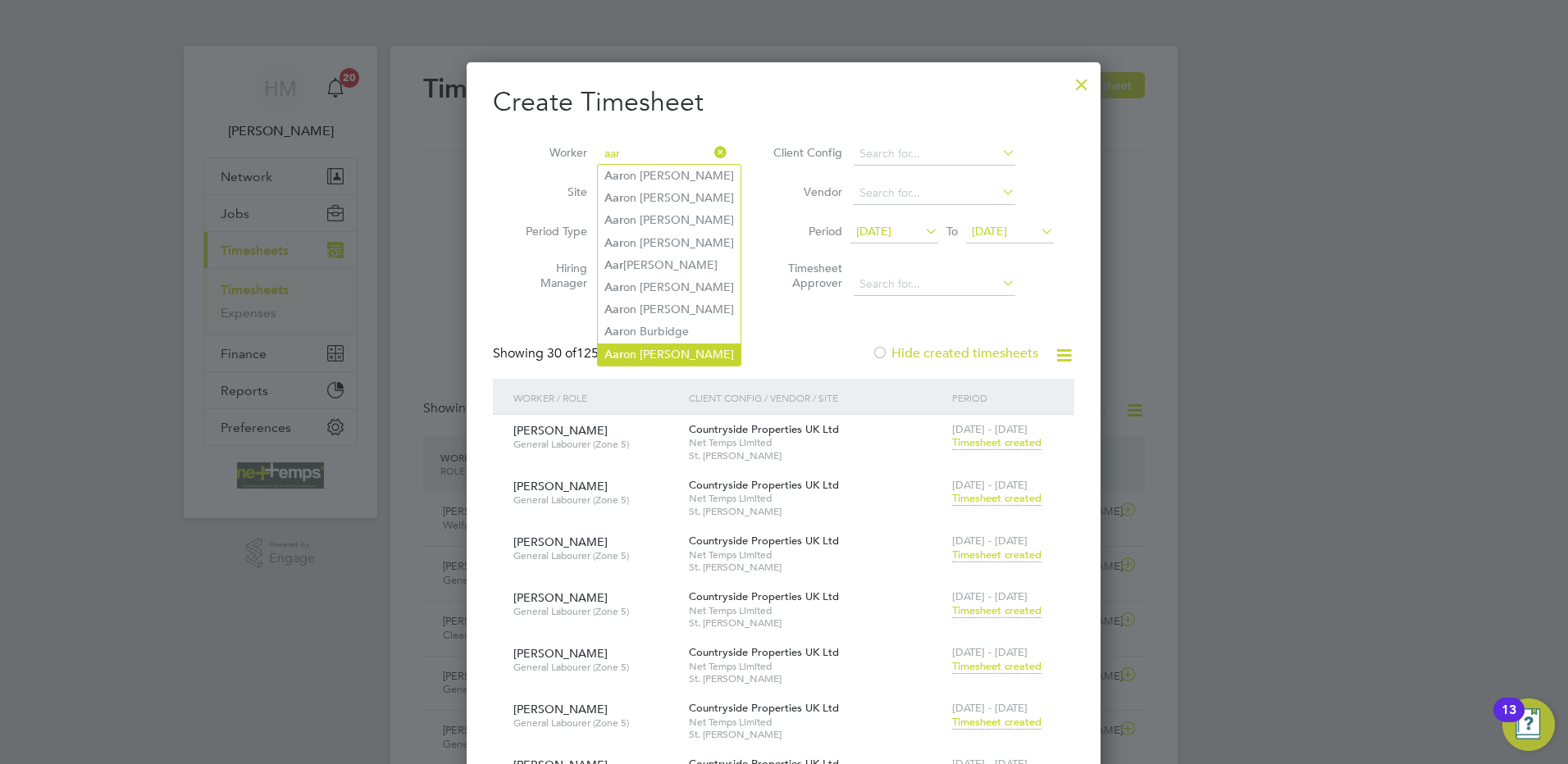
click at [666, 346] on li "Aar on [PERSON_NAME]" at bounding box center [669, 355] width 143 height 22
type input "[PERSON_NAME]"
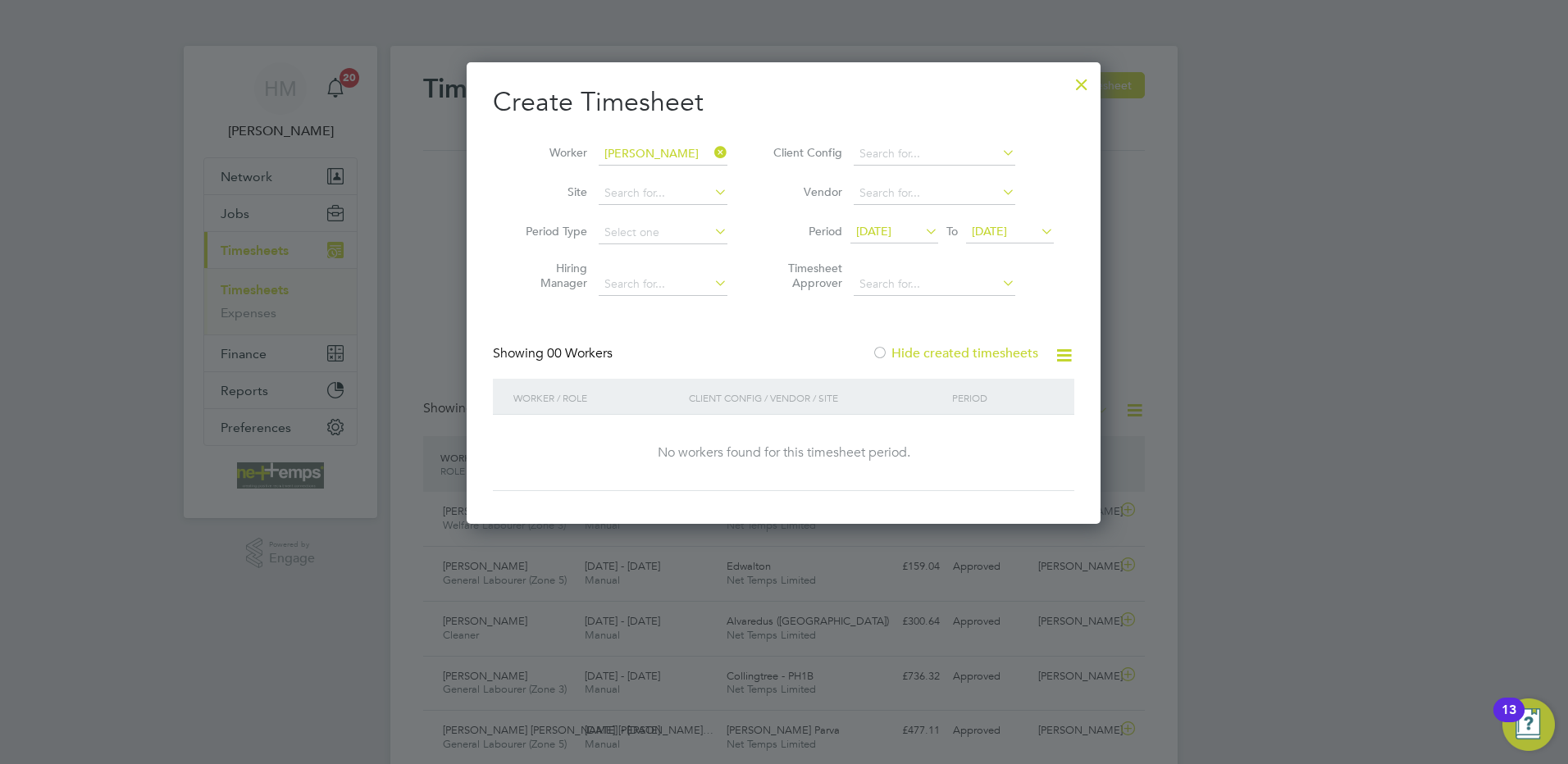
click at [889, 228] on span "[DATE]" at bounding box center [873, 231] width 36 height 15
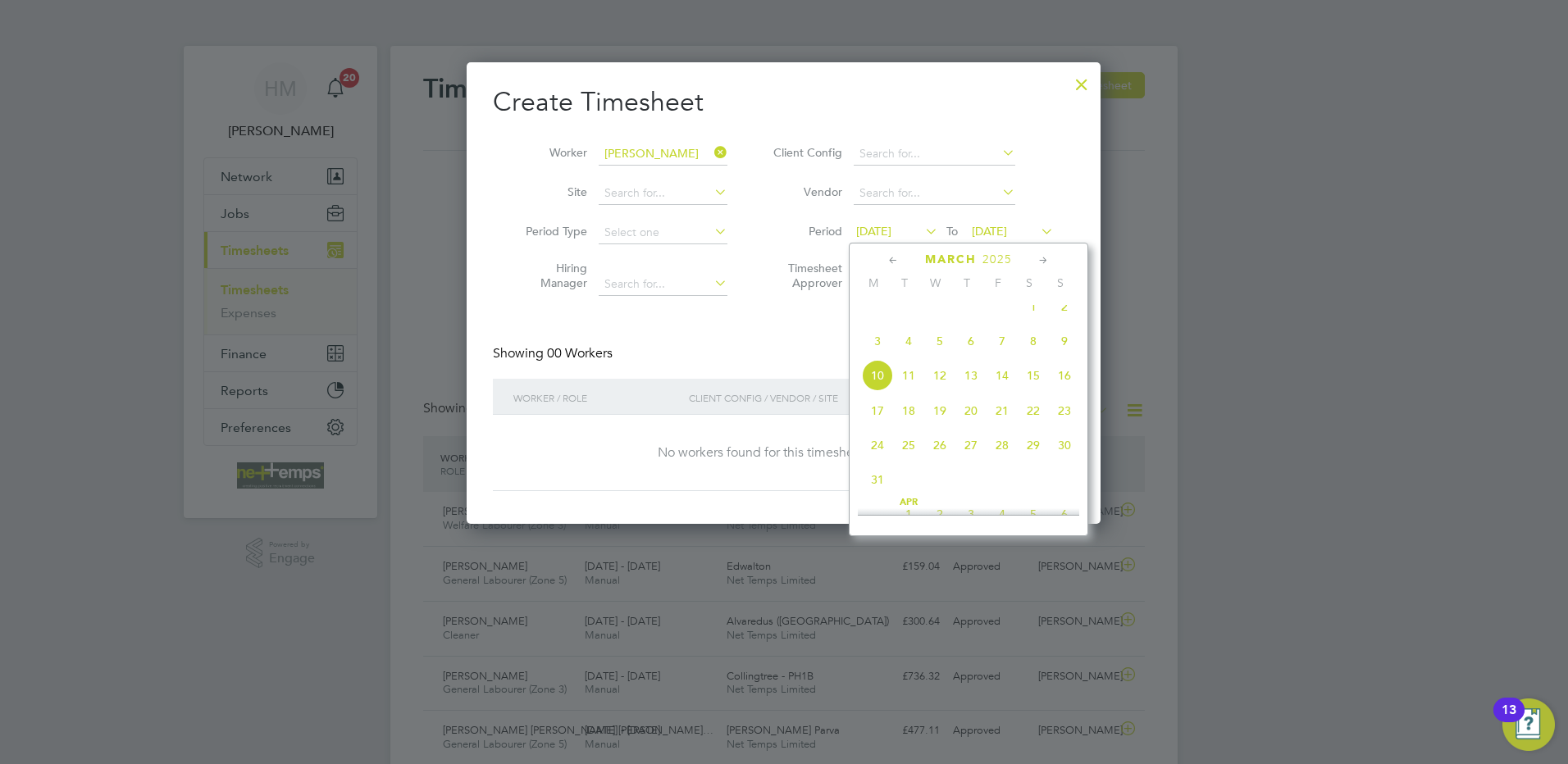
click at [1052, 257] on div "[DATE]" at bounding box center [968, 259] width 221 height 16
click at [1043, 258] on icon at bounding box center [1043, 260] width 16 height 18
click at [1039, 259] on icon at bounding box center [1043, 260] width 16 height 18
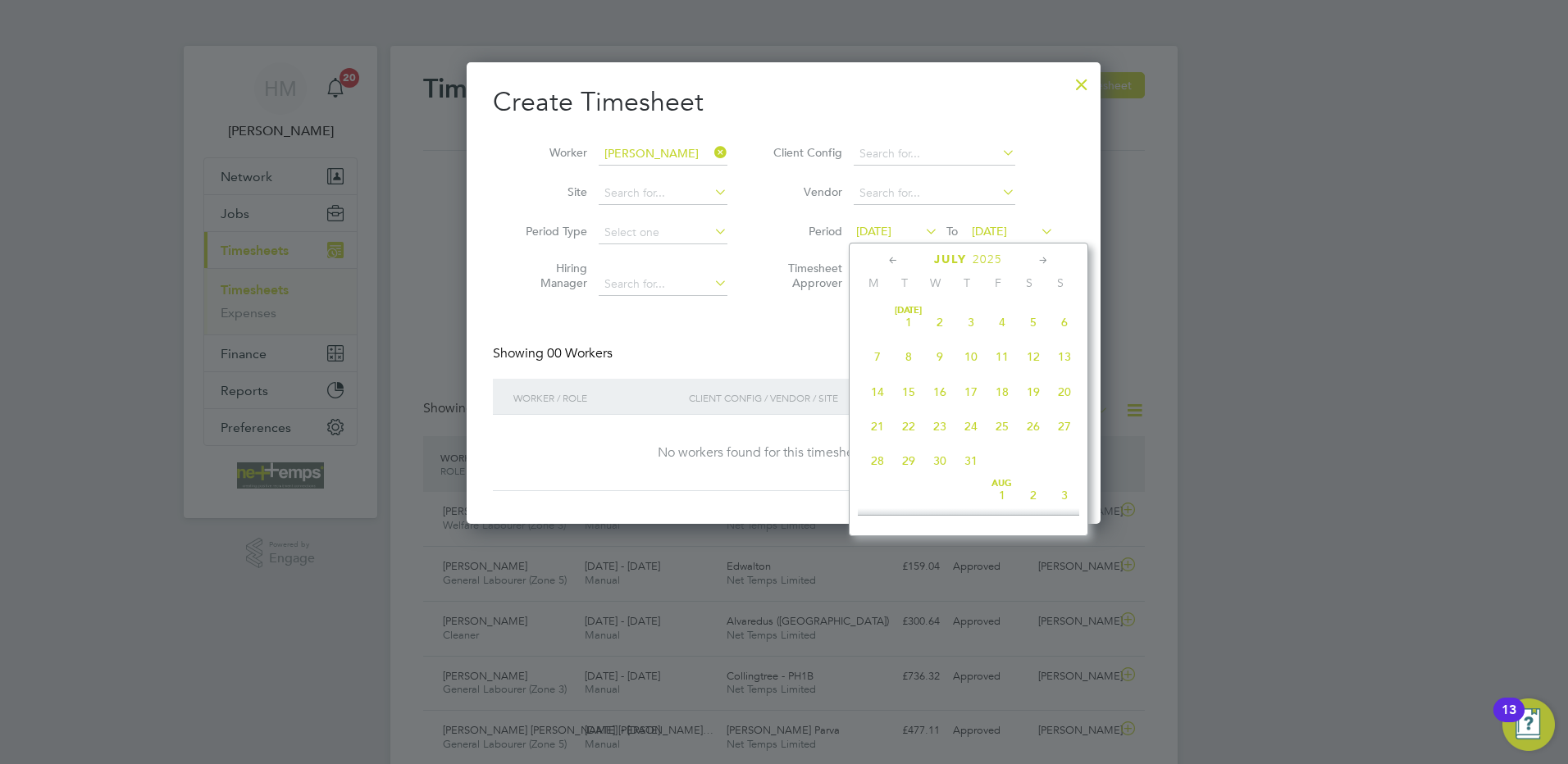
click at [1039, 259] on icon at bounding box center [1043, 260] width 16 height 18
click at [886, 254] on icon at bounding box center [893, 260] width 16 height 18
click at [881, 339] on span "7" at bounding box center [878, 324] width 31 height 31
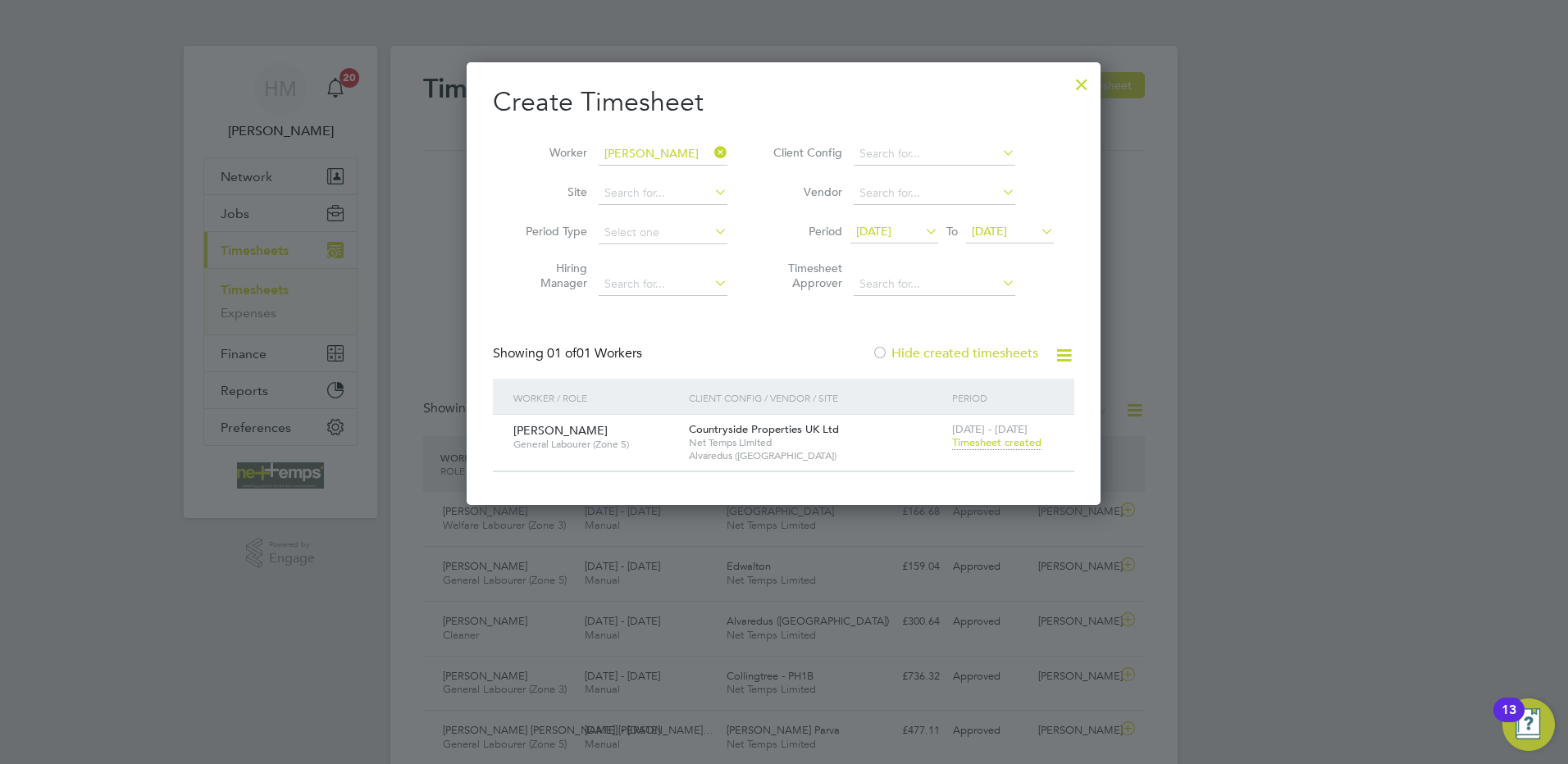
click at [1017, 440] on span "Timesheet created" at bounding box center [997, 442] width 90 height 15
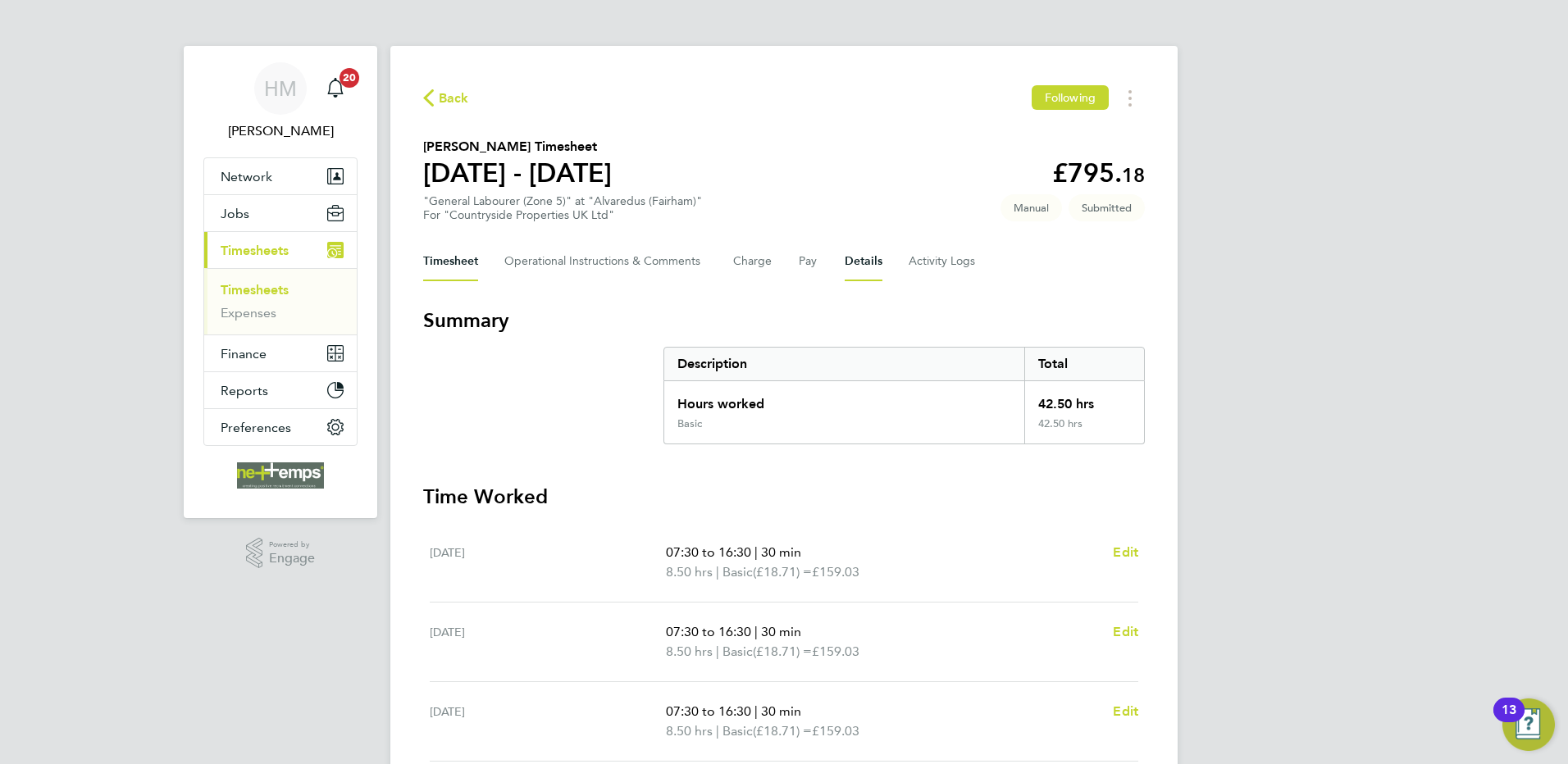
click at [862, 263] on button "Details" at bounding box center [863, 261] width 37 height 39
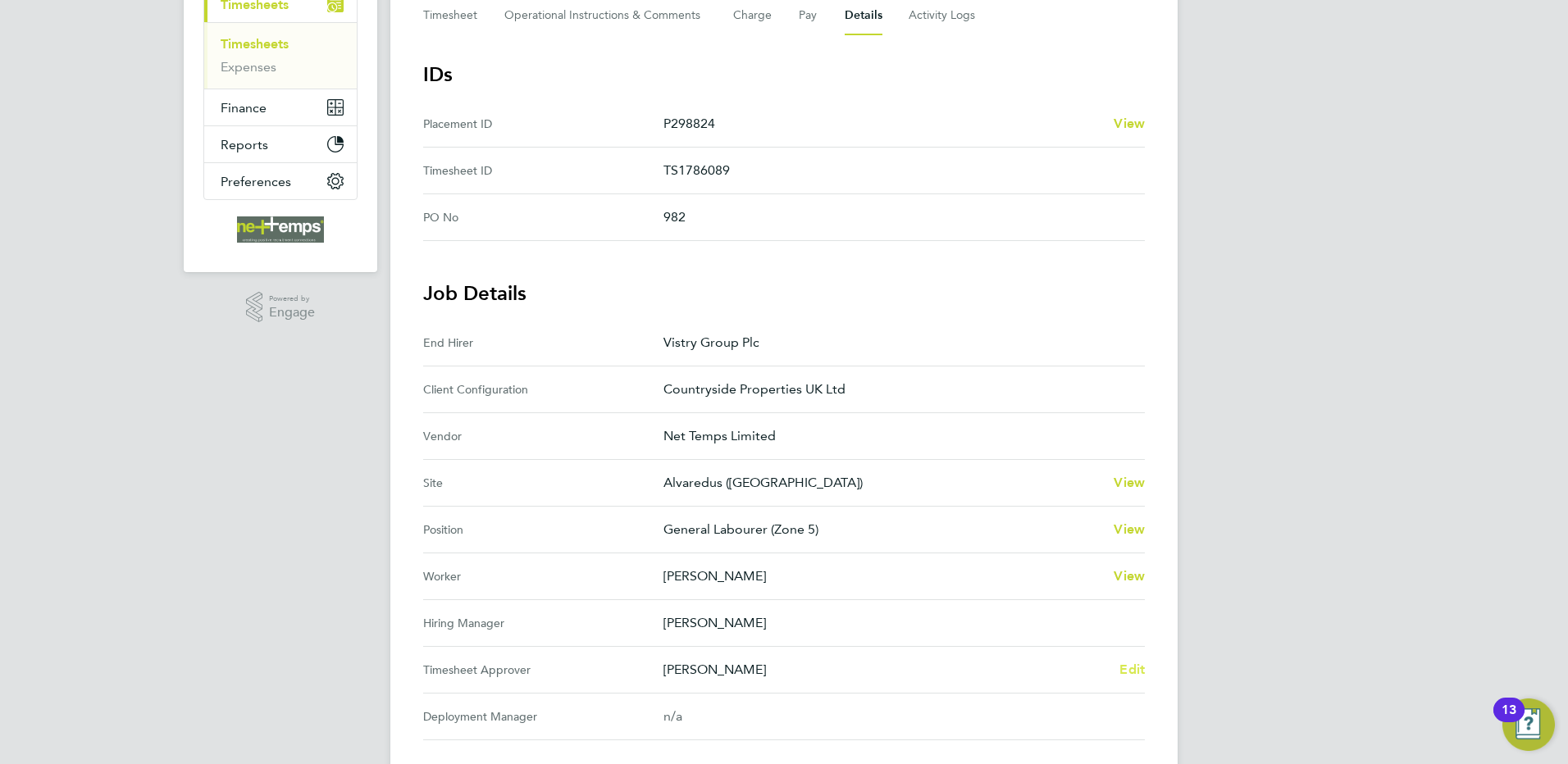
click at [1132, 664] on span "Edit" at bounding box center [1132, 669] width 26 height 16
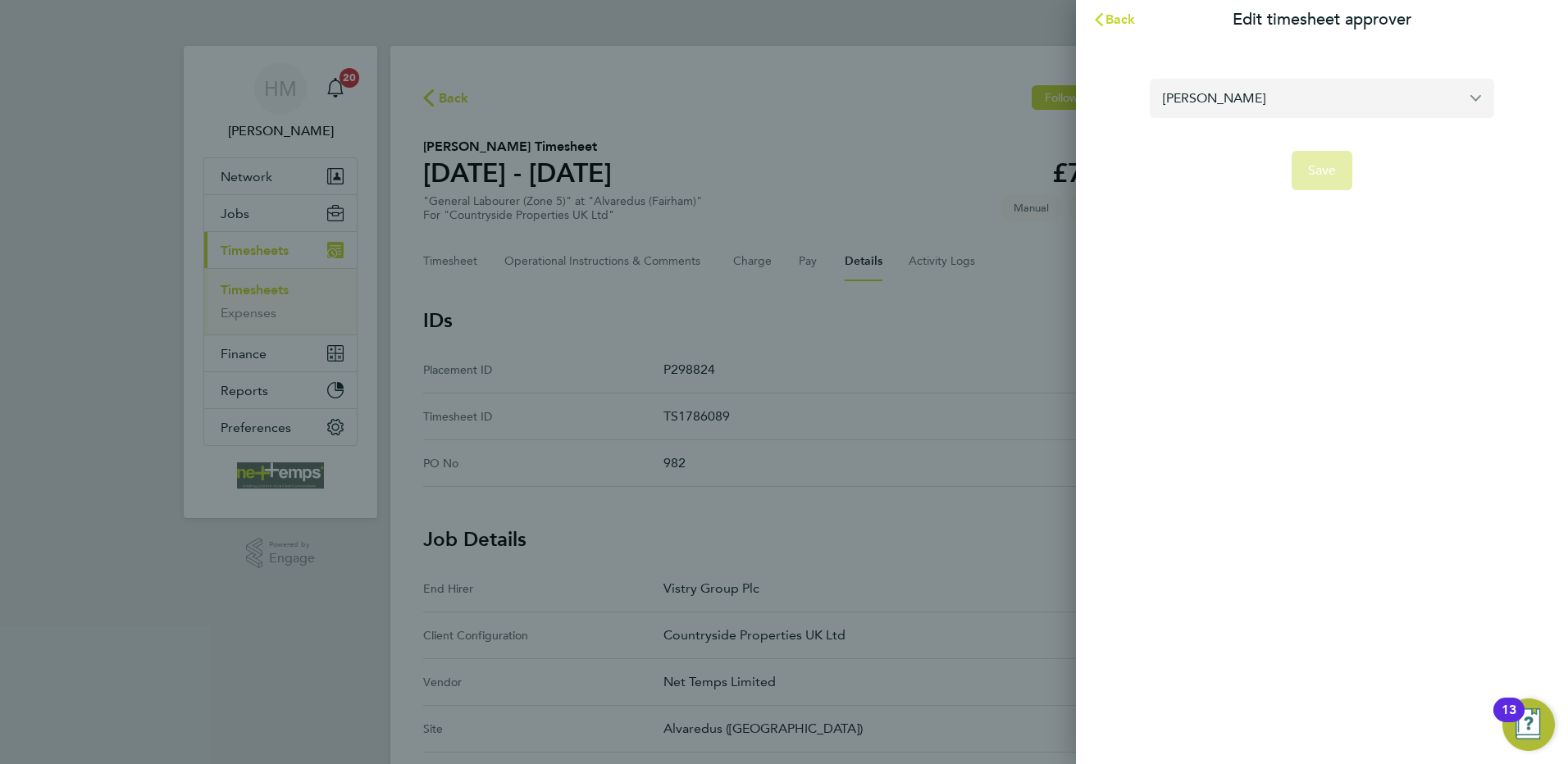
click at [1262, 102] on input "[PERSON_NAME]" at bounding box center [1321, 98] width 345 height 38
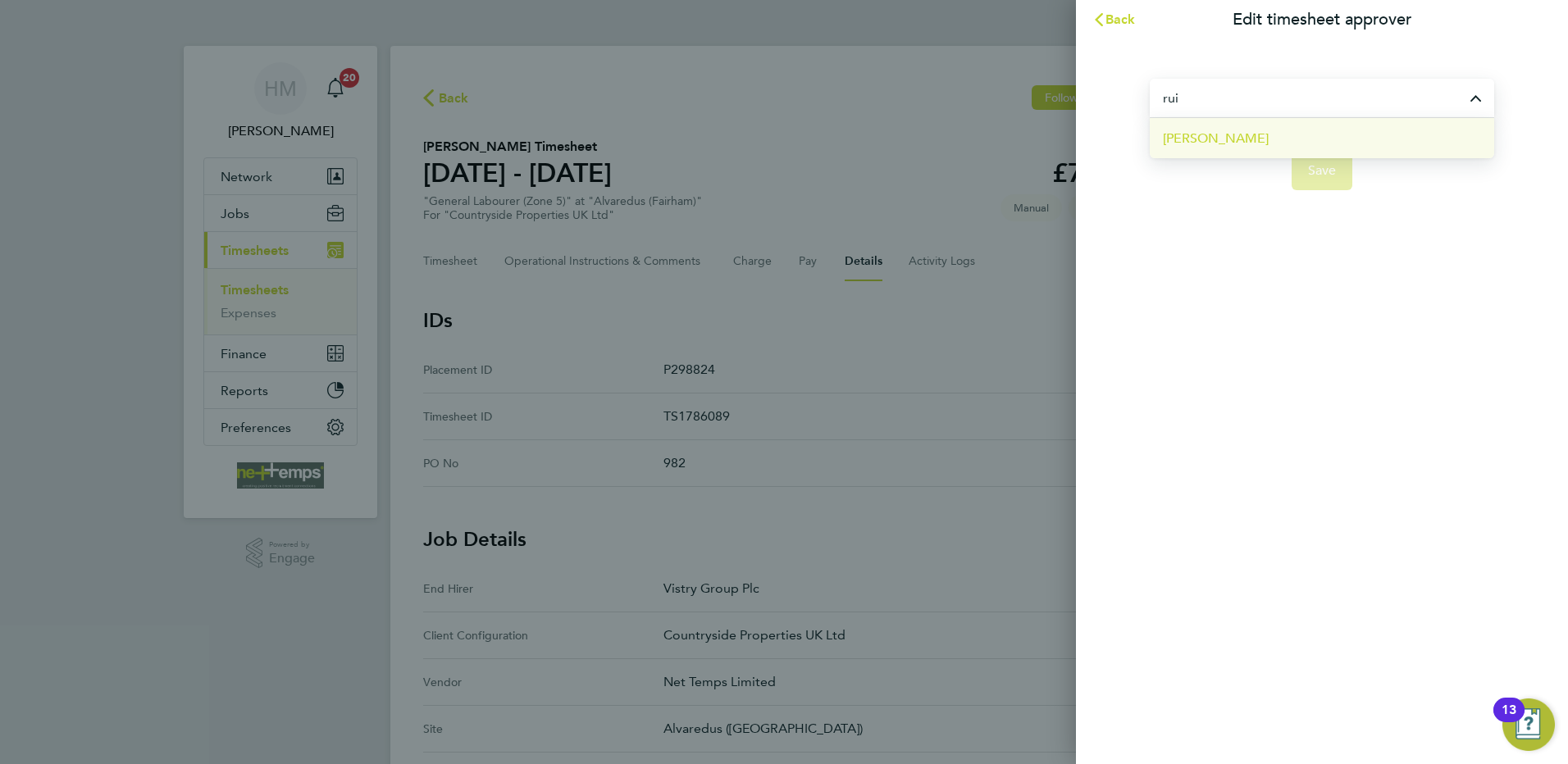
click at [1241, 139] on li "[PERSON_NAME]" at bounding box center [1321, 138] width 345 height 40
type input "[PERSON_NAME]"
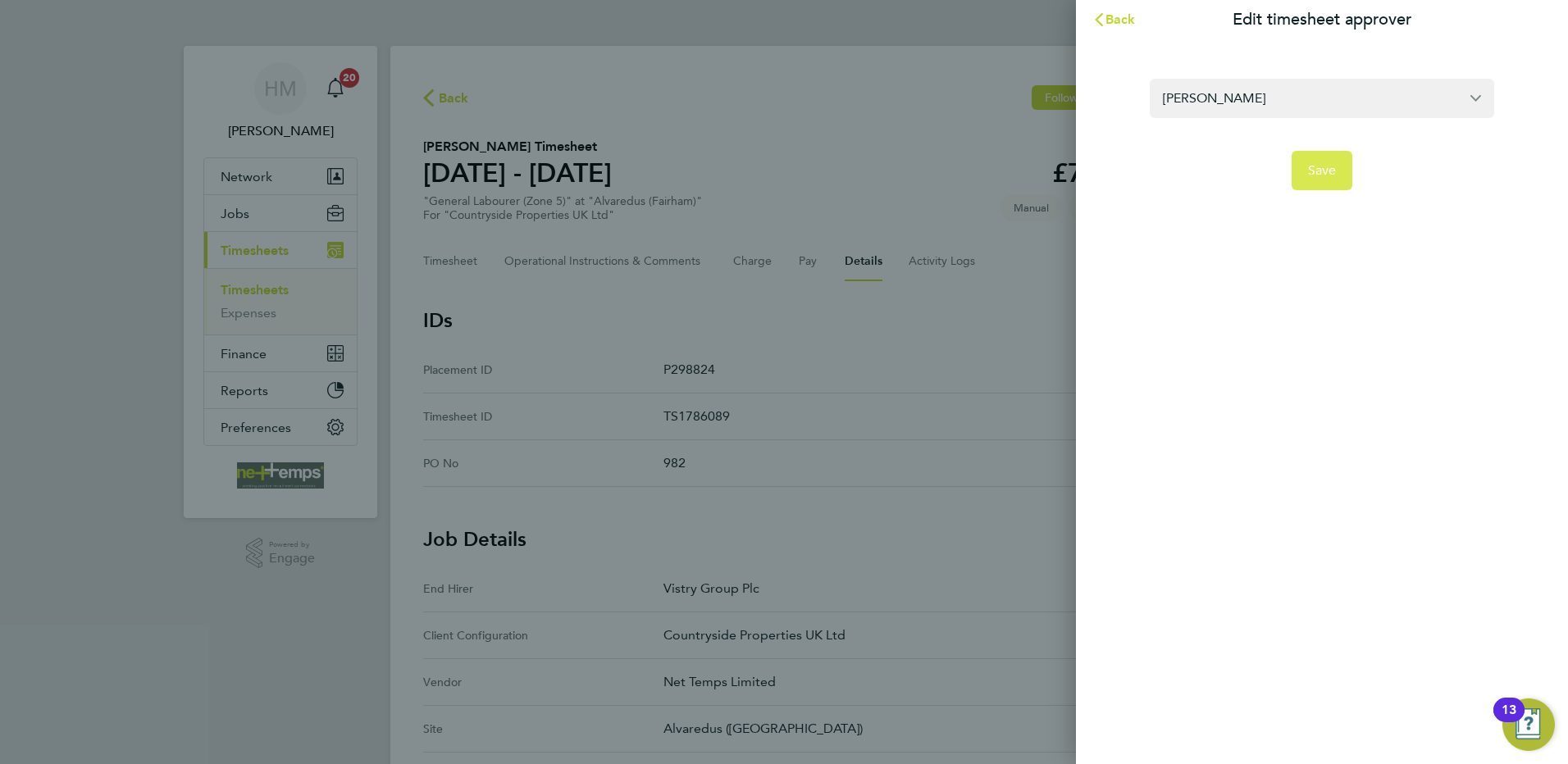
click at [1318, 172] on span "Save" at bounding box center [1321, 171] width 28 height 16
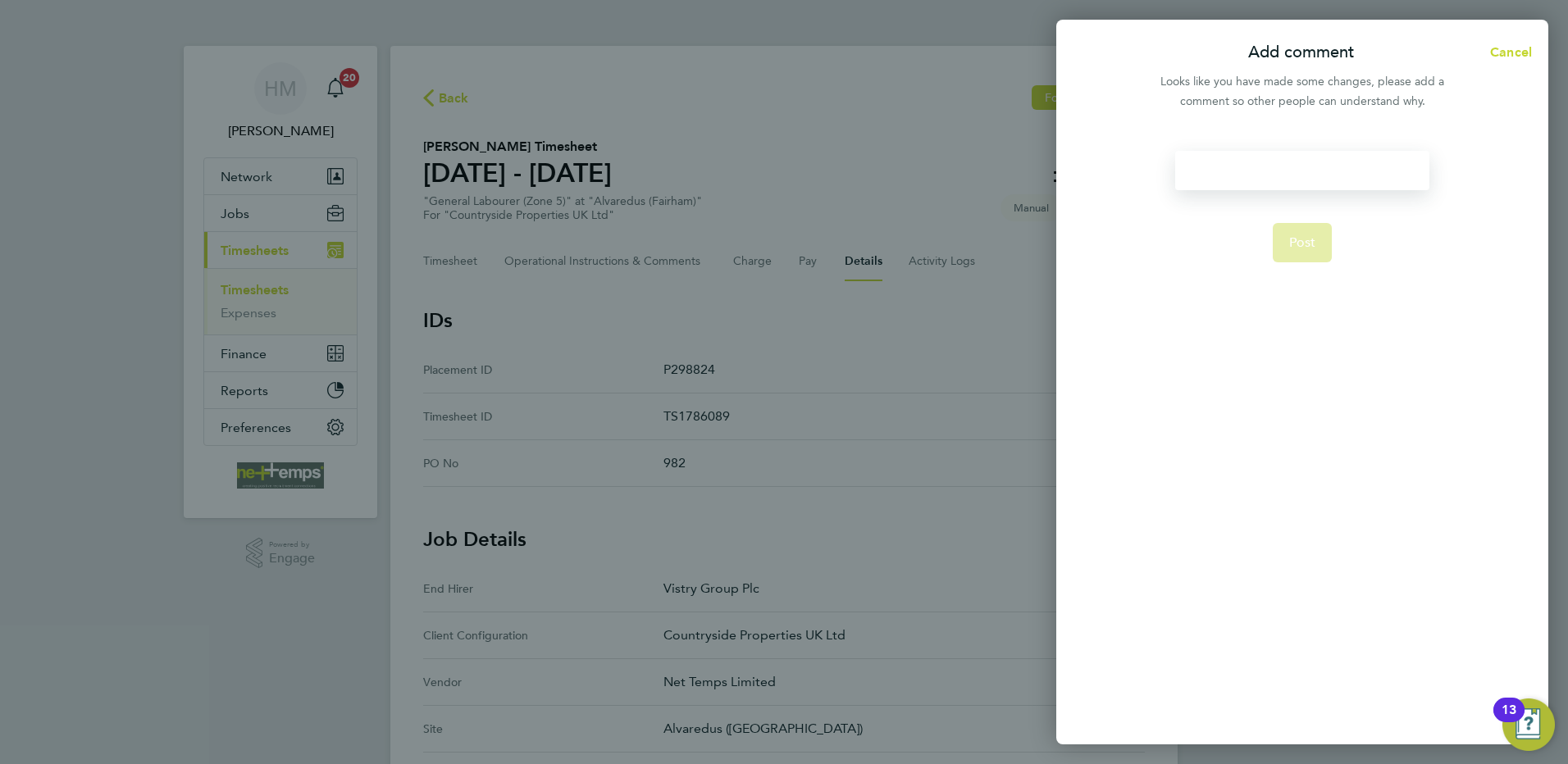
click at [1266, 175] on div at bounding box center [1301, 170] width 253 height 39
click at [1285, 175] on div at bounding box center [1301, 170] width 253 height 39
click at [1312, 228] on button "Post" at bounding box center [1302, 242] width 59 height 39
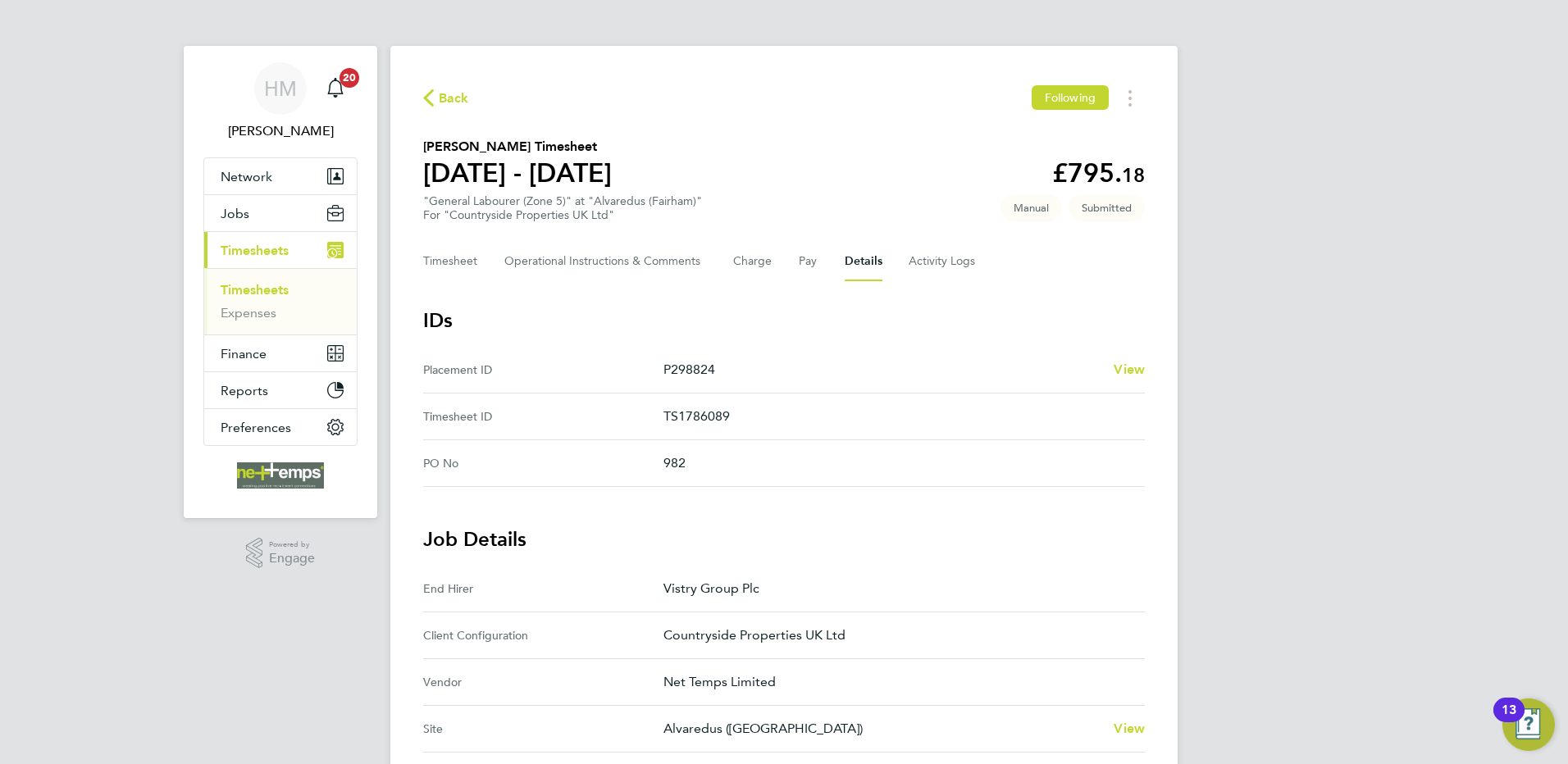
click at [448, 92] on span "Back" at bounding box center [453, 99] width 30 height 20
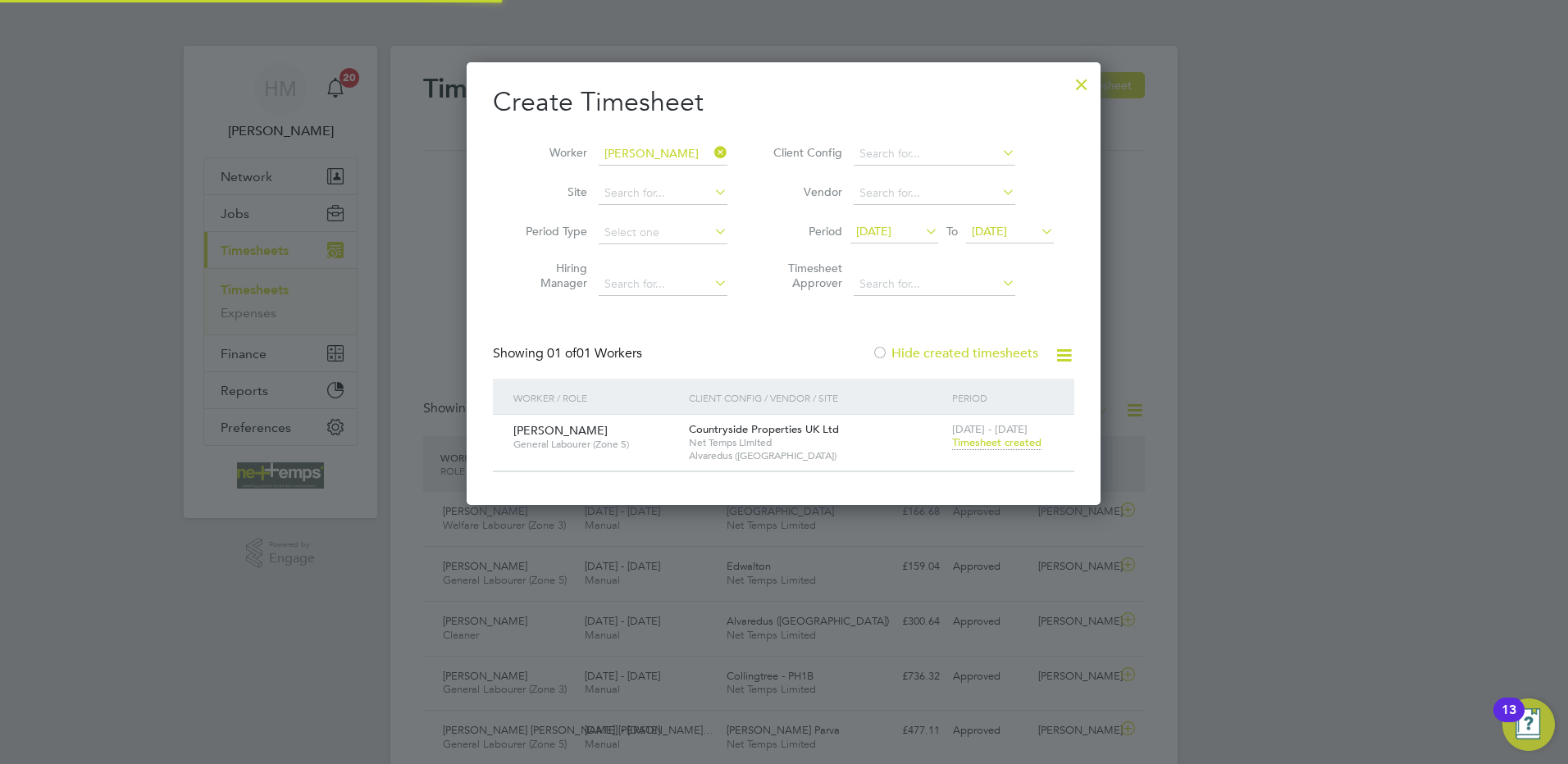
scroll to position [441, 635]
click at [1085, 87] on div at bounding box center [1082, 80] width 29 height 29
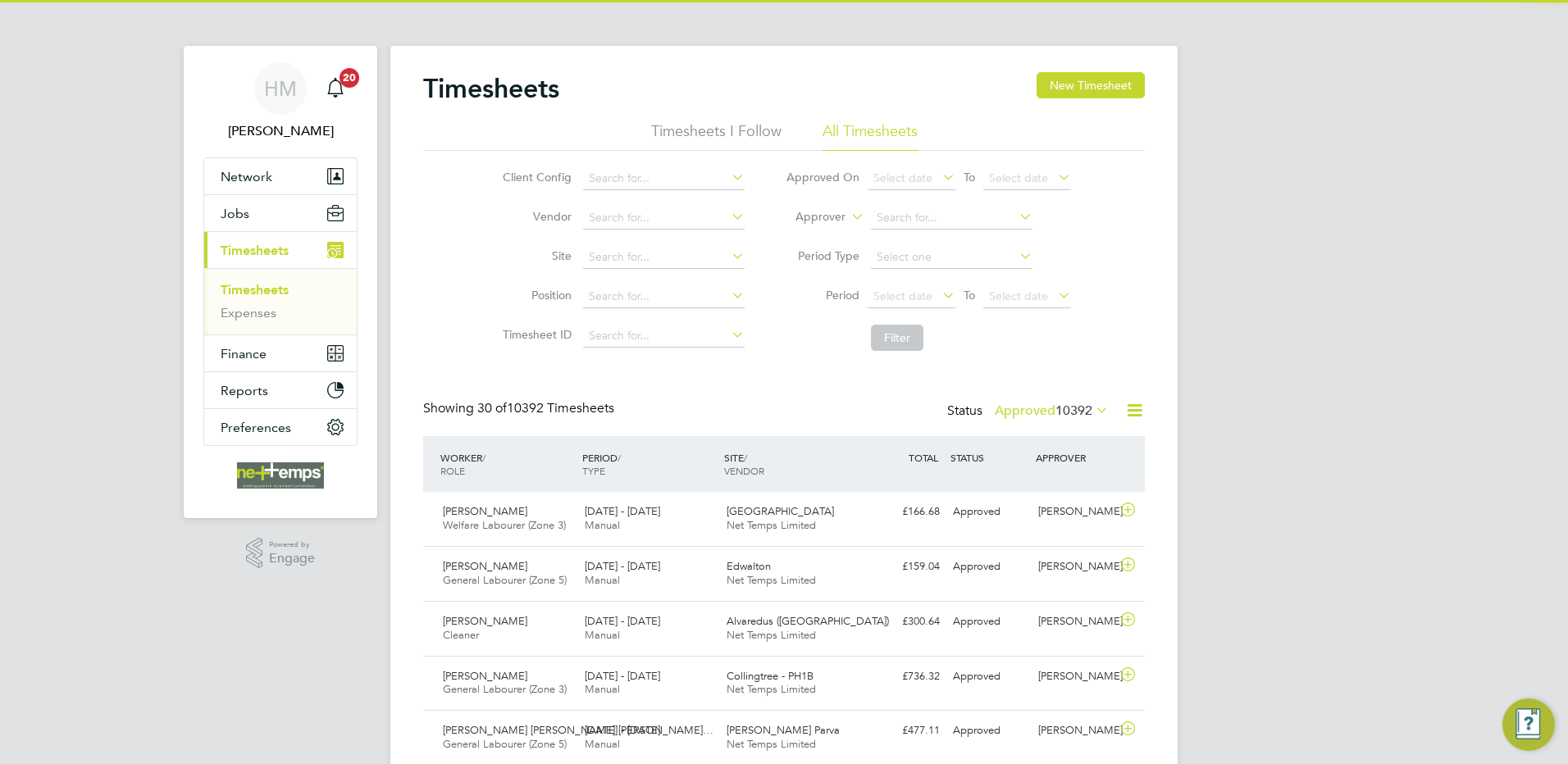
scroll to position [42, 143]
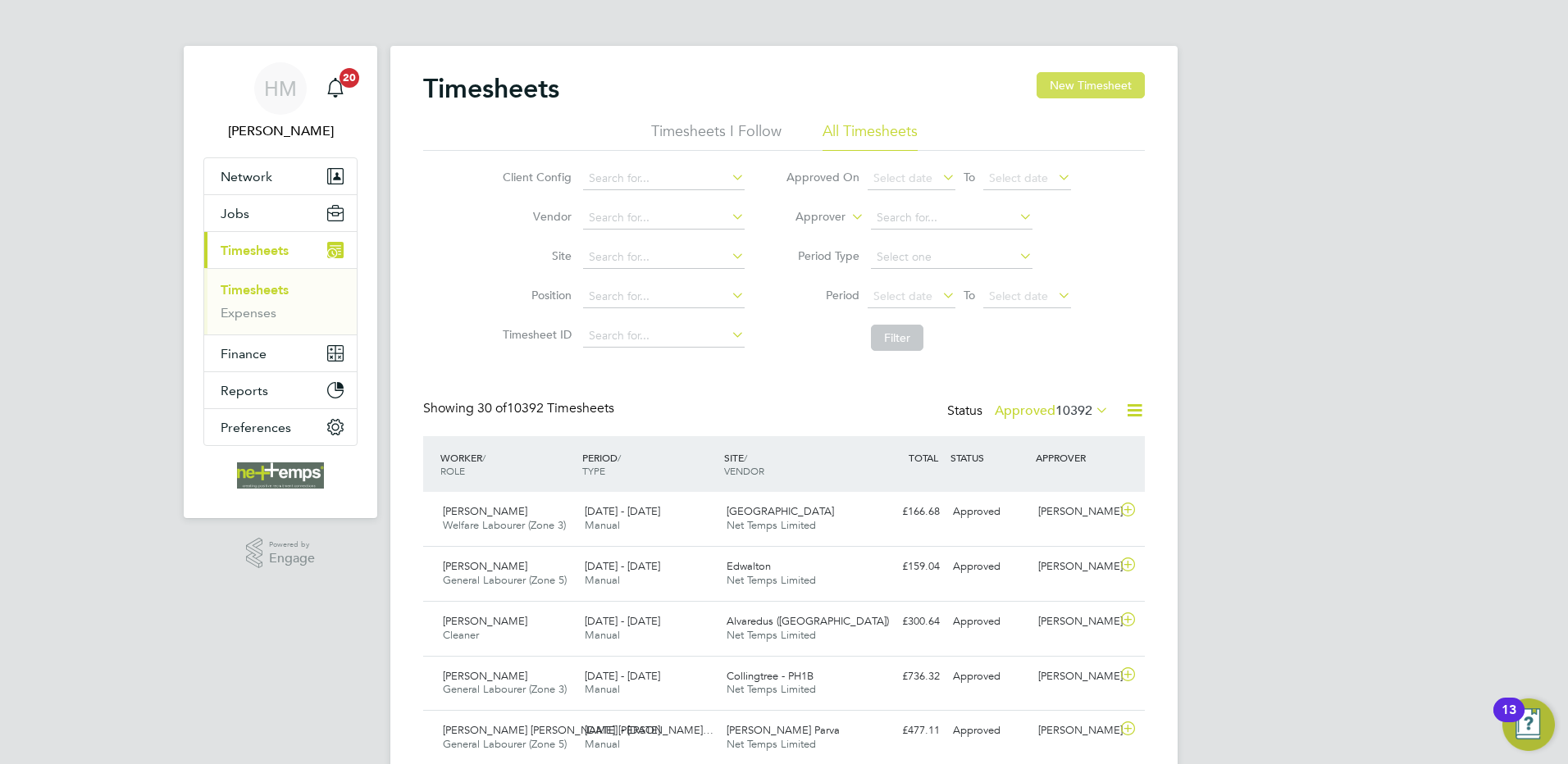
click at [1062, 90] on button "New Timesheet" at bounding box center [1091, 85] width 108 height 27
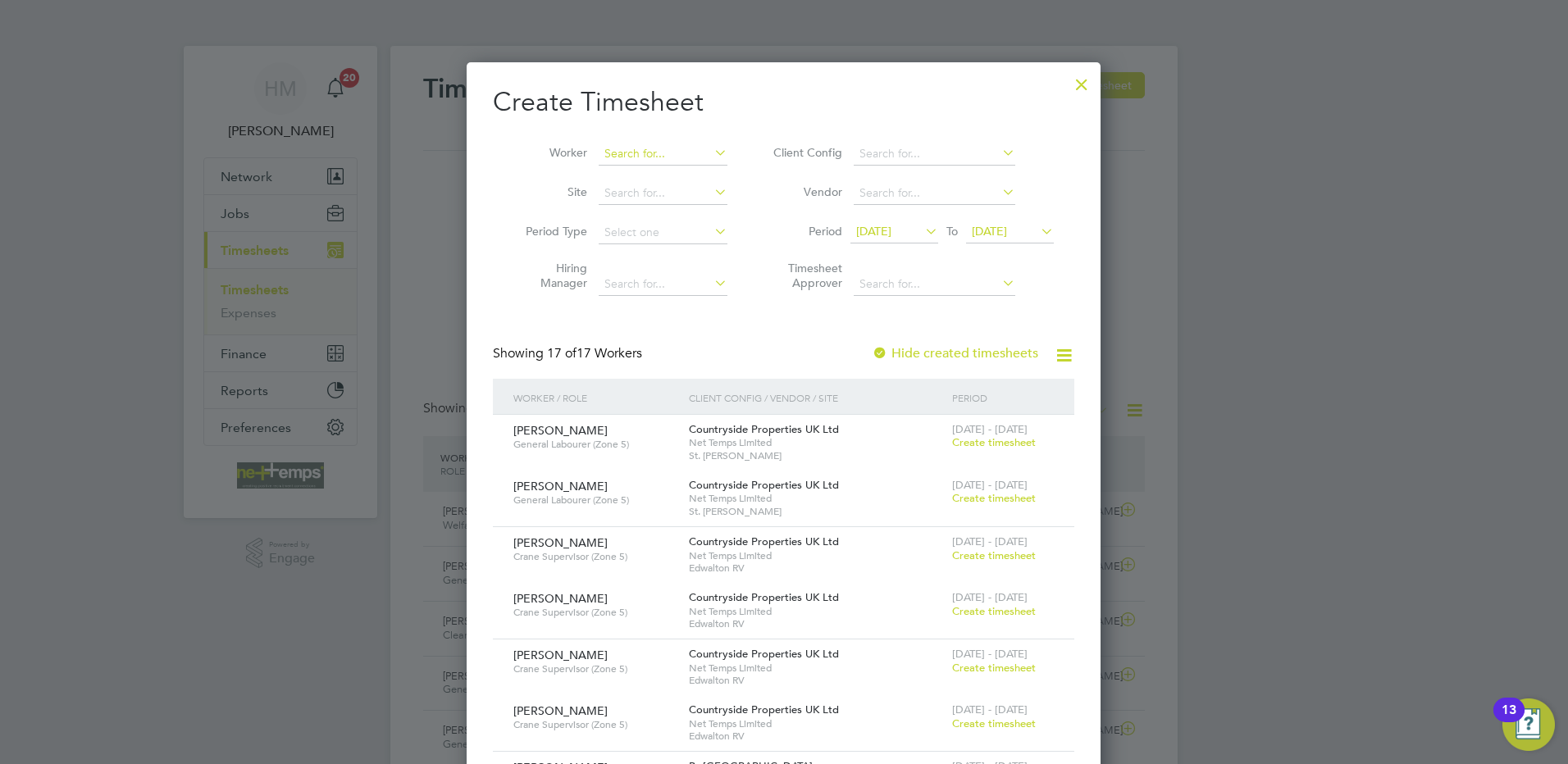
click at [645, 156] on input at bounding box center [663, 154] width 129 height 23
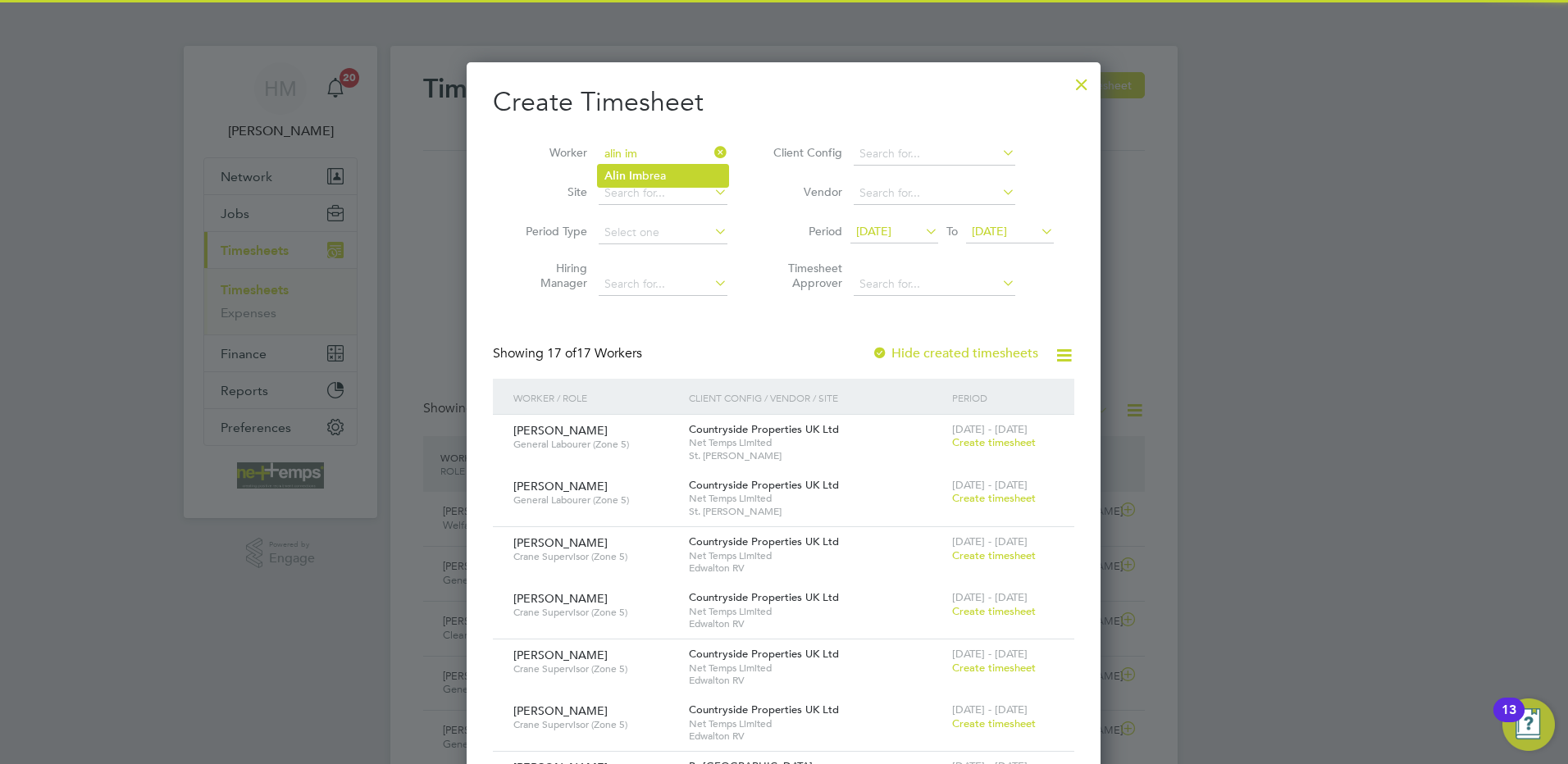
click at [674, 178] on li "Alin Im brea" at bounding box center [663, 175] width 131 height 22
type input "[PERSON_NAME]"
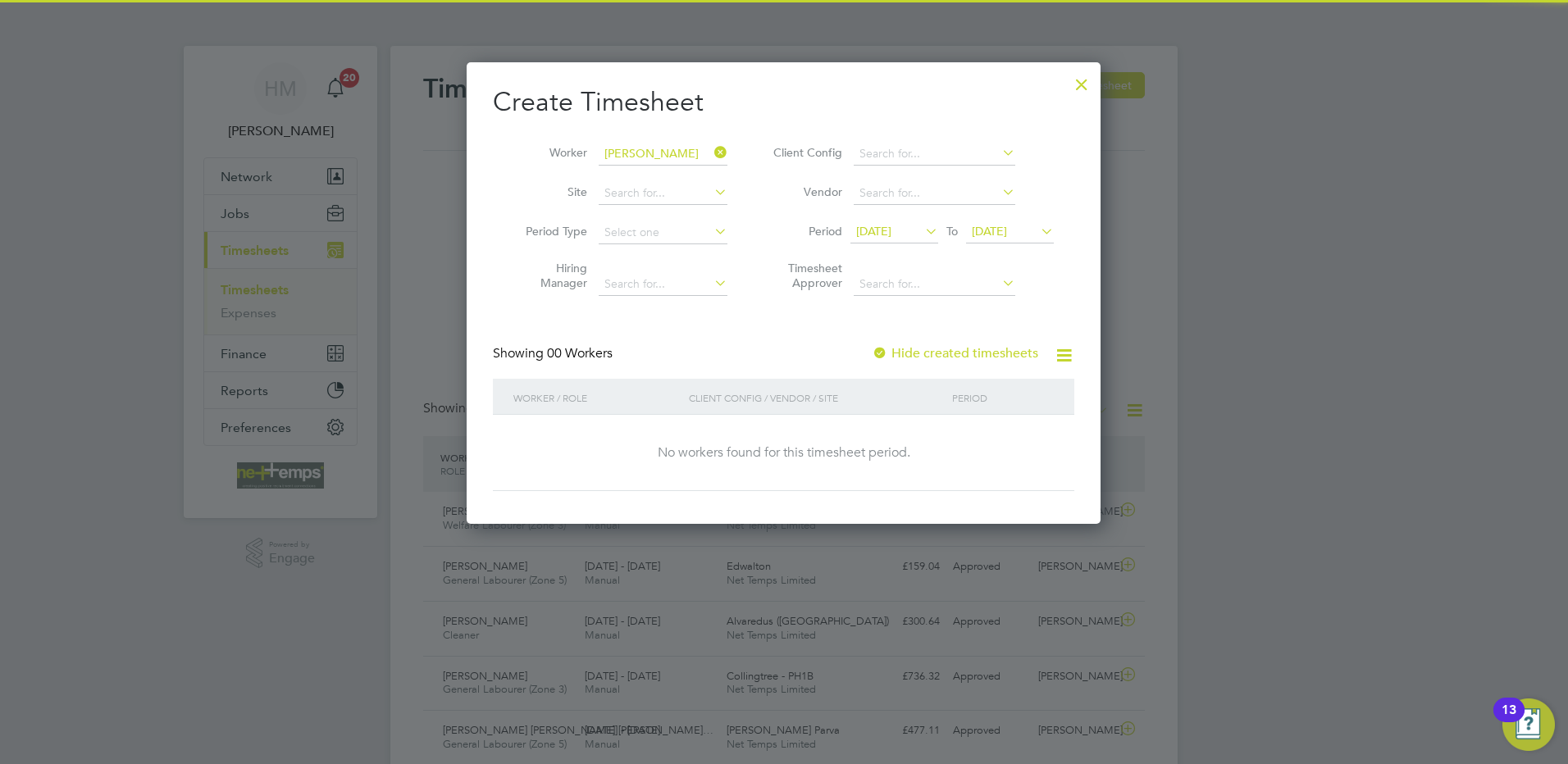
click at [873, 234] on span "[DATE]" at bounding box center [873, 231] width 36 height 15
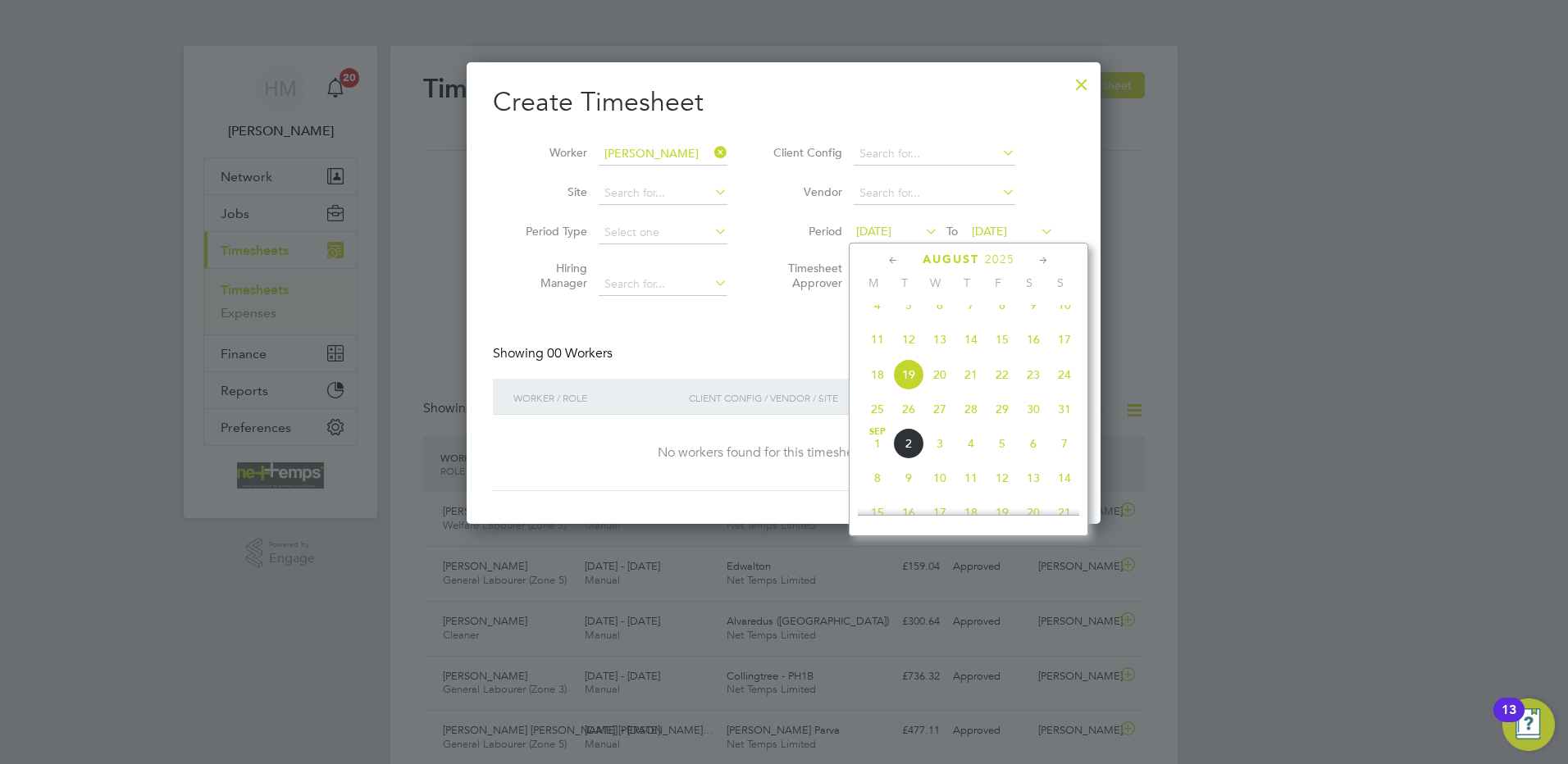
click at [887, 253] on icon at bounding box center [893, 260] width 16 height 18
click at [888, 252] on icon at bounding box center [893, 260] width 16 height 18
click at [1046, 259] on icon at bounding box center [1043, 260] width 16 height 18
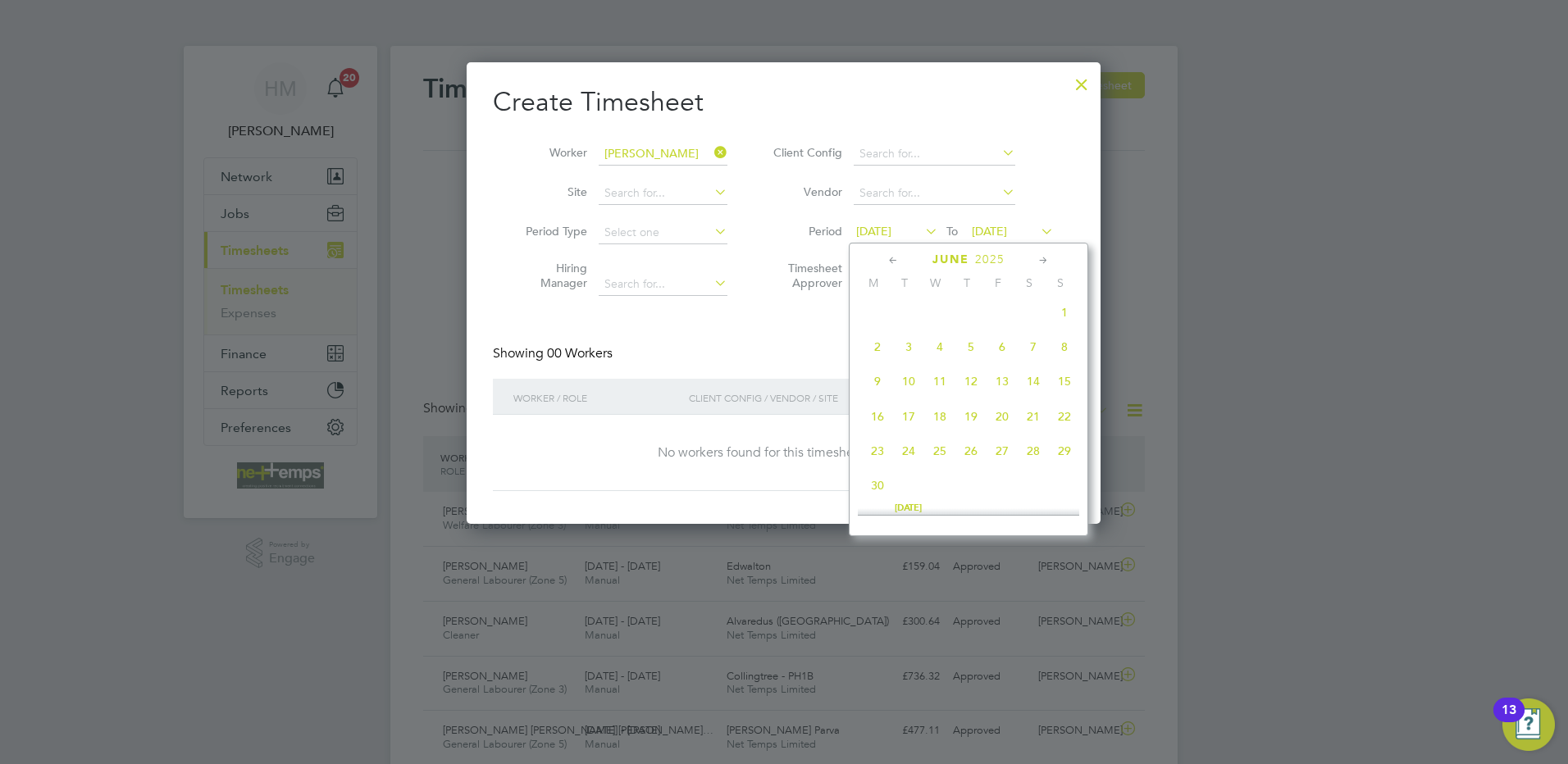
click at [1046, 259] on icon at bounding box center [1043, 260] width 16 height 18
click at [887, 259] on icon at bounding box center [893, 260] width 16 height 18
click at [888, 260] on icon at bounding box center [893, 260] width 16 height 18
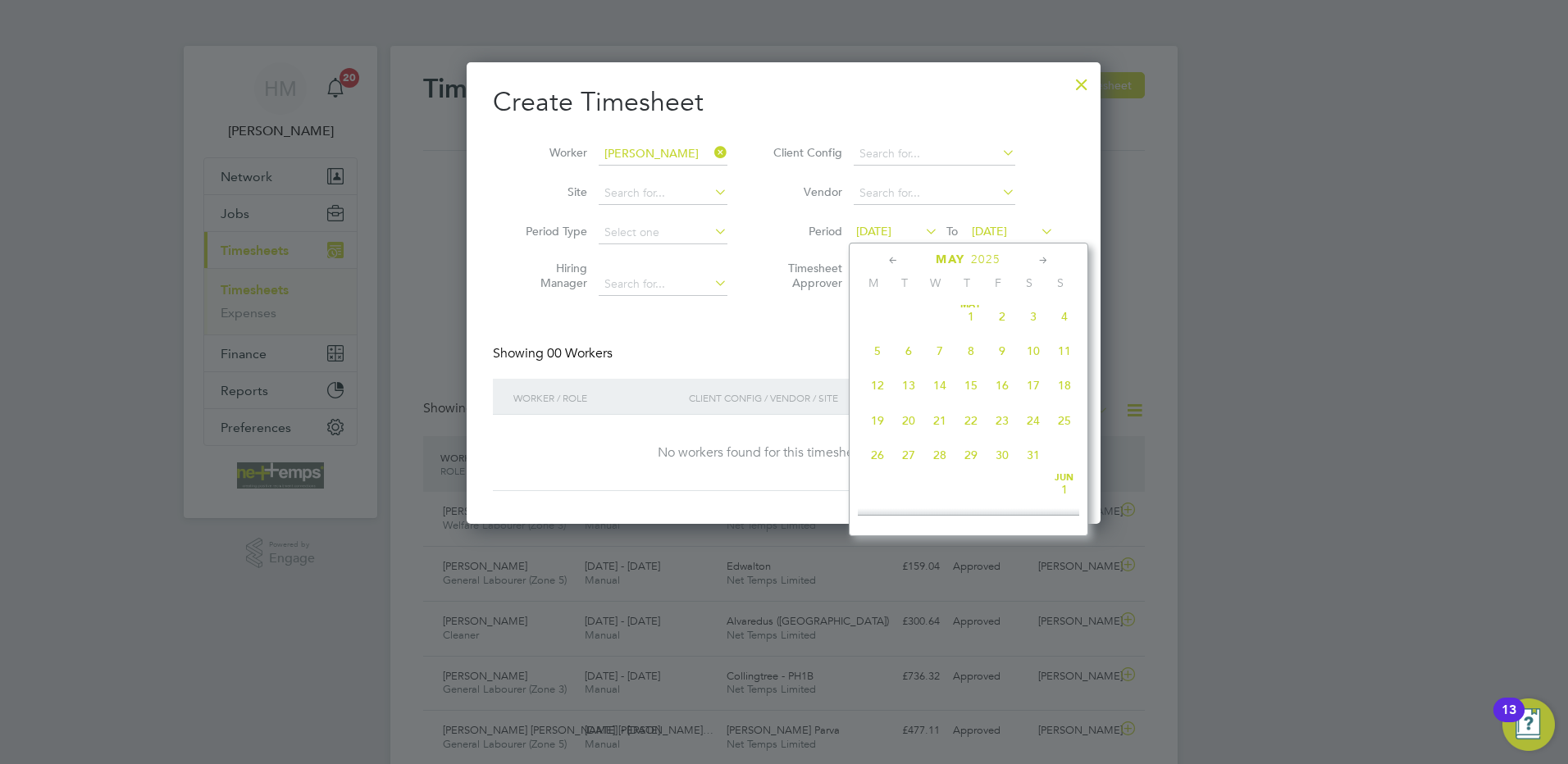
click at [888, 260] on icon at bounding box center [893, 260] width 16 height 18
click at [1043, 250] on div "[DATE] M T W T F S S [DATE] 2 3 4 5 6 7 8 9 10 11 12 13 14 15 16 17 18 19 20 21…" at bounding box center [968, 388] width 240 height 293
click at [1043, 255] on icon at bounding box center [1043, 260] width 16 height 18
click at [1042, 256] on icon at bounding box center [1043, 260] width 16 height 18
click at [965, 317] on span "[DATE]" at bounding box center [971, 312] width 31 height 31
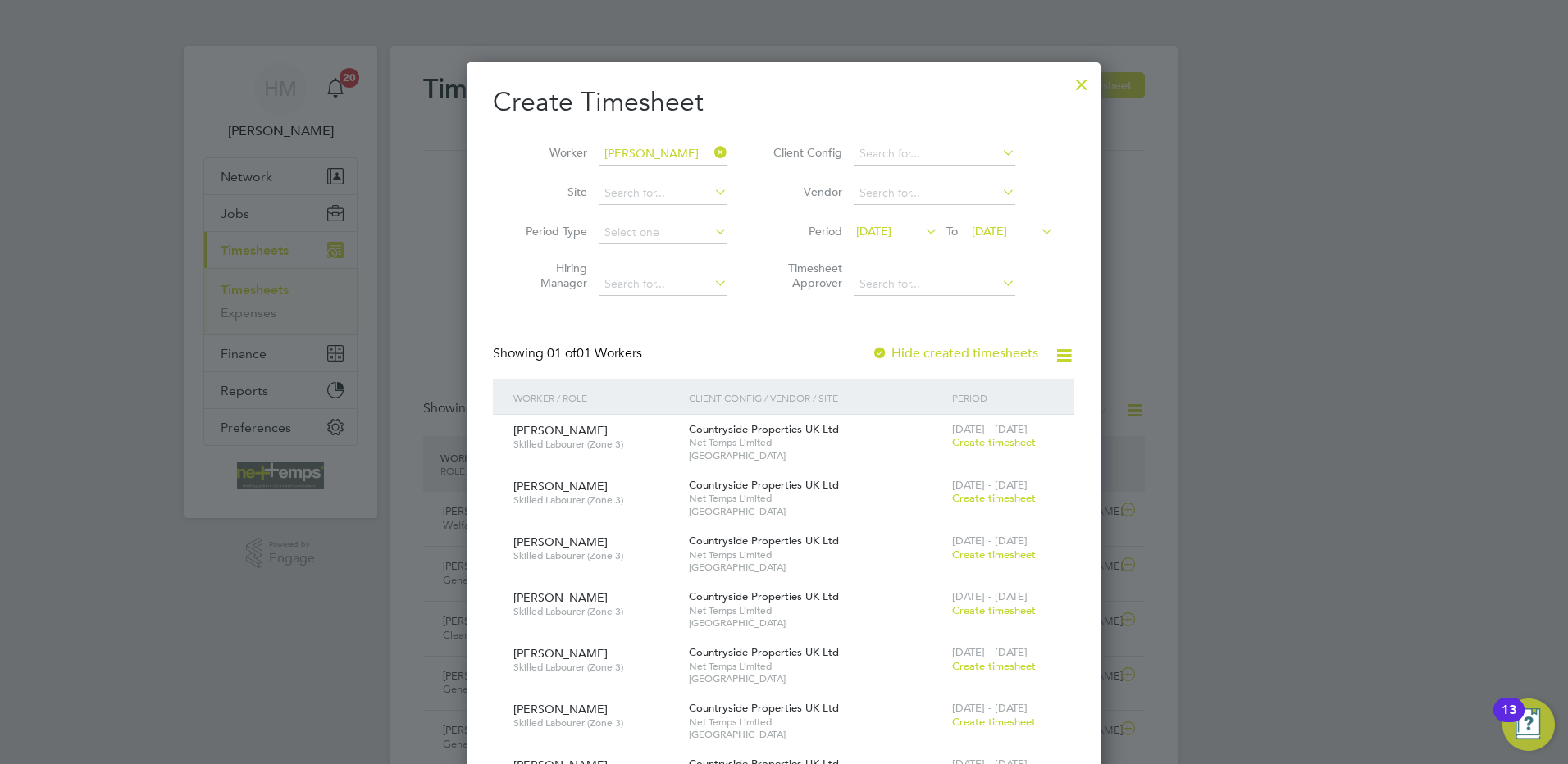
click at [1003, 440] on span "Create timesheet" at bounding box center [993, 441] width 83 height 14
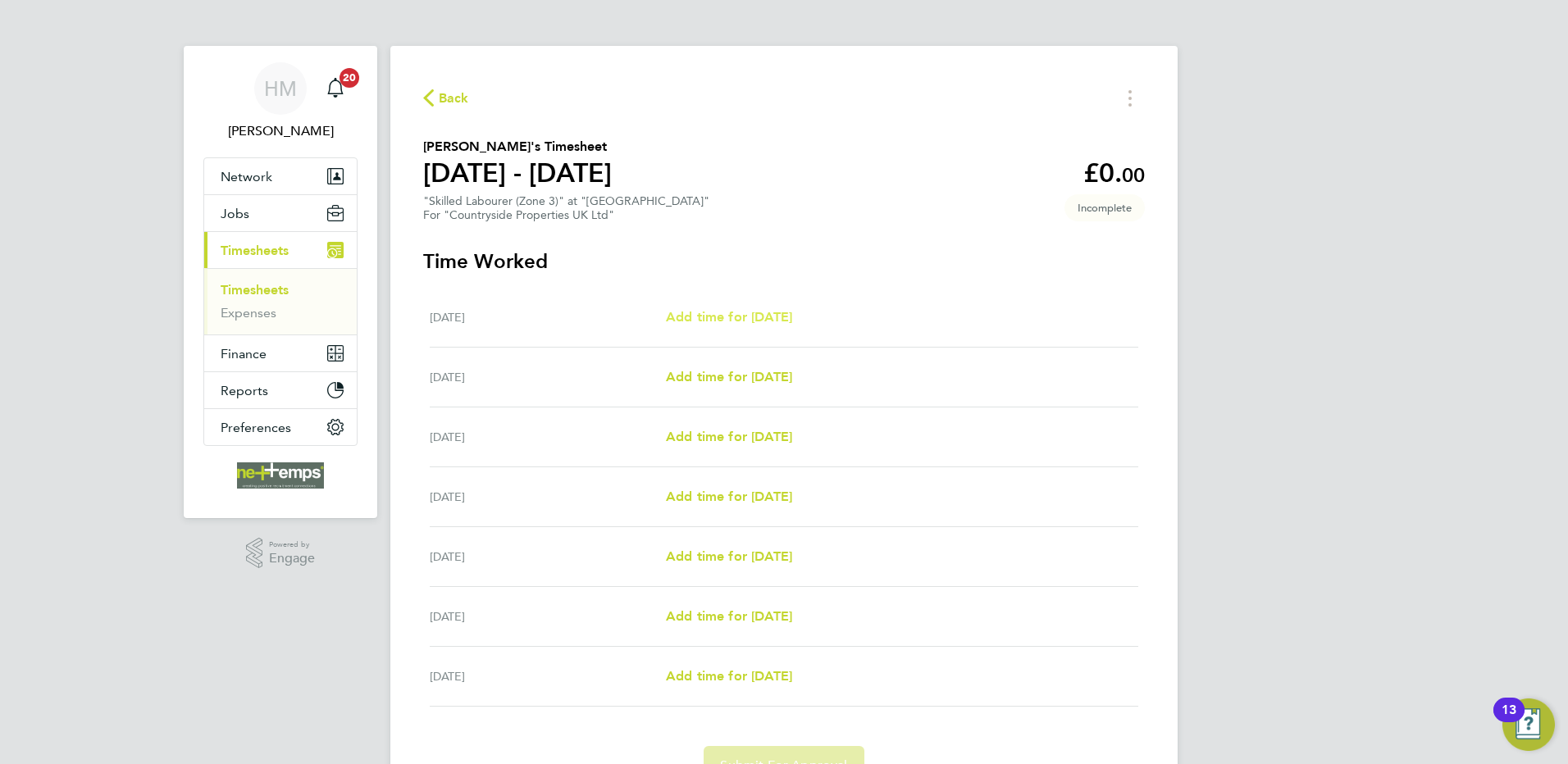
click at [744, 312] on span "Add time for [DATE]" at bounding box center [729, 316] width 126 height 16
select select "30"
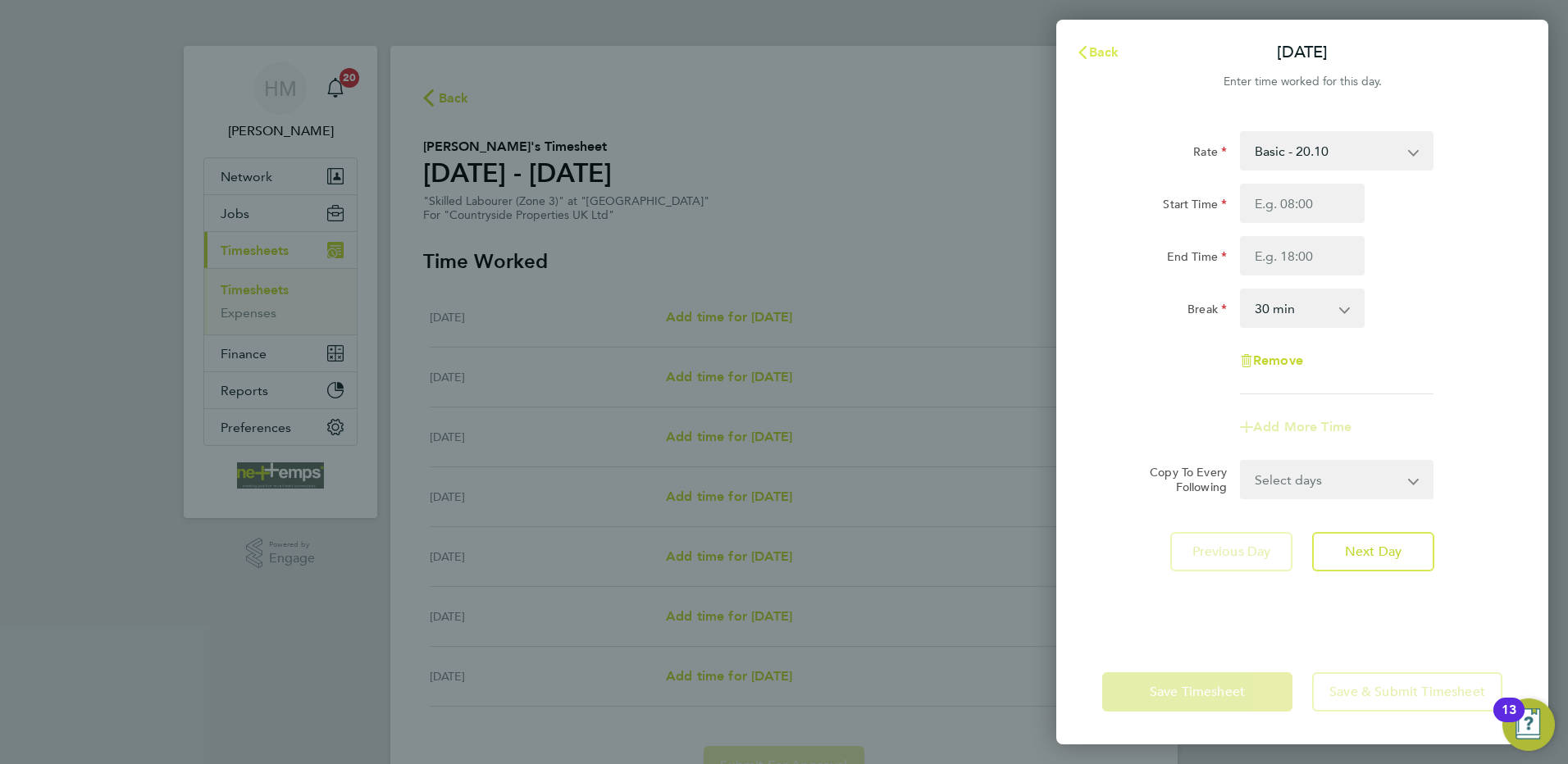
click at [1096, 57] on span "Back" at bounding box center [1104, 51] width 30 height 16
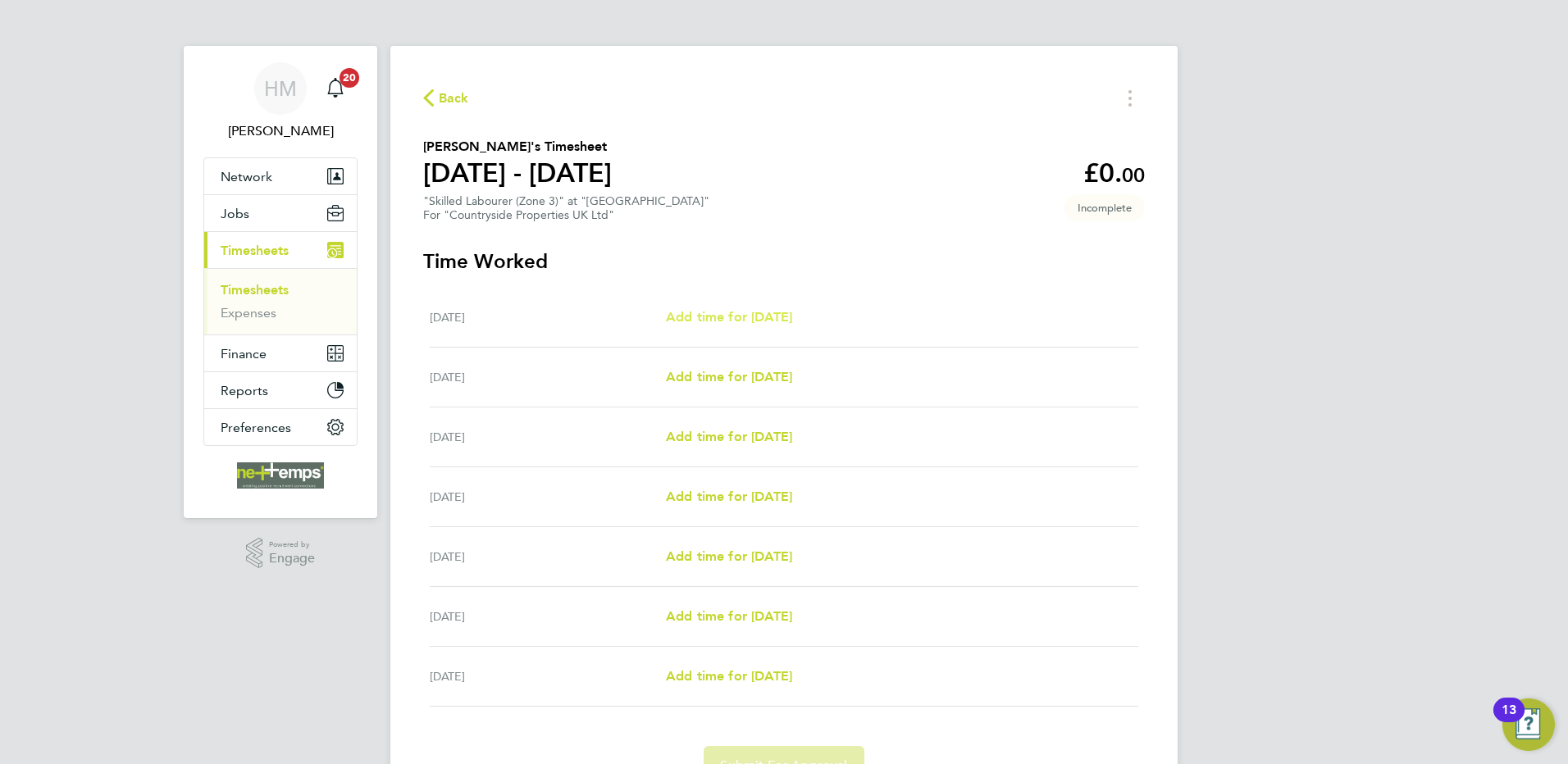
click at [792, 317] on span "Add time for [DATE]" at bounding box center [729, 316] width 126 height 16
select select "30"
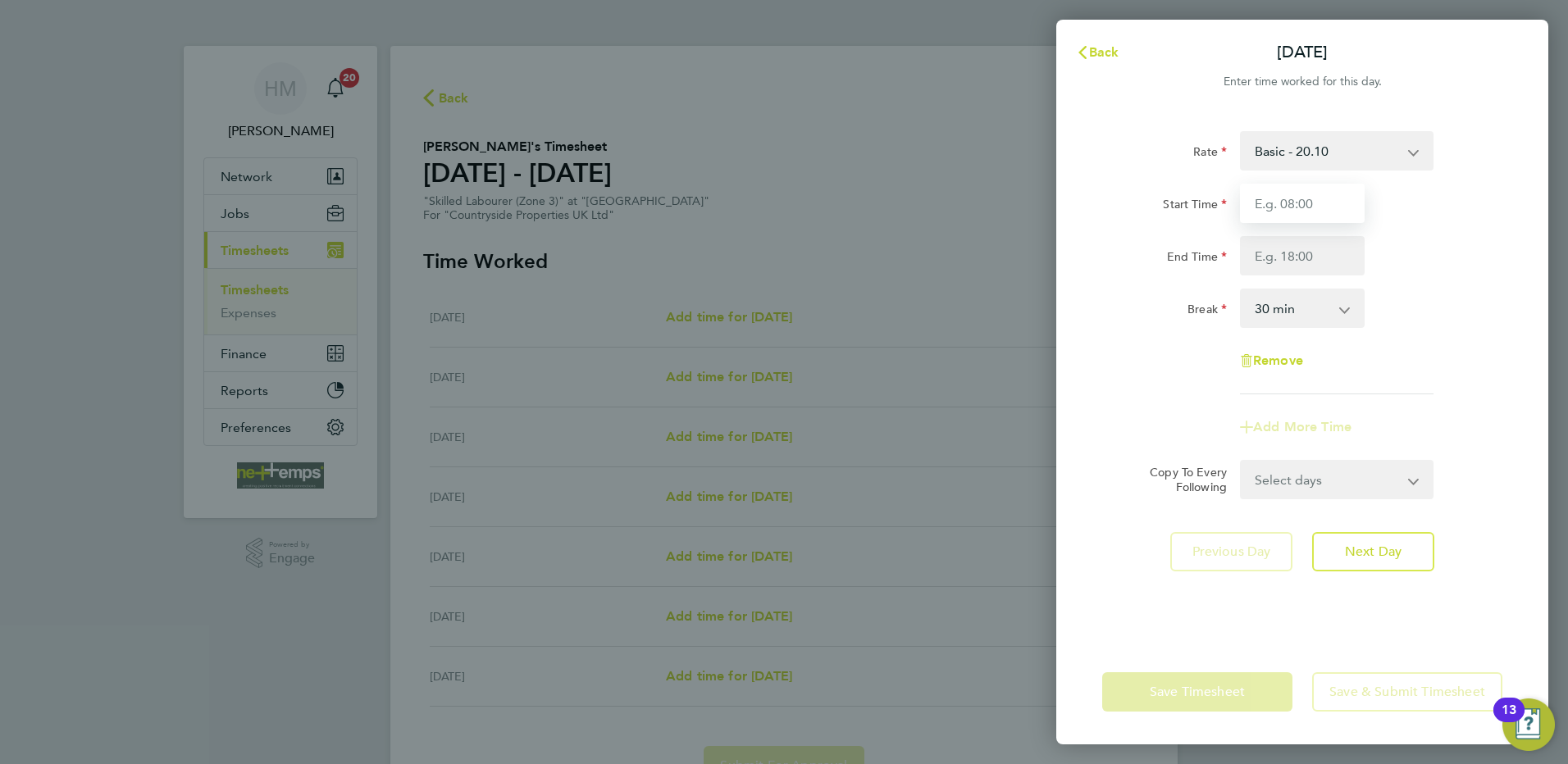
click at [1327, 204] on input "Start Time" at bounding box center [1302, 203] width 124 height 39
type input "07:30"
type input "16:30"
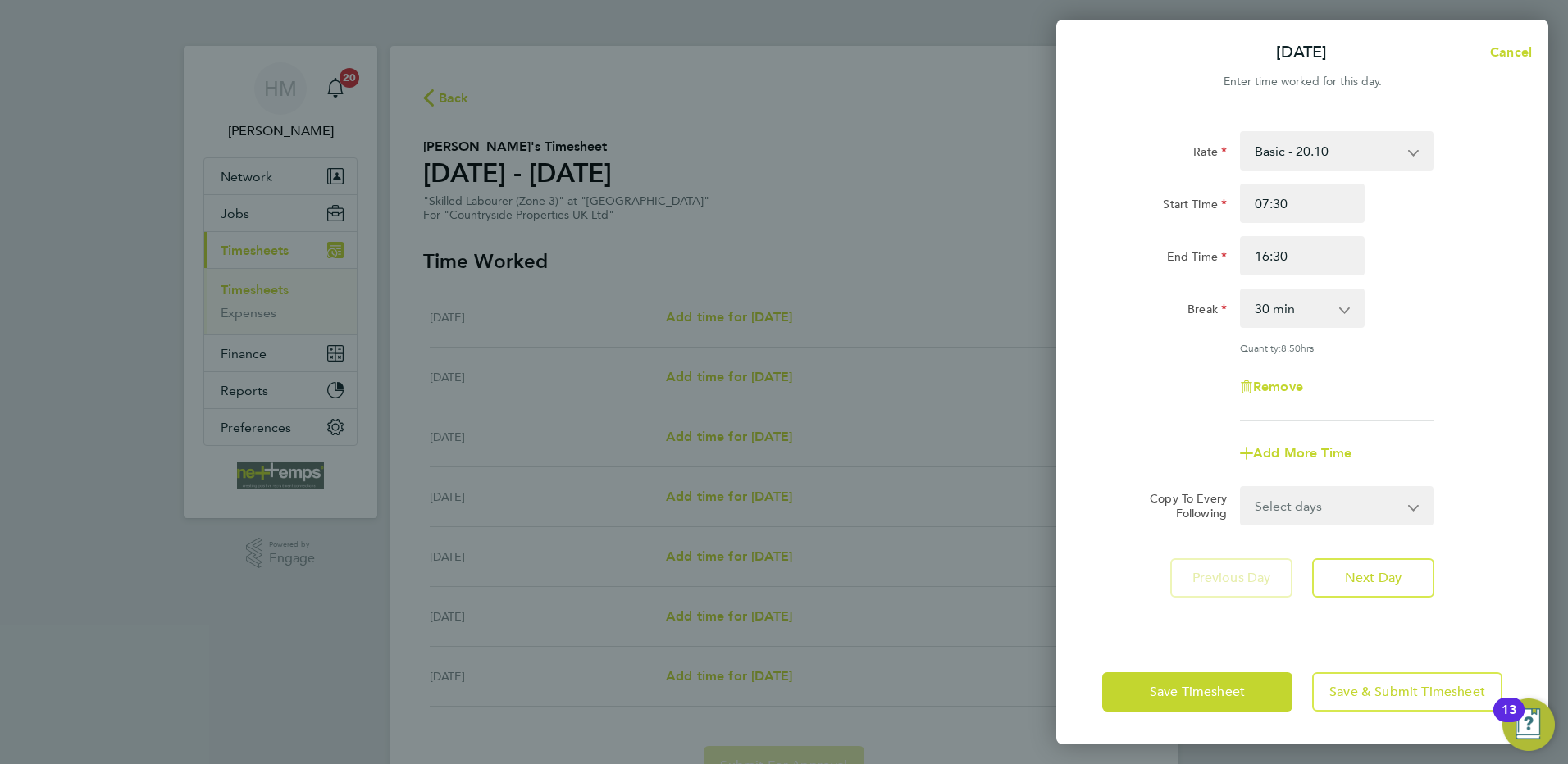
click at [1364, 516] on select "Select days Day Weekday (Mon-Fri) Weekend (Sat-Sun) [DATE] [DATE] [DATE] [DATE]…" at bounding box center [1328, 505] width 172 height 36
select select "WEEKDAY"
click at [1242, 488] on select "Select days Day Weekday (Mon-Fri) Weekend (Sat-Sun) [DATE] [DATE] [DATE] [DATE]…" at bounding box center [1328, 505] width 172 height 36
select select "[DATE]"
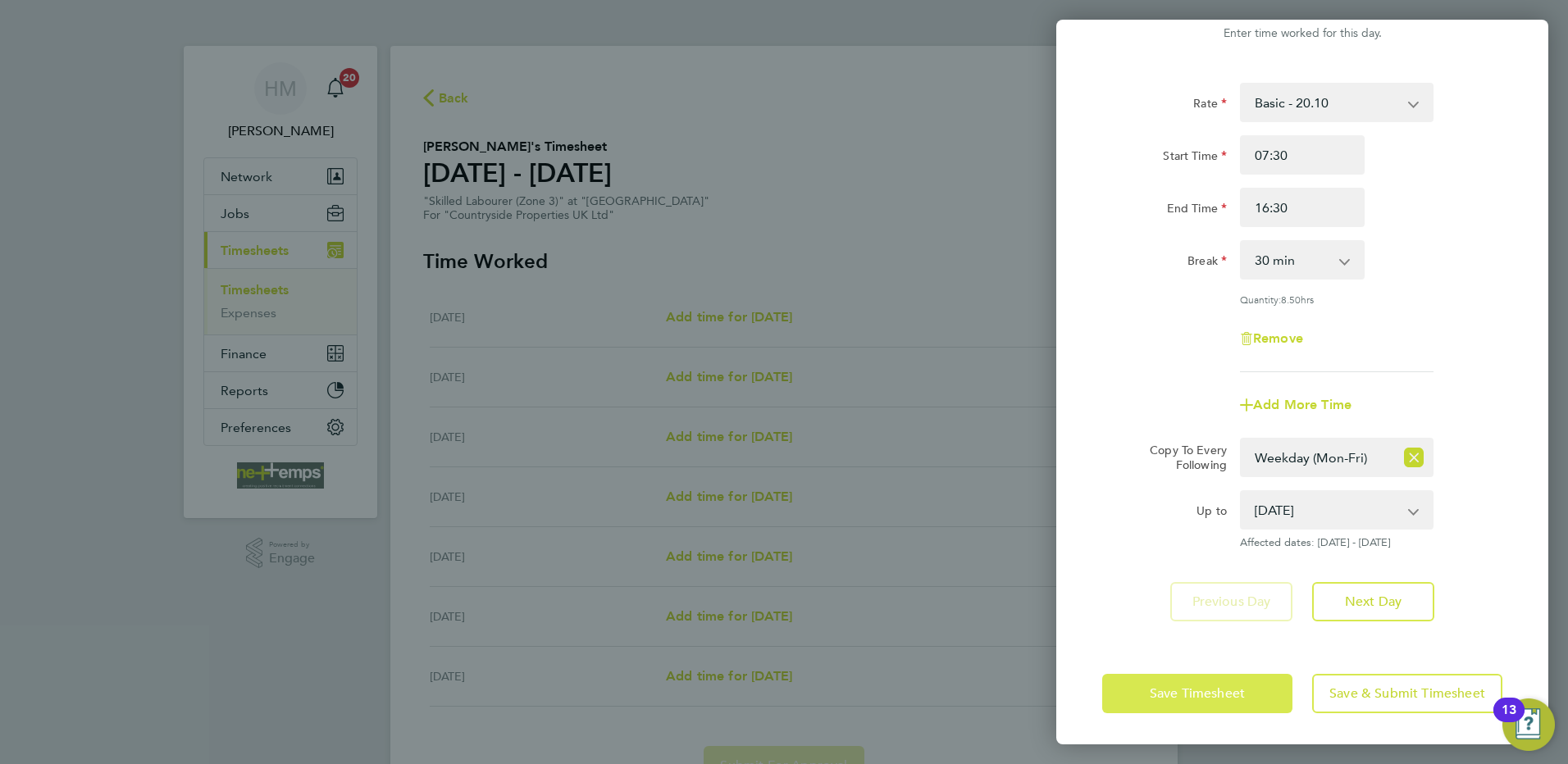
click at [1231, 685] on span "Save Timesheet" at bounding box center [1197, 694] width 95 height 16
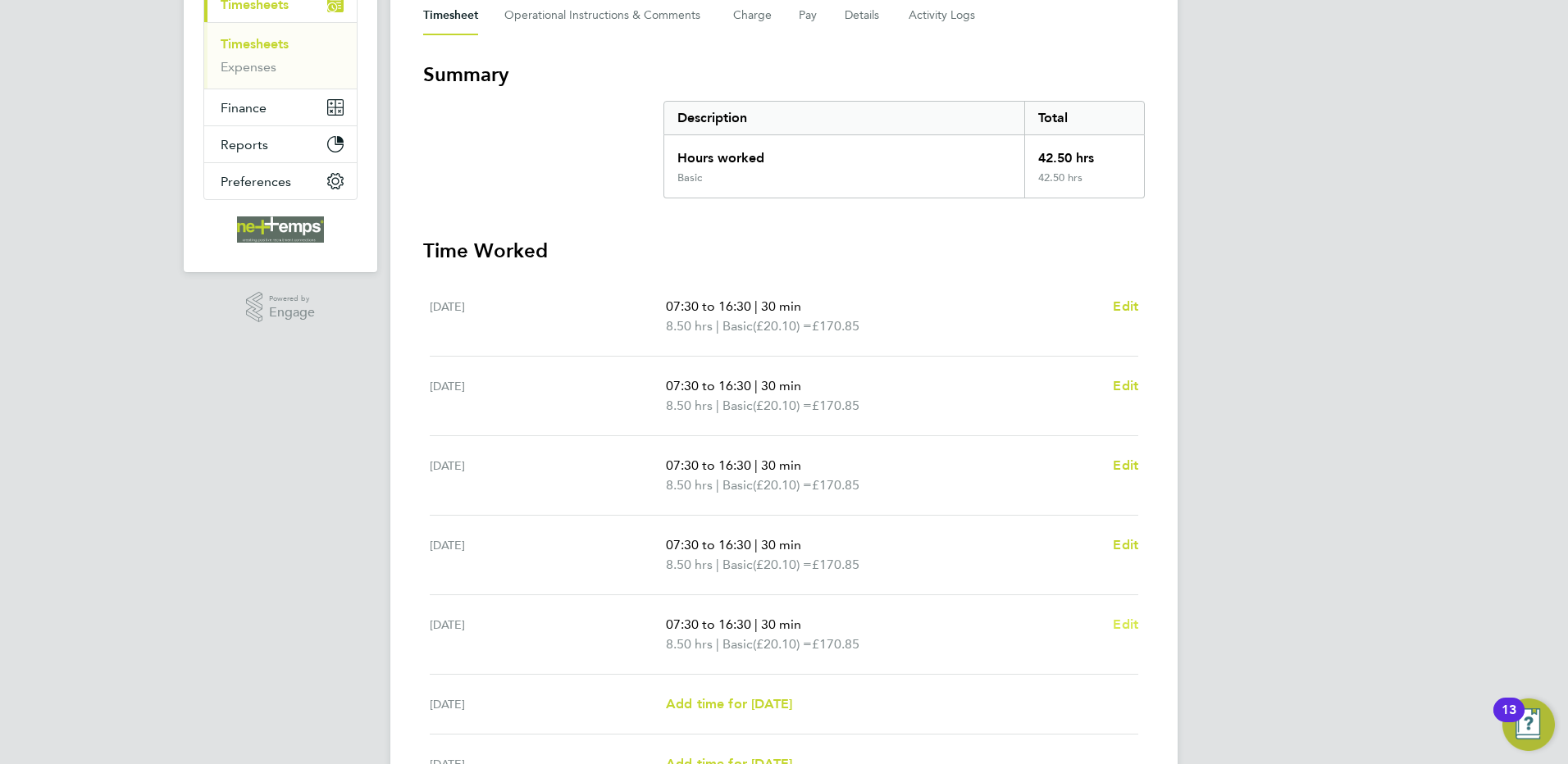
click at [1128, 618] on span "Edit" at bounding box center [1125, 623] width 26 height 16
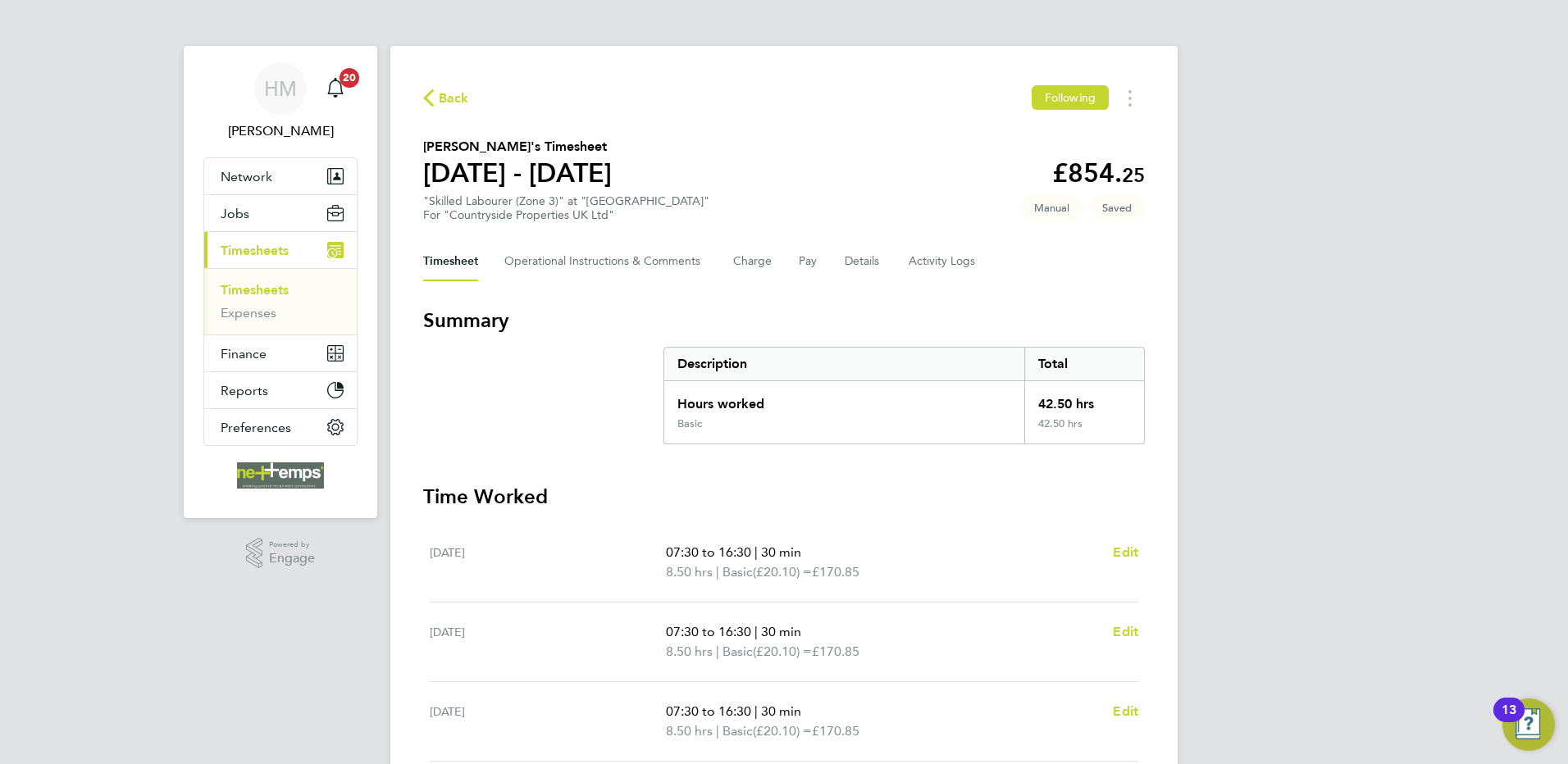
select select "30"
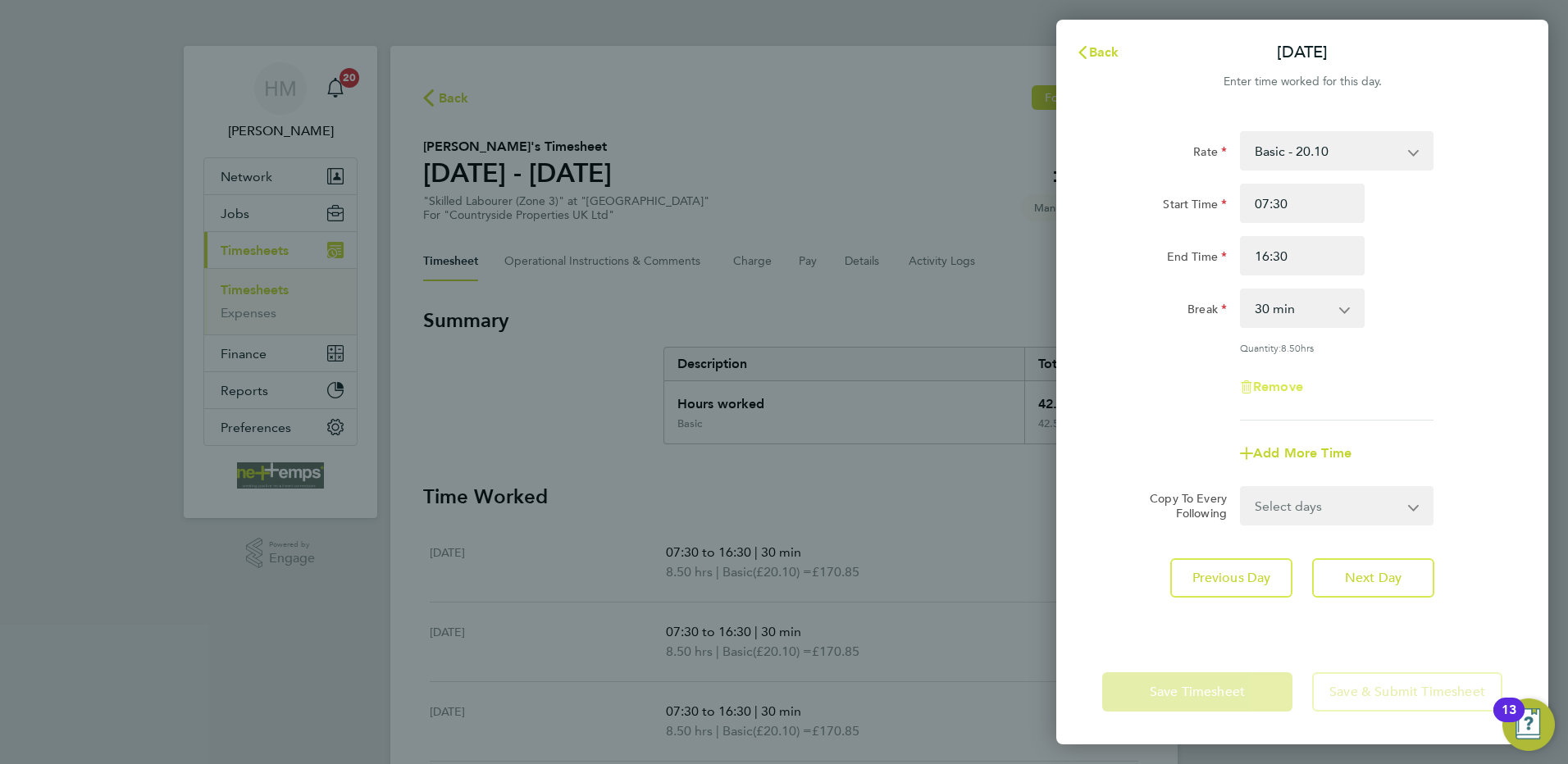
click at [1283, 378] on span "Remove" at bounding box center [1277, 386] width 50 height 16
select select "null"
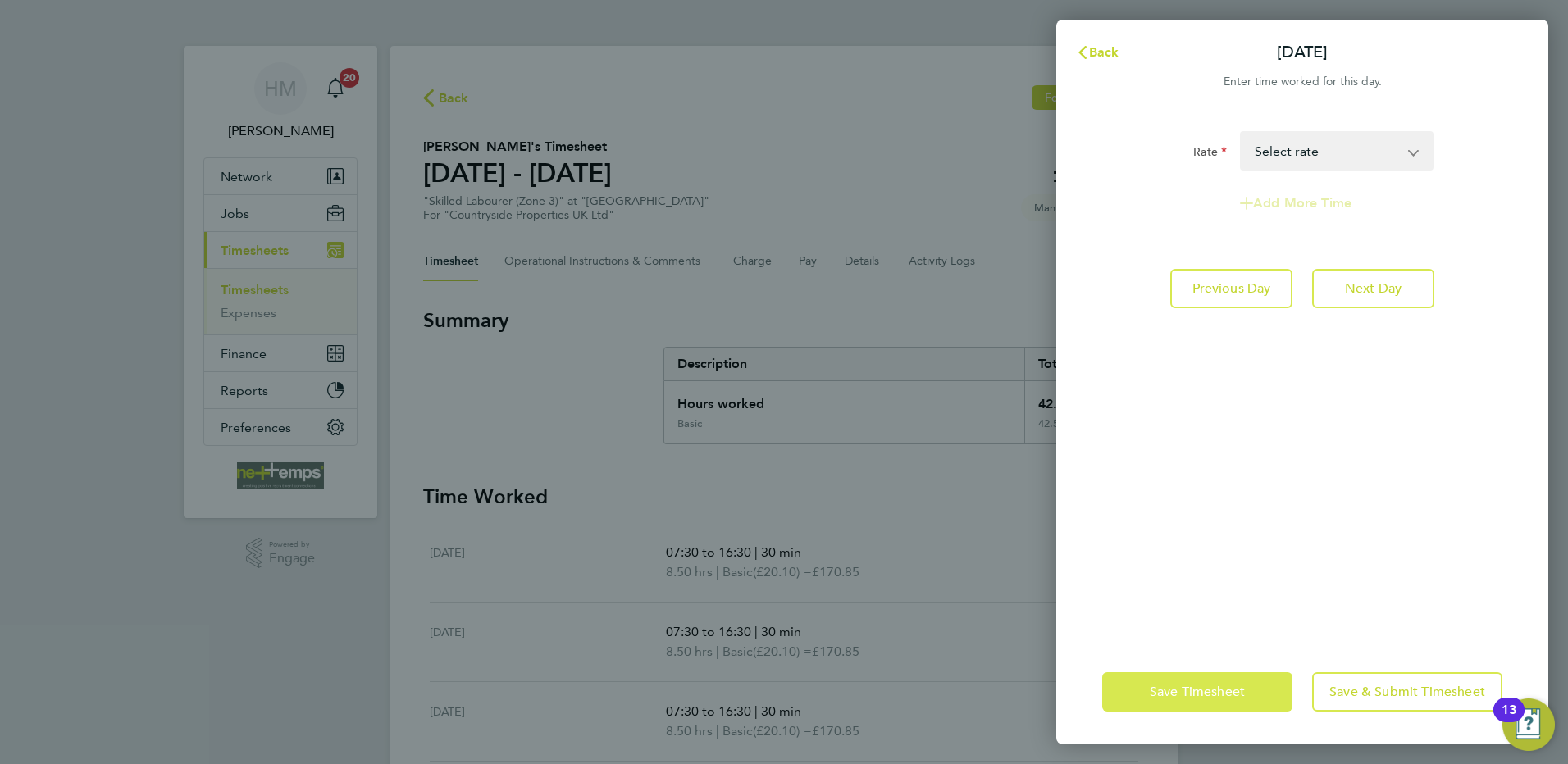
click at [1230, 680] on button "Save Timesheet" at bounding box center [1197, 691] width 190 height 39
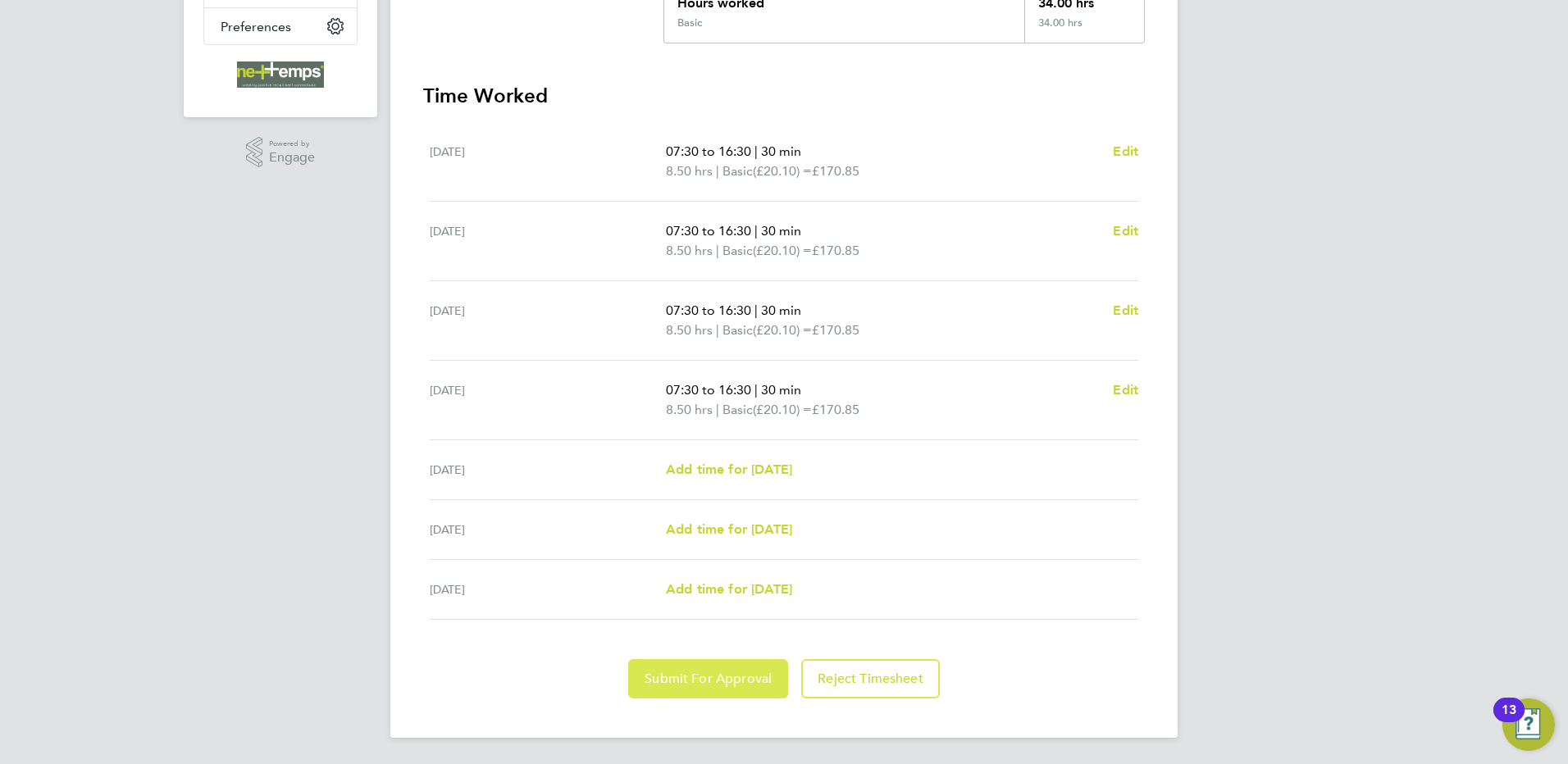
click at [758, 689] on button "Submit For Approval" at bounding box center [708, 678] width 160 height 39
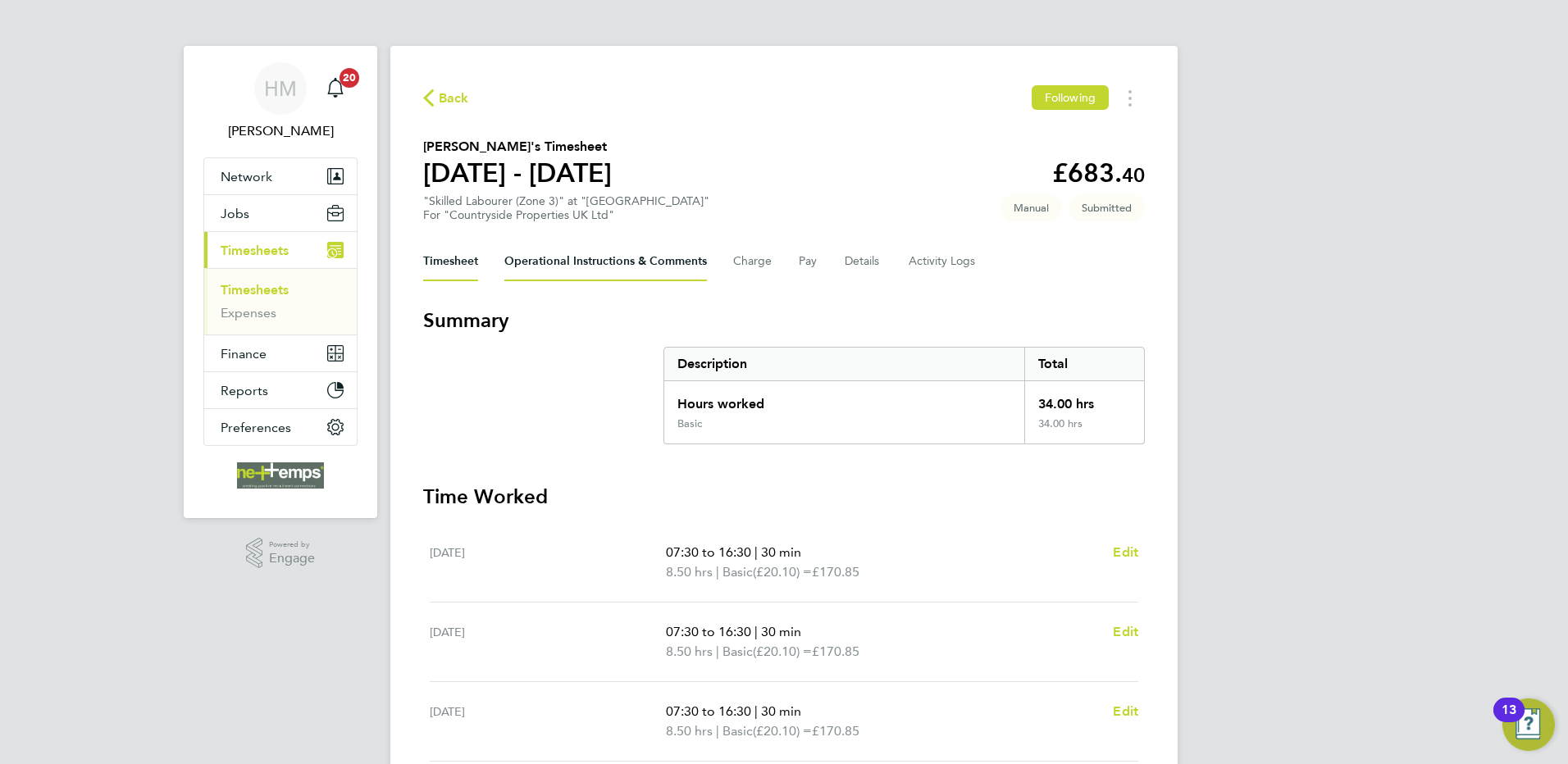
click at [668, 265] on Comments-tab "Operational Instructions & Comments" at bounding box center [606, 261] width 203 height 39
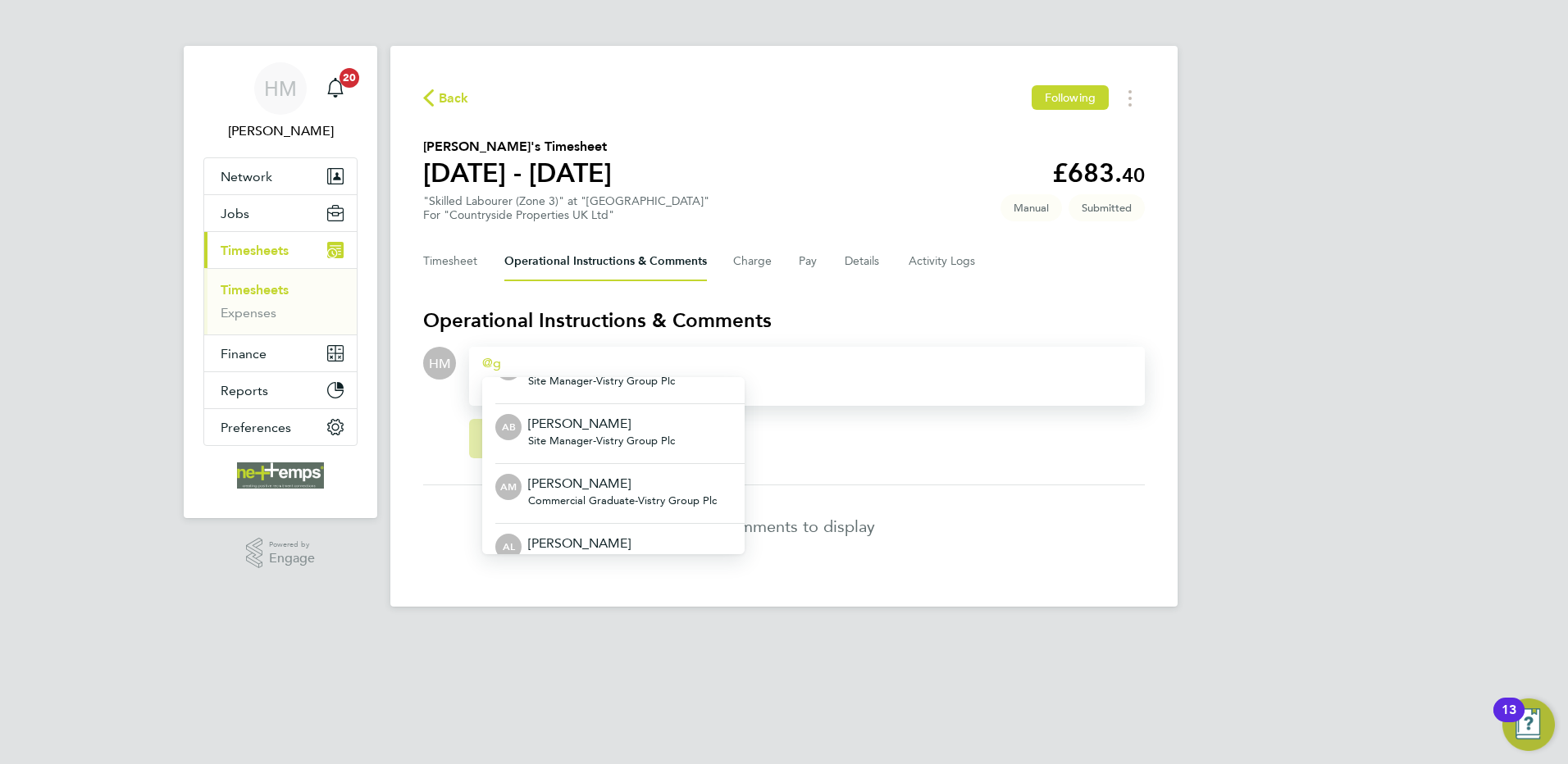
click at [504, 360] on div "g" at bounding box center [806, 364] width 649 height 20
click at [542, 369] on div "g" at bounding box center [806, 364] width 649 height 20
drag, startPoint x: 830, startPoint y: 366, endPoint x: 891, endPoint y: 446, distance: 100.6
click at [834, 369] on div "g" at bounding box center [806, 364] width 649 height 20
click at [896, 449] on div "Post Cancel" at bounding box center [806, 439] width 676 height 66
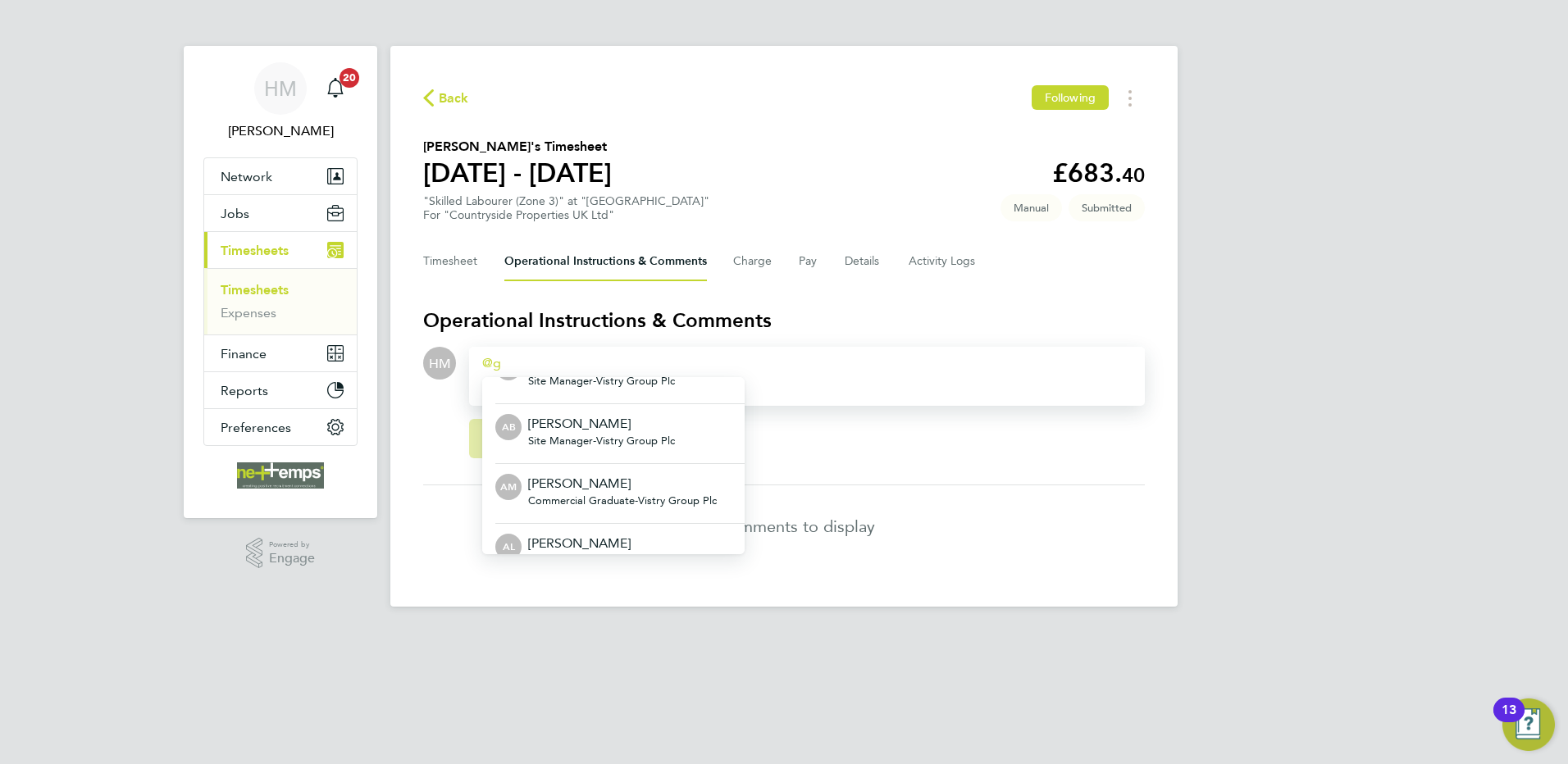
drag, startPoint x: 914, startPoint y: 398, endPoint x: 794, endPoint y: 445, distance: 128.9
click at [887, 400] on div "g AW [PERSON_NAME] Assistant Site Manager - Vistry Group Plc AP [PERSON_NAME] S…" at bounding box center [806, 376] width 676 height 59
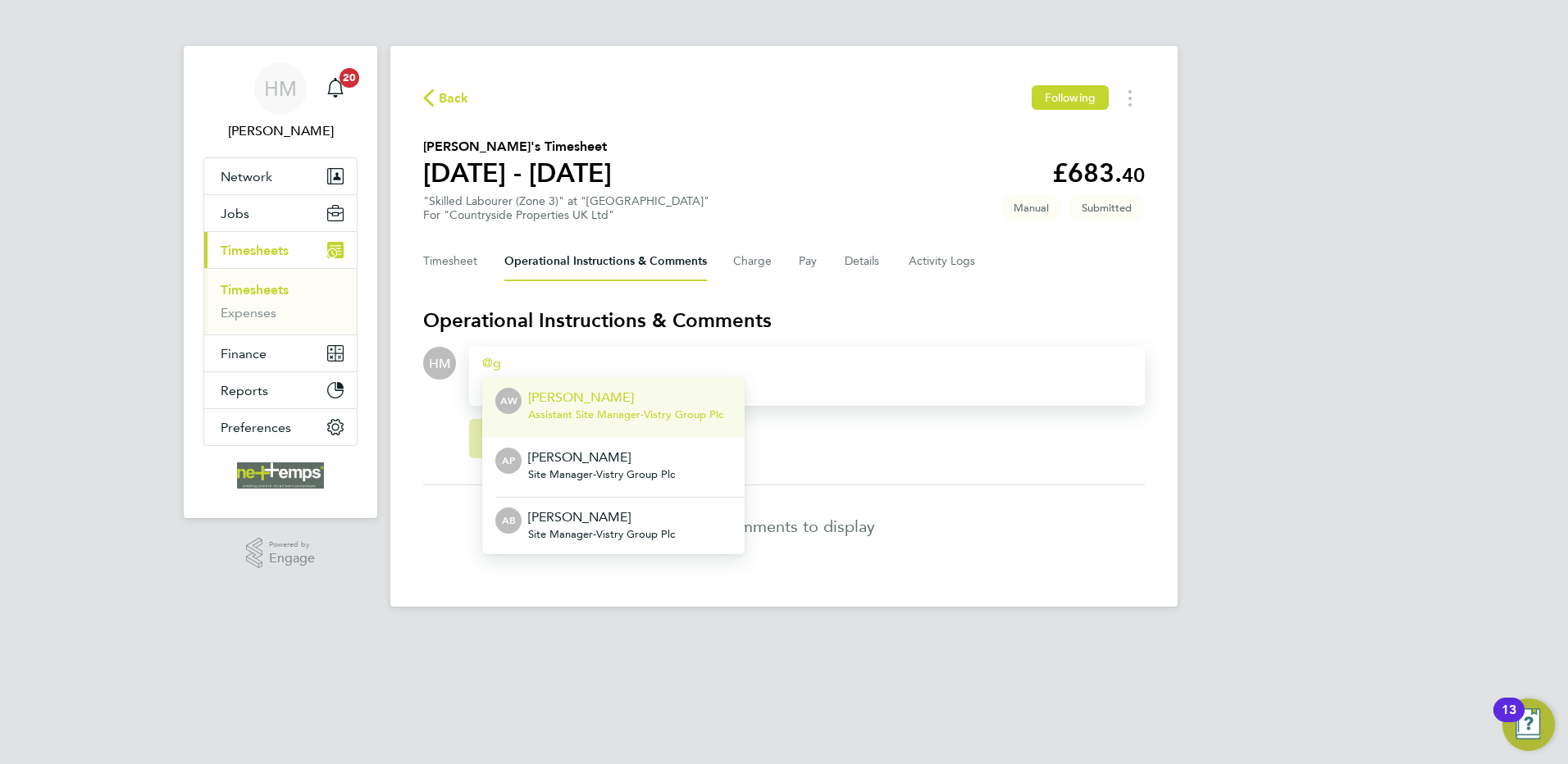
click at [531, 356] on div "g" at bounding box center [806, 364] width 649 height 20
click at [453, 480] on form "HM Drop your files here Supported files: JPG, JPEG, [GEOGRAPHIC_DATA], GIF or P…" at bounding box center [784, 416] width 721 height 139
click at [870, 260] on button "Details" at bounding box center [863, 261] width 37 height 39
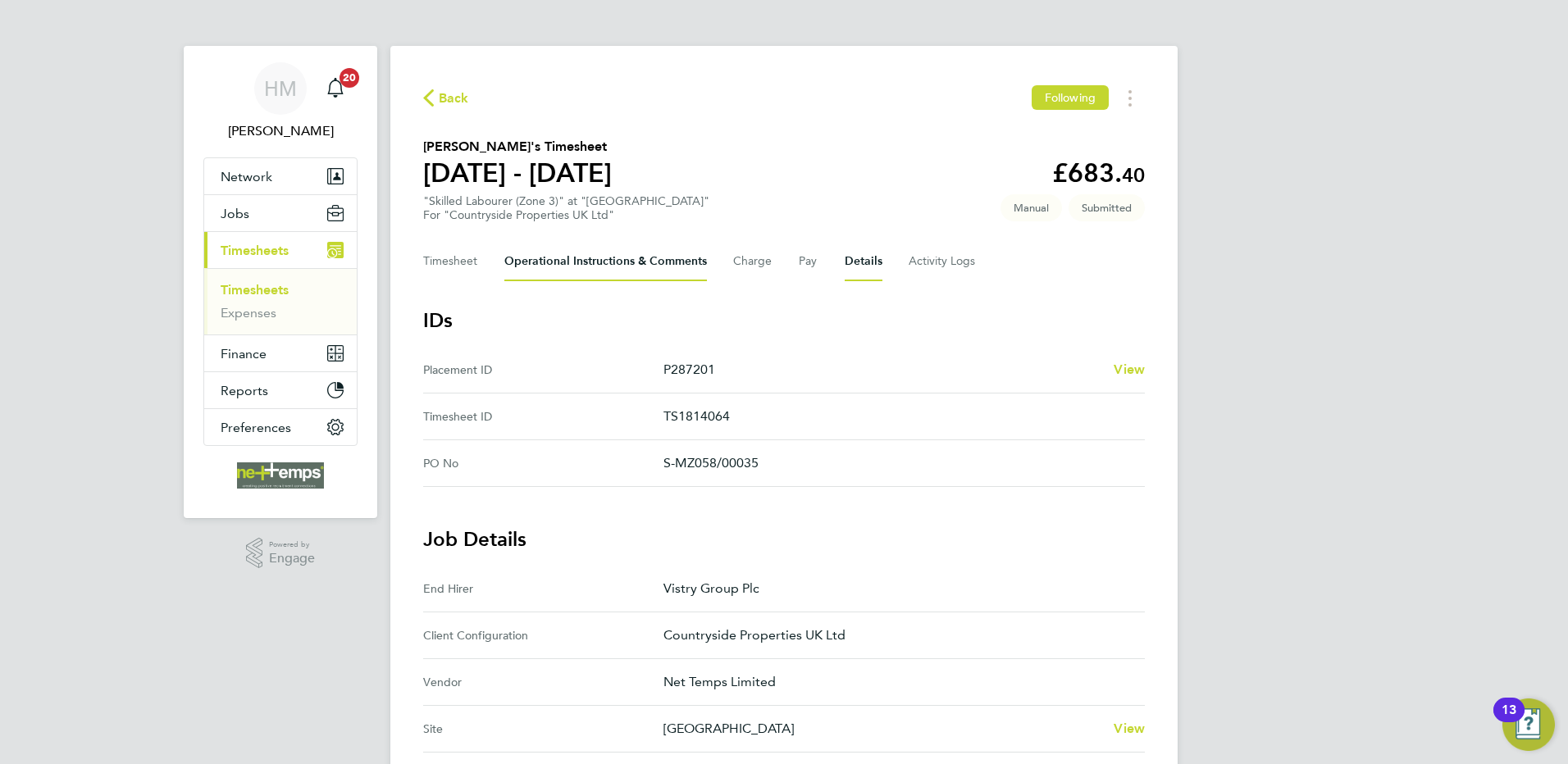
click at [564, 266] on Comments-tab "Operational Instructions & Comments" at bounding box center [606, 261] width 203 height 39
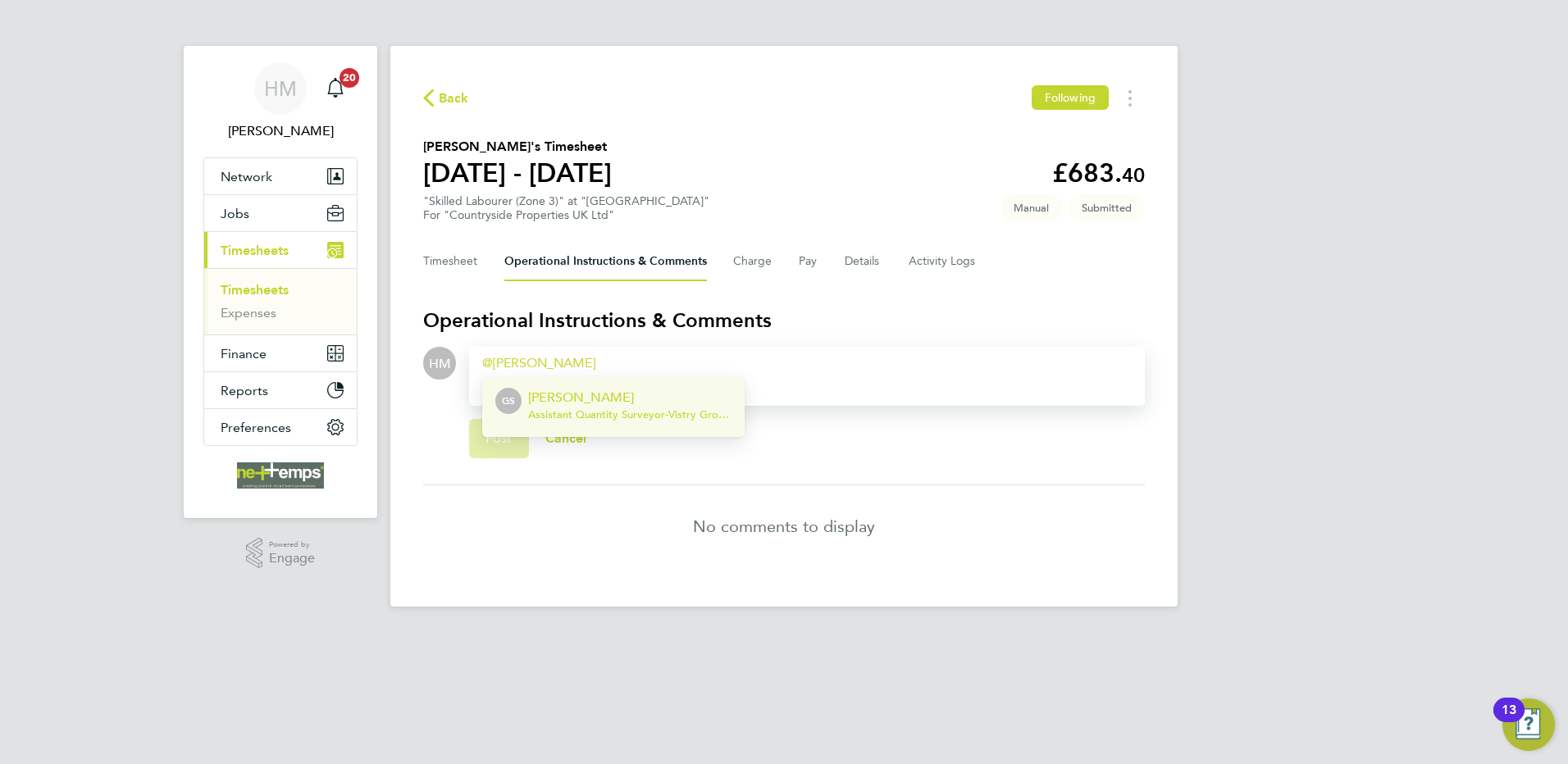
click at [565, 399] on p "[PERSON_NAME]" at bounding box center [630, 398] width 203 height 20
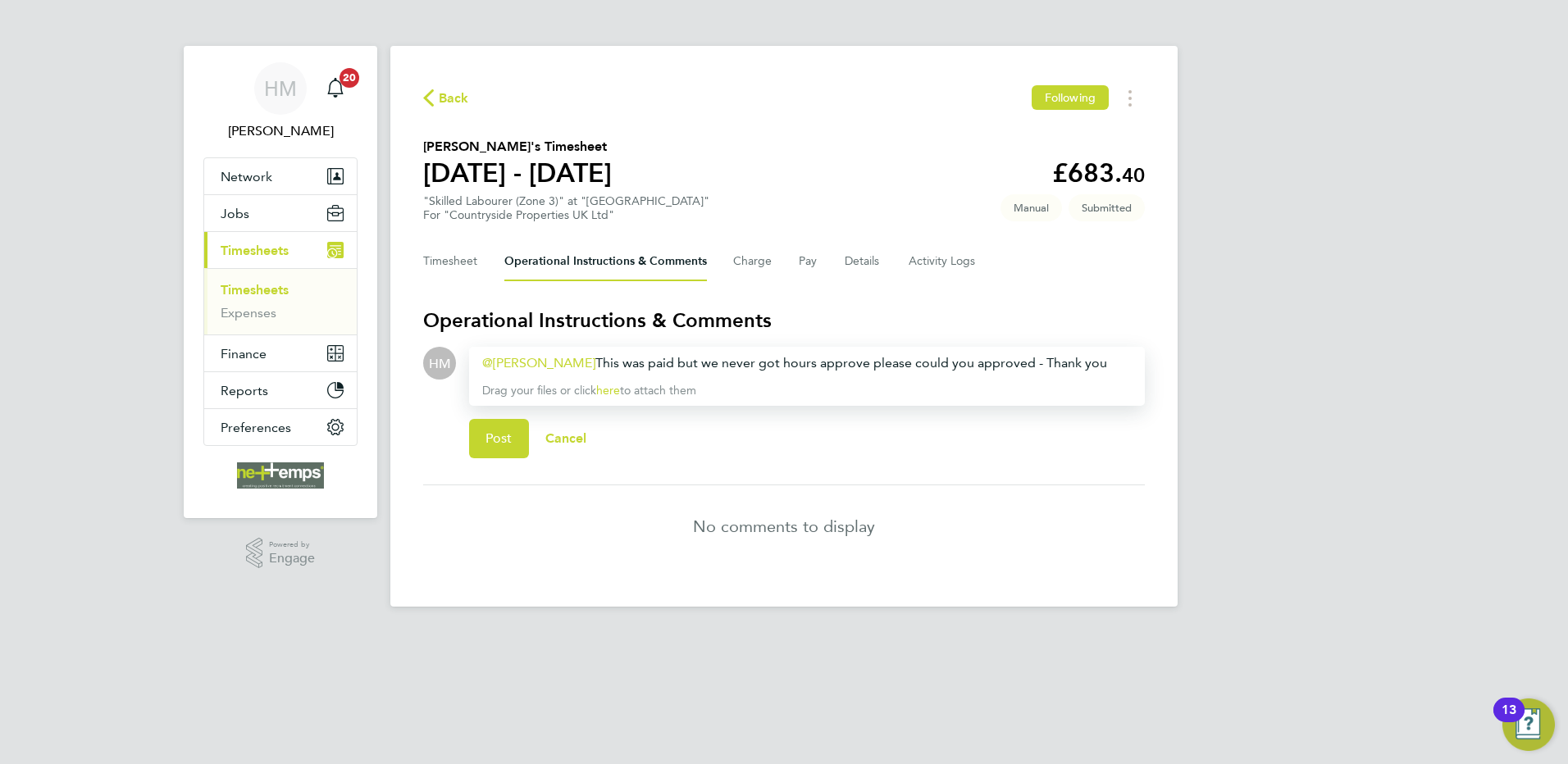
click at [840, 361] on div "[PERSON_NAME] ​ This was paid but we never got hours approve please could you a…" at bounding box center [806, 364] width 649 height 20
click at [597, 363] on div "[PERSON_NAME] ​ This was paid but we never got hours approved please could you …" at bounding box center [806, 364] width 649 height 20
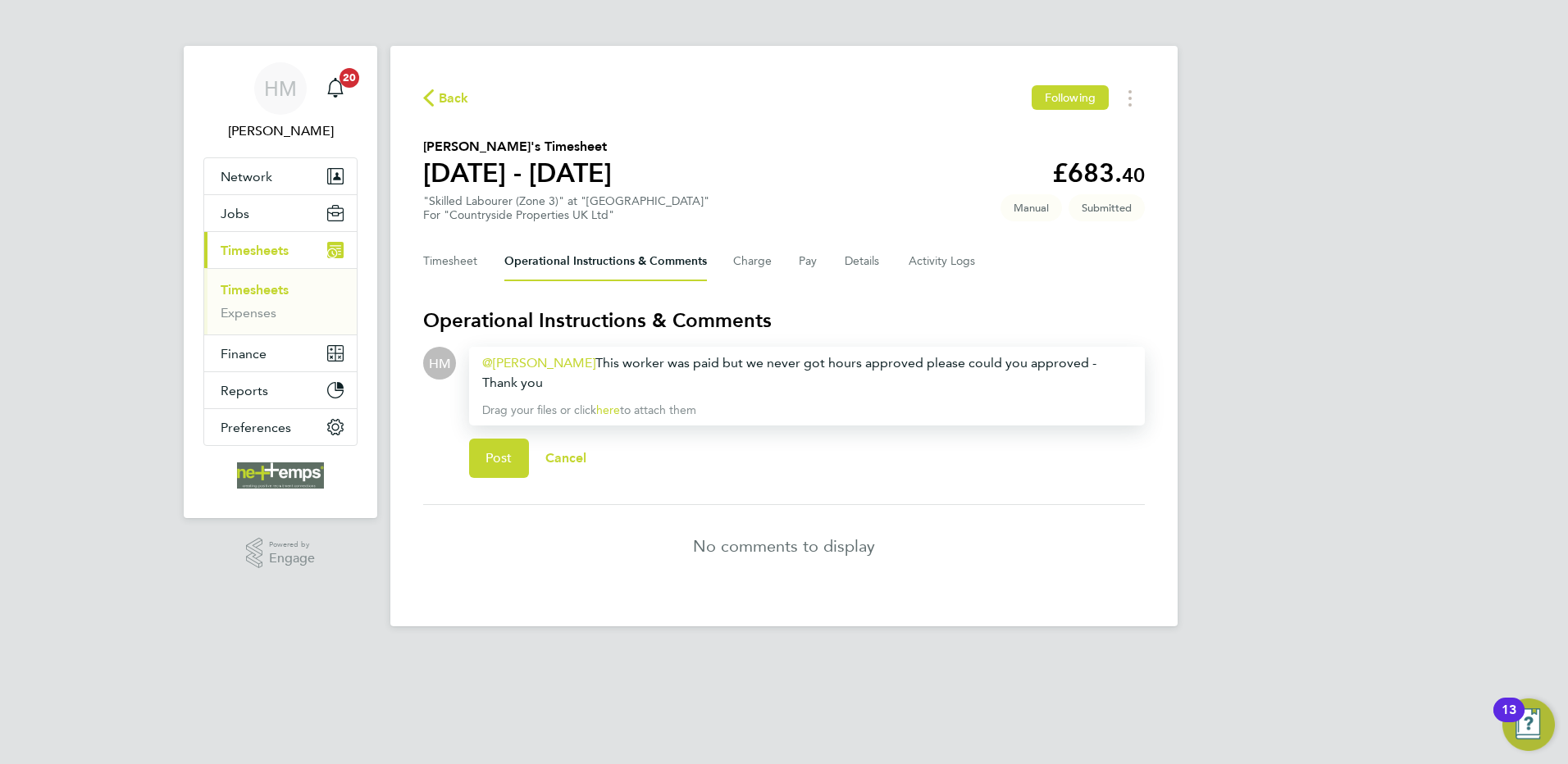
click at [891, 361] on div "[PERSON_NAME] ​ This worker was paid but we never got hours approved please cou…" at bounding box center [806, 373] width 649 height 39
click at [1108, 361] on div "[PERSON_NAME] ​ This worker was paid but we never got hours approved on here, p…" at bounding box center [806, 373] width 649 height 39
click at [497, 450] on span "Post" at bounding box center [499, 458] width 27 height 16
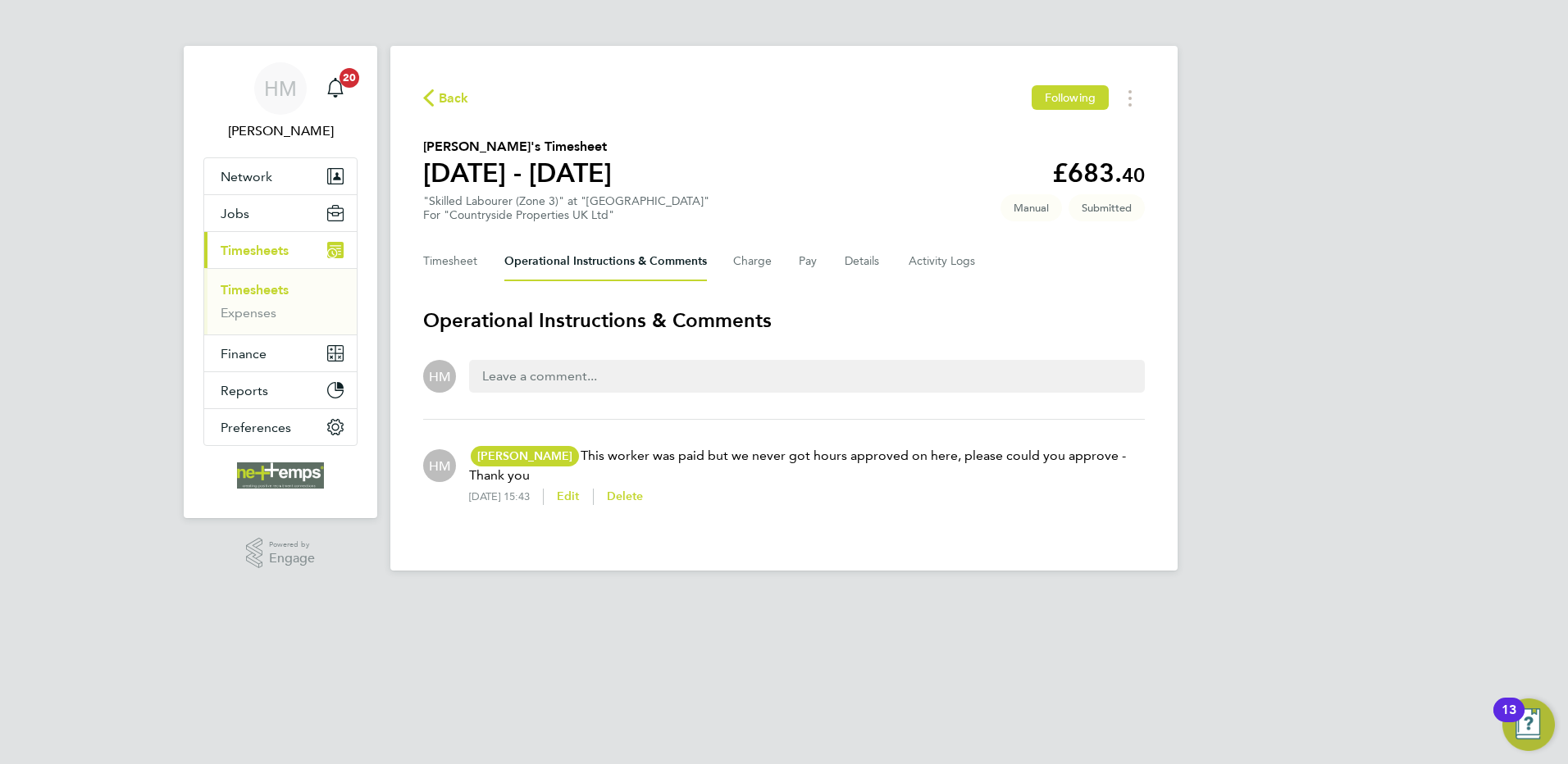
click at [451, 101] on span "Back" at bounding box center [453, 99] width 30 height 20
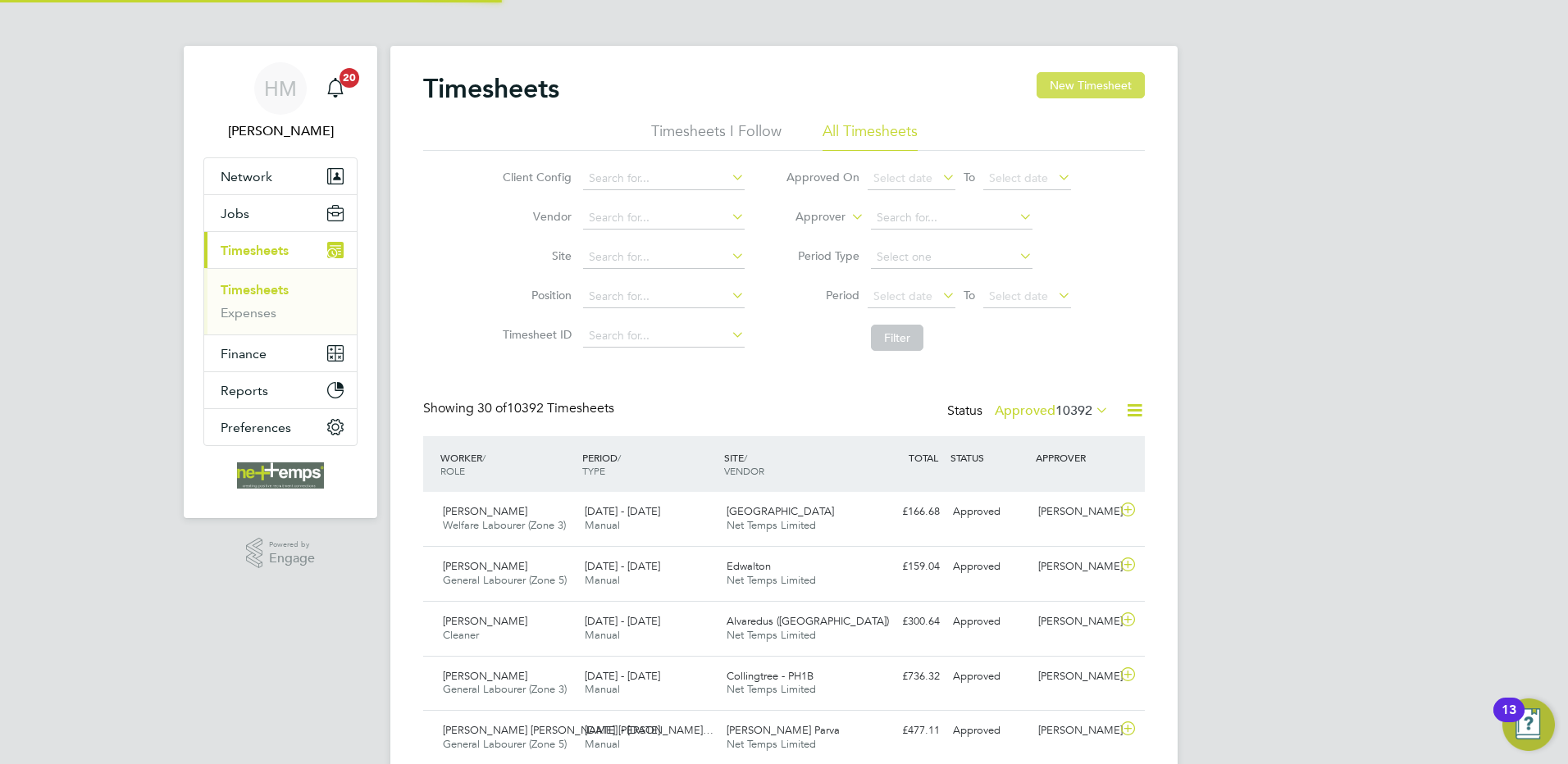
click at [1076, 88] on button "New Timesheet" at bounding box center [1091, 85] width 108 height 27
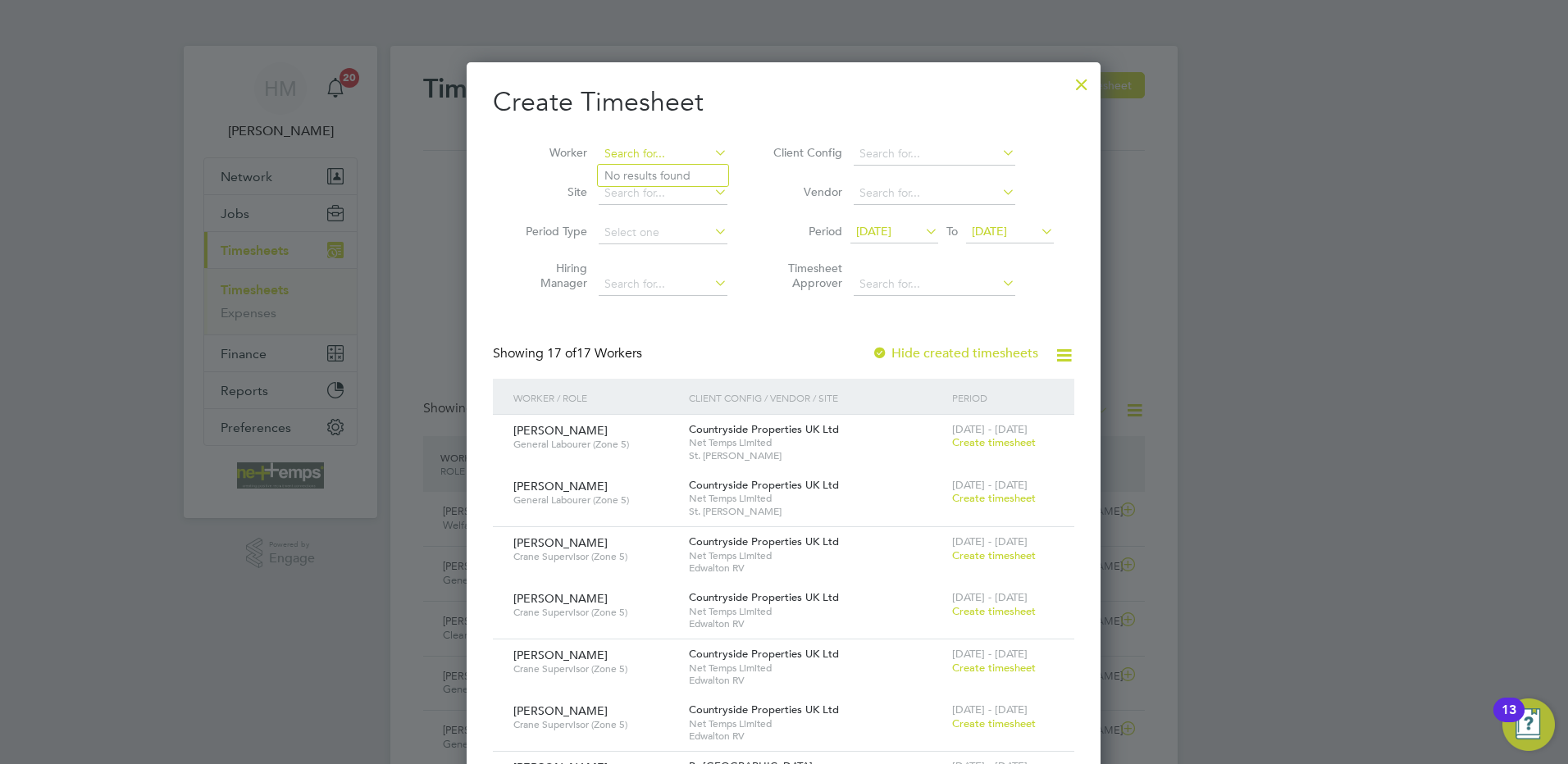
click at [623, 148] on input at bounding box center [663, 154] width 129 height 23
click at [656, 173] on li "Chik a [PERSON_NAME]" at bounding box center [668, 175] width 141 height 22
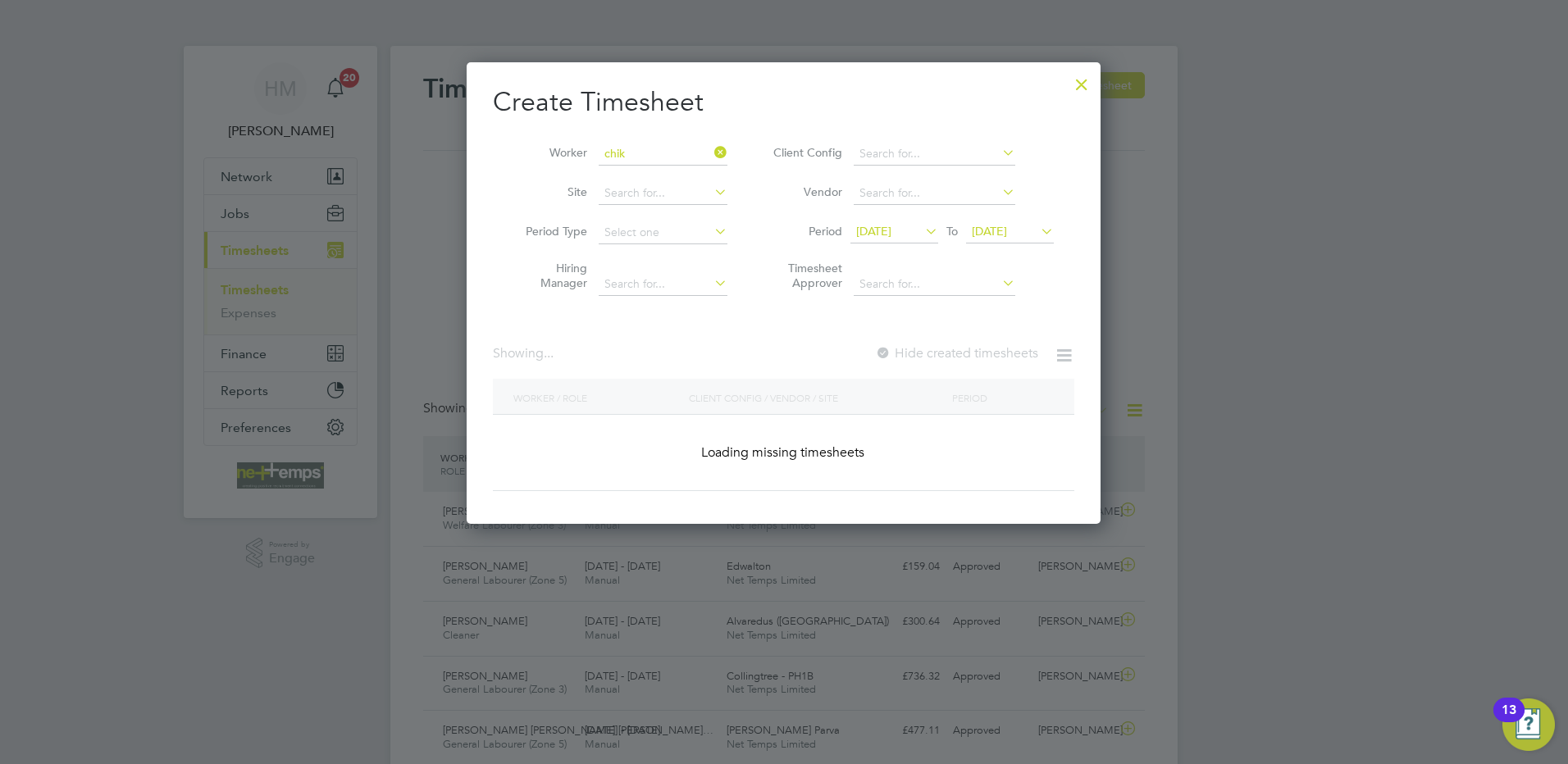
type input "[PERSON_NAME]"
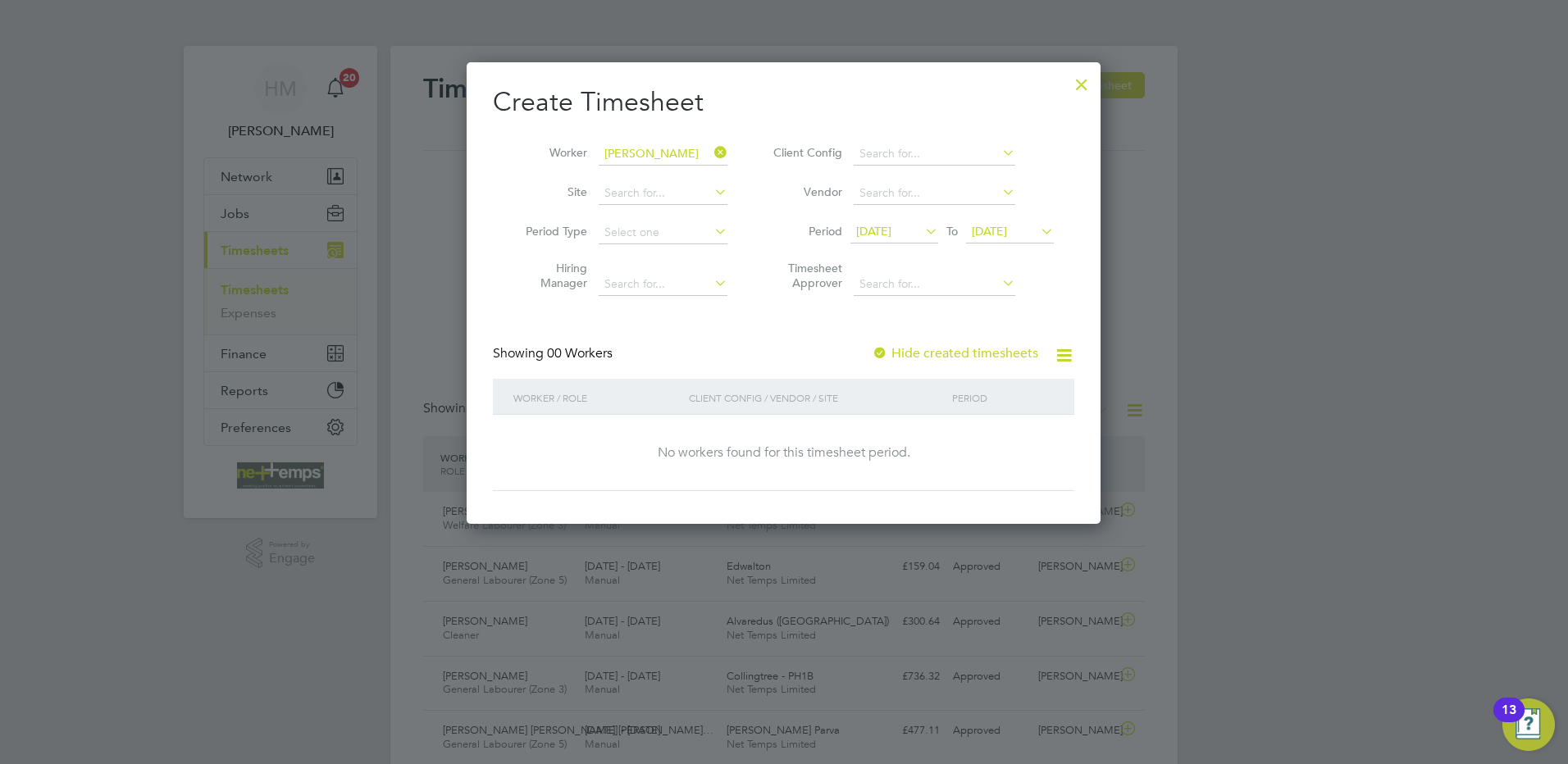
click at [891, 226] on span "[DATE]" at bounding box center [873, 231] width 36 height 15
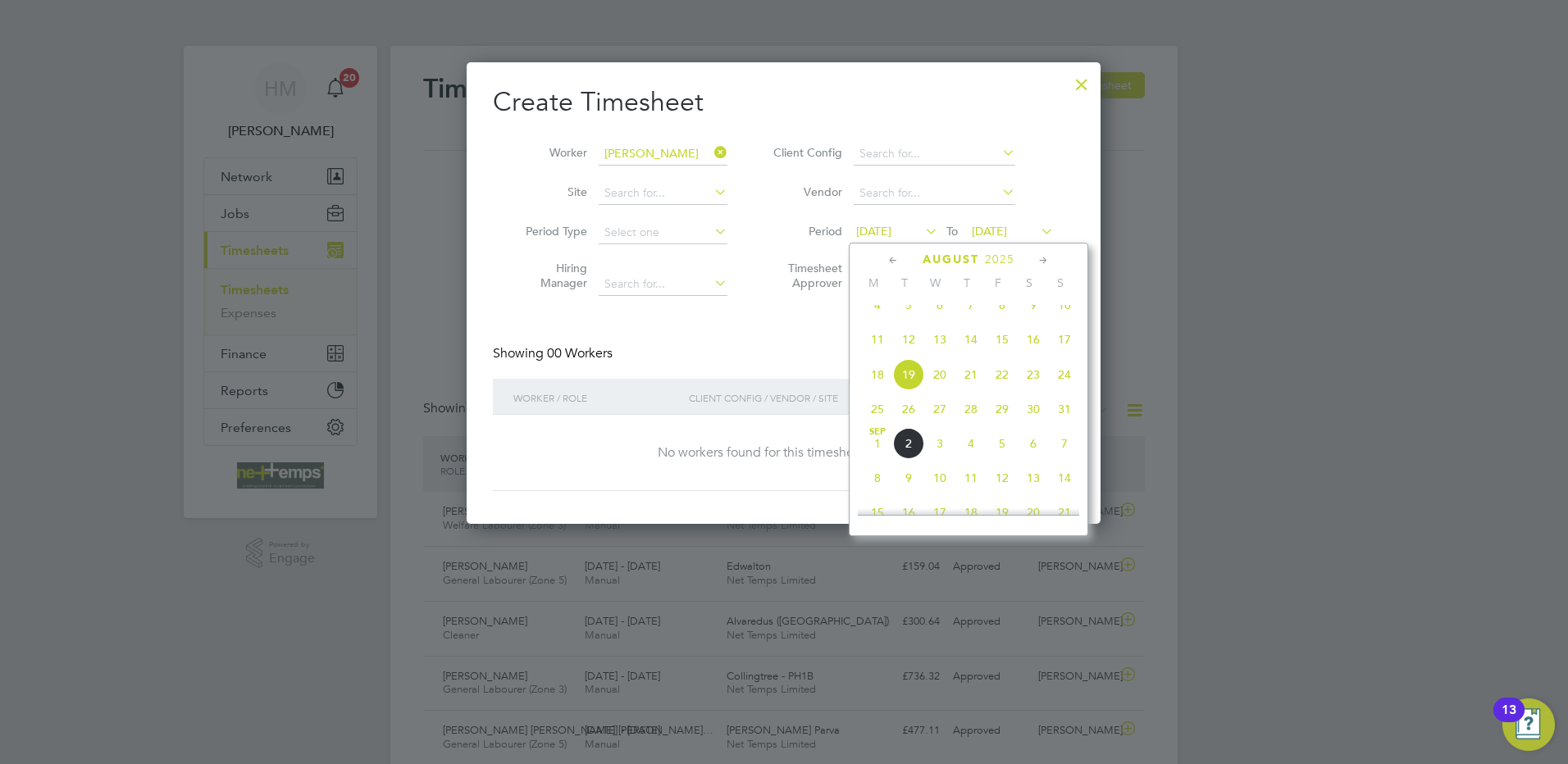
click at [886, 259] on icon at bounding box center [893, 260] width 16 height 18
click at [870, 426] on span "17" at bounding box center [878, 425] width 31 height 31
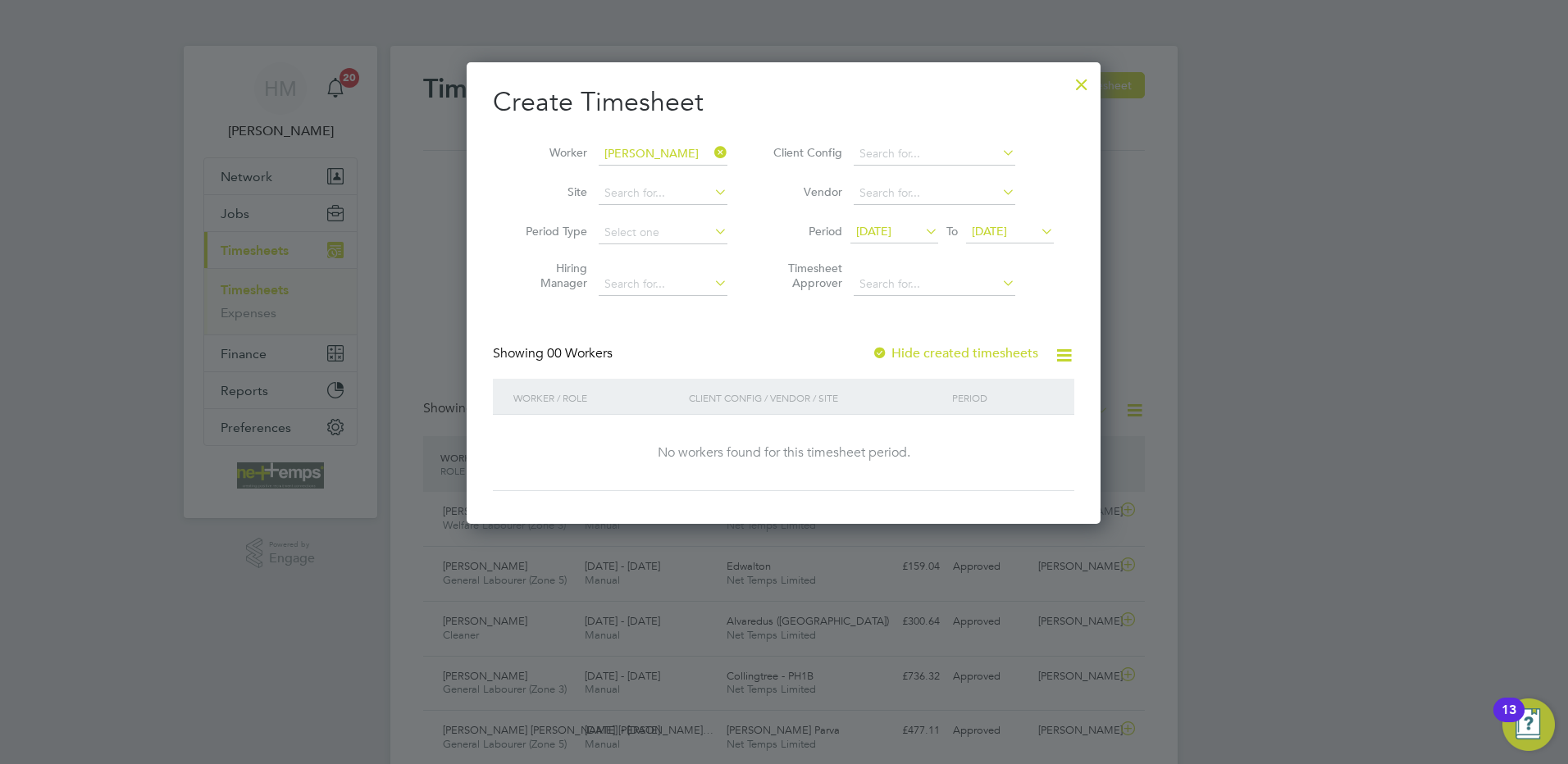
click at [1000, 231] on span "[DATE]" at bounding box center [989, 231] width 36 height 15
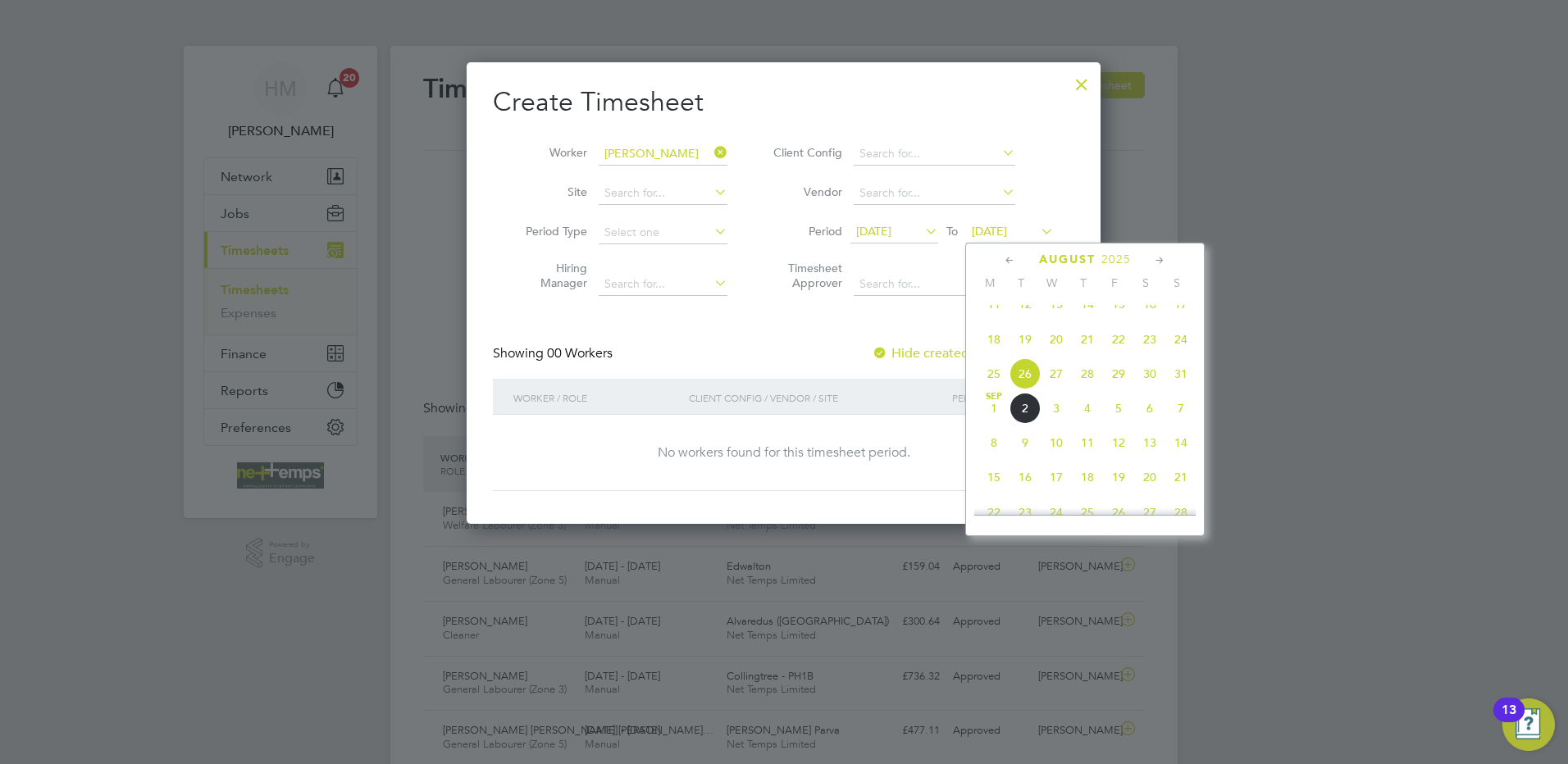
click at [1005, 258] on icon at bounding box center [1009, 260] width 16 height 18
click at [1179, 424] on span "23" at bounding box center [1180, 425] width 31 height 31
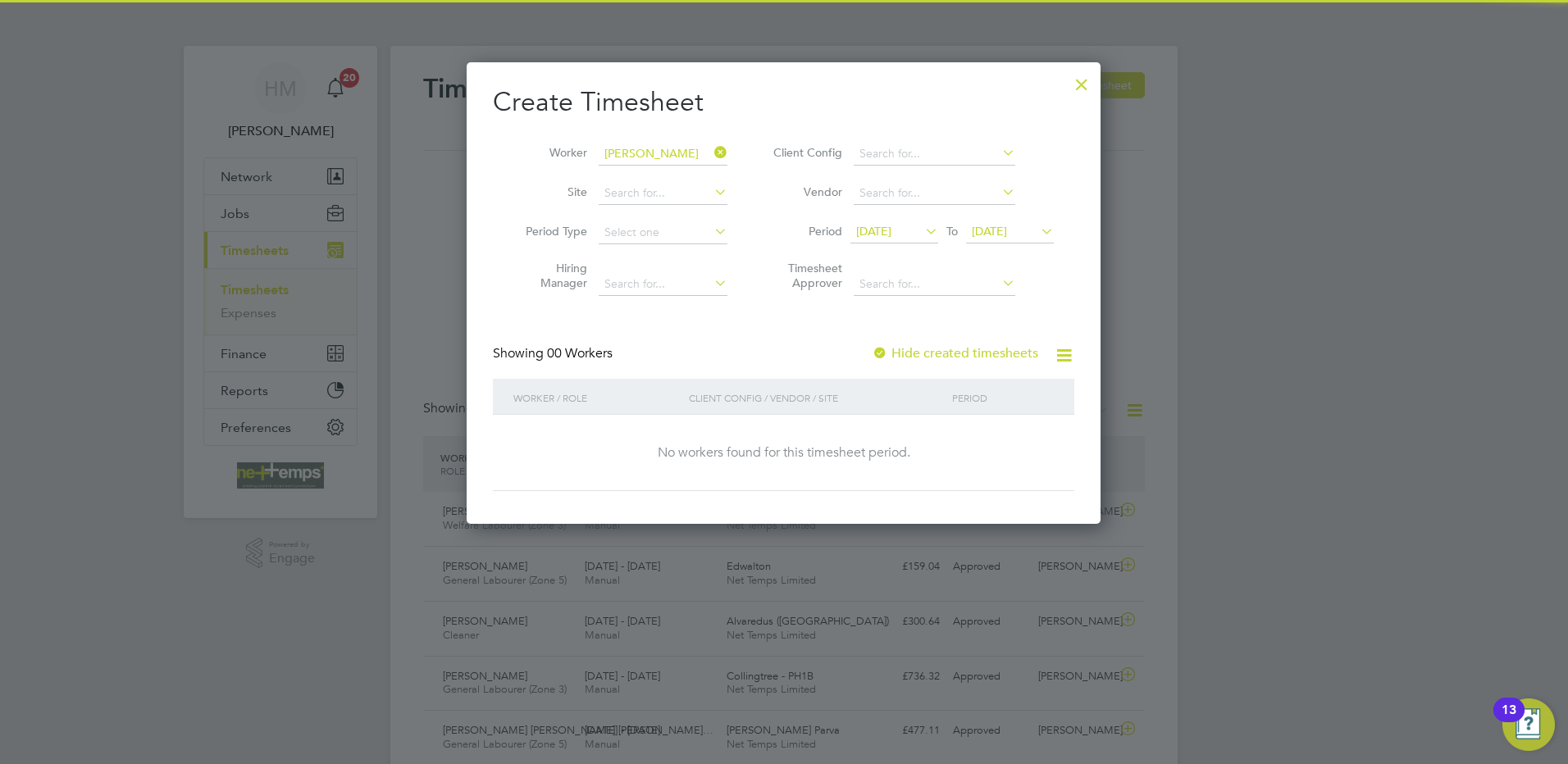
click at [983, 350] on label "Hide created timesheets" at bounding box center [955, 354] width 166 height 16
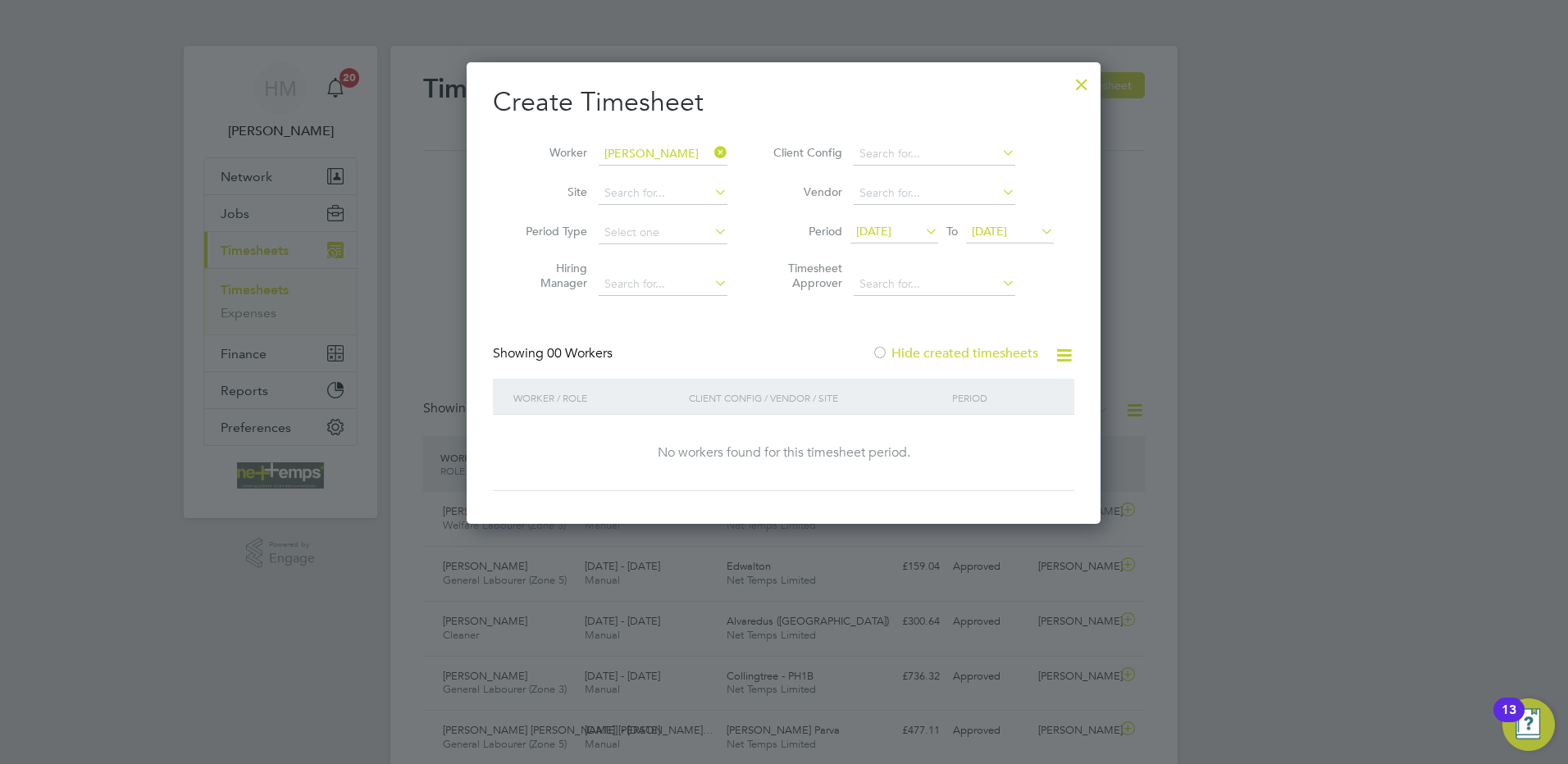
drag, startPoint x: 996, startPoint y: 232, endPoint x: 1067, endPoint y: 276, distance: 83.5
click at [997, 232] on span "[DATE]" at bounding box center [989, 231] width 36 height 15
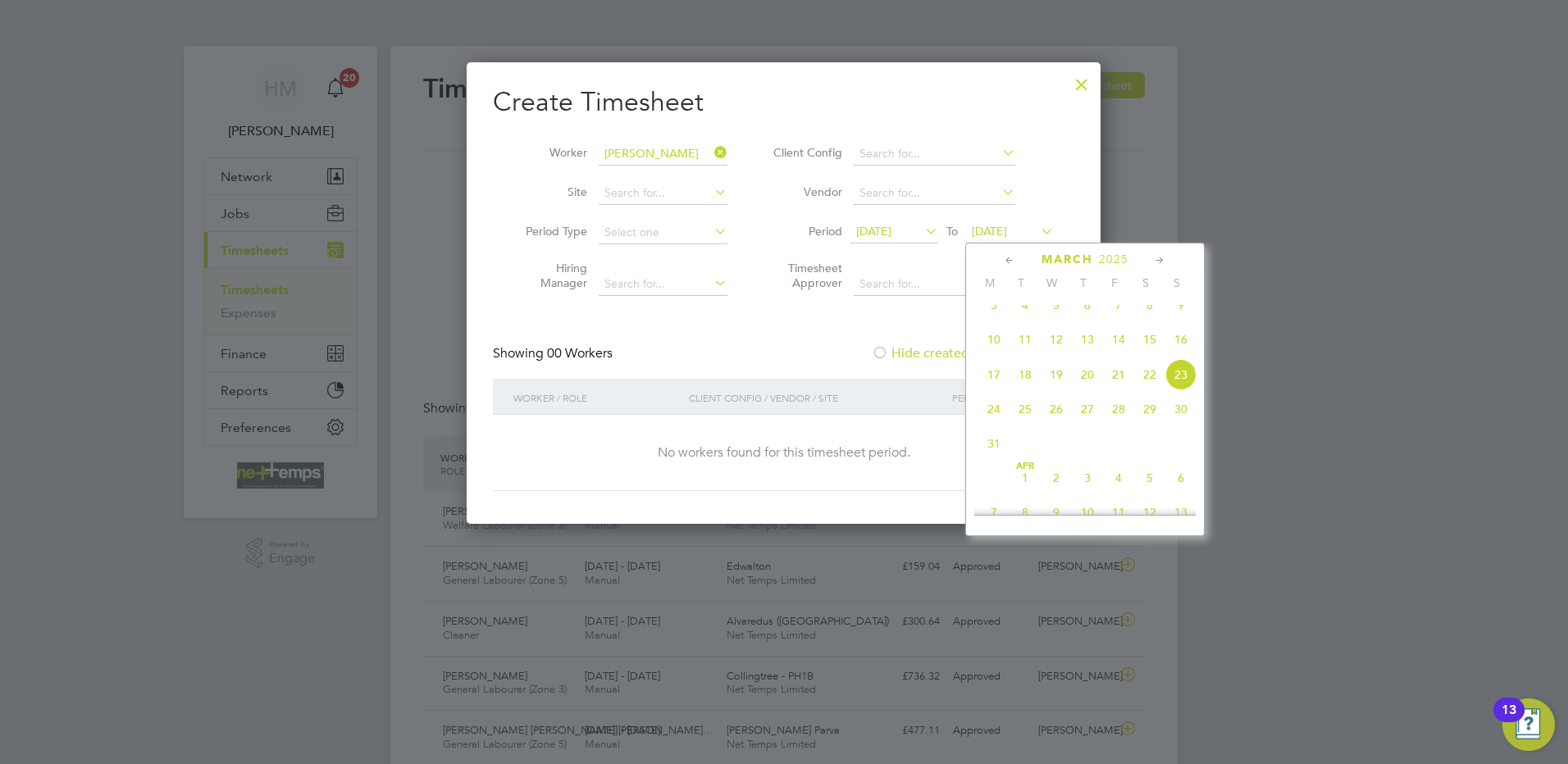
click at [1184, 385] on span "23" at bounding box center [1180, 375] width 31 height 31
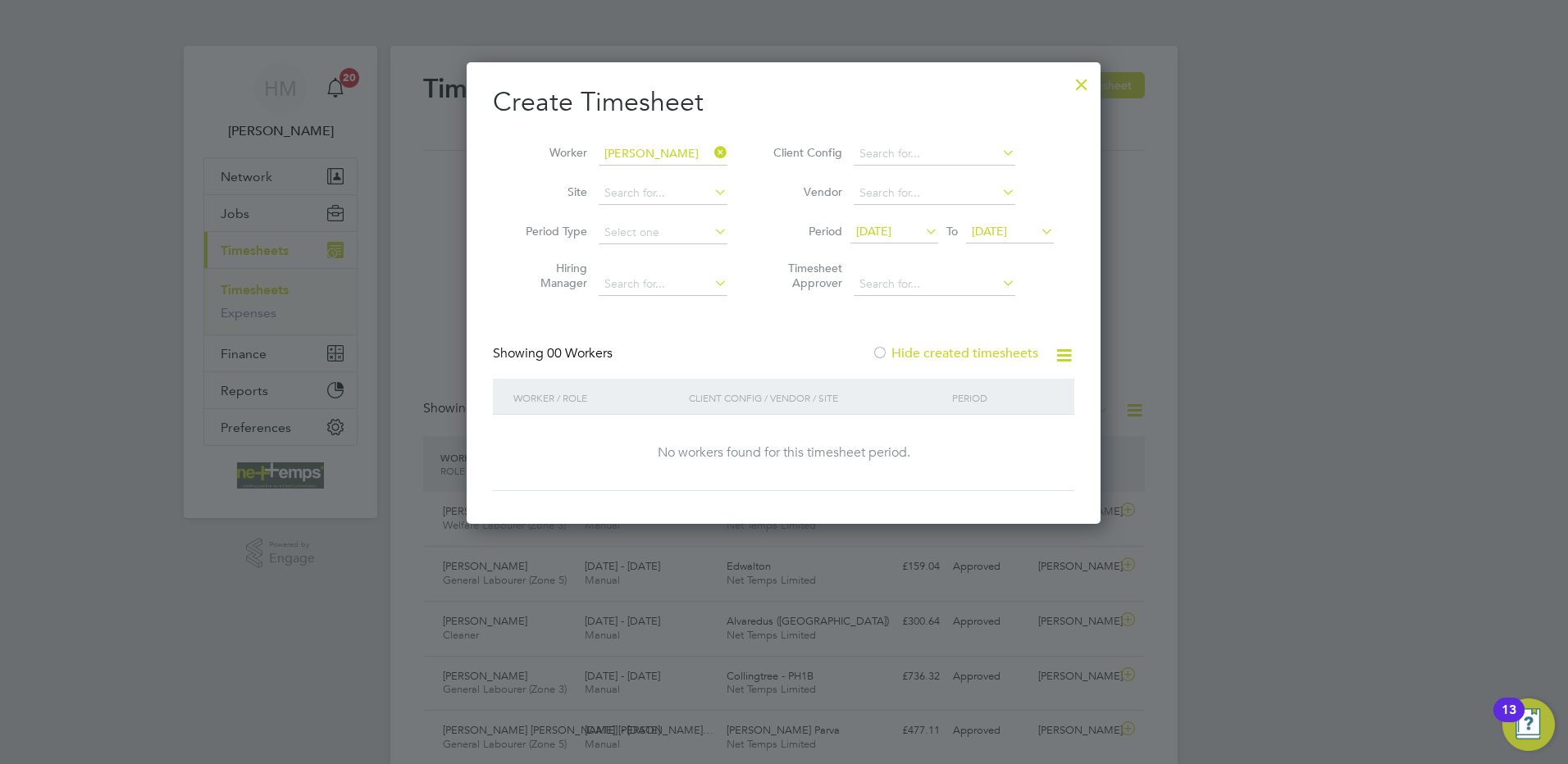
click at [992, 229] on span "[DATE]" at bounding box center [989, 231] width 36 height 15
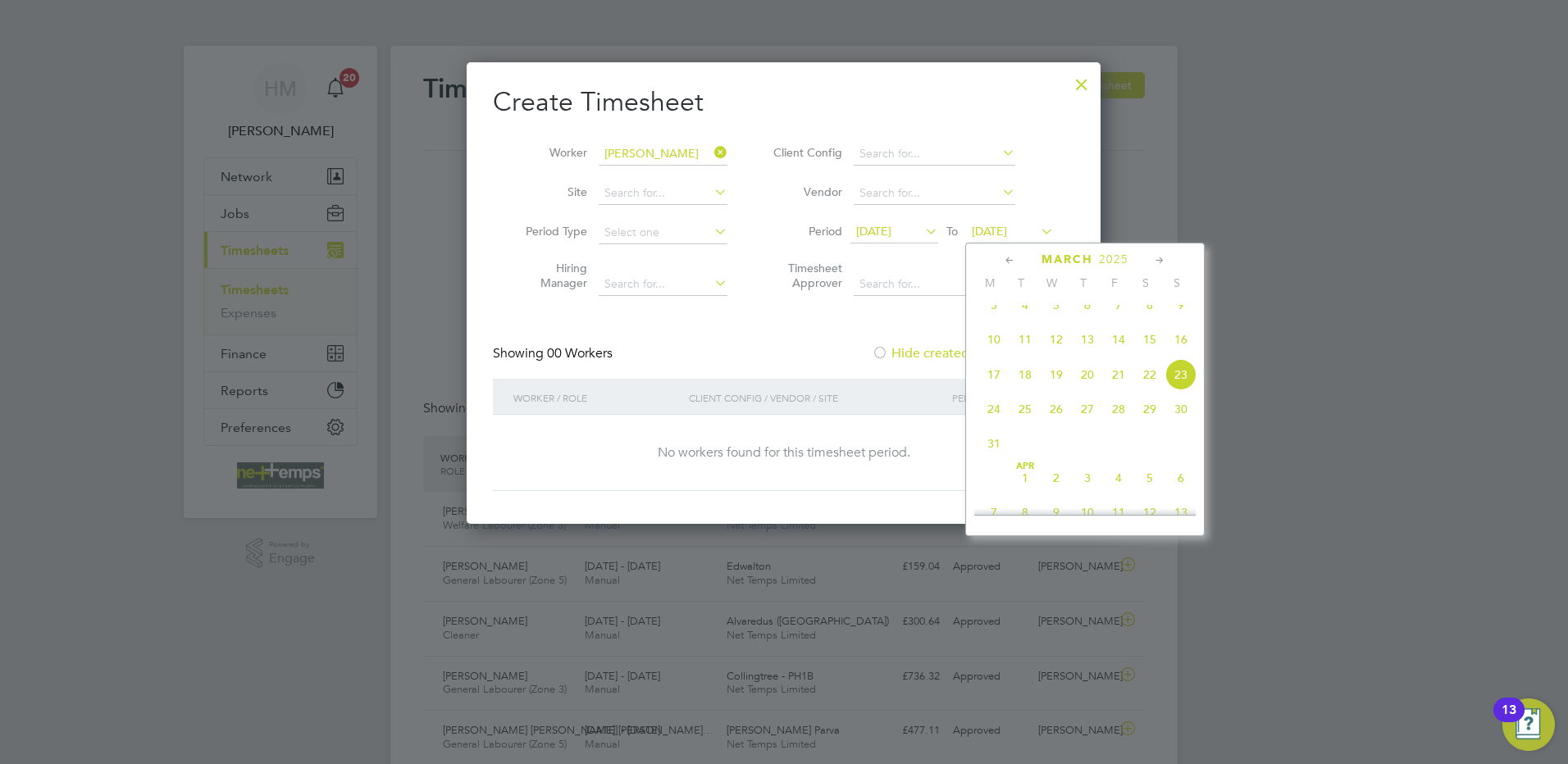
click at [1183, 387] on span "23" at bounding box center [1180, 375] width 31 height 31
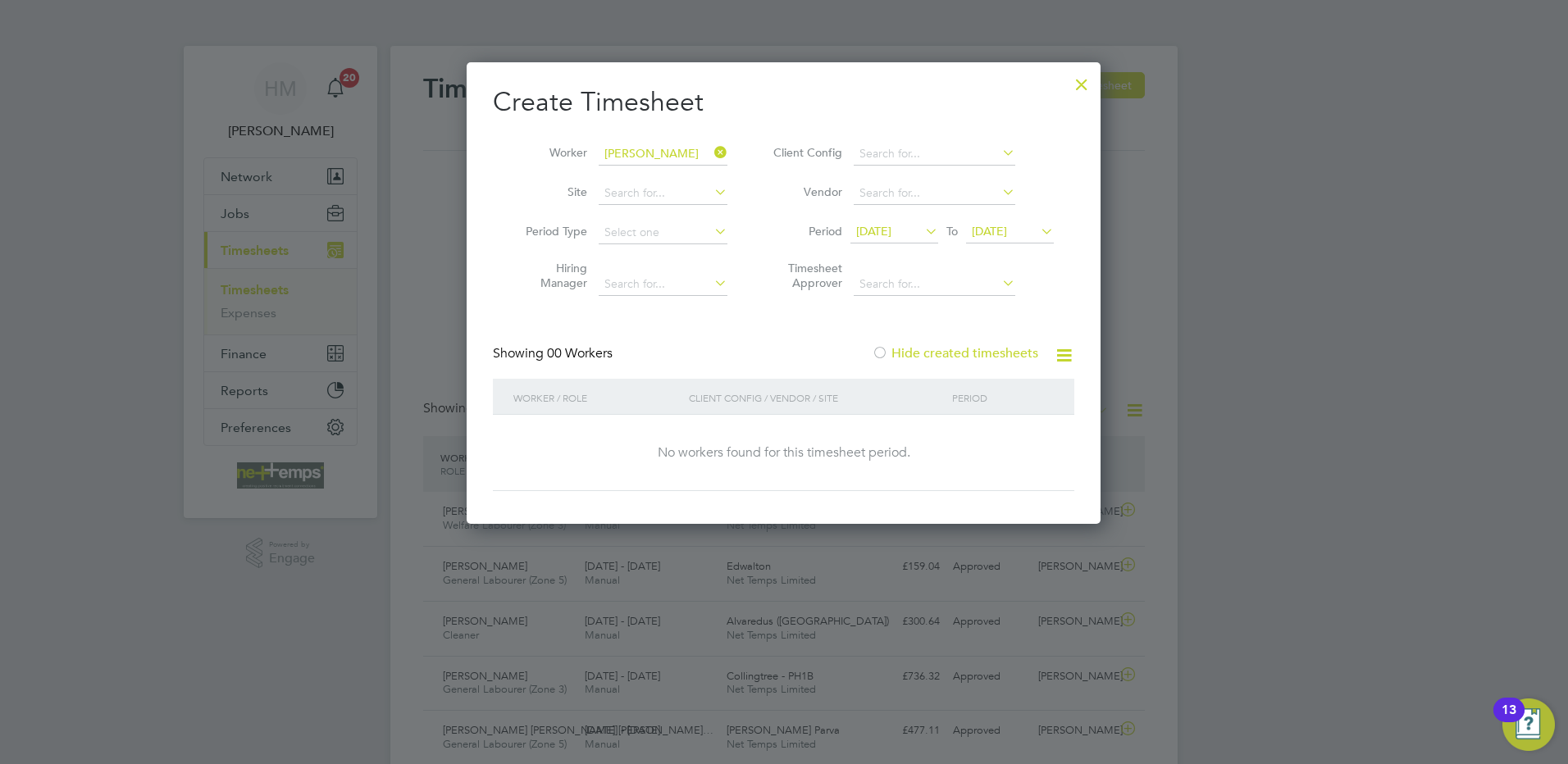
click at [922, 231] on icon at bounding box center [922, 230] width 0 height 23
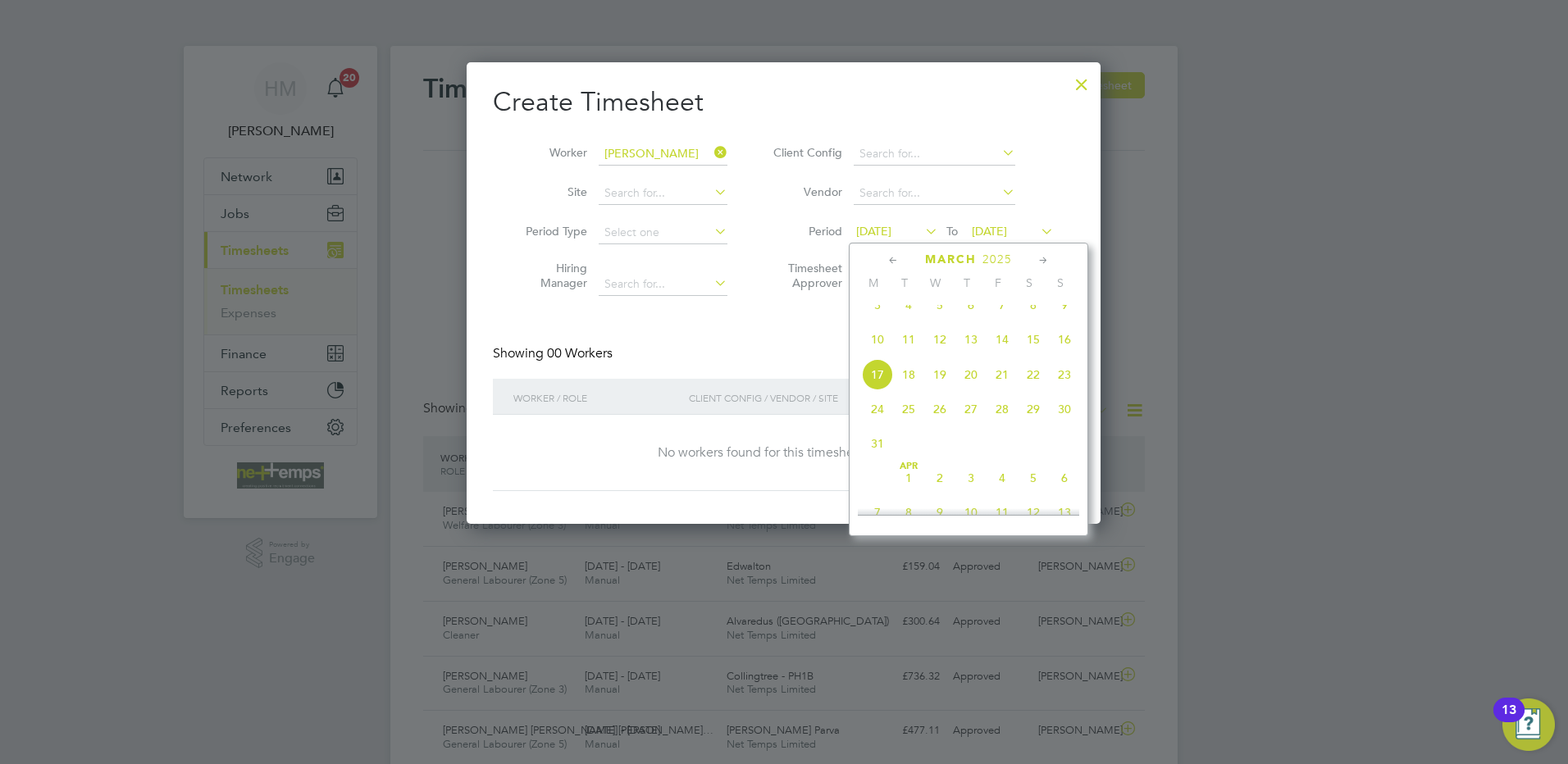
click at [884, 389] on span "17" at bounding box center [878, 375] width 31 height 31
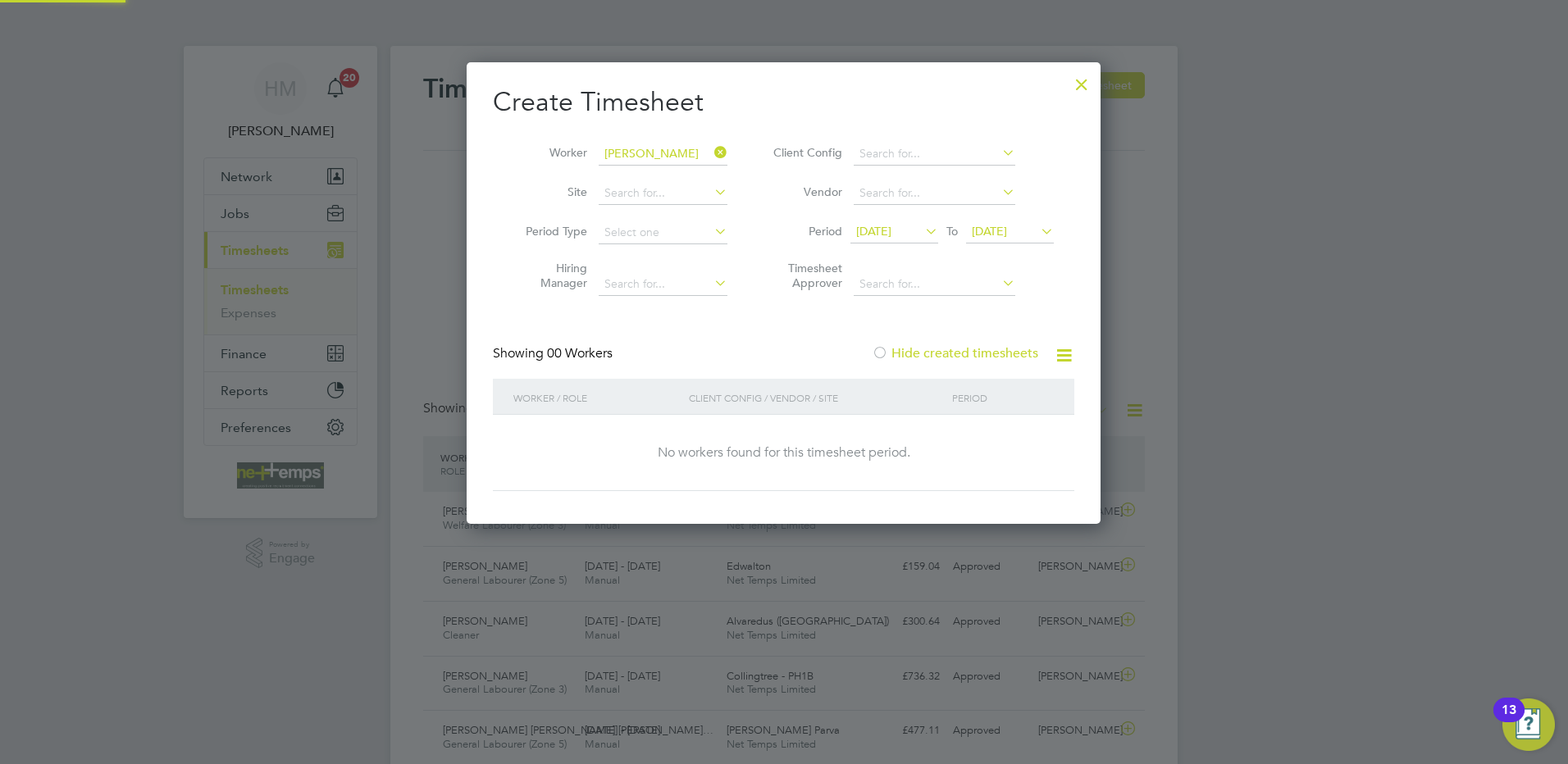
click at [932, 444] on div "No workers found for this timesheet period." at bounding box center [784, 452] width 549 height 17
click at [1078, 85] on div at bounding box center [1082, 80] width 29 height 29
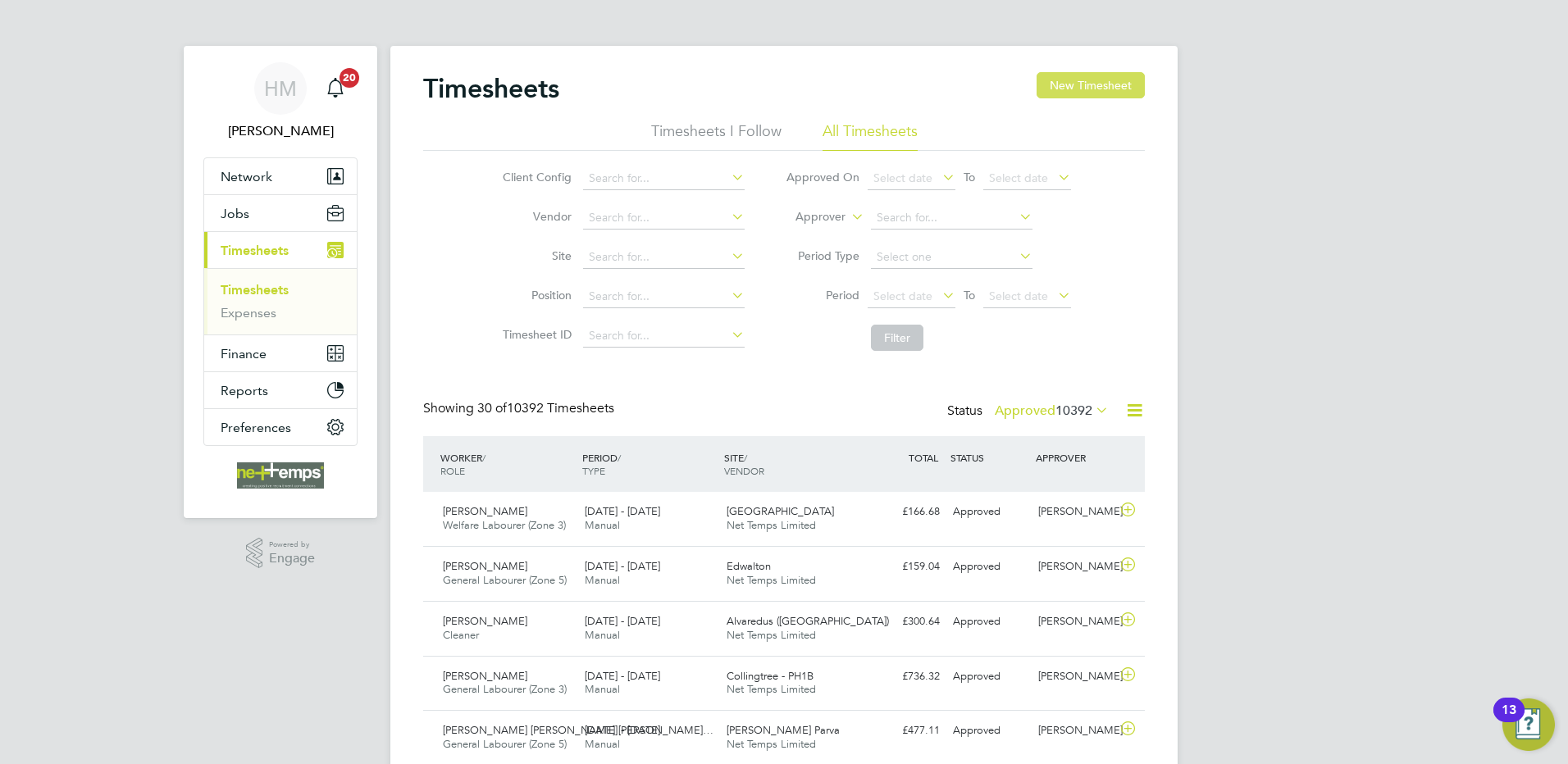
click at [1072, 90] on button "New Timesheet" at bounding box center [1091, 85] width 108 height 27
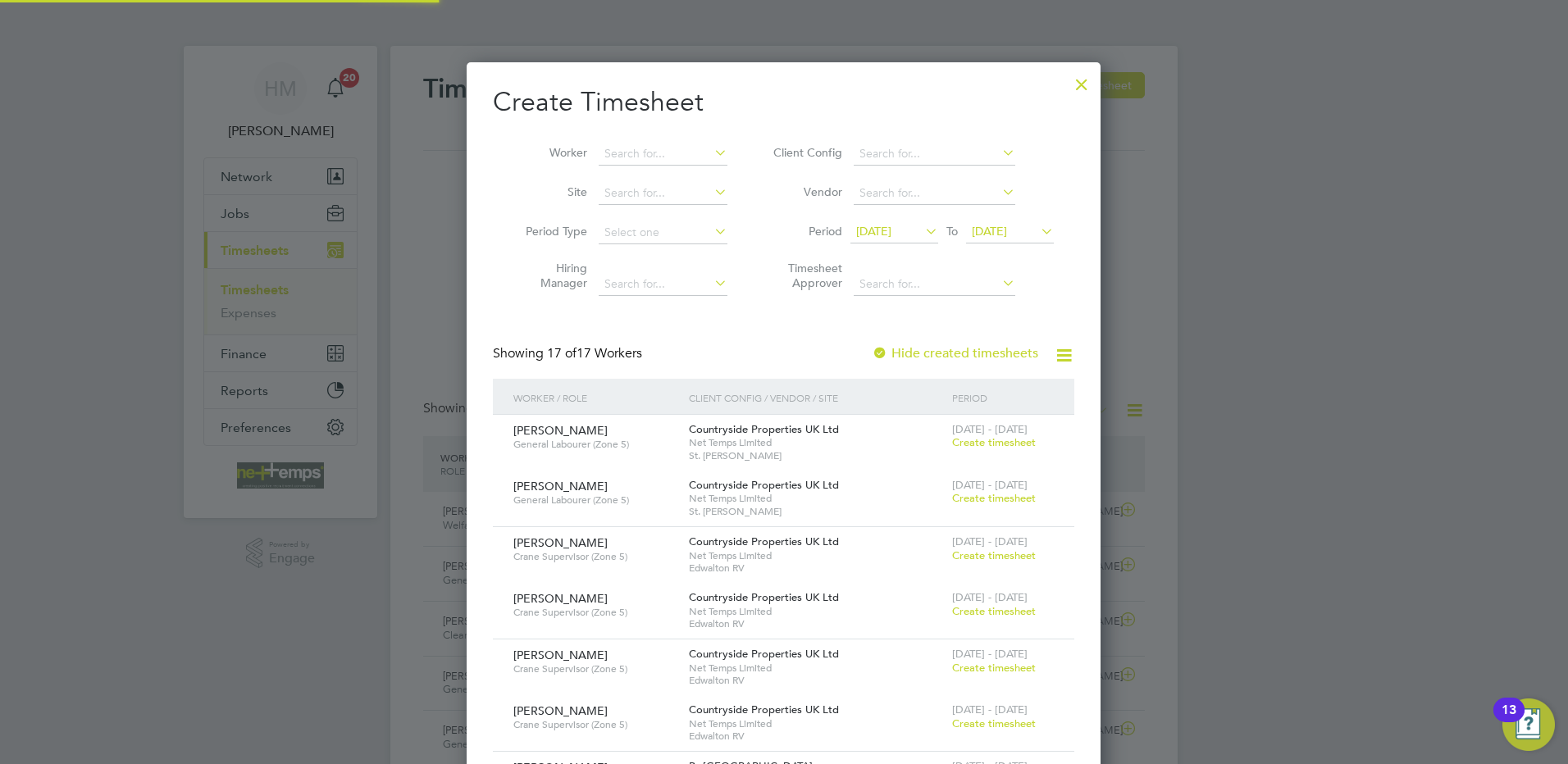
scroll to position [8, 8]
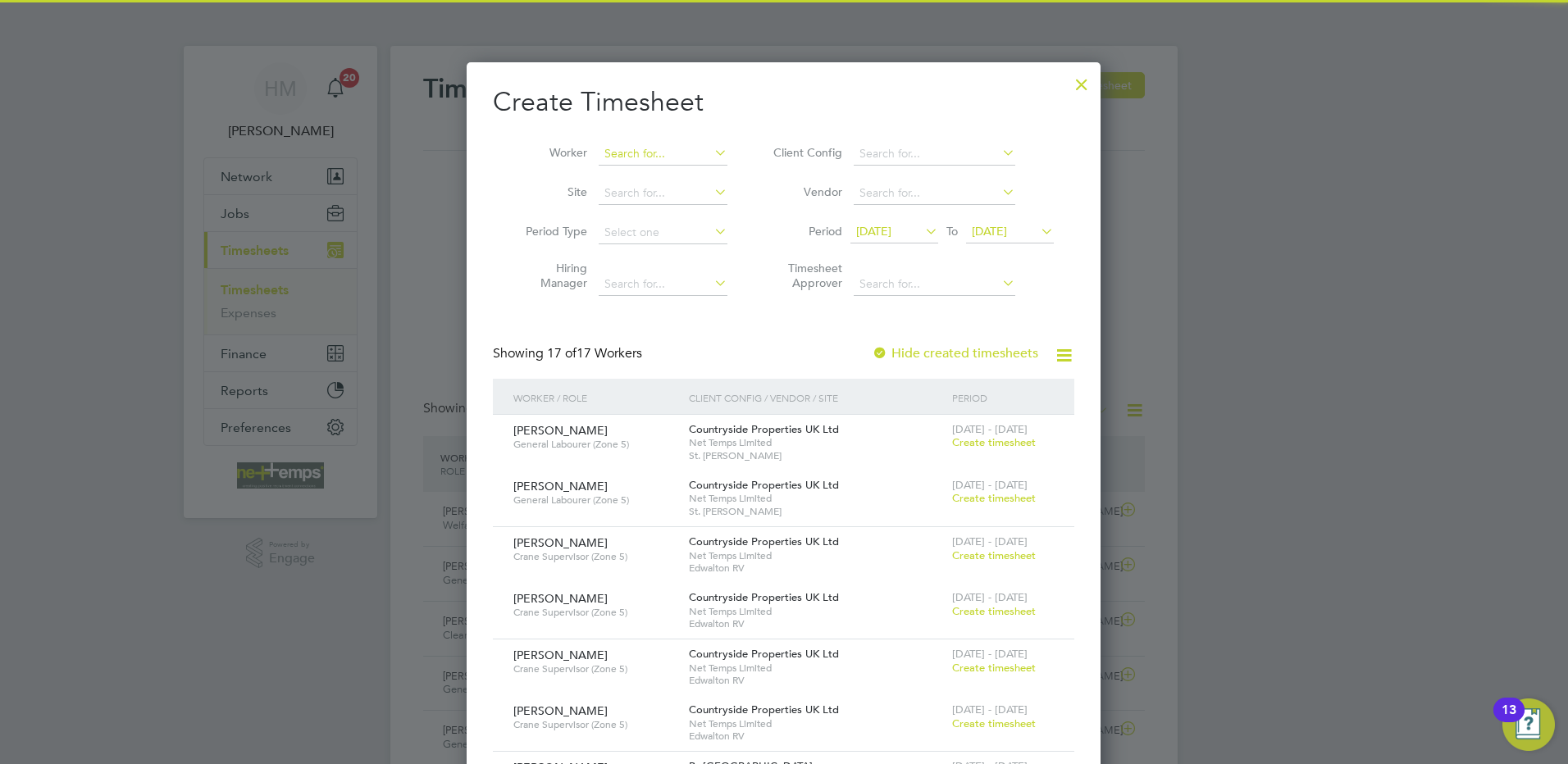
click at [651, 158] on input at bounding box center [663, 154] width 129 height 23
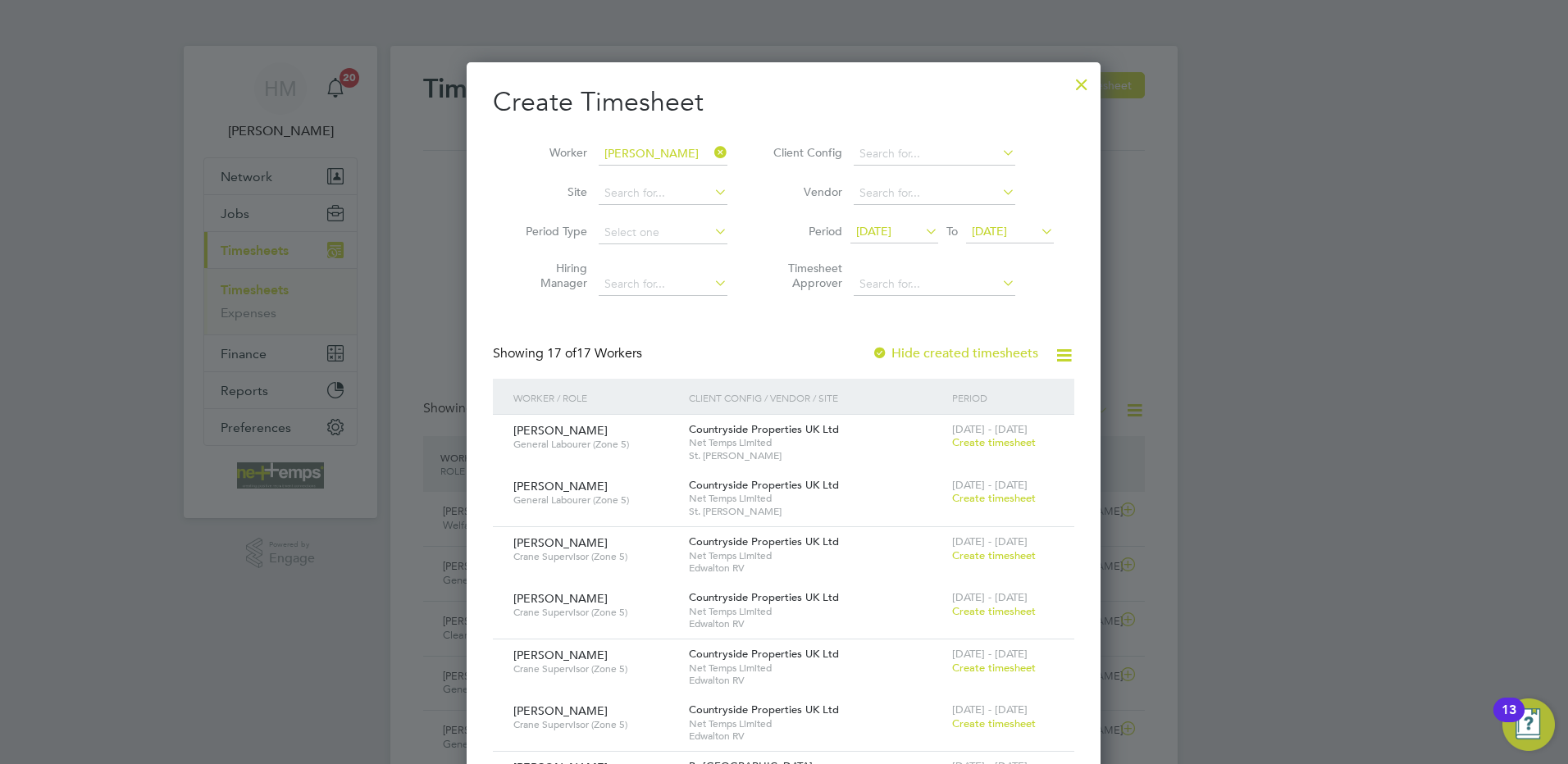
click at [683, 260] on li "[PERSON_NAME]" at bounding box center [706, 265] width 217 height 22
type input "[PERSON_NAME]"
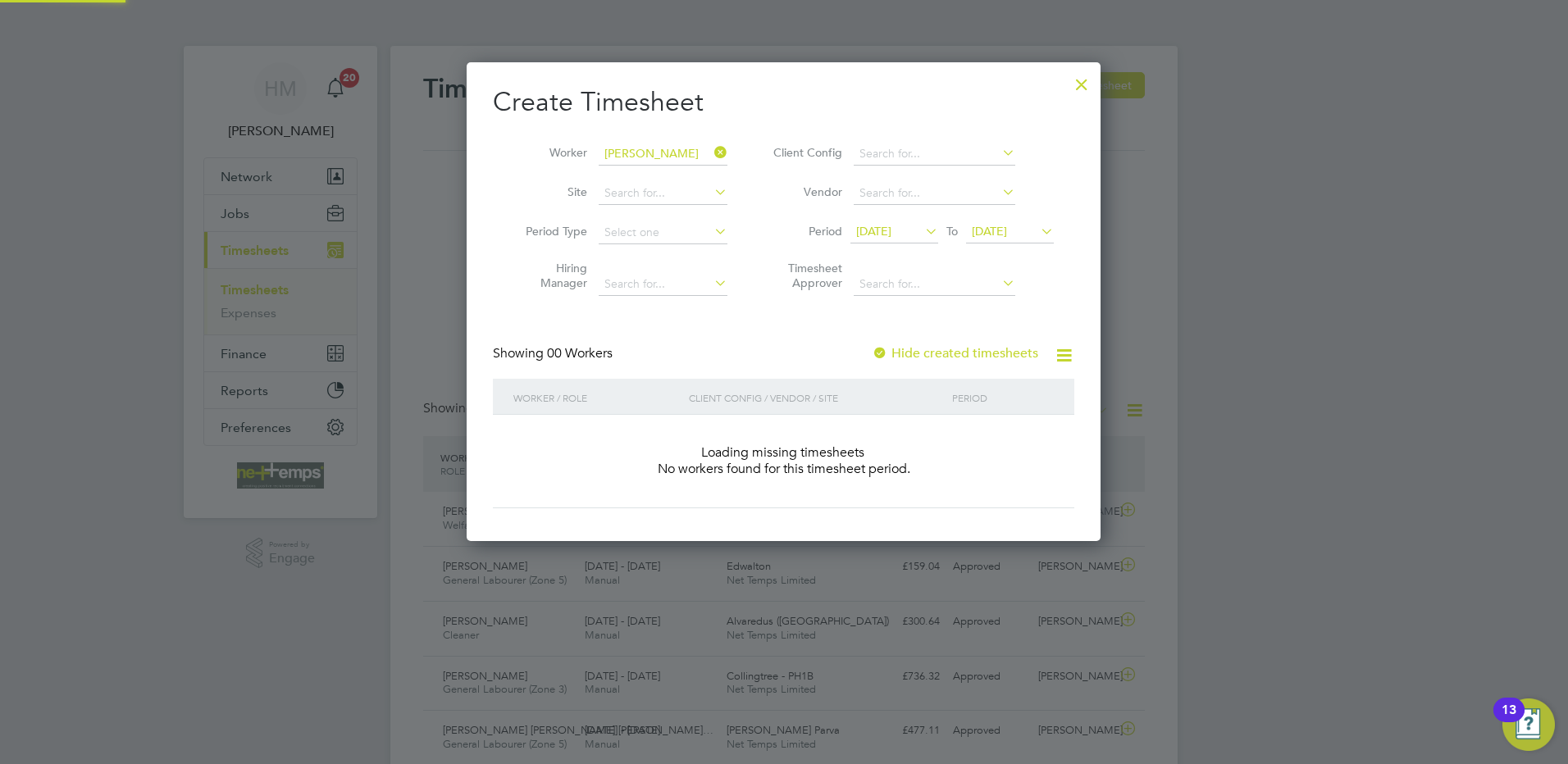
scroll to position [462, 635]
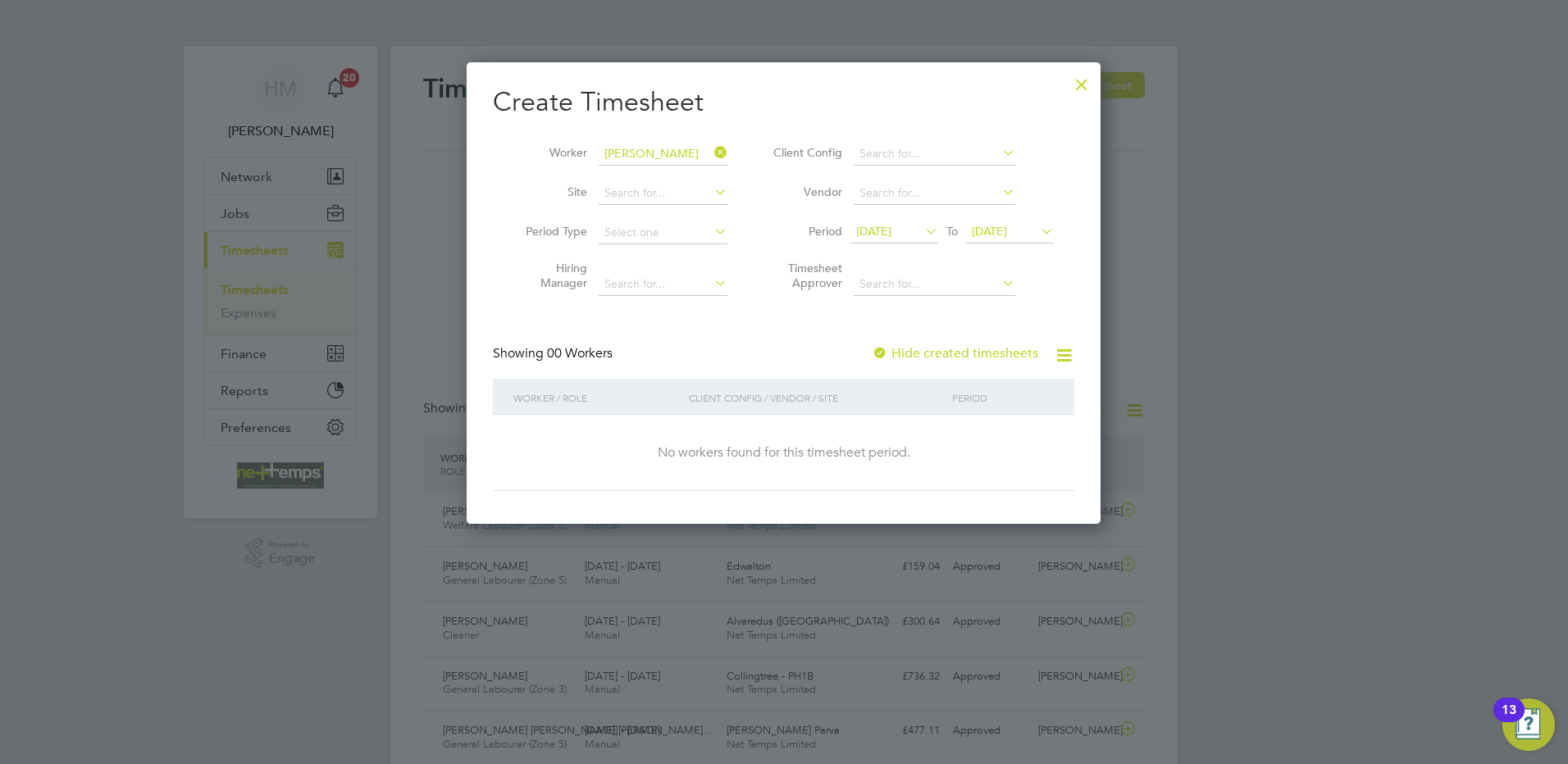
click at [891, 228] on span "[DATE]" at bounding box center [873, 231] width 36 height 15
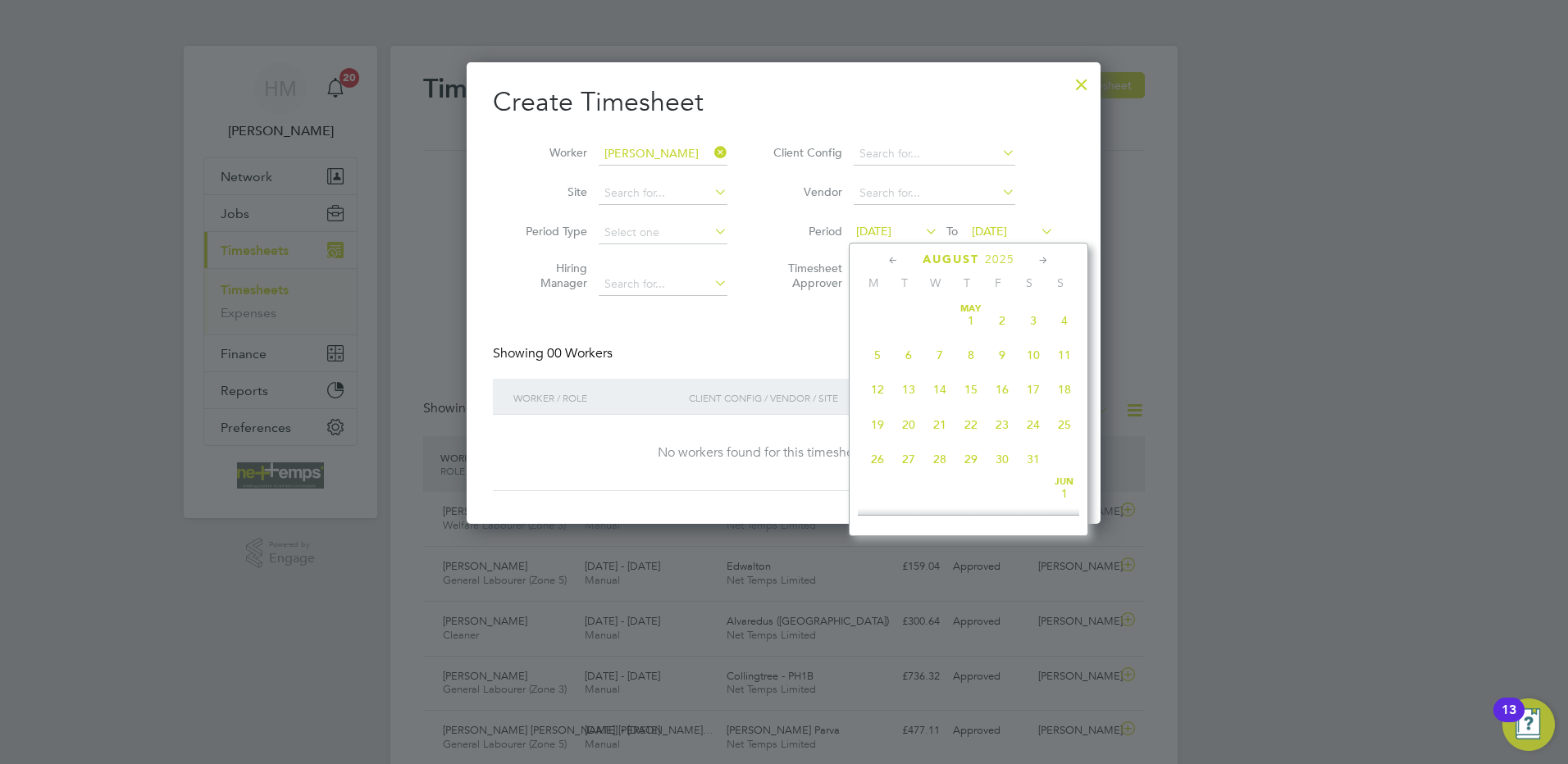
scroll to position [603, 0]
click at [1042, 258] on icon at bounding box center [1043, 260] width 16 height 18
click at [895, 263] on icon at bounding box center [893, 260] width 16 height 18
click at [893, 263] on icon at bounding box center [893, 260] width 16 height 18
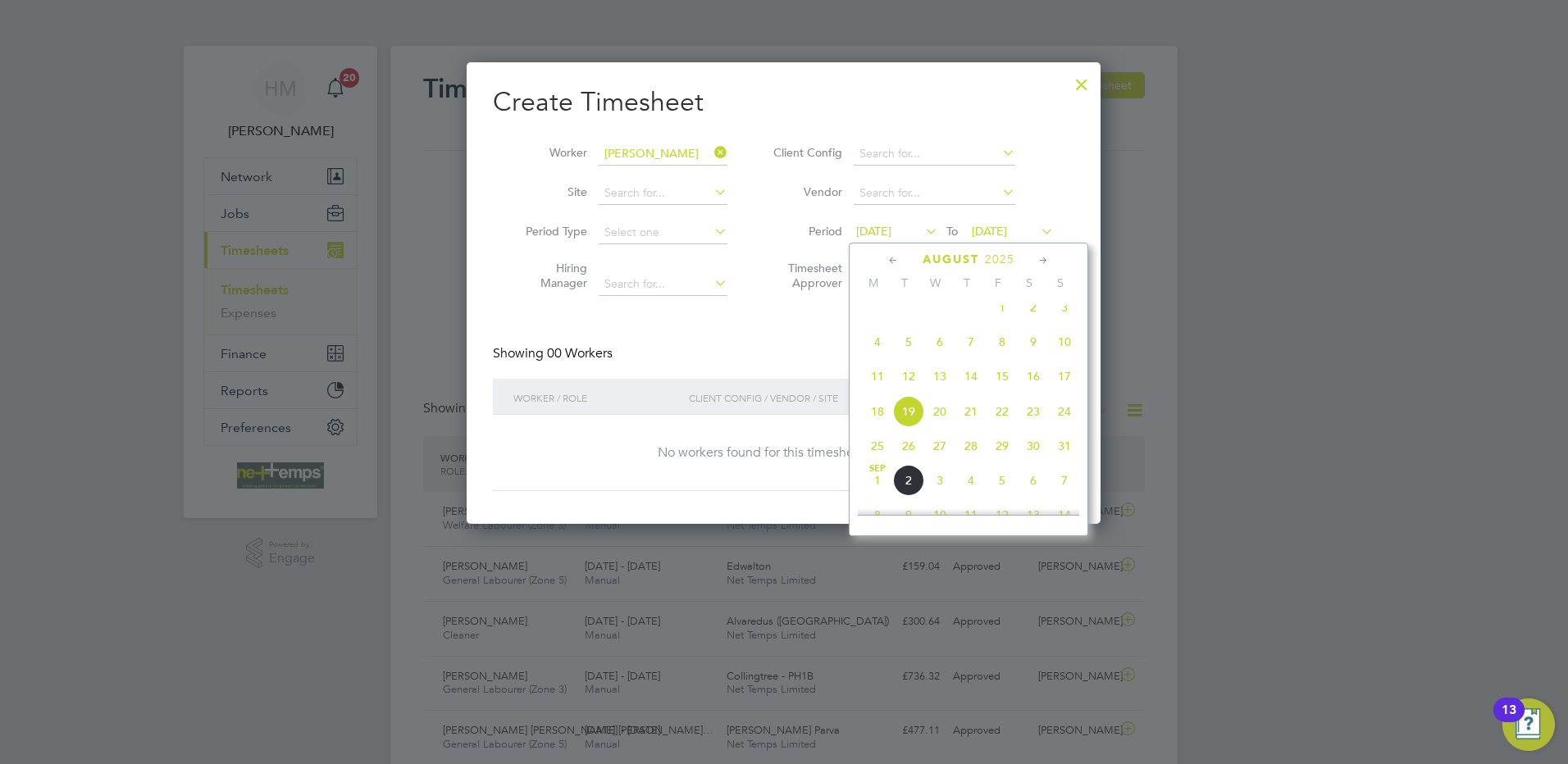
scroll to position [389, 0]
click at [871, 353] on span "7" at bounding box center [878, 345] width 31 height 31
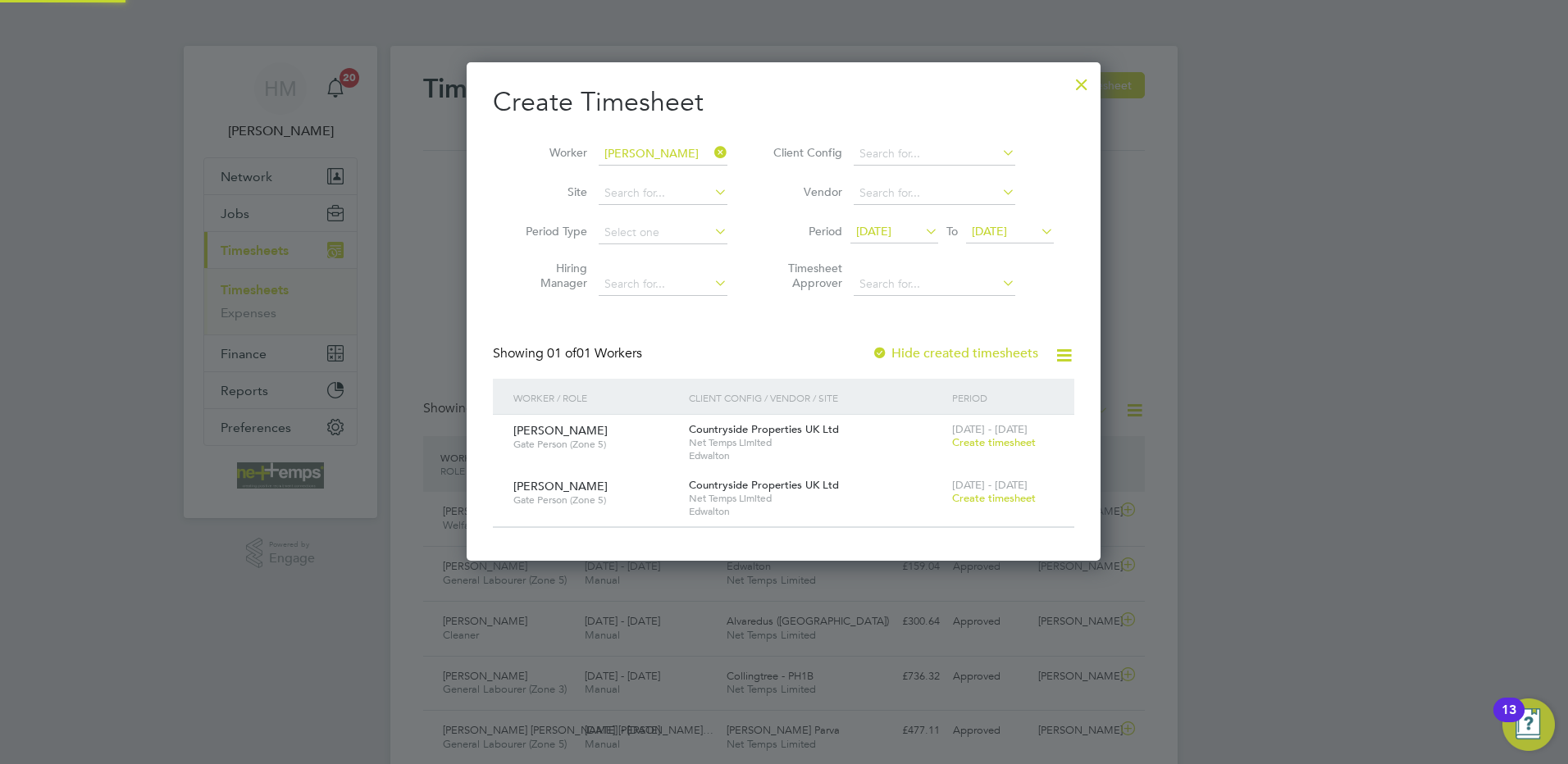
scroll to position [497, 635]
click at [1000, 441] on span "Create timesheet" at bounding box center [993, 441] width 83 height 14
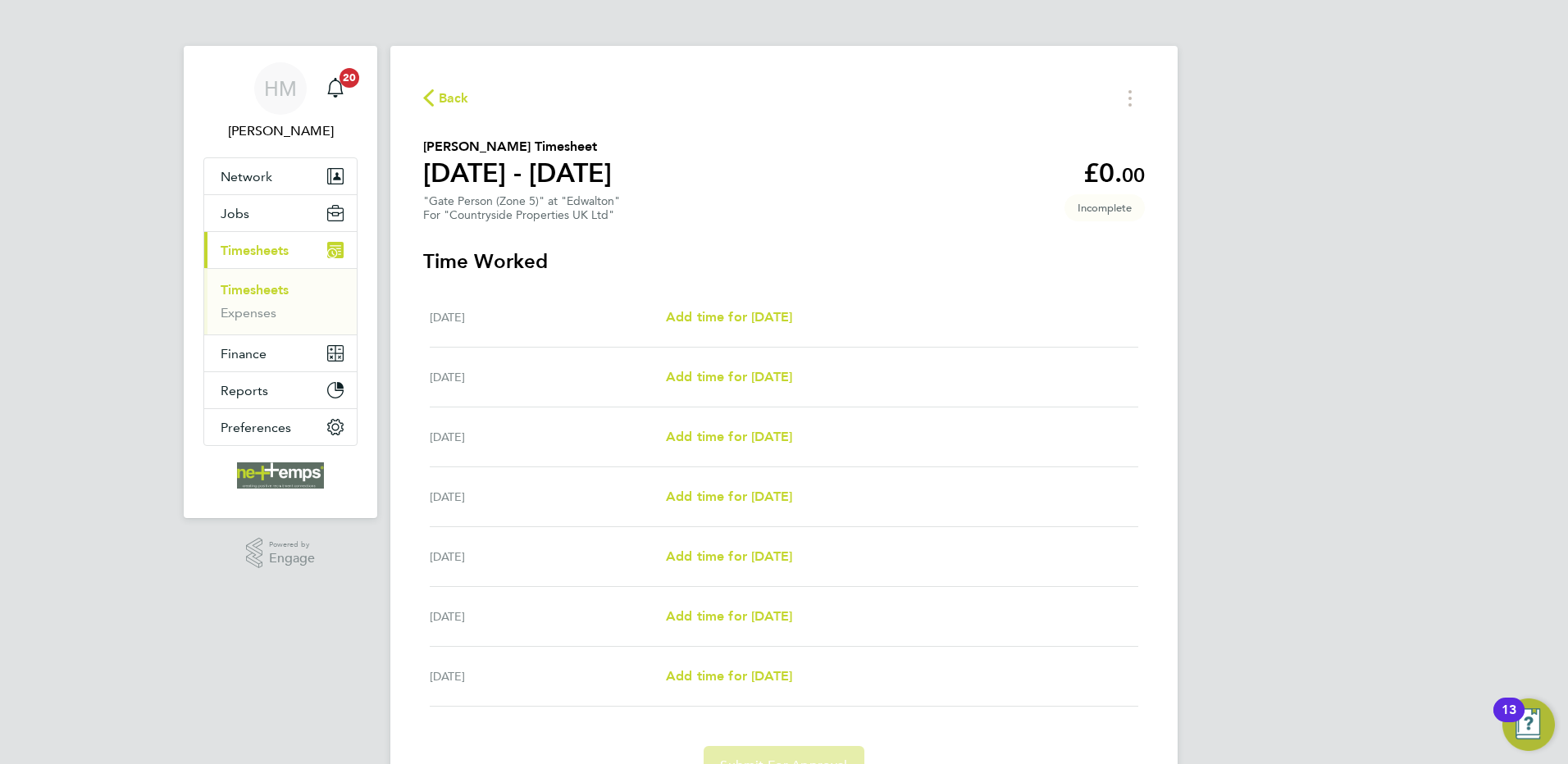
click at [465, 97] on span "Back" at bounding box center [453, 99] width 30 height 20
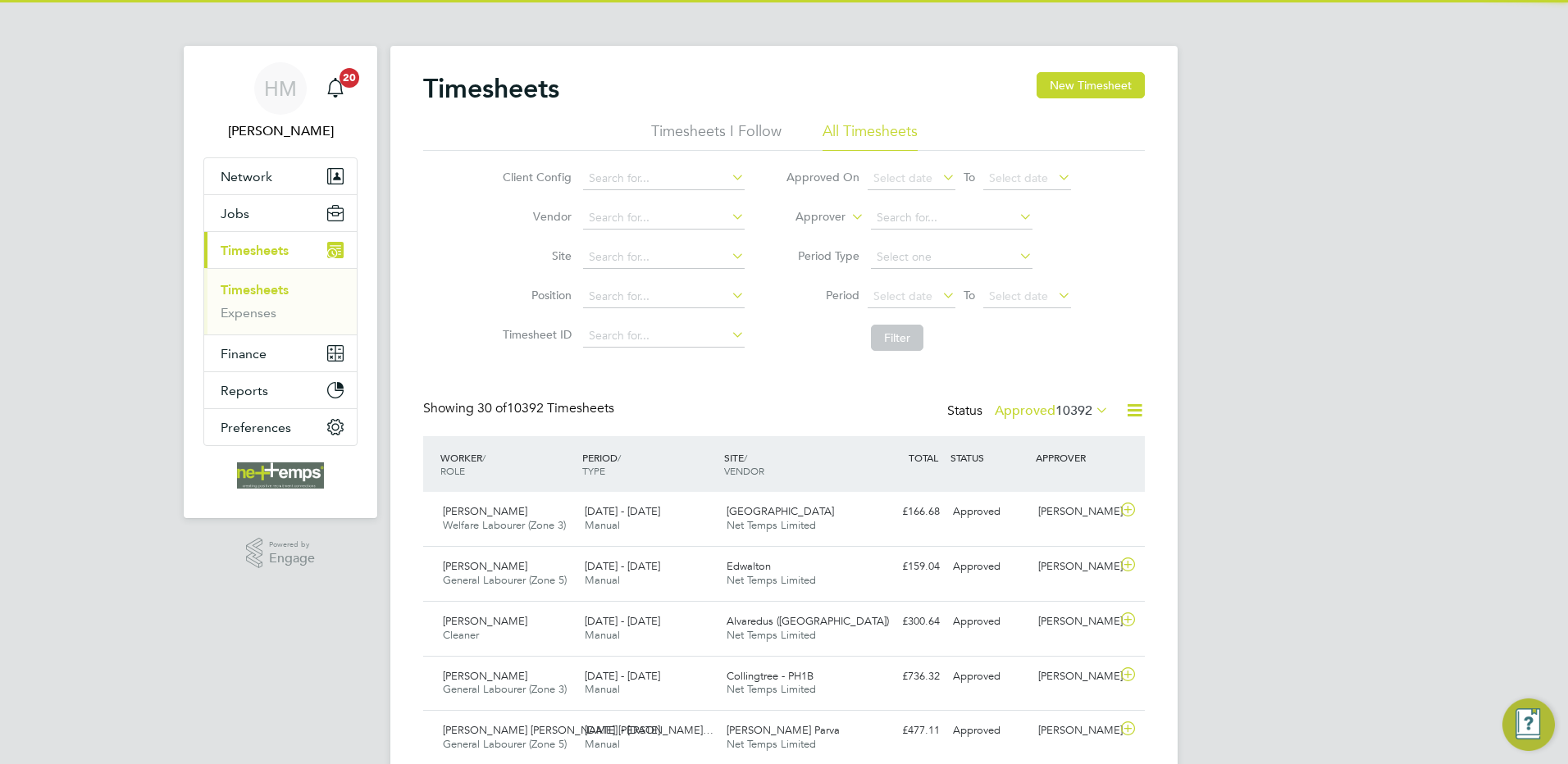
scroll to position [42, 143]
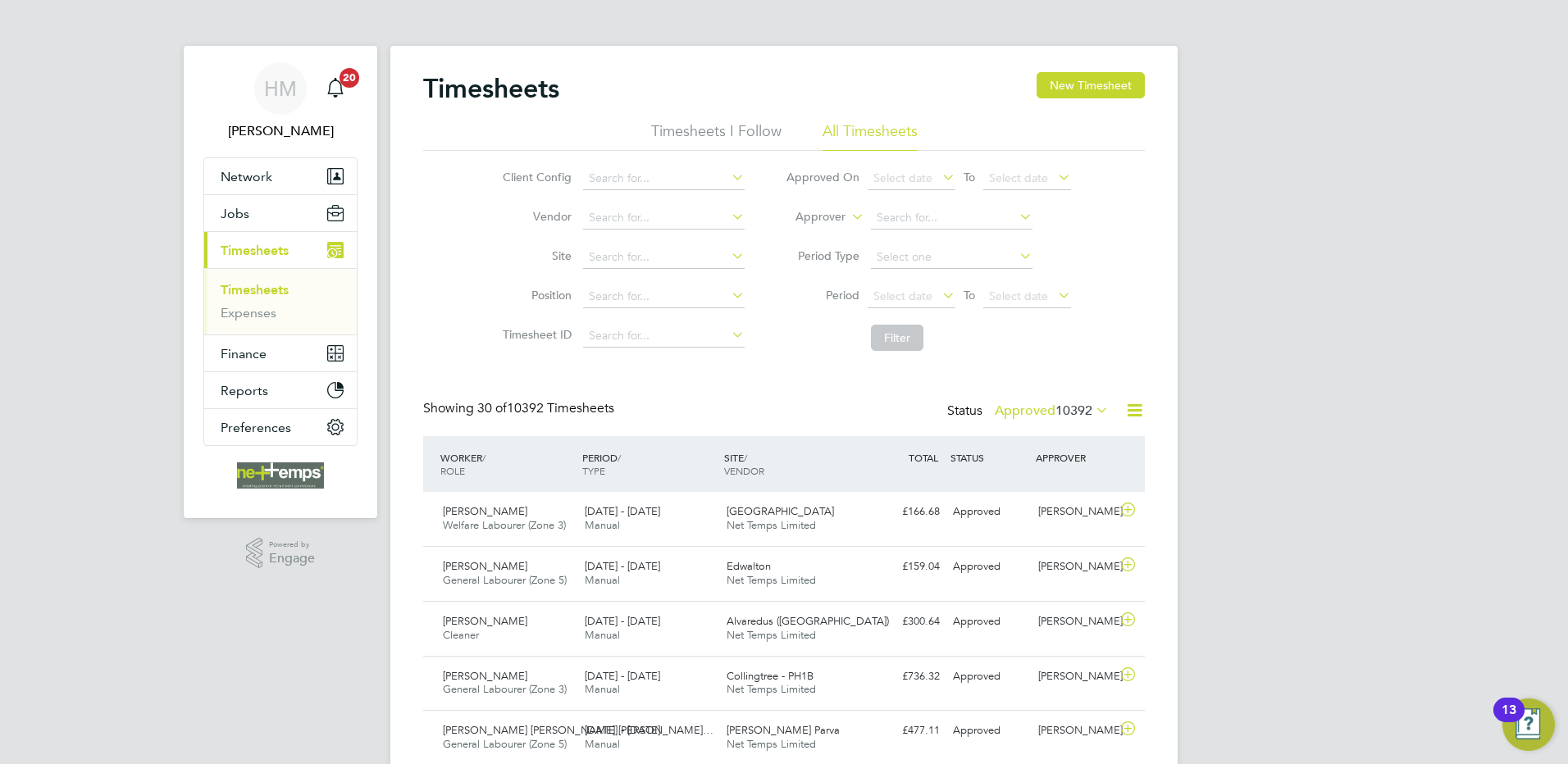
drag, startPoint x: 1078, startPoint y: 80, endPoint x: 1151, endPoint y: 192, distance: 133.7
click at [1079, 82] on button "New Timesheet" at bounding box center [1091, 85] width 108 height 27
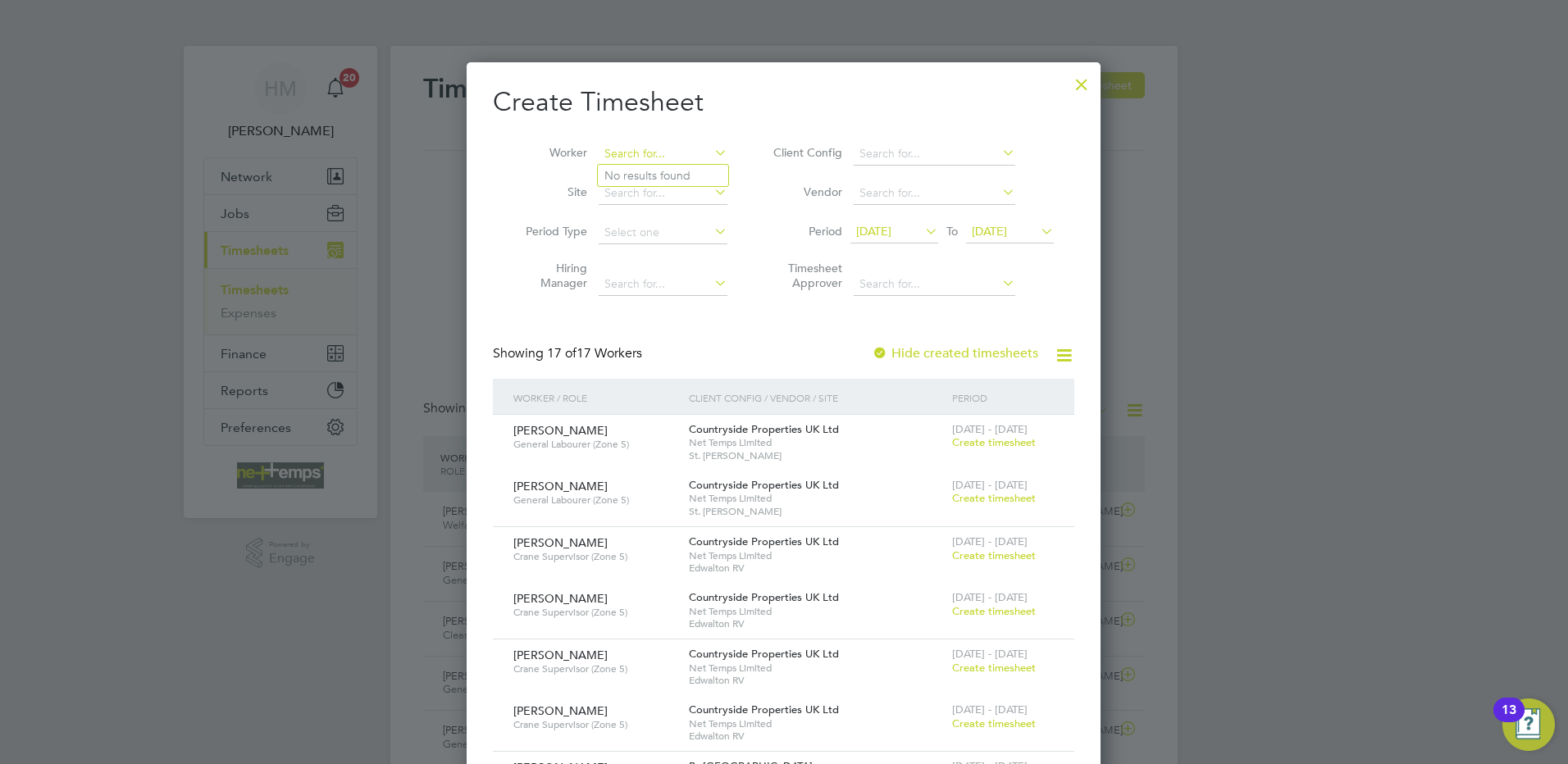
click at [657, 145] on input at bounding box center [663, 154] width 129 height 23
click at [640, 196] on li "[PERSON_NAME] [PERSON_NAME]" at bounding box center [687, 197] width 177 height 22
type input "[PERSON_NAME]"
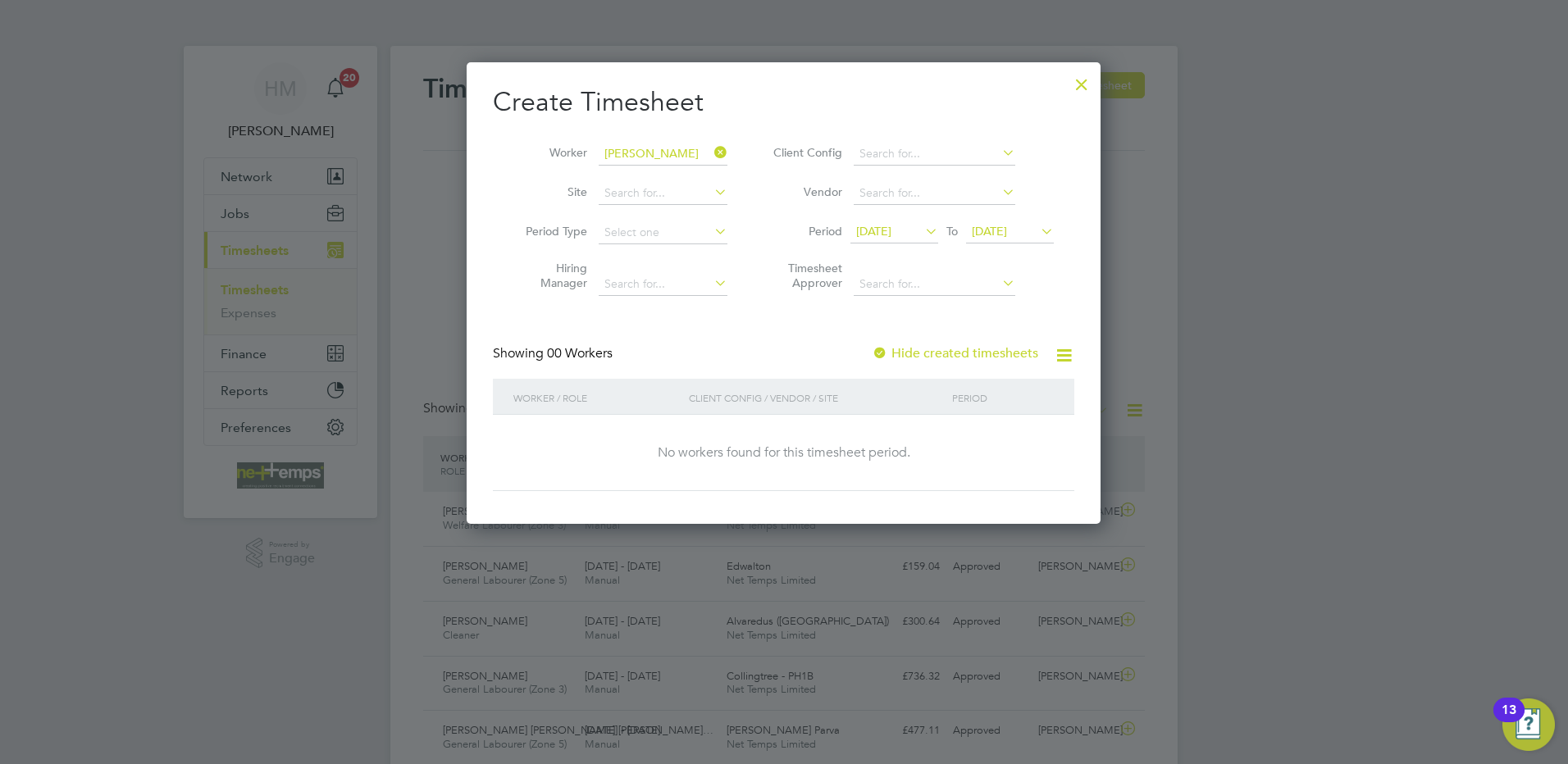
click at [891, 228] on span "[DATE]" at bounding box center [873, 231] width 36 height 15
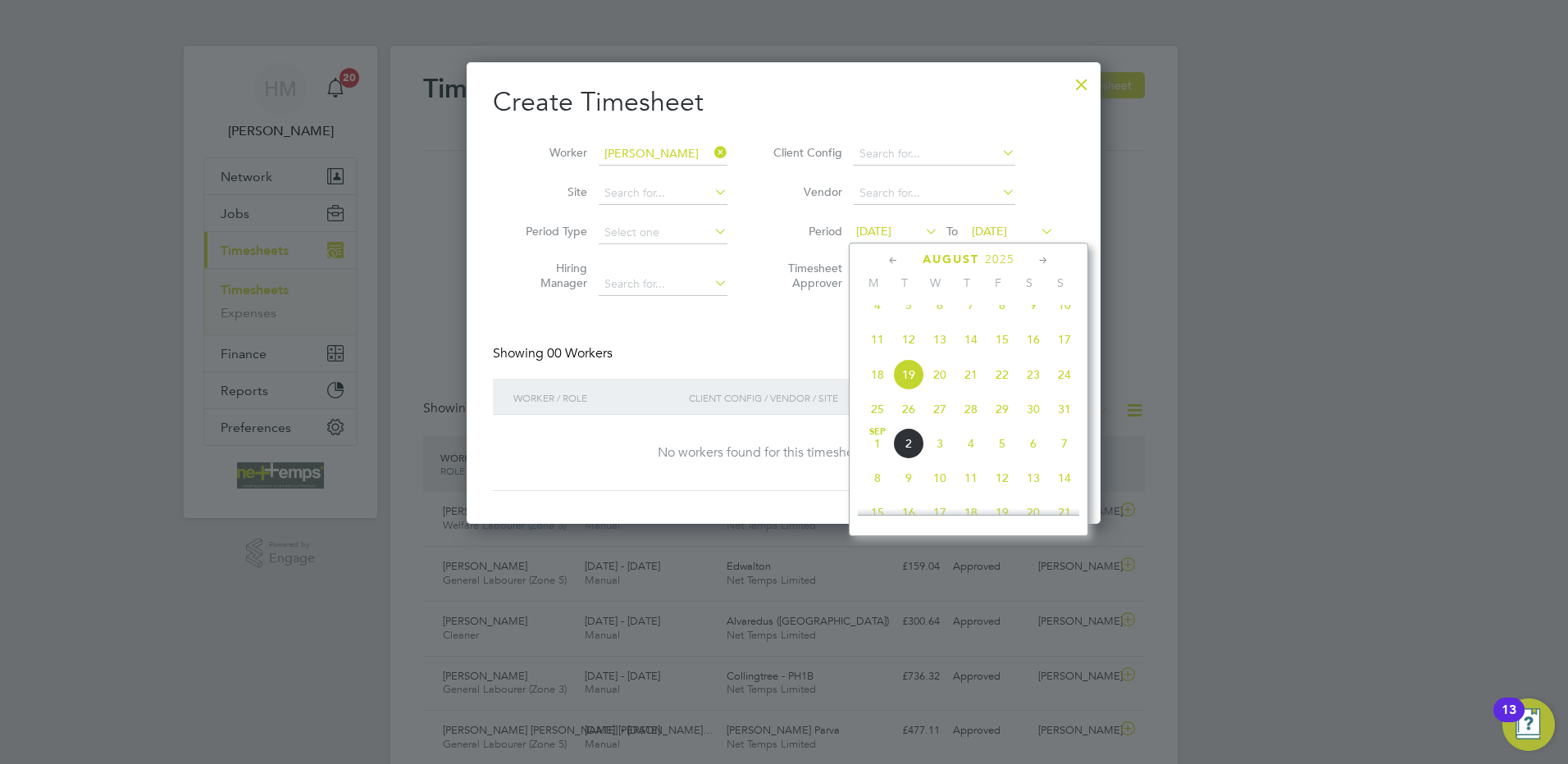
click at [894, 259] on icon at bounding box center [893, 260] width 16 height 18
click at [894, 260] on icon at bounding box center [893, 260] width 16 height 18
click at [875, 354] on span "2" at bounding box center [878, 351] width 31 height 31
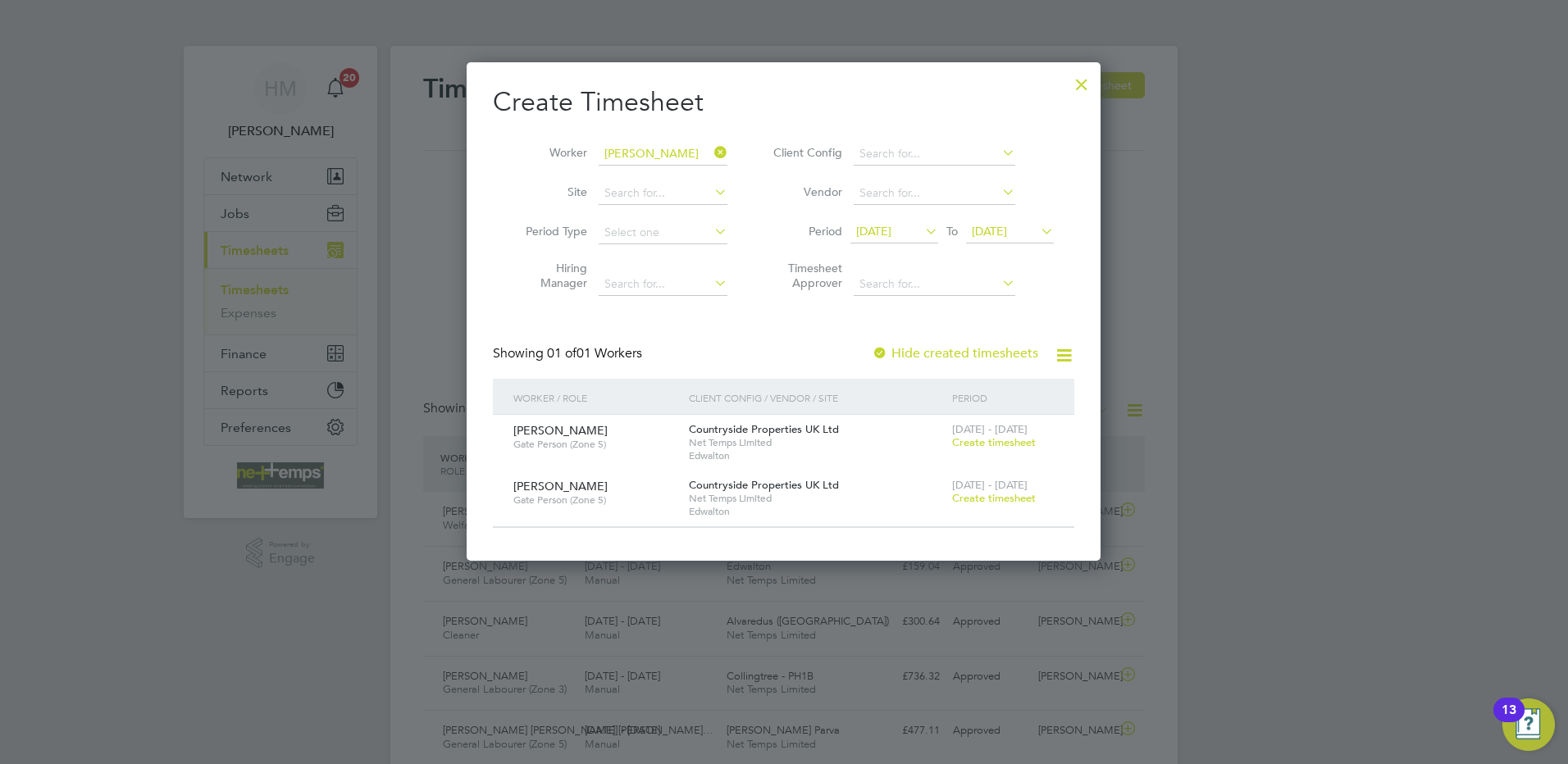
click at [984, 440] on span "Create timesheet" at bounding box center [993, 441] width 83 height 14
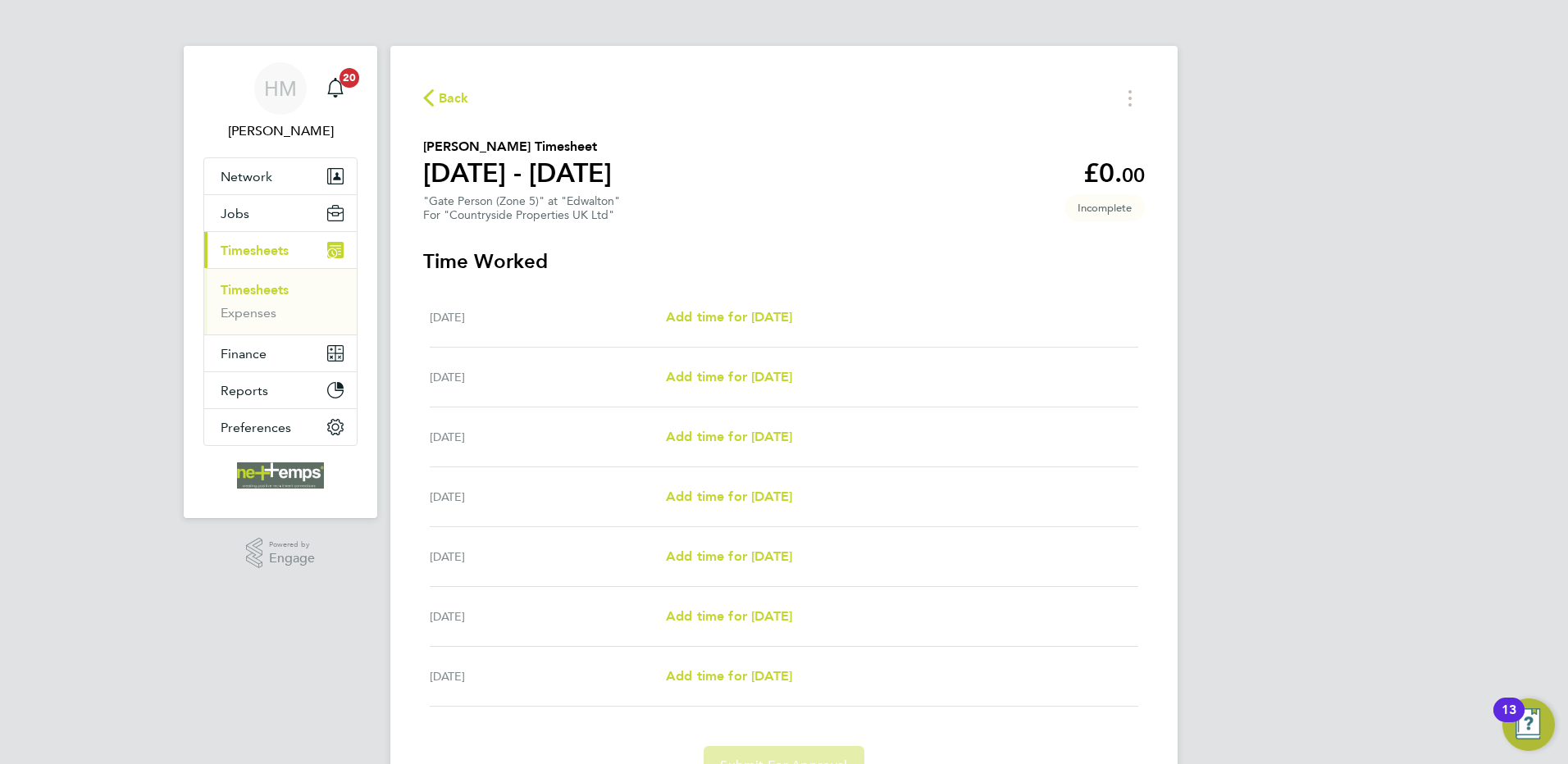
click at [464, 103] on span "Back" at bounding box center [453, 99] width 30 height 20
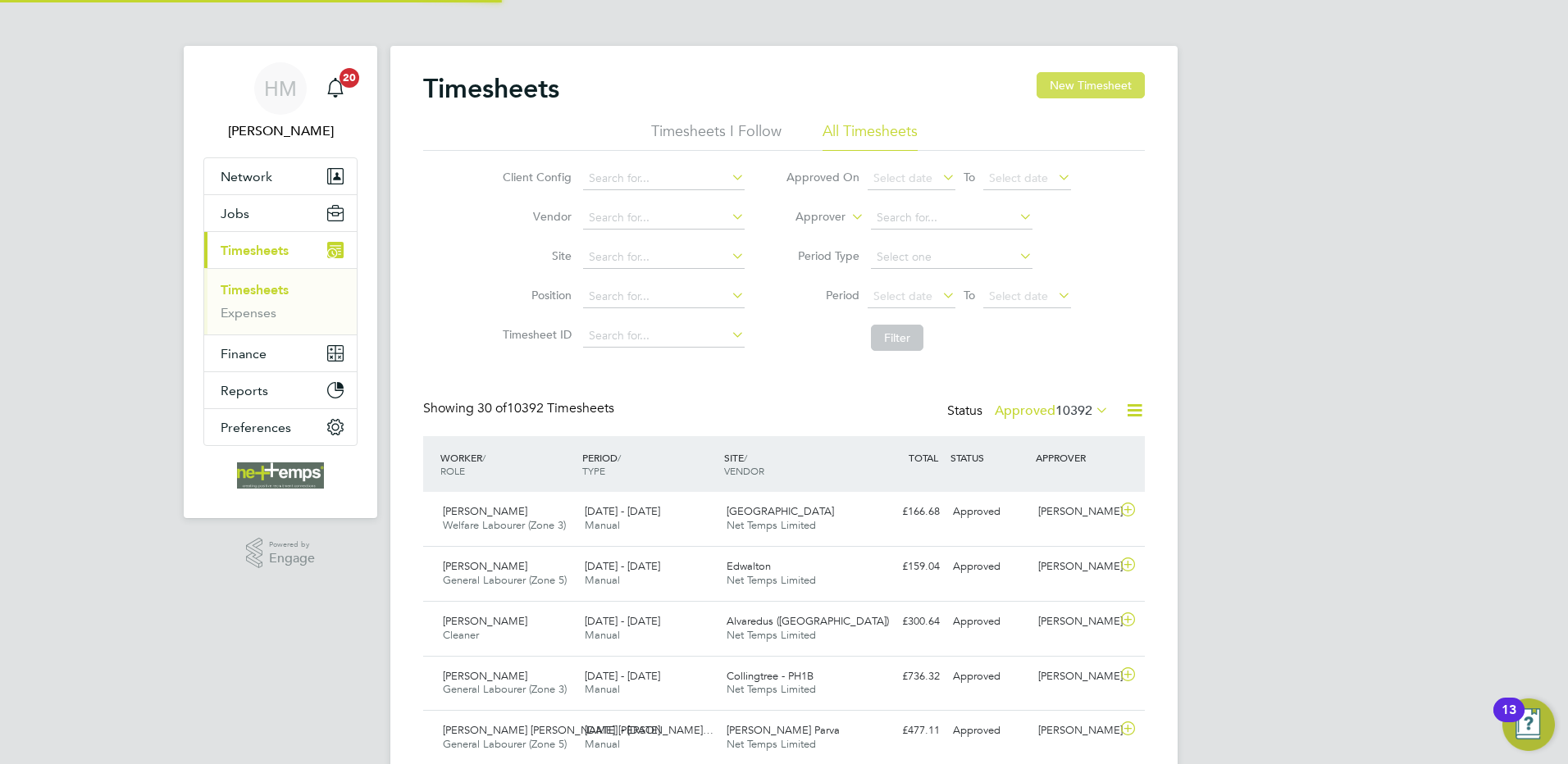
click at [1091, 89] on button "New Timesheet" at bounding box center [1091, 85] width 108 height 27
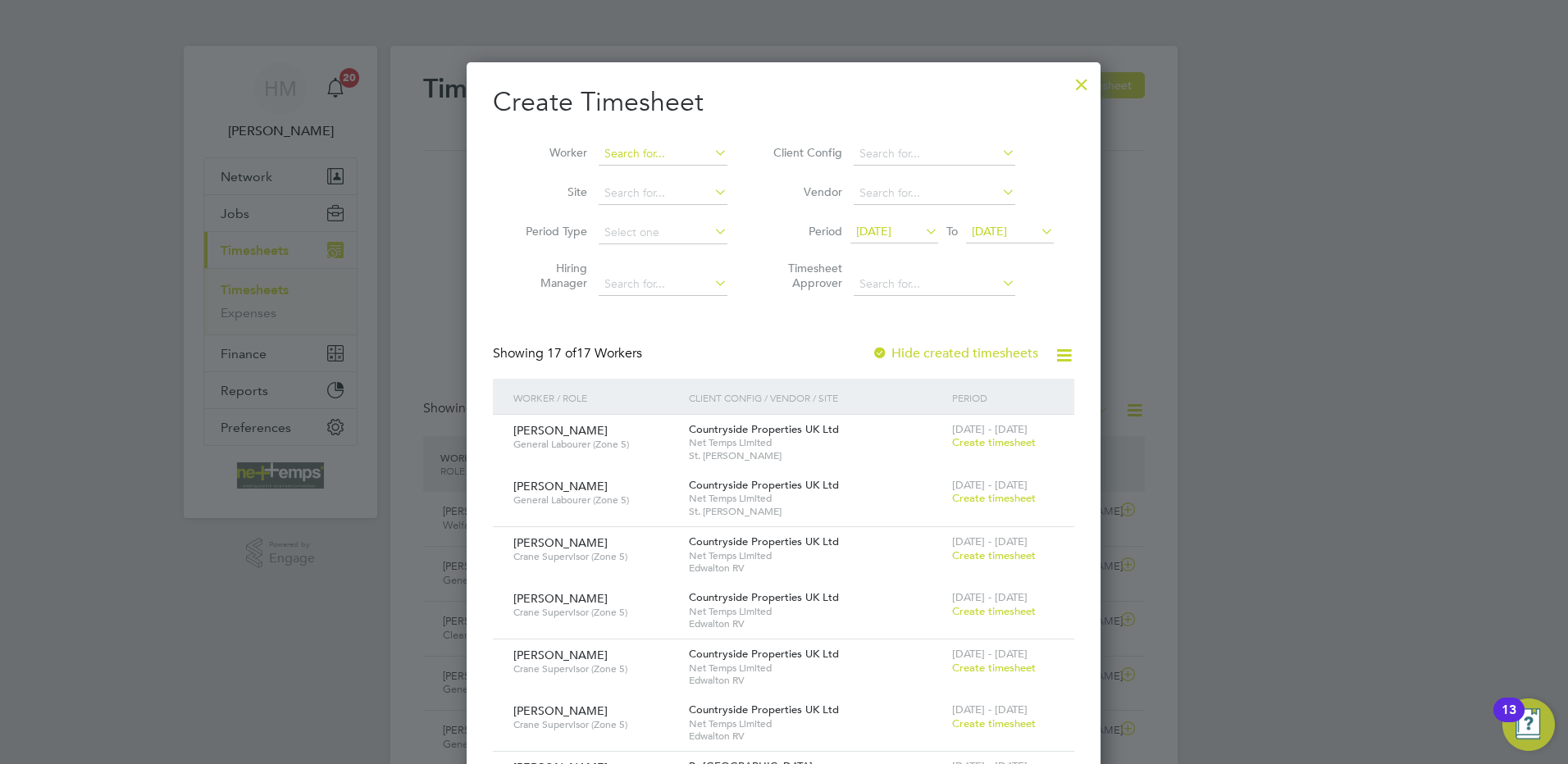
click at [650, 156] on input at bounding box center [663, 154] width 129 height 23
click at [703, 203] on b "Mo" at bounding box center [712, 197] width 18 height 14
type input "[PERSON_NAME]"
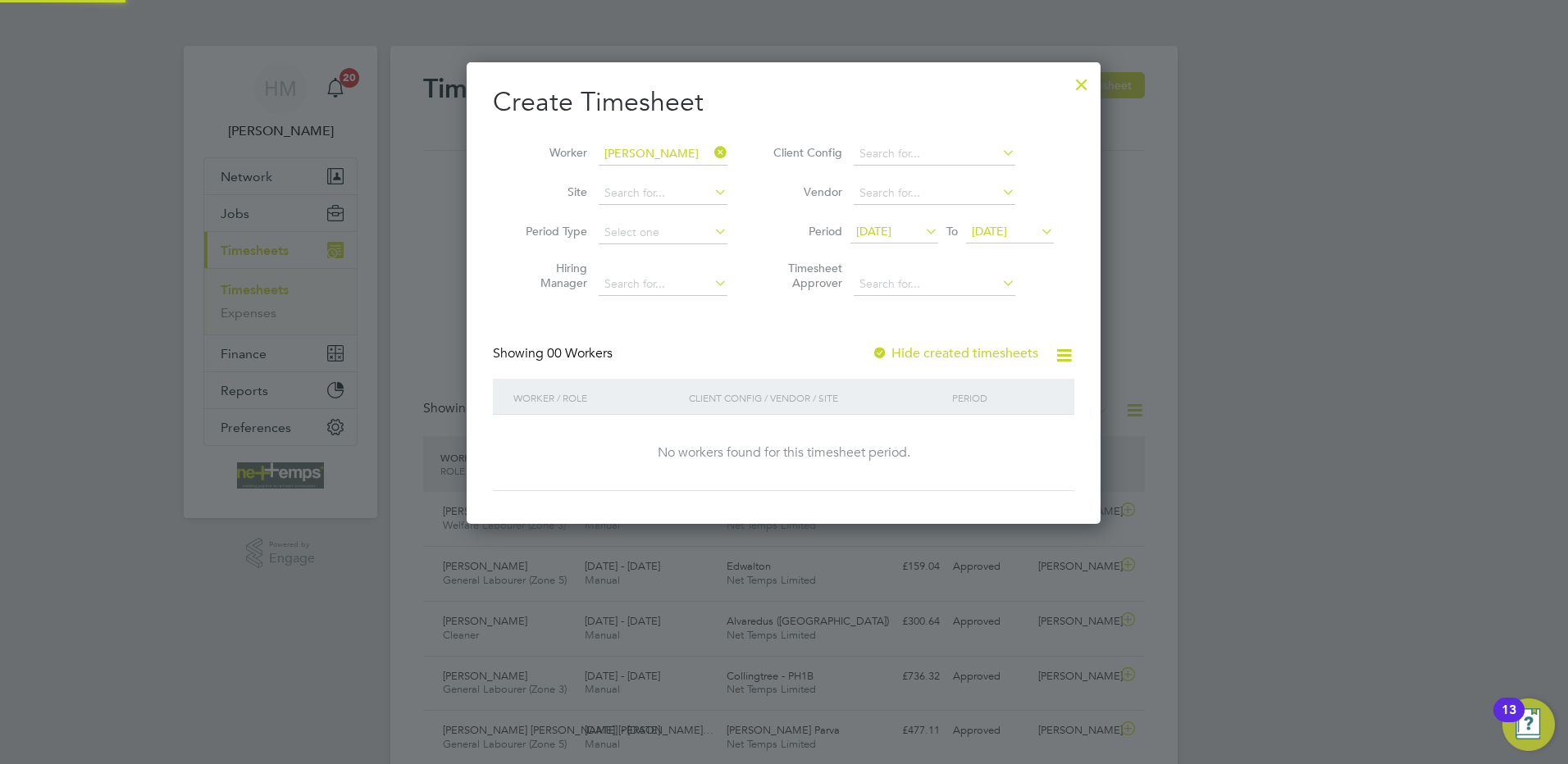
click at [868, 233] on span "[DATE]" at bounding box center [873, 231] width 36 height 15
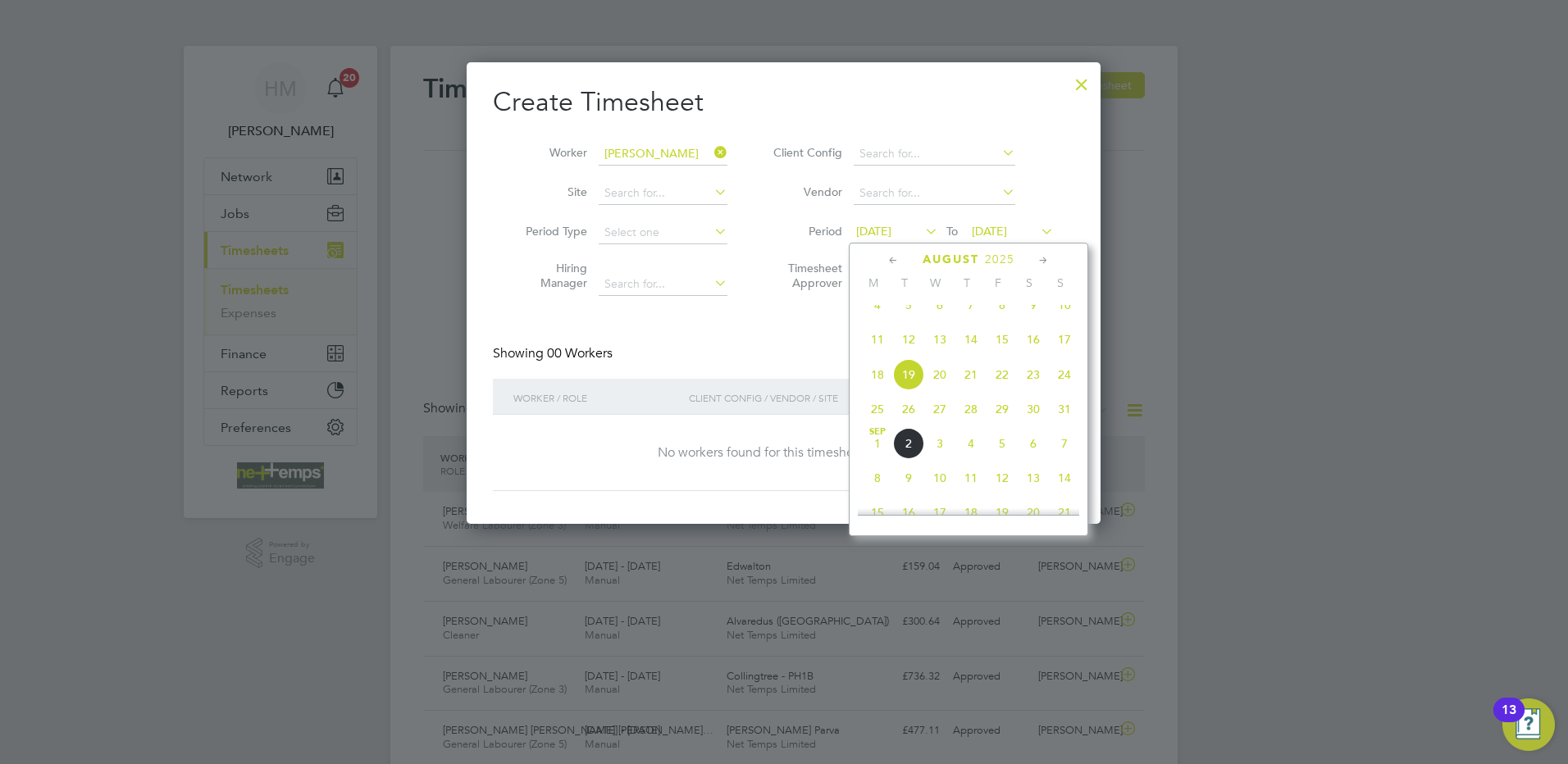
click at [886, 260] on icon at bounding box center [893, 260] width 16 height 18
click at [869, 349] on span "2" at bounding box center [878, 351] width 31 height 31
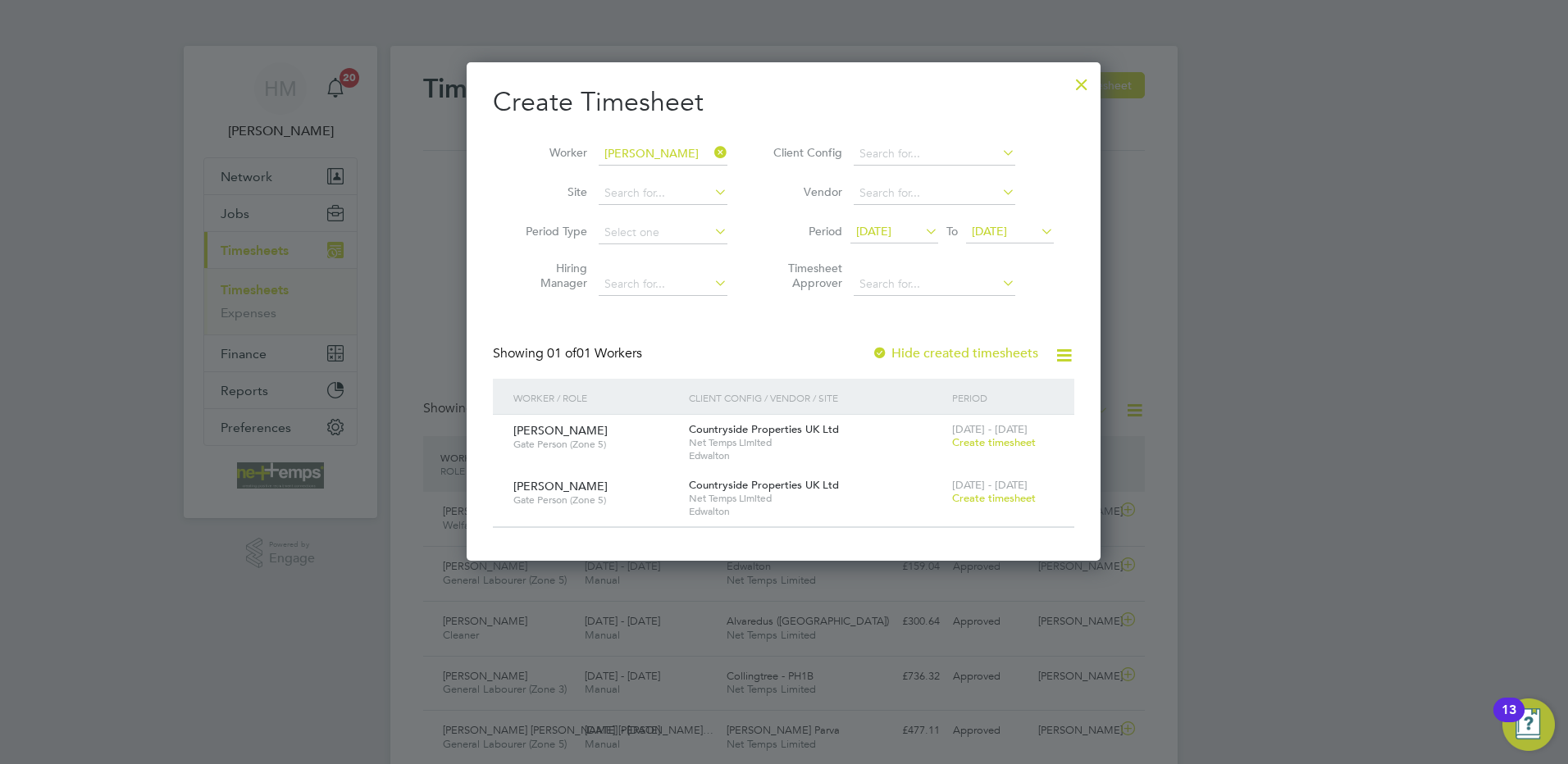
click at [964, 353] on label "Hide created timesheets" at bounding box center [955, 354] width 166 height 16
click at [1004, 232] on span "[DATE]" at bounding box center [989, 231] width 36 height 15
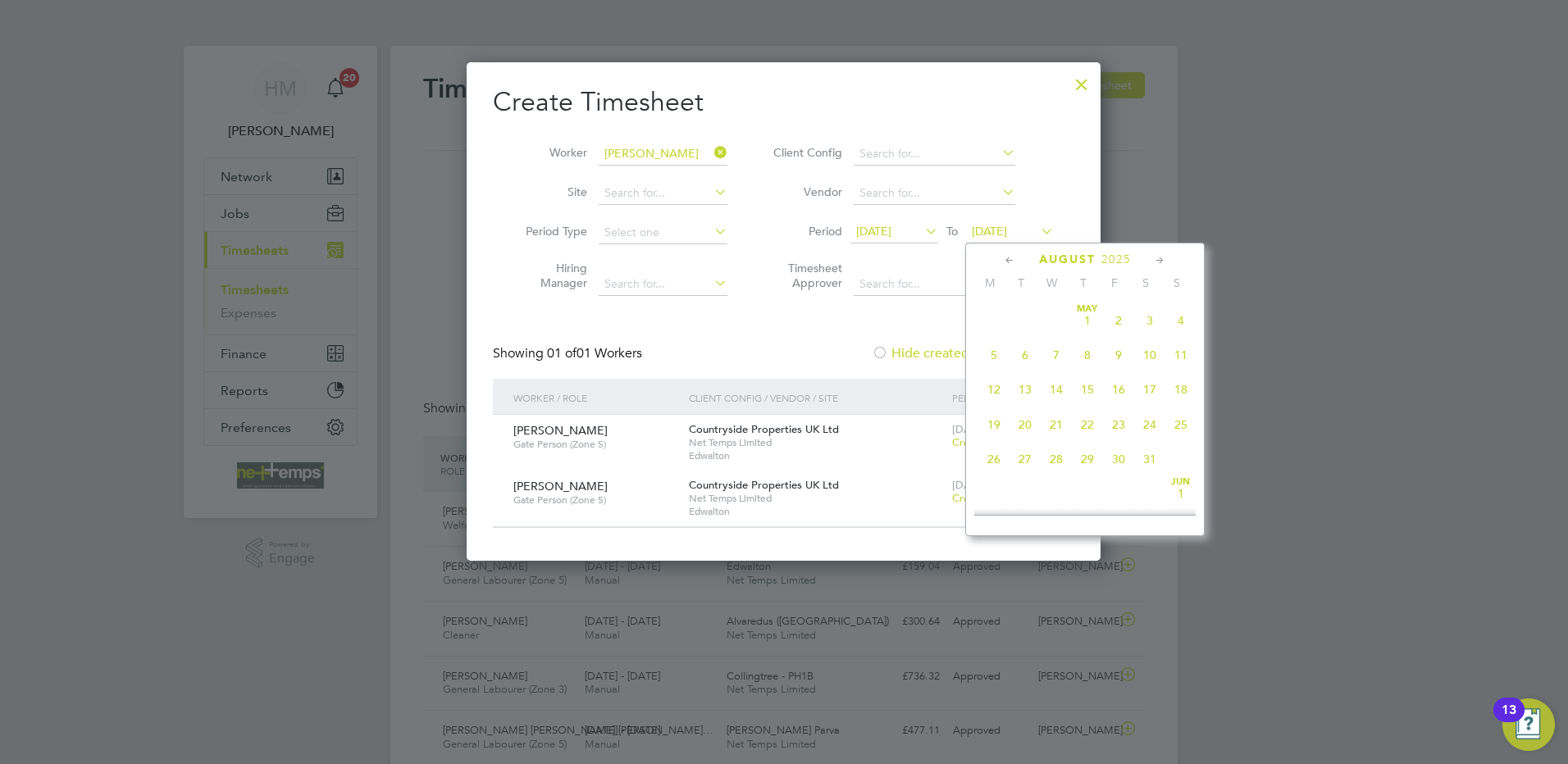
scroll to position [639, 0]
click at [1006, 264] on icon at bounding box center [1009, 260] width 16 height 18
click at [1006, 261] on icon at bounding box center [1009, 260] width 16 height 18
click at [1178, 352] on span "8" at bounding box center [1180, 351] width 31 height 31
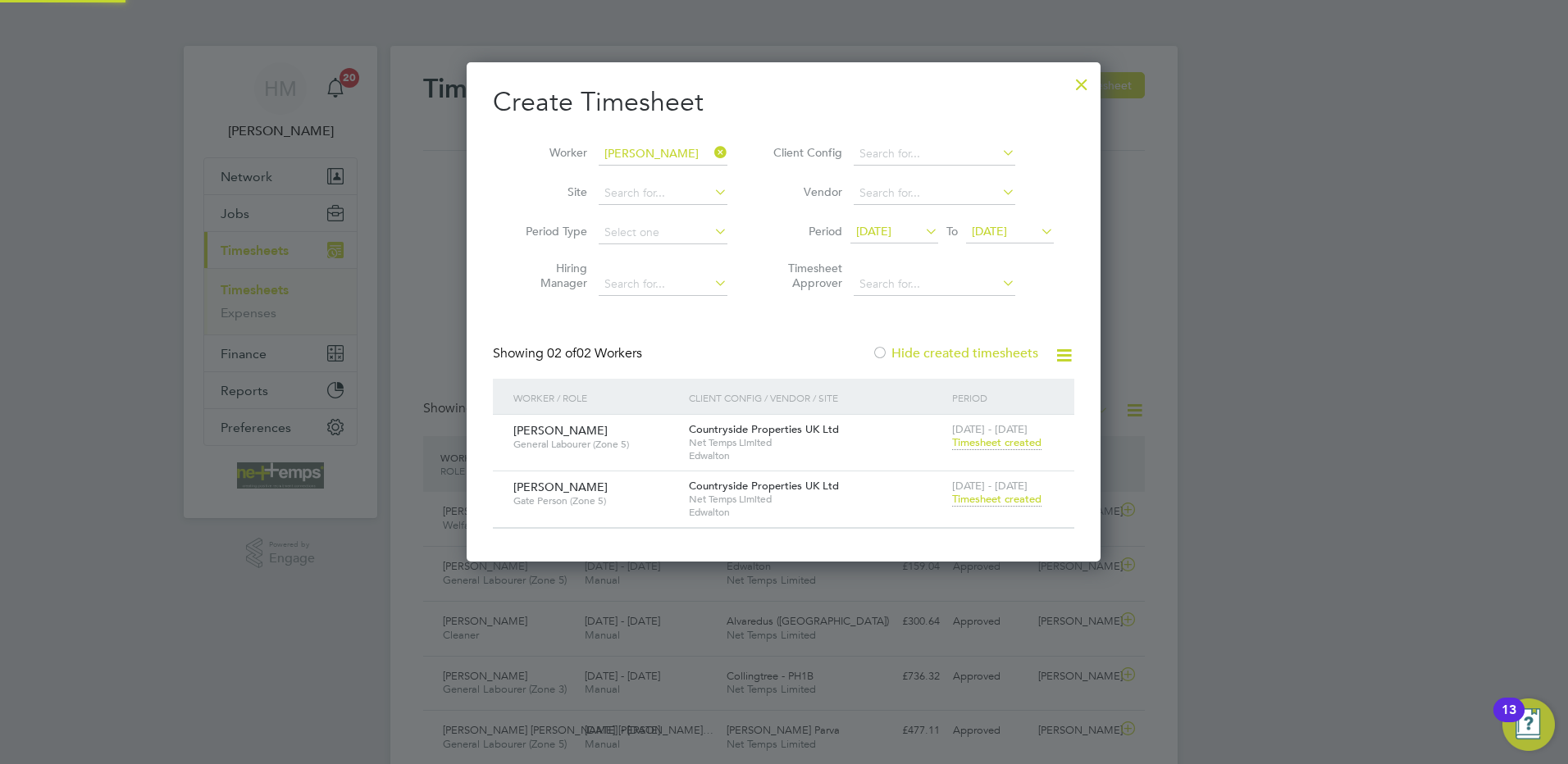
scroll to position [498, 635]
click at [1025, 437] on span "Timesheet created" at bounding box center [997, 442] width 90 height 15
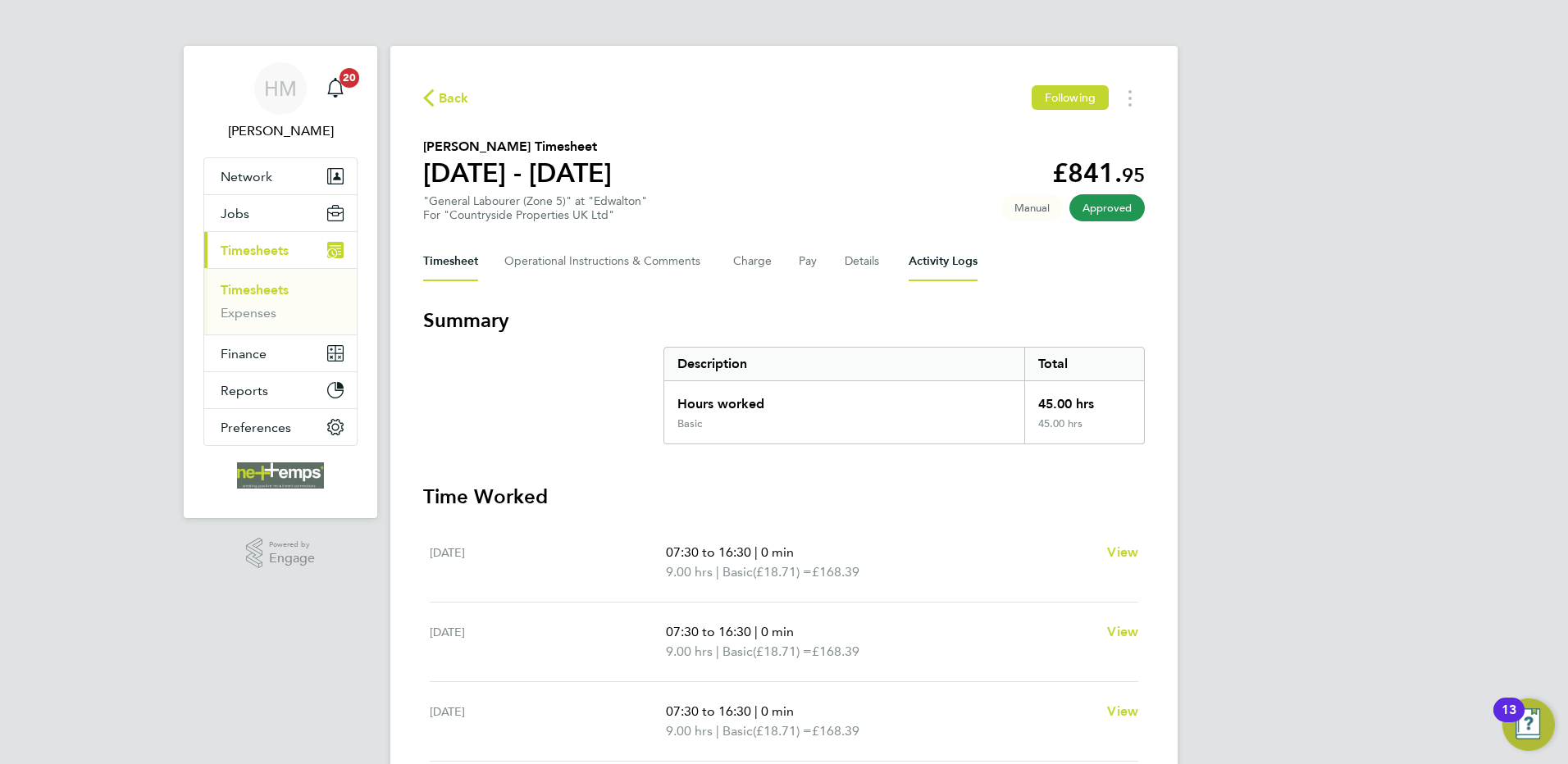
click at [927, 262] on Logs-tab "Activity Logs" at bounding box center [943, 261] width 69 height 39
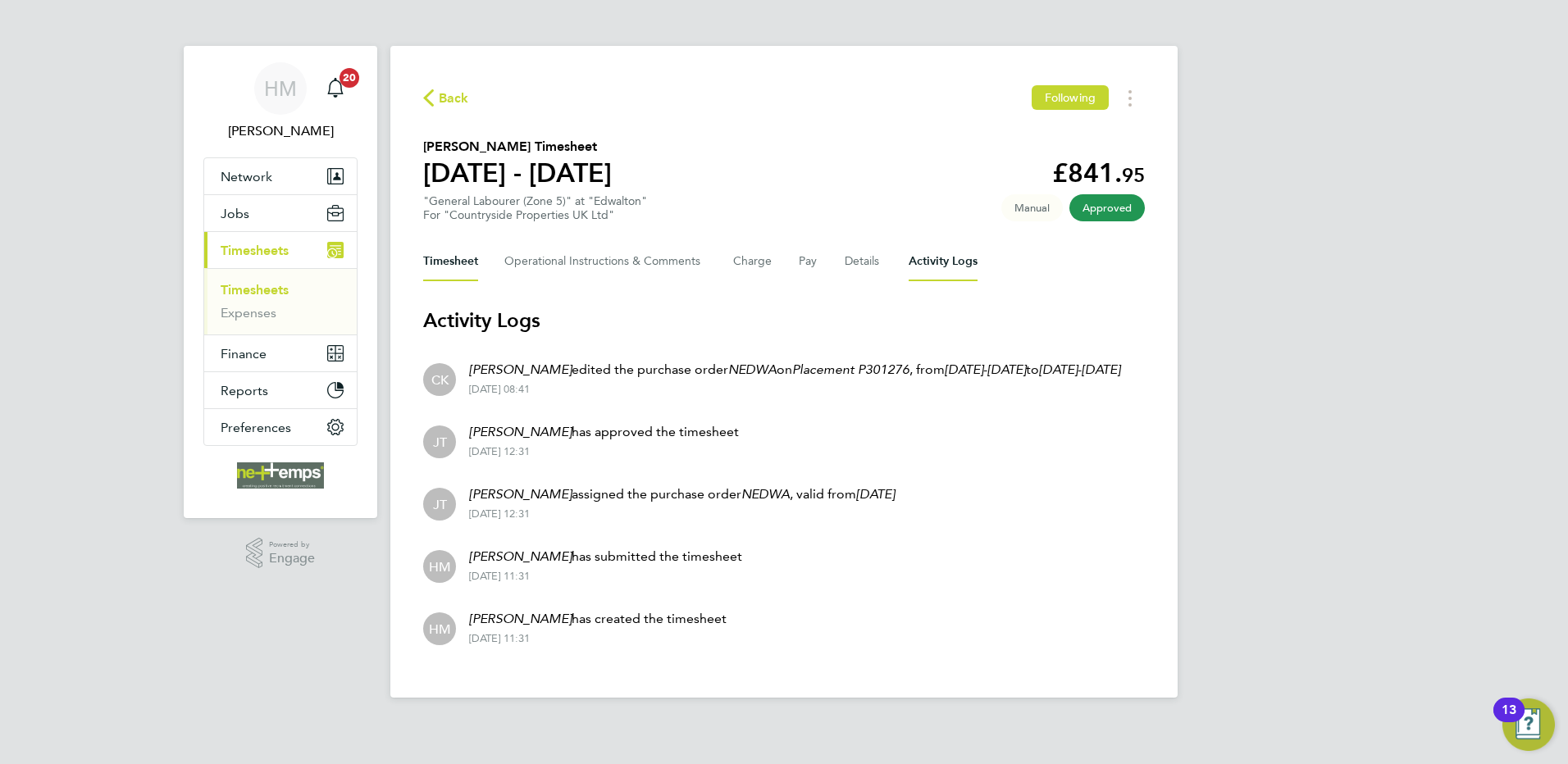
click at [461, 258] on button "Timesheet" at bounding box center [451, 261] width 55 height 39
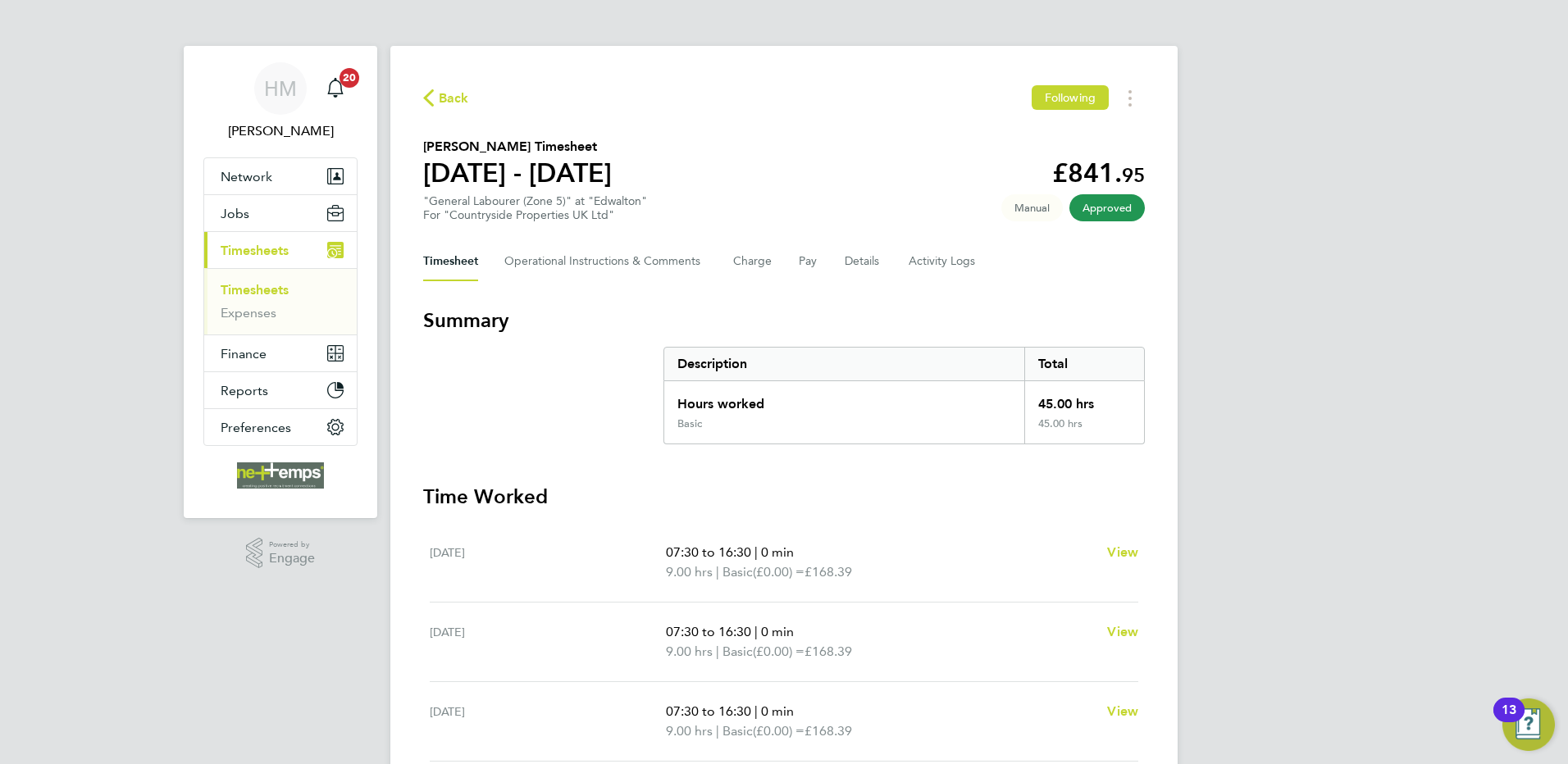
click at [444, 96] on span "Back" at bounding box center [453, 99] width 30 height 20
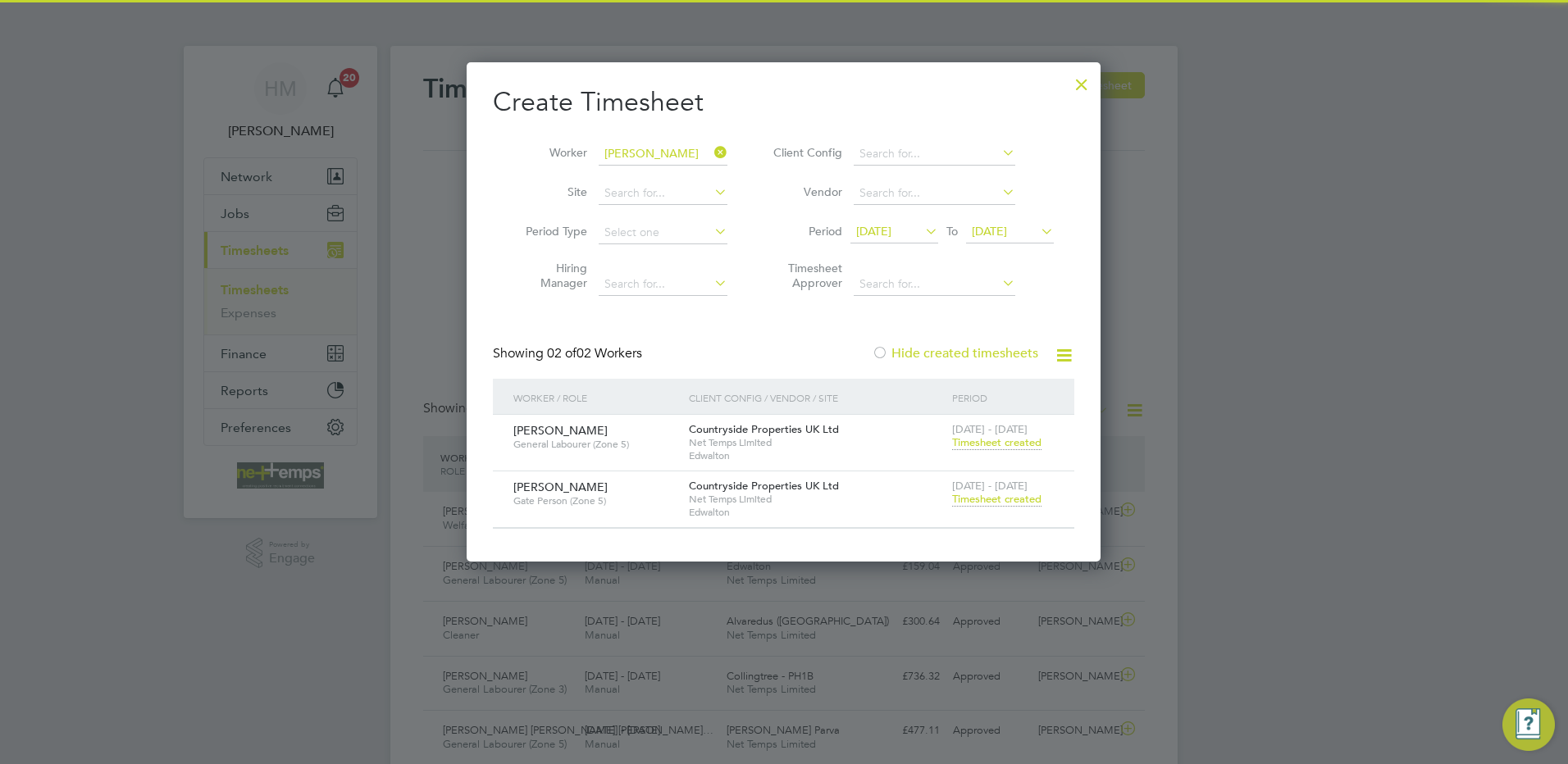
scroll to position [42, 143]
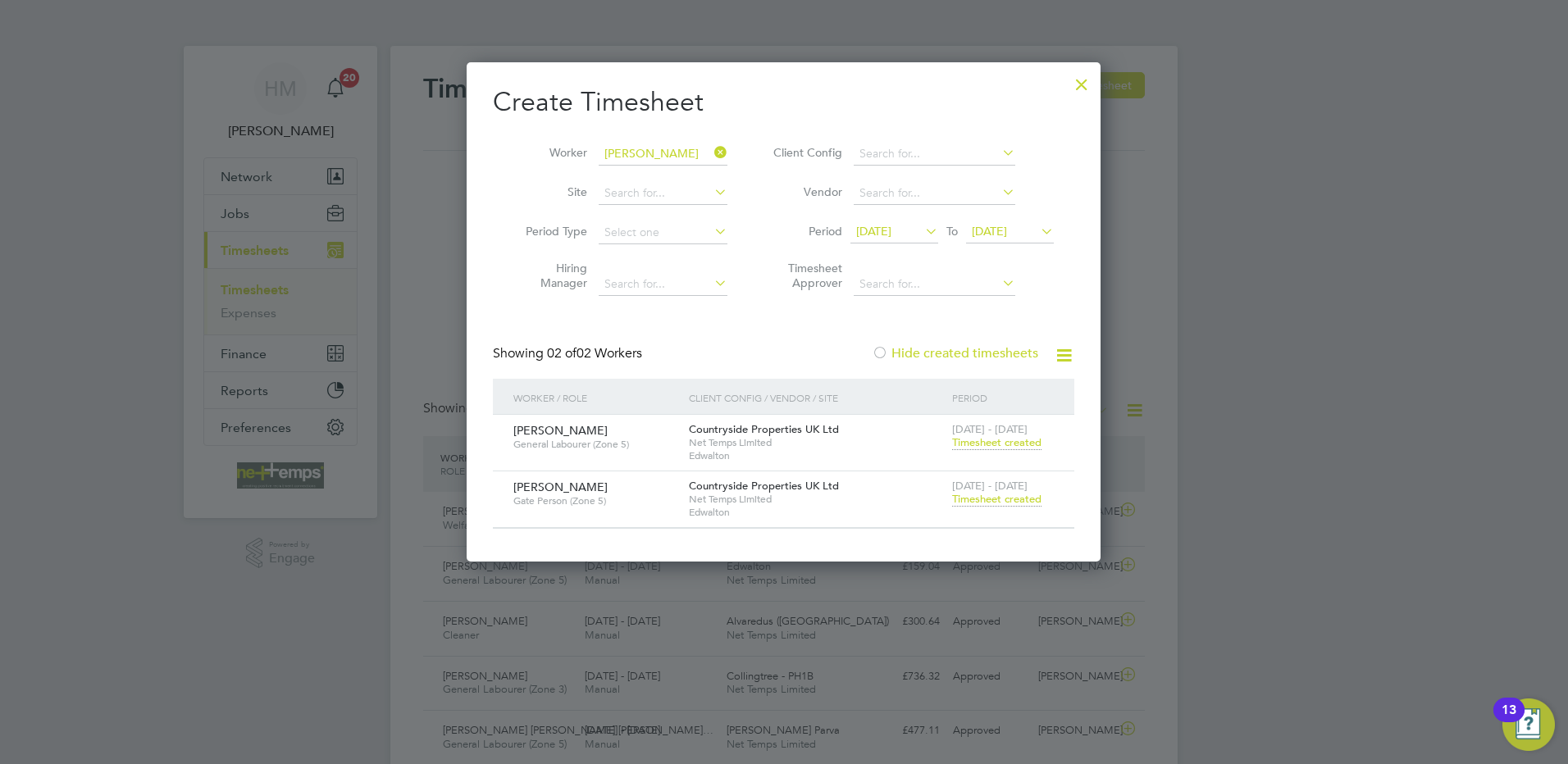
click at [711, 150] on icon at bounding box center [711, 152] width 0 height 23
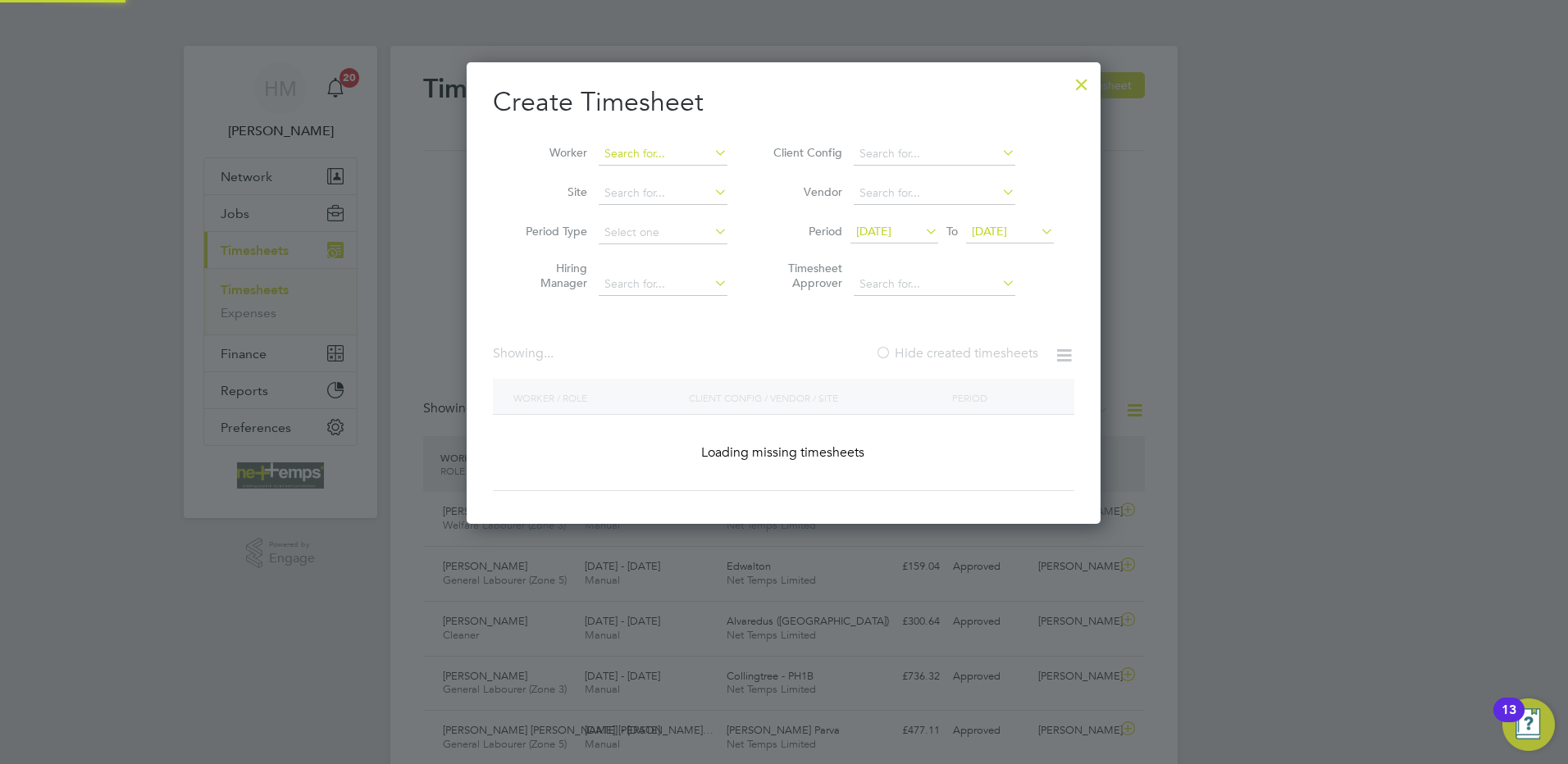
click at [687, 151] on input at bounding box center [663, 154] width 129 height 23
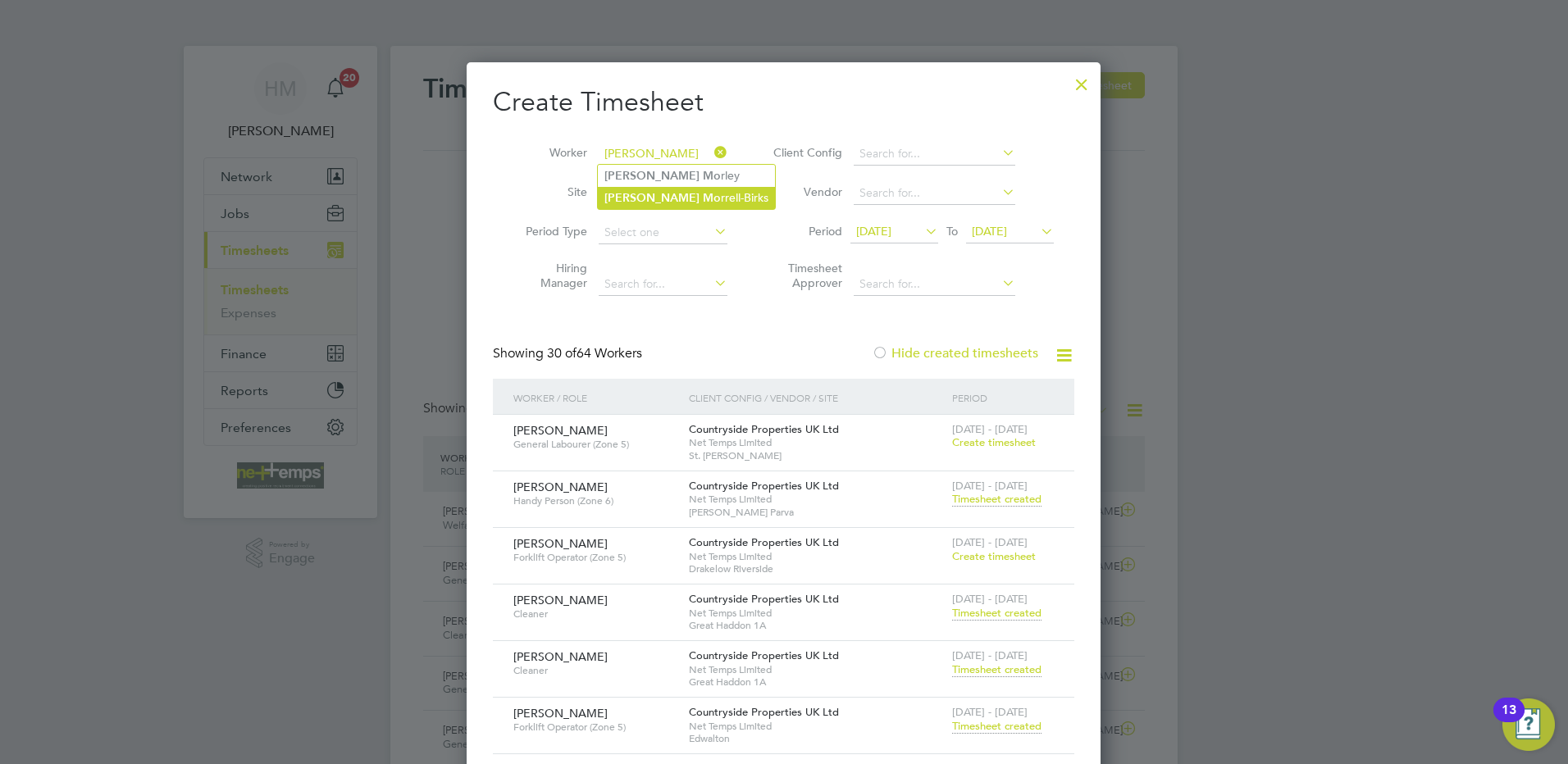
click at [655, 196] on li "[PERSON_NAME] [PERSON_NAME]" at bounding box center [687, 197] width 177 height 22
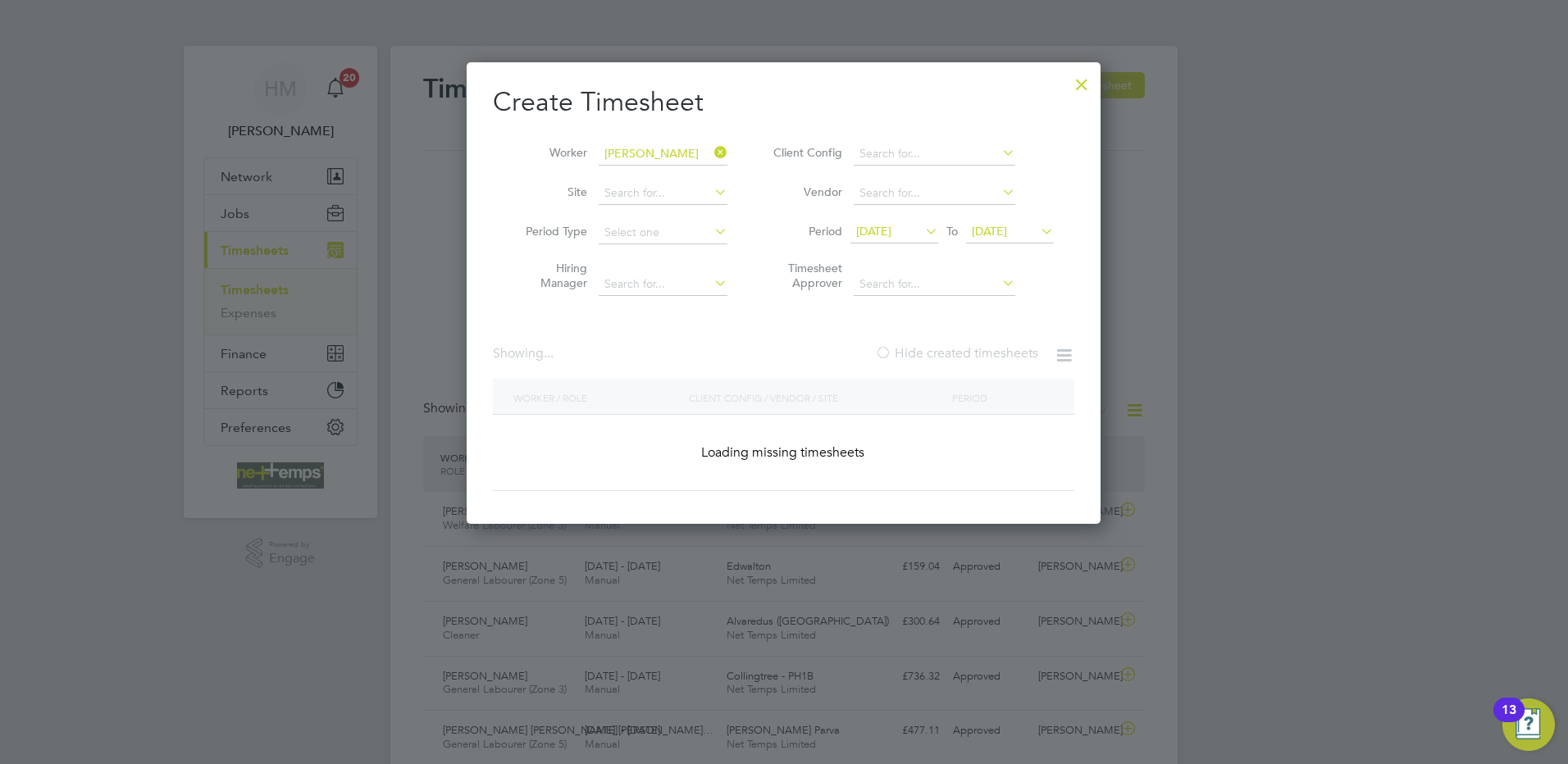
type input "[PERSON_NAME]"
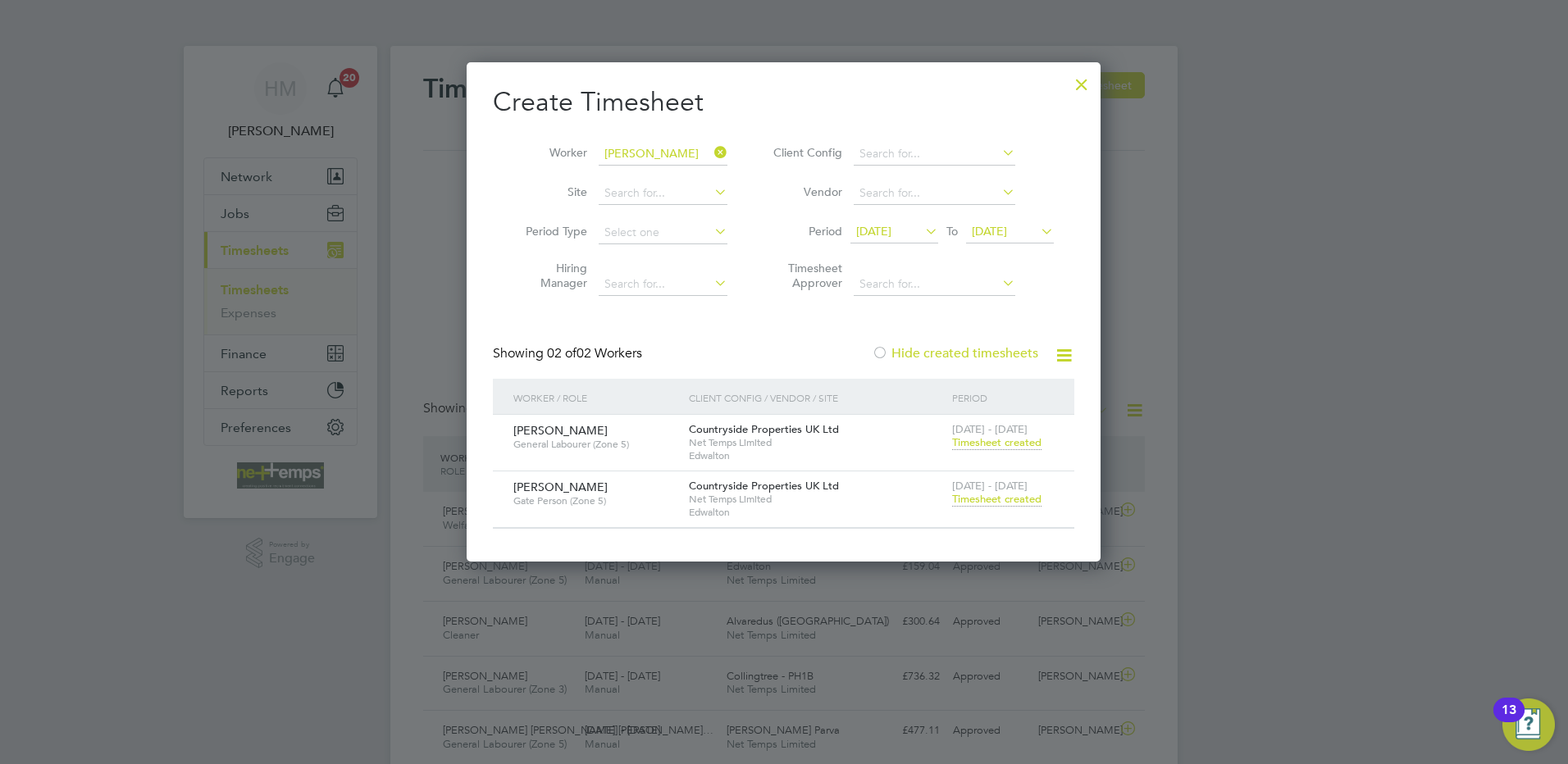
click at [891, 234] on span "[DATE]" at bounding box center [873, 231] width 36 height 15
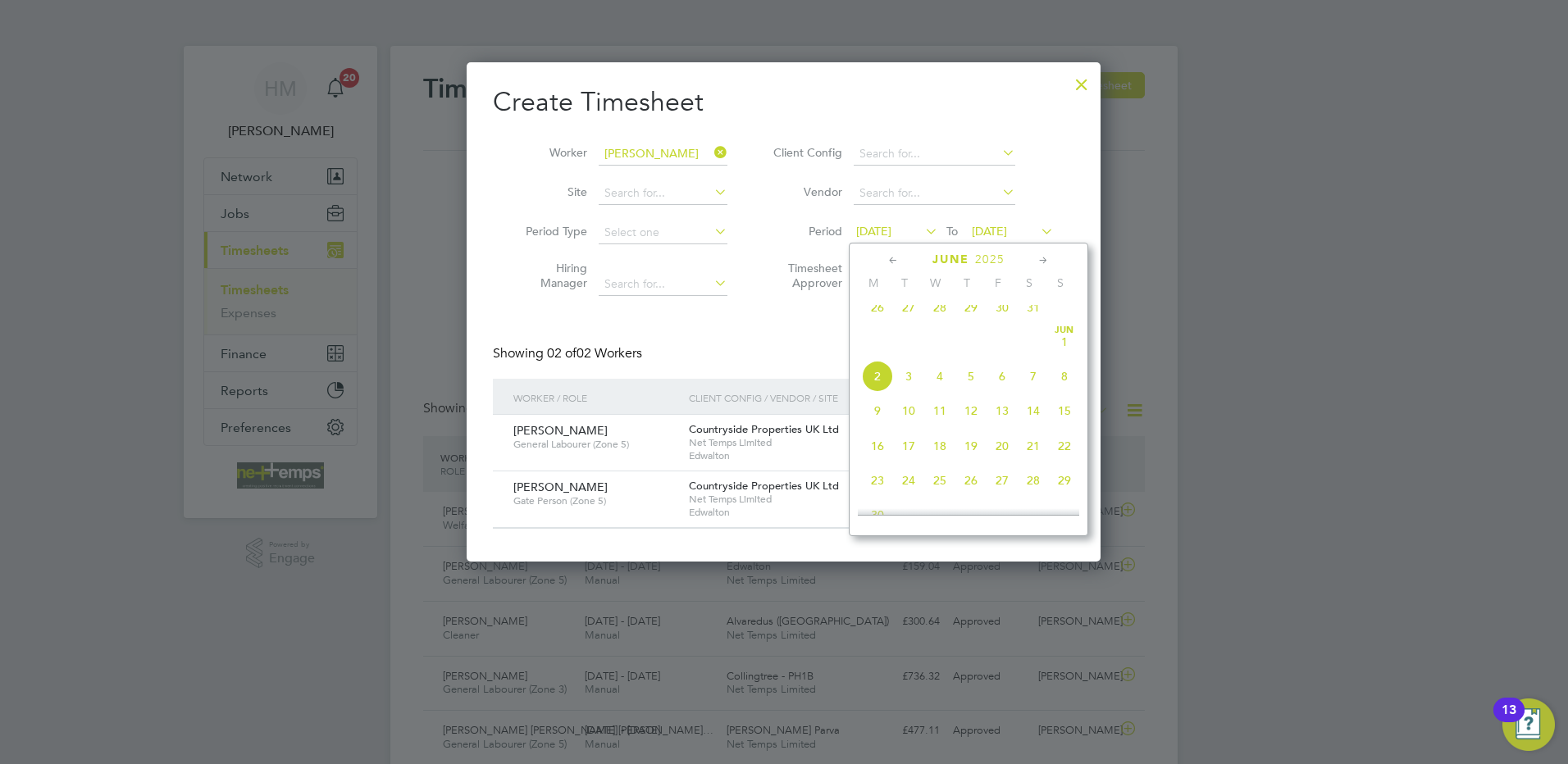
click at [1044, 258] on icon at bounding box center [1043, 260] width 16 height 18
click at [869, 353] on span "7" at bounding box center [878, 337] width 31 height 31
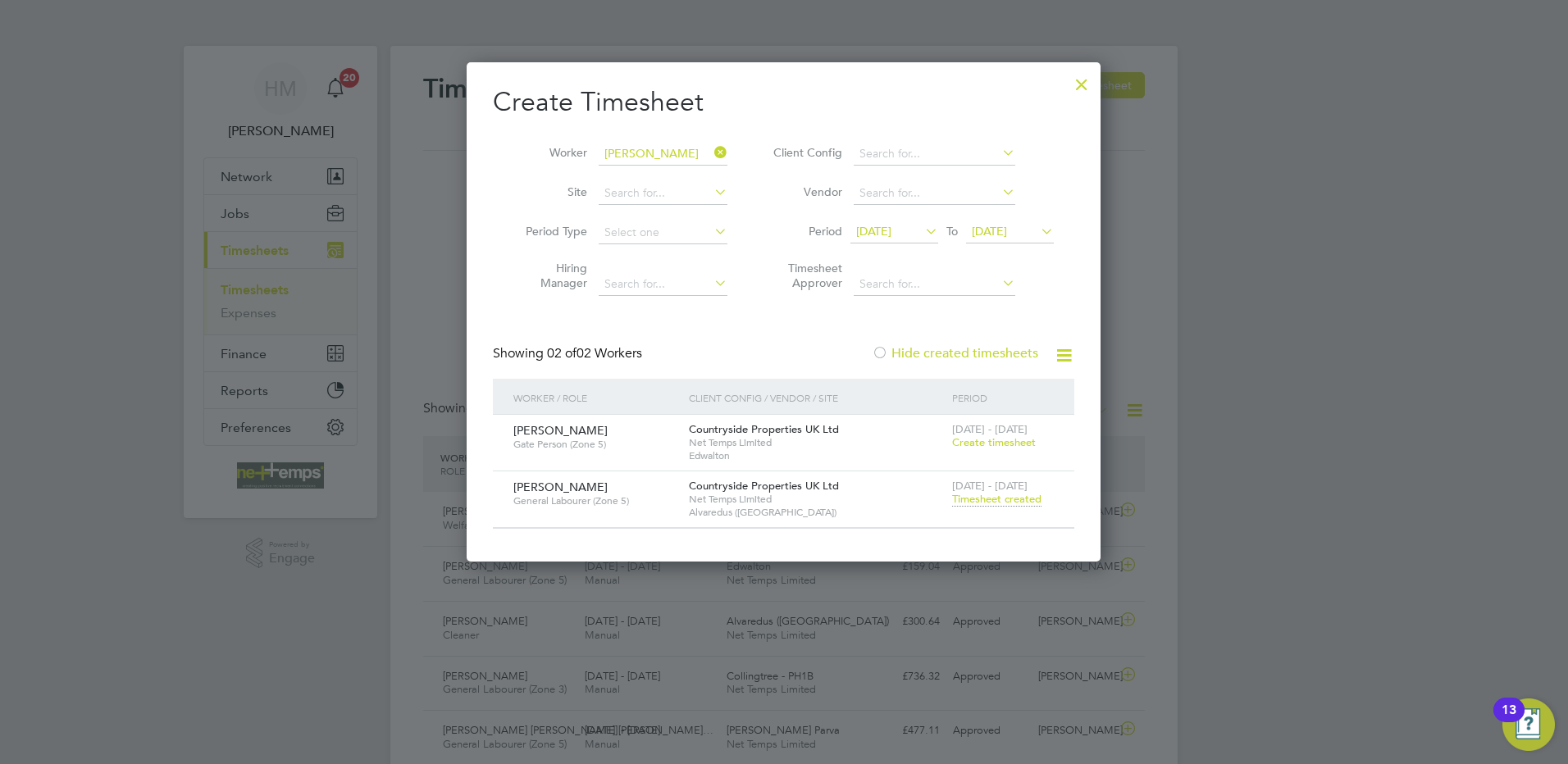
click at [1004, 445] on span "Create timesheet" at bounding box center [993, 441] width 83 height 14
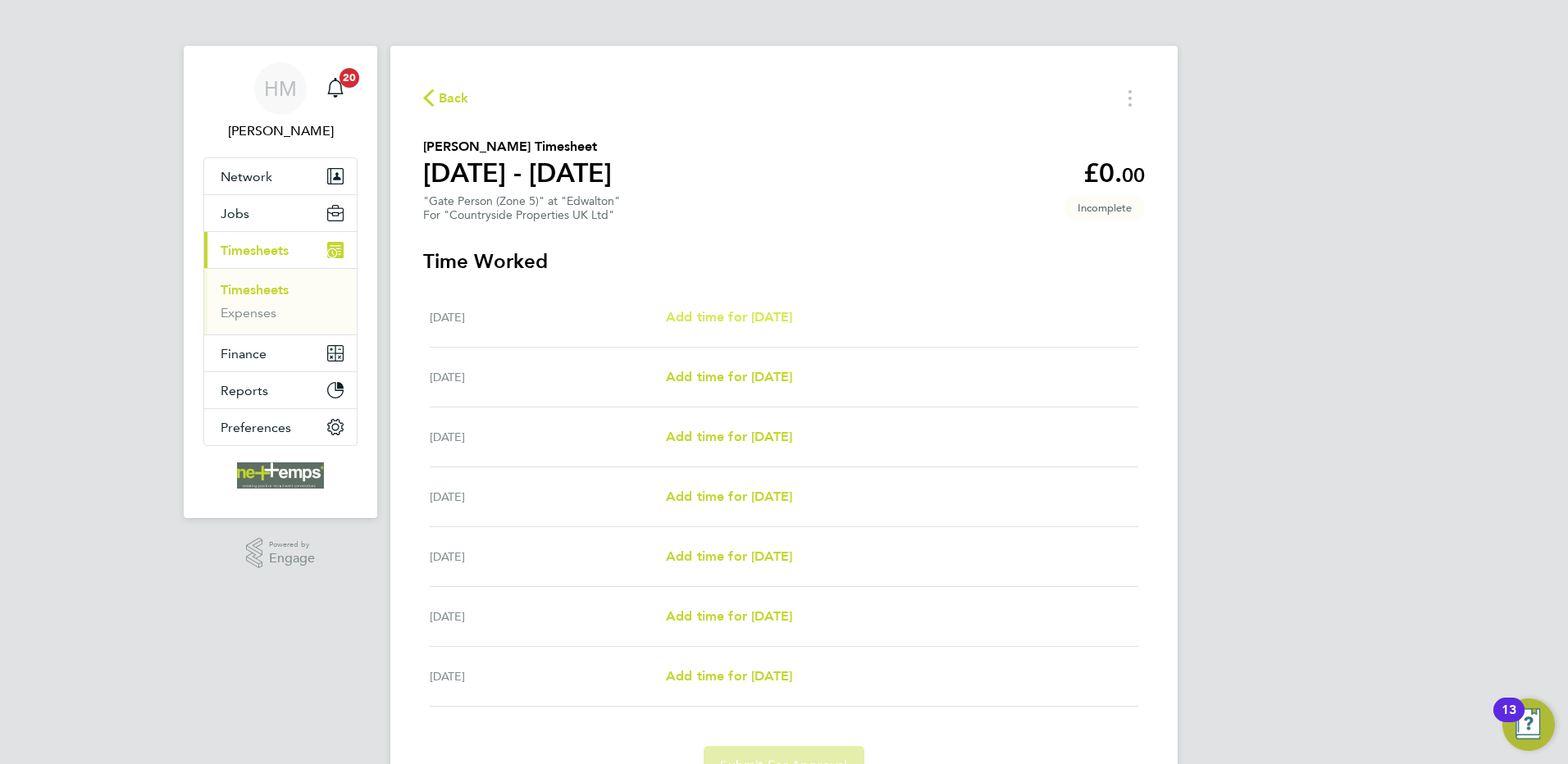
click at [741, 321] on span "Add time for [DATE]" at bounding box center [729, 316] width 126 height 16
select select "30"
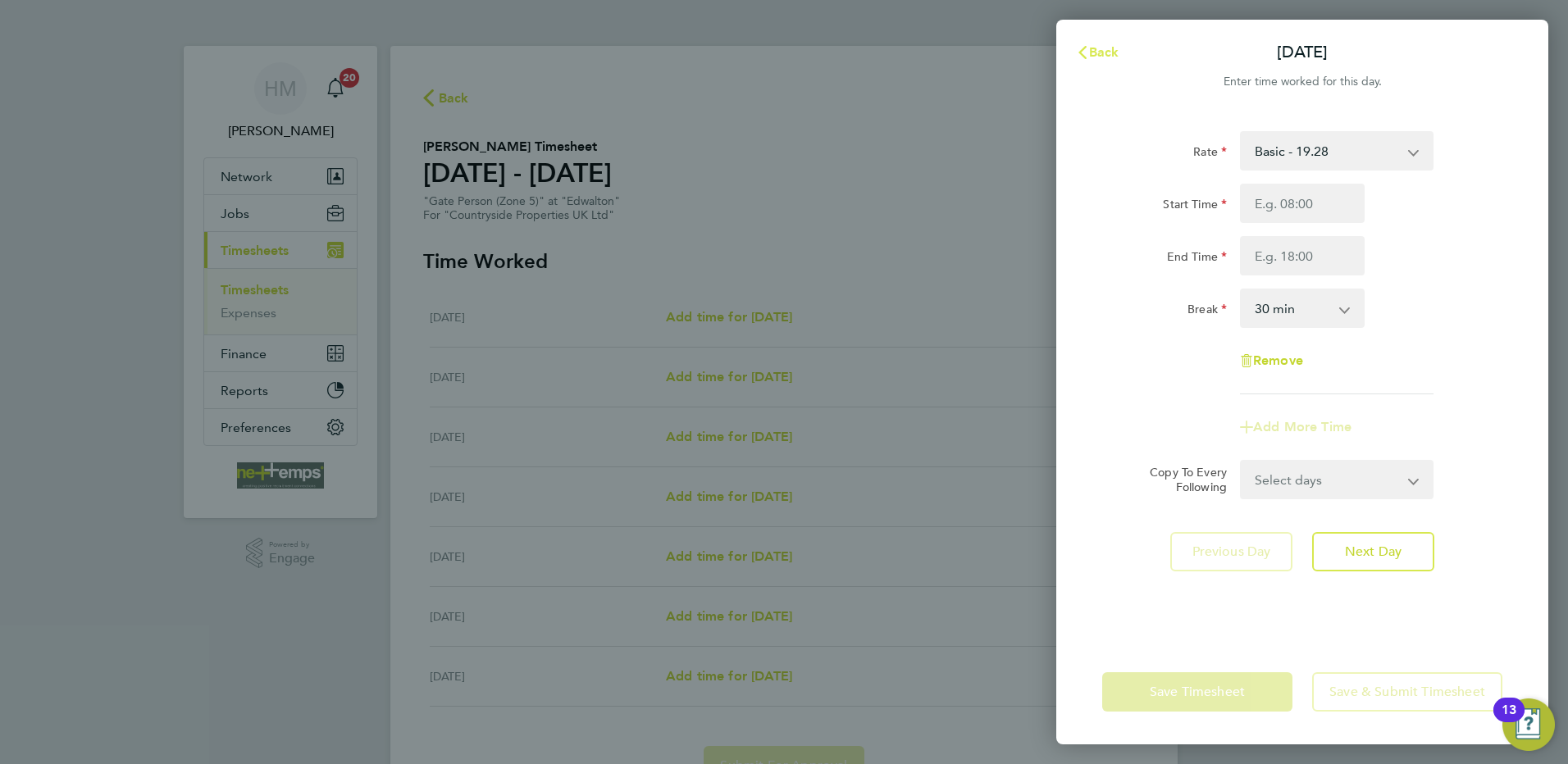
click at [1098, 48] on span "Back" at bounding box center [1104, 51] width 30 height 16
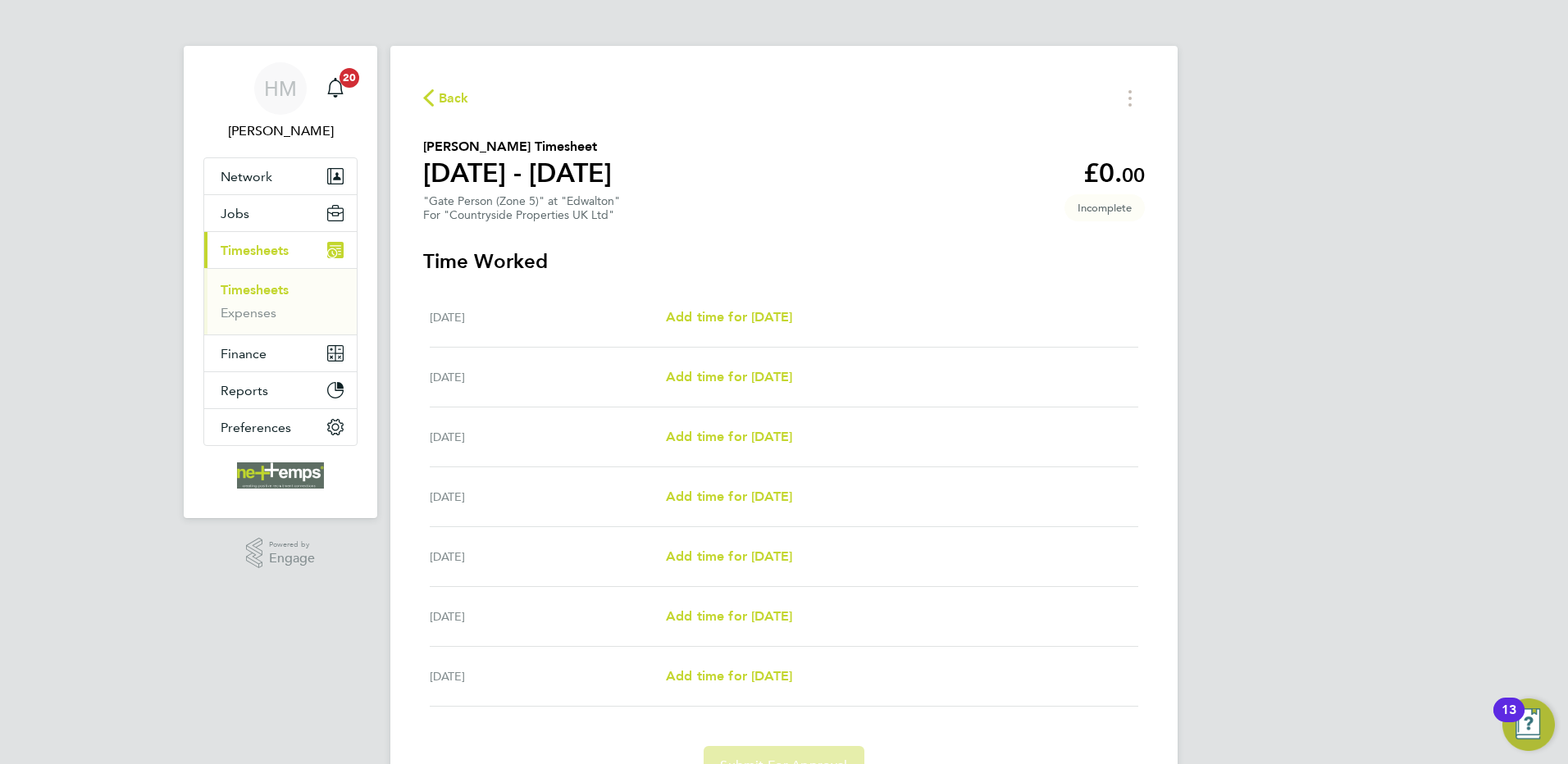
drag, startPoint x: 1260, startPoint y: 401, endPoint x: 1299, endPoint y: 409, distance: 39.8
drag, startPoint x: 1299, startPoint y: 409, endPoint x: 1390, endPoint y: 469, distance: 109.0
click at [1389, 469] on div "HM [PERSON_NAME] Notifications 20 Applications: Network Team Members Businesses…" at bounding box center [784, 425] width 1568 height 851
